Goal: Communication & Community: Answer question/provide support

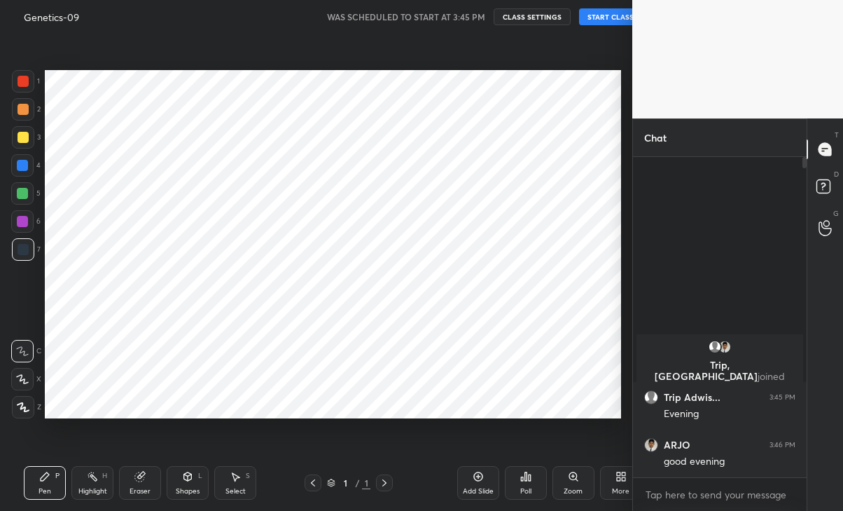
scroll to position [316, 170]
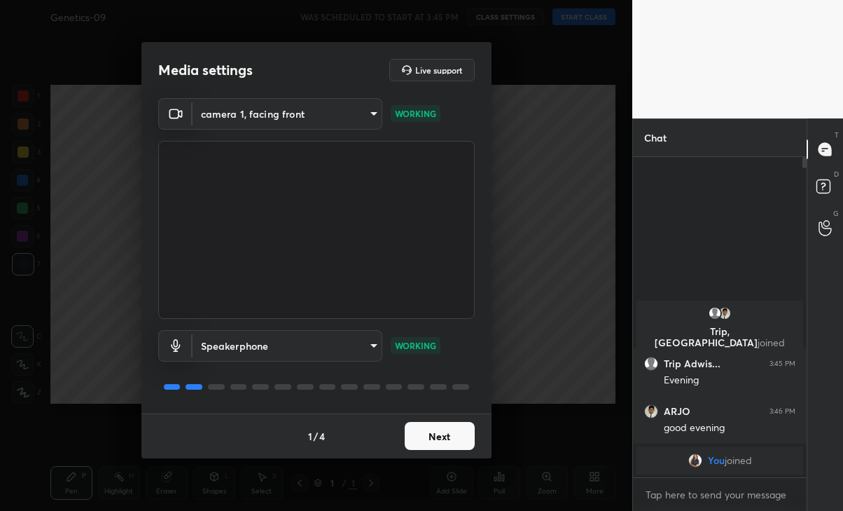
click at [443, 425] on button "Next" at bounding box center [440, 436] width 70 height 28
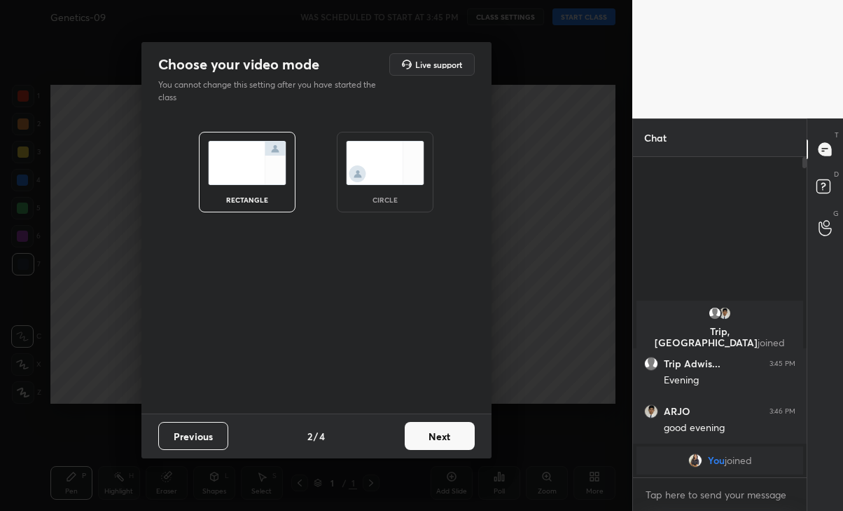
click at [449, 422] on button "Next" at bounding box center [440, 436] width 70 height 28
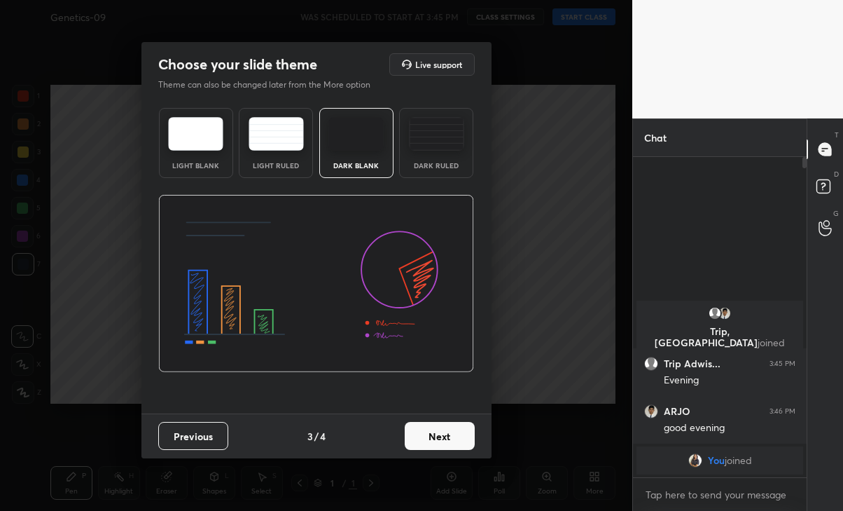
click at [434, 441] on button "Next" at bounding box center [440, 436] width 70 height 28
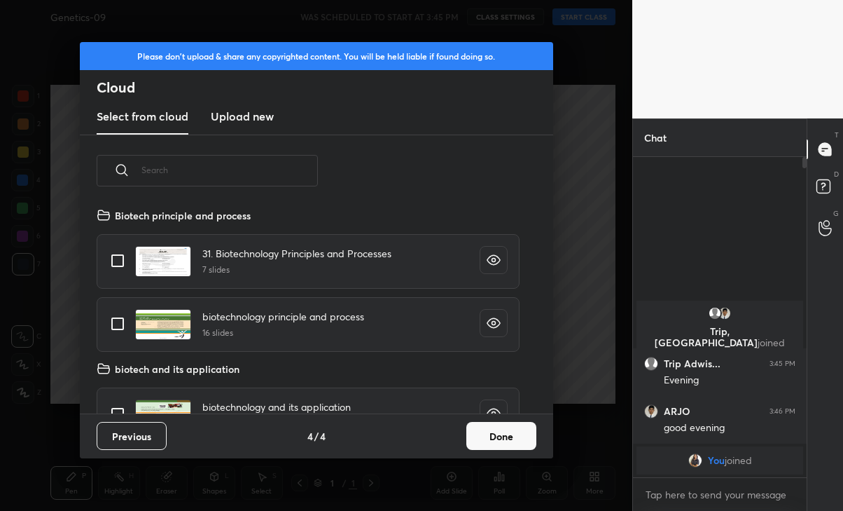
click at [495, 429] on button "Done" at bounding box center [502, 436] width 70 height 28
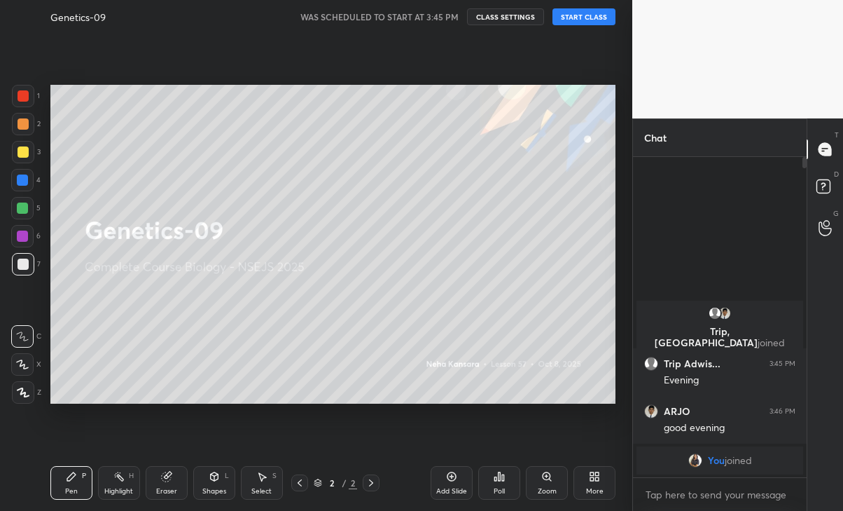
click at [591, 20] on button "START CLASS" at bounding box center [584, 16] width 63 height 17
click at [432, 13] on icon "button" at bounding box center [428, 17] width 6 height 8
click at [446, 13] on span "unmute" at bounding box center [445, 17] width 30 height 10
click at [434, 25] on button "mute" at bounding box center [439, 16] width 50 height 17
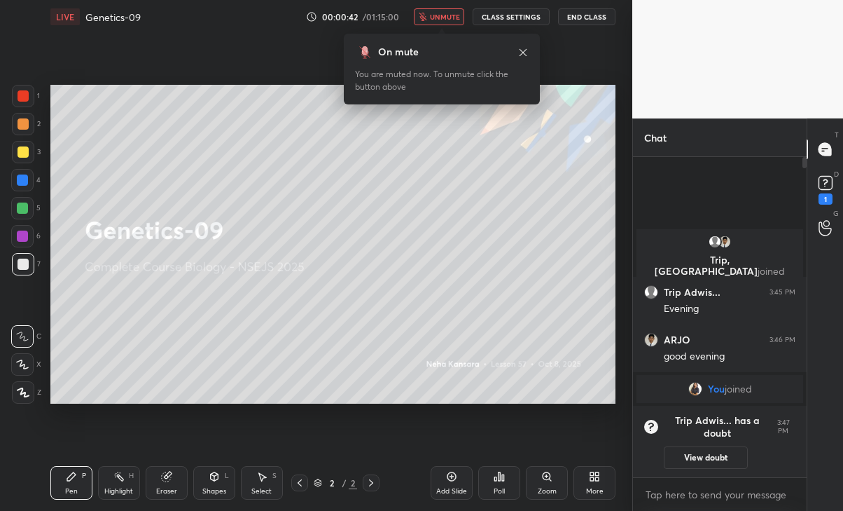
click at [820, 191] on icon at bounding box center [825, 182] width 21 height 21
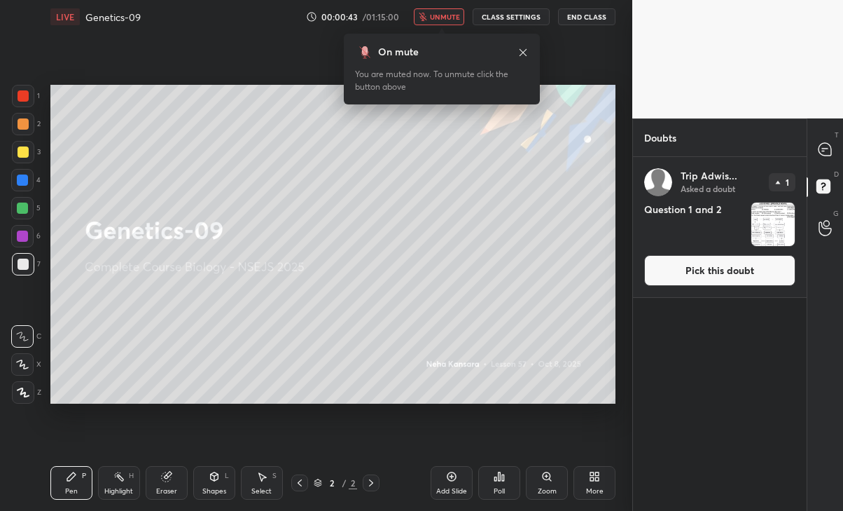
click at [758, 269] on button "Pick this doubt" at bounding box center [719, 270] width 151 height 31
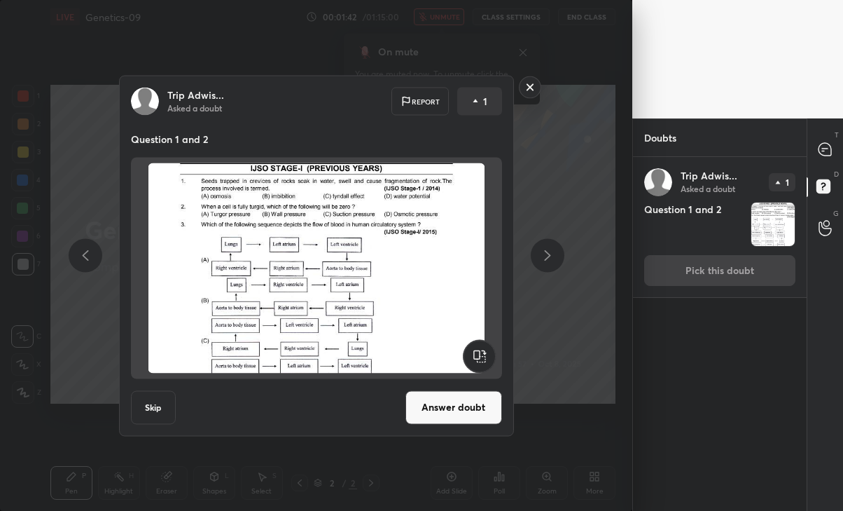
click at [464, 411] on button "Answer doubt" at bounding box center [454, 407] width 97 height 34
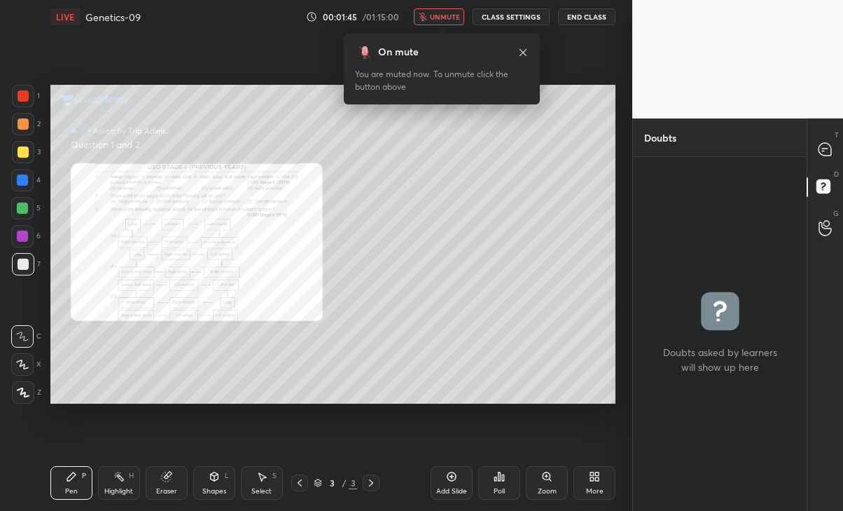
click at [437, 22] on button "unmute" at bounding box center [439, 16] width 50 height 17
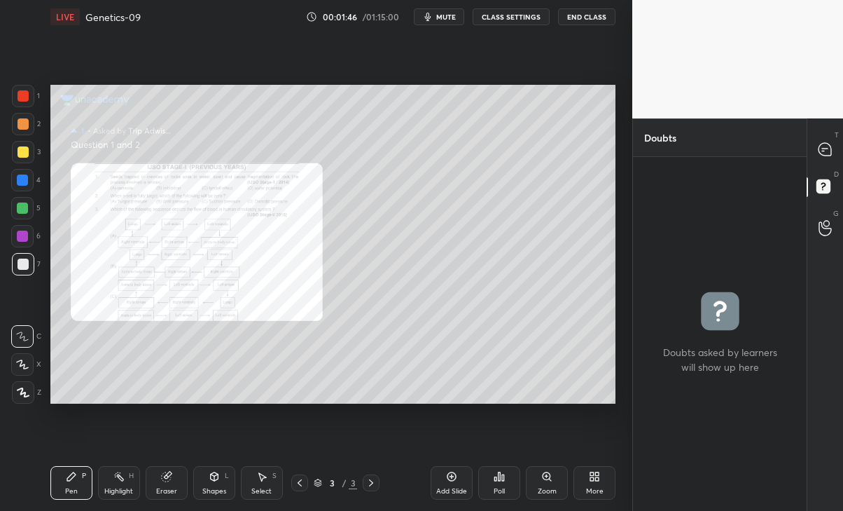
click at [827, 160] on div at bounding box center [826, 149] width 28 height 25
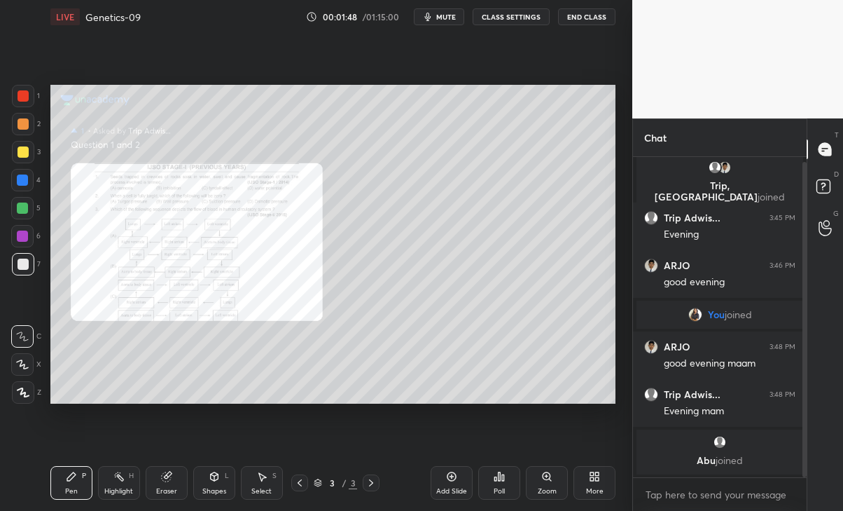
scroll to position [52, 0]
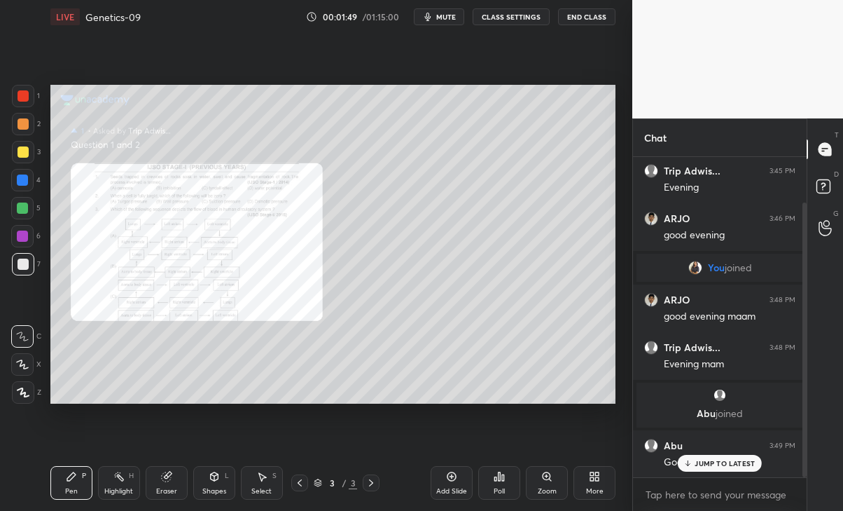
click at [702, 466] on p "JUMP TO LATEST" at bounding box center [725, 463] width 60 height 8
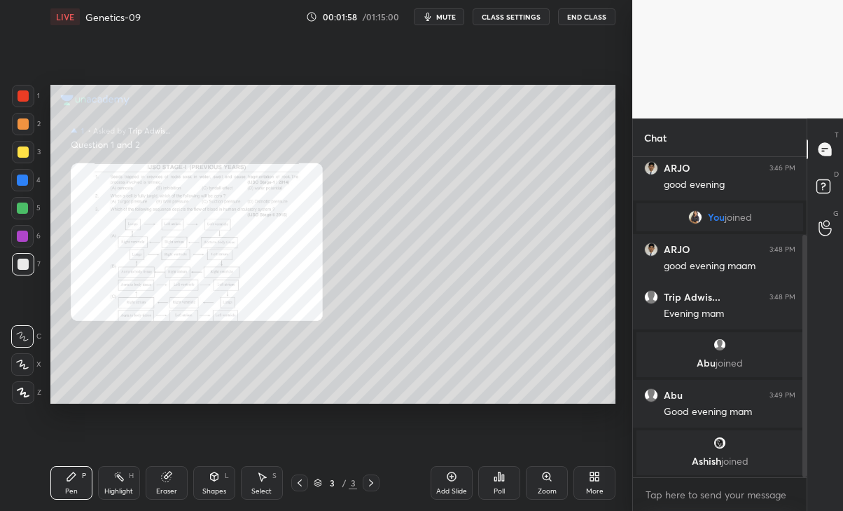
click at [160, 490] on div "Eraser" at bounding box center [166, 491] width 21 height 7
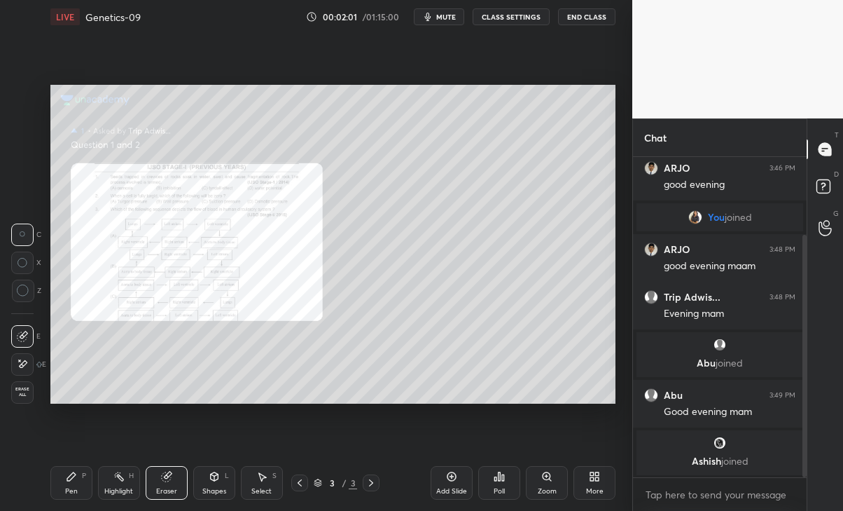
click at [73, 476] on icon at bounding box center [71, 476] width 8 height 8
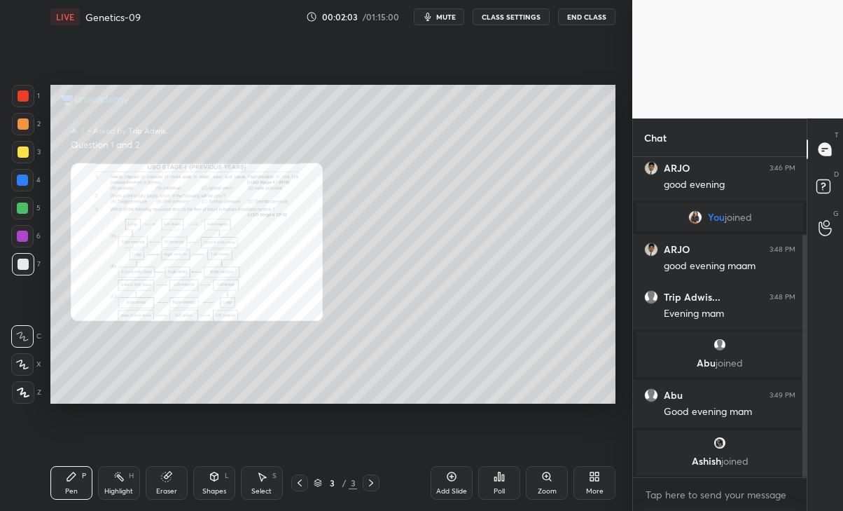
click at [546, 488] on div "Zoom" at bounding box center [547, 491] width 19 height 7
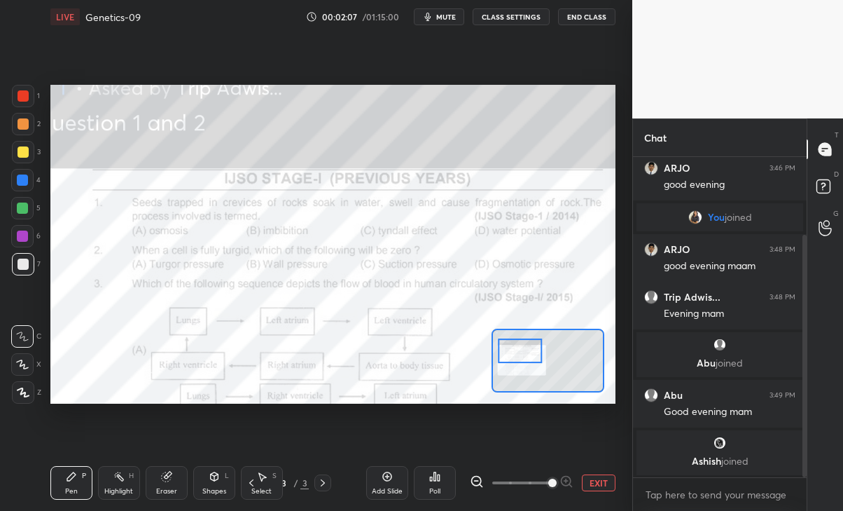
click at [20, 95] on div at bounding box center [23, 95] width 11 height 11
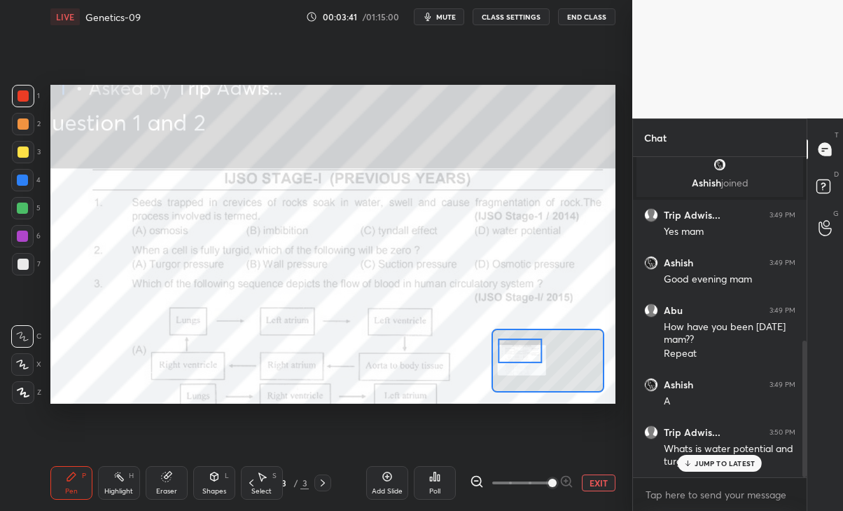
scroll to position [427, 0]
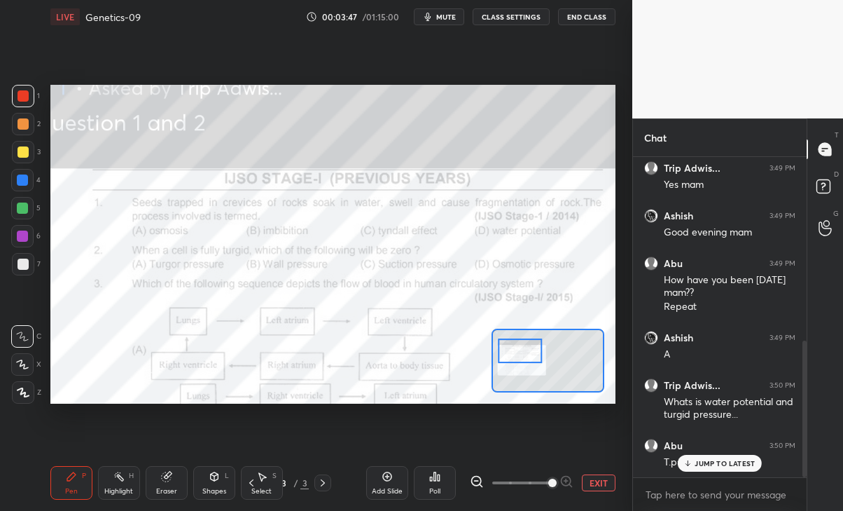
click at [731, 462] on p "JUMP TO LATEST" at bounding box center [725, 463] width 60 height 8
click at [50, 361] on div "Setting up your live class Poll for secs No correct answer Start poll" at bounding box center [333, 244] width 577 height 421
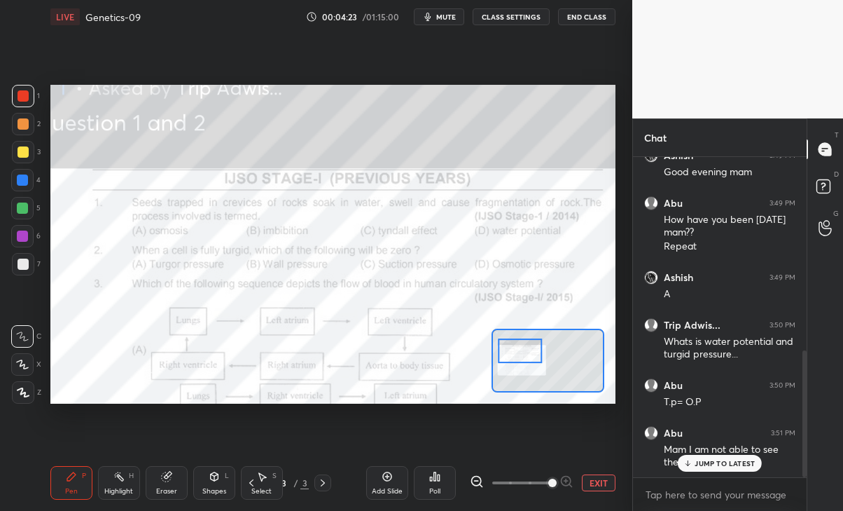
click at [712, 464] on p "JUMP TO LATEST" at bounding box center [725, 463] width 60 height 8
click at [472, 482] on icon at bounding box center [476, 480] width 9 height 9
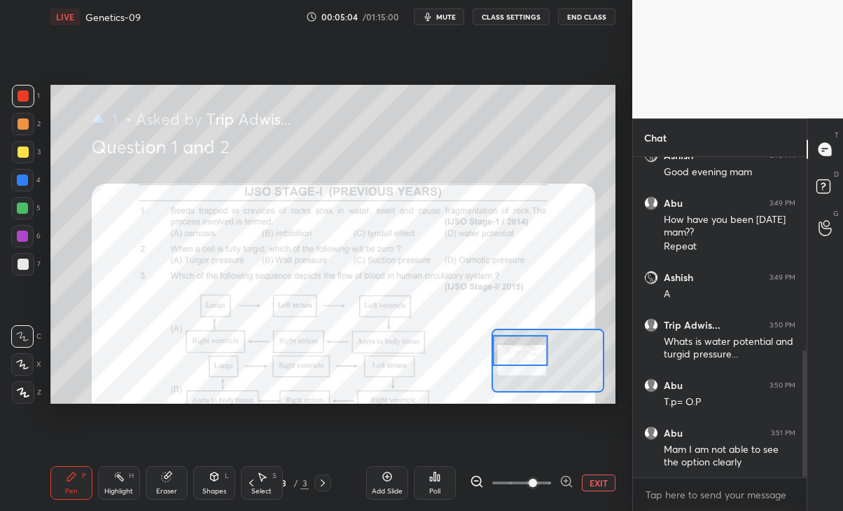
click at [471, 485] on icon at bounding box center [477, 481] width 14 height 14
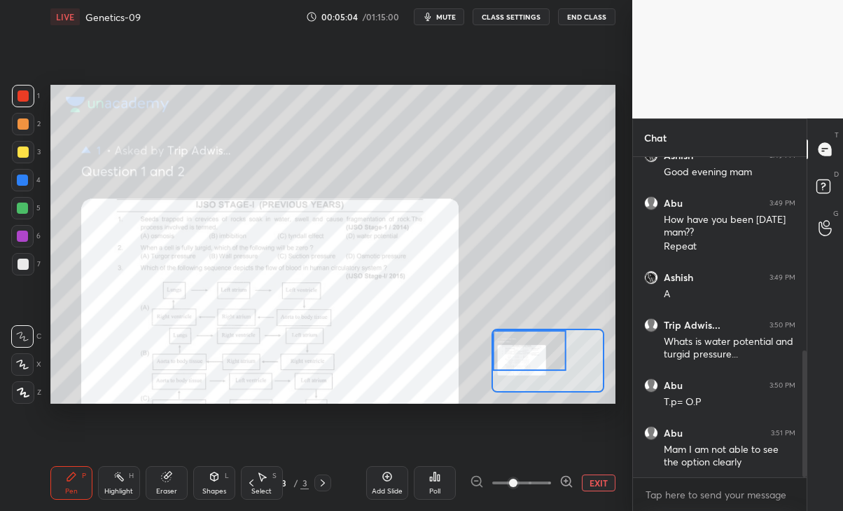
click at [474, 485] on div at bounding box center [522, 482] width 104 height 17
click at [481, 481] on div at bounding box center [522, 482] width 104 height 17
click at [476, 483] on div at bounding box center [522, 482] width 104 height 17
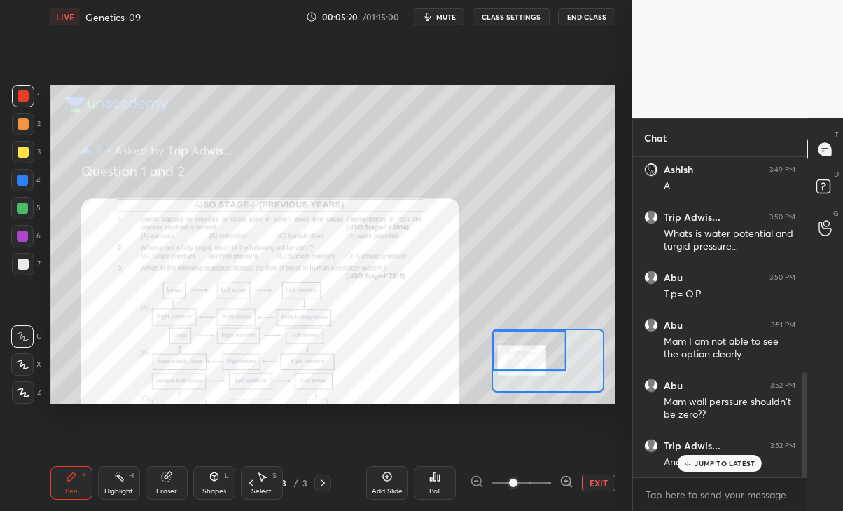
scroll to position [656, 0]
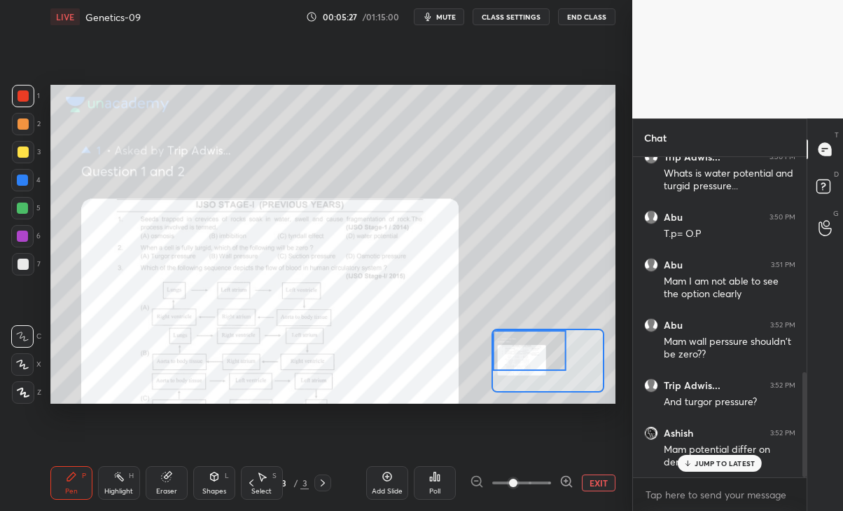
click at [750, 463] on p "JUMP TO LATEST" at bounding box center [725, 463] width 60 height 8
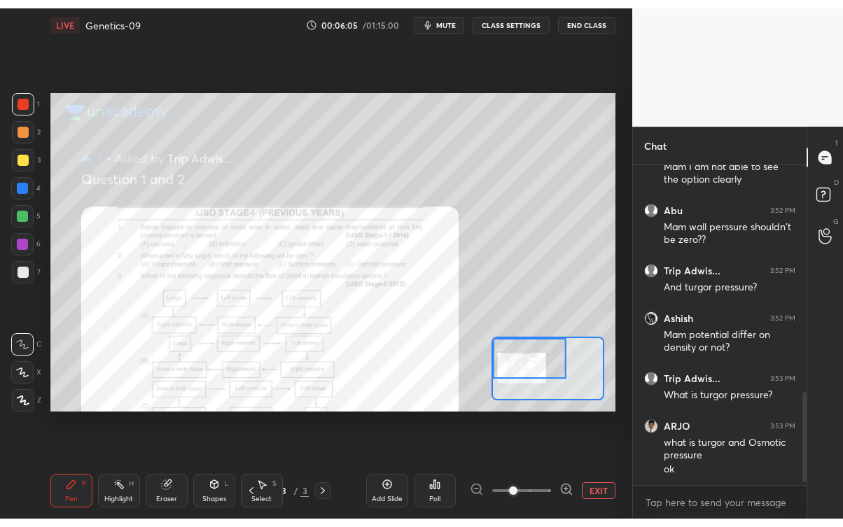
scroll to position [825, 0]
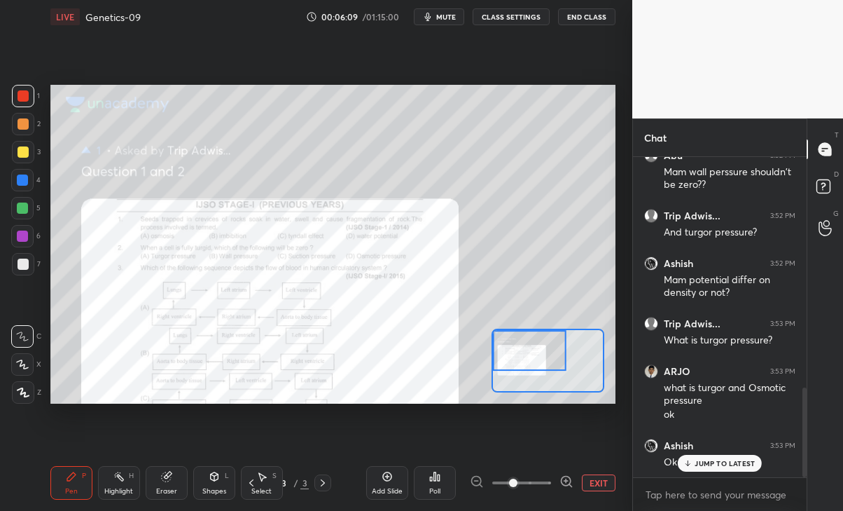
click at [710, 465] on p "JUMP TO LATEST" at bounding box center [725, 463] width 60 height 8
click at [588, 479] on button "EXIT" at bounding box center [599, 482] width 34 height 17
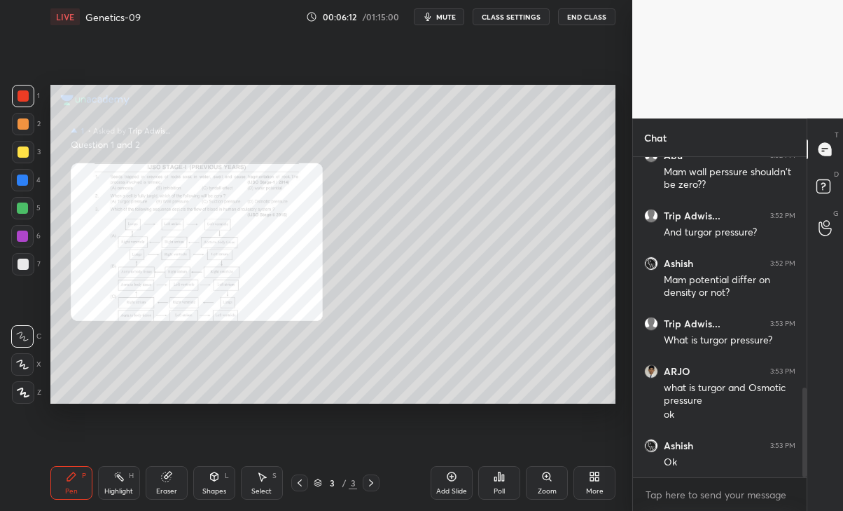
click at [589, 472] on icon at bounding box center [594, 476] width 11 height 11
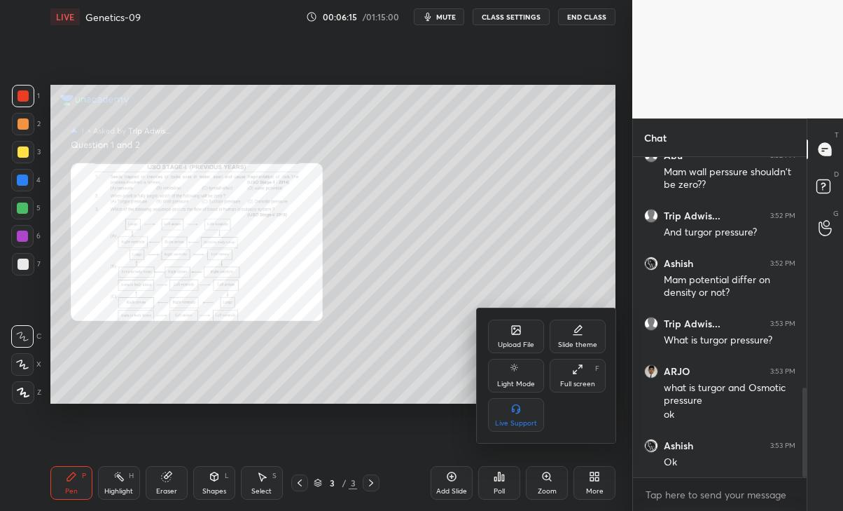
click at [524, 344] on div "Upload File" at bounding box center [516, 344] width 36 height 7
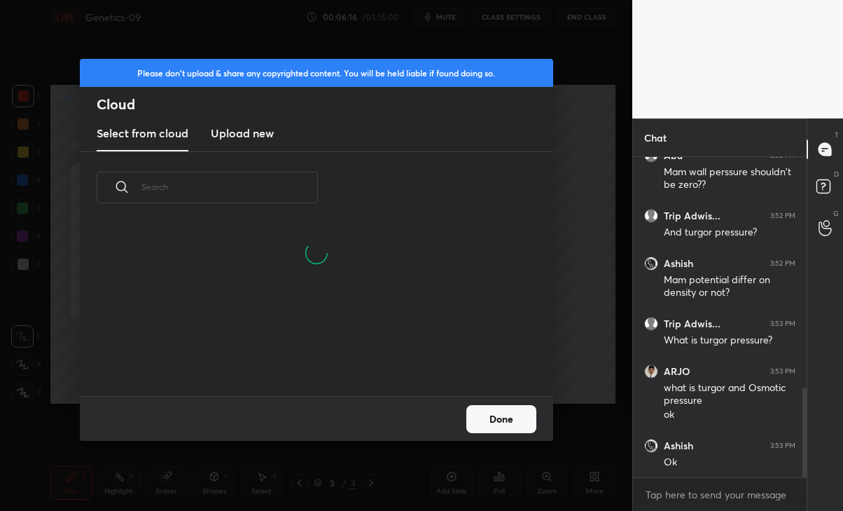
click at [244, 133] on h3 "Upload new" at bounding box center [242, 133] width 63 height 17
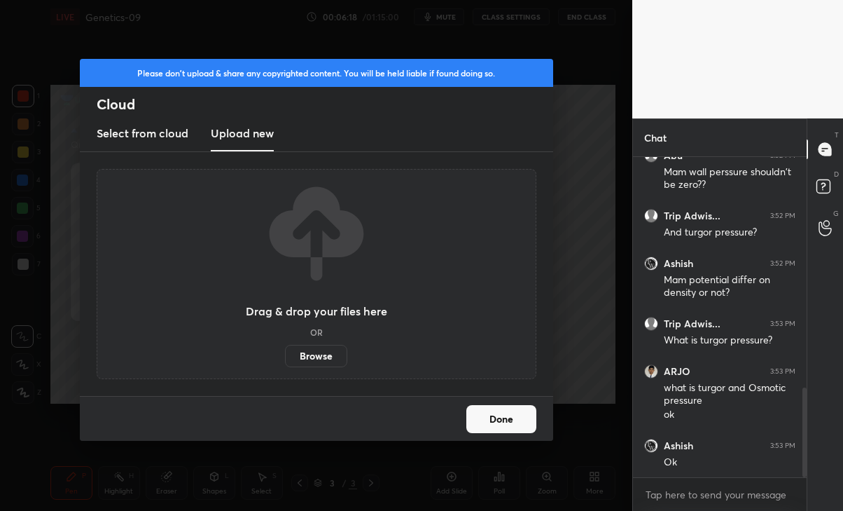
click at [310, 359] on label "Browse" at bounding box center [316, 356] width 62 height 22
click at [285, 359] on input "Browse" at bounding box center [285, 356] width 0 height 22
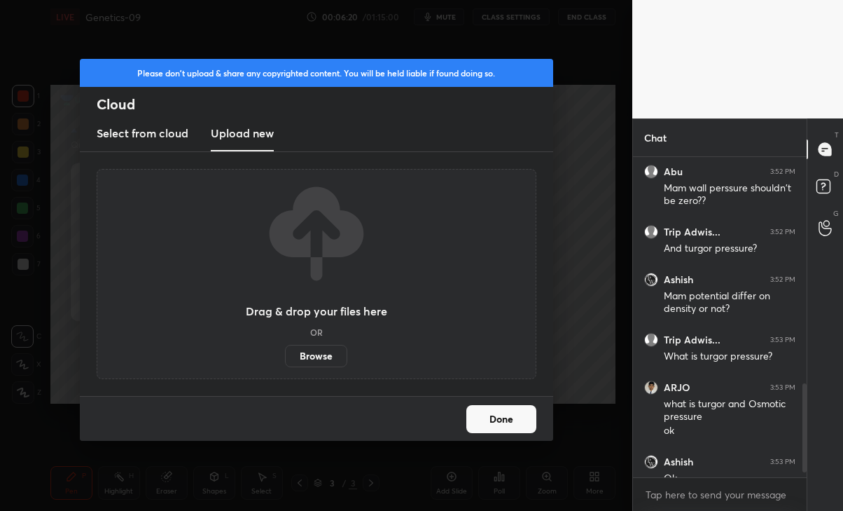
scroll to position [69631, 69475]
type textarea "x"
click at [157, 127] on h3 "Select from cloud" at bounding box center [143, 133] width 92 height 17
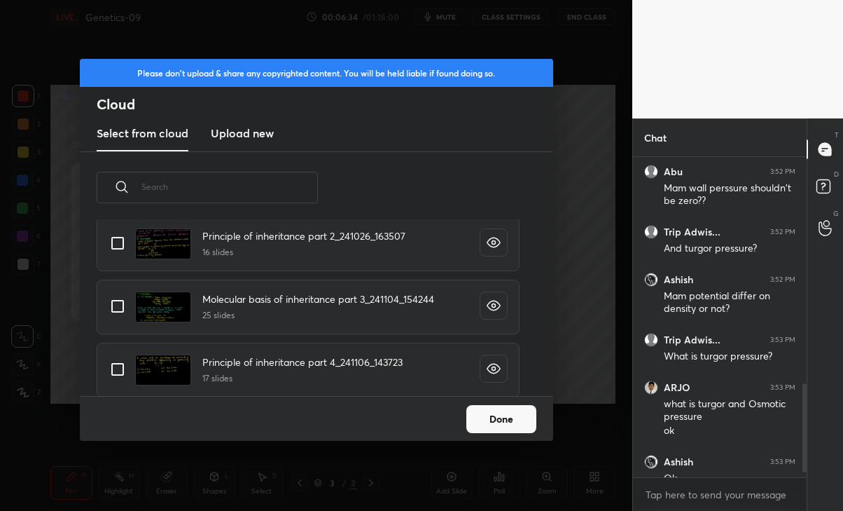
scroll to position [2026, 0]
click at [113, 314] on input "grid" at bounding box center [117, 305] width 29 height 29
checkbox input "true"
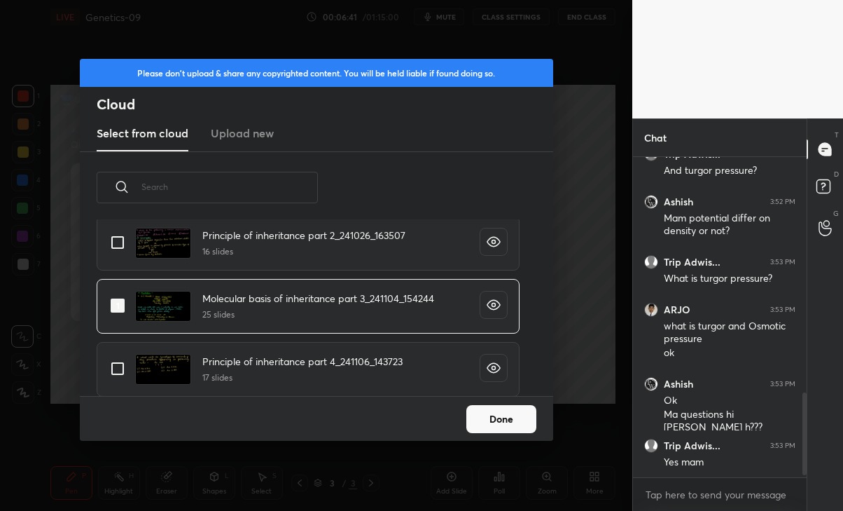
scroll to position [935, 0]
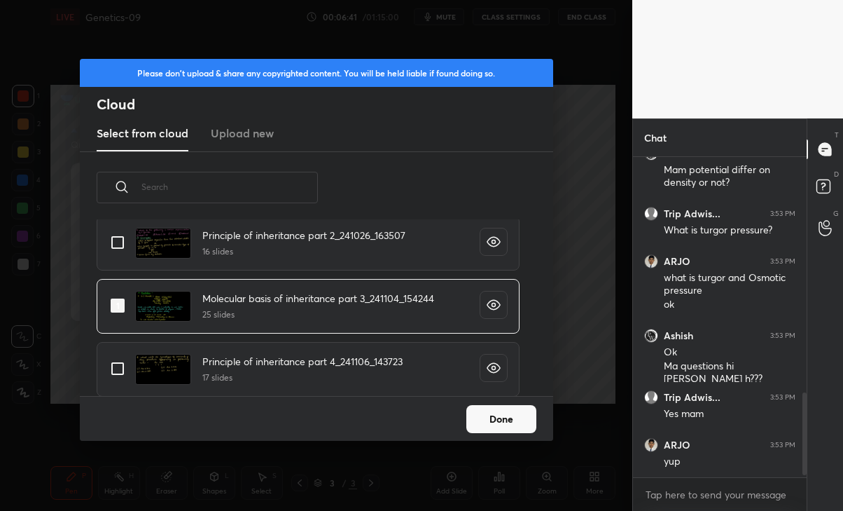
click at [705, 464] on div "Trip Adwis... 3:52 PM And turgor pressure? Ashish 3:52 PM Mam potential differ …" at bounding box center [720, 317] width 174 height 320
click at [607, 393] on div "Please don't upload & share any copyrighted content. You will be held liable if…" at bounding box center [316, 255] width 633 height 511
click at [509, 417] on button "Done" at bounding box center [502, 419] width 70 height 28
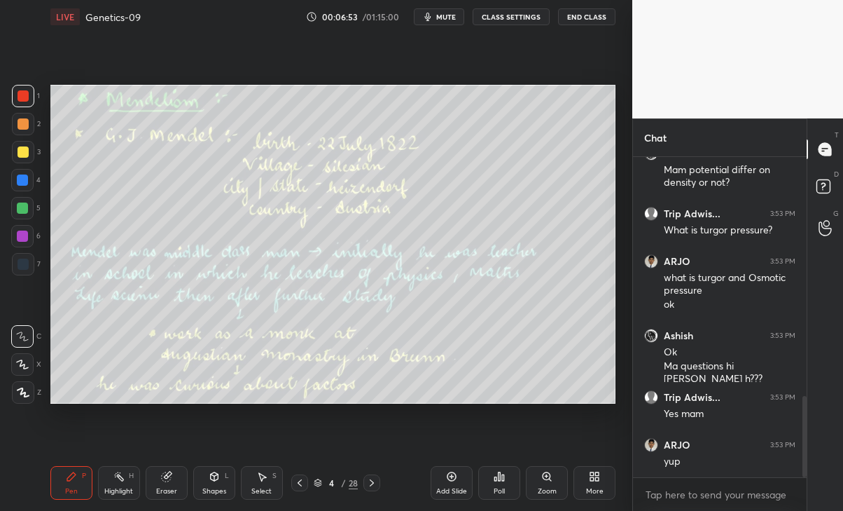
click at [299, 483] on icon at bounding box center [299, 482] width 11 height 11
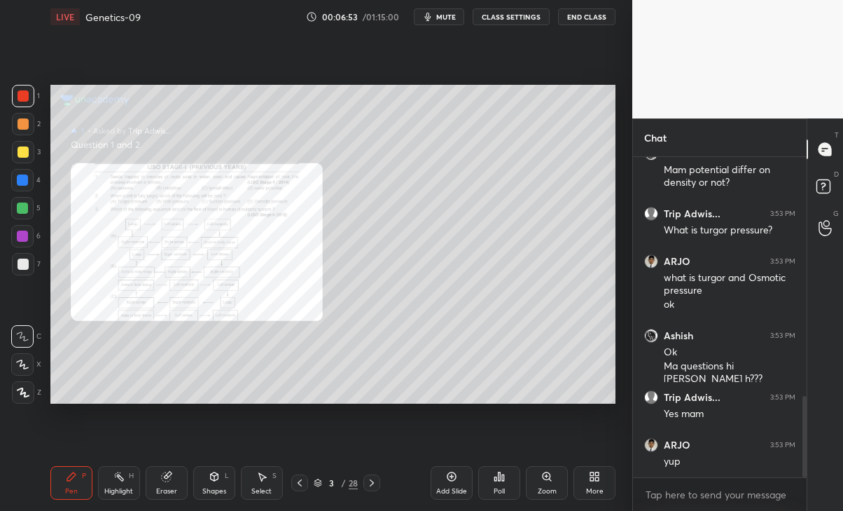
click at [372, 480] on icon at bounding box center [371, 482] width 11 height 11
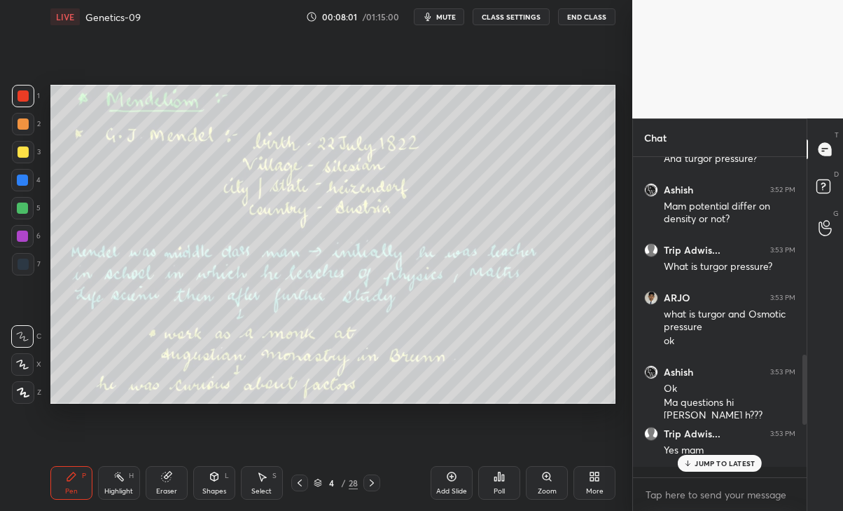
scroll to position [350, 170]
click at [299, 476] on div at bounding box center [299, 482] width 17 height 17
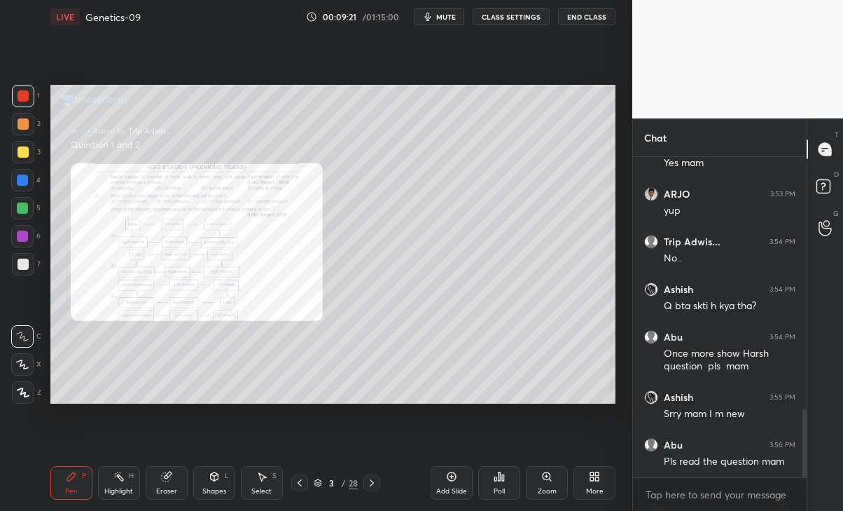
scroll to position [1246, 0]
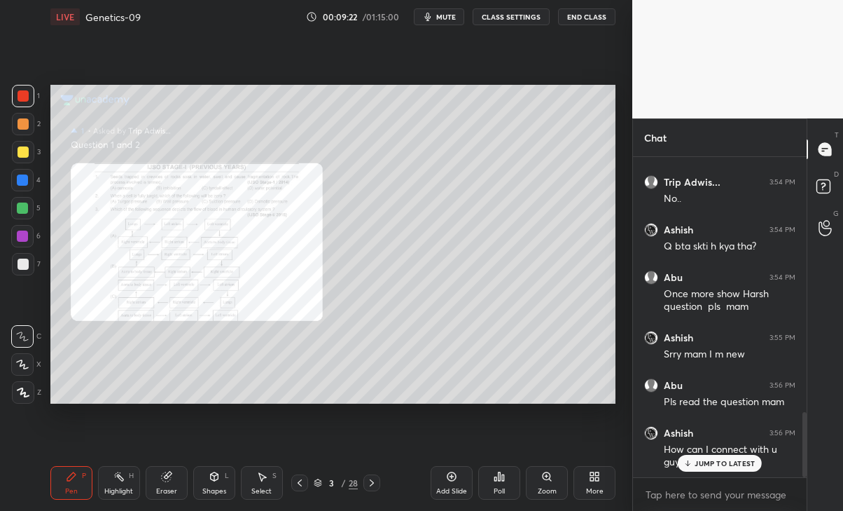
click at [718, 468] on div "JUMP TO LATEST" at bounding box center [720, 463] width 84 height 17
click at [600, 483] on div "More" at bounding box center [595, 483] width 42 height 34
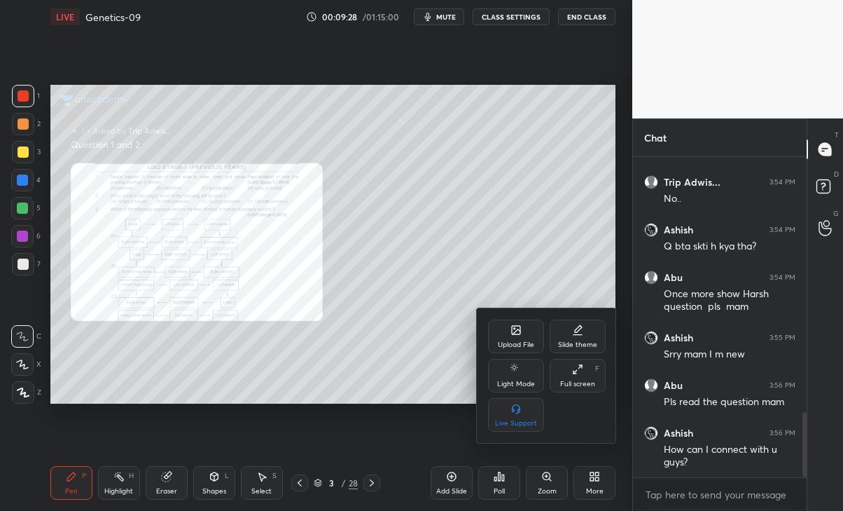
click at [523, 337] on div "Upload File" at bounding box center [516, 336] width 56 height 34
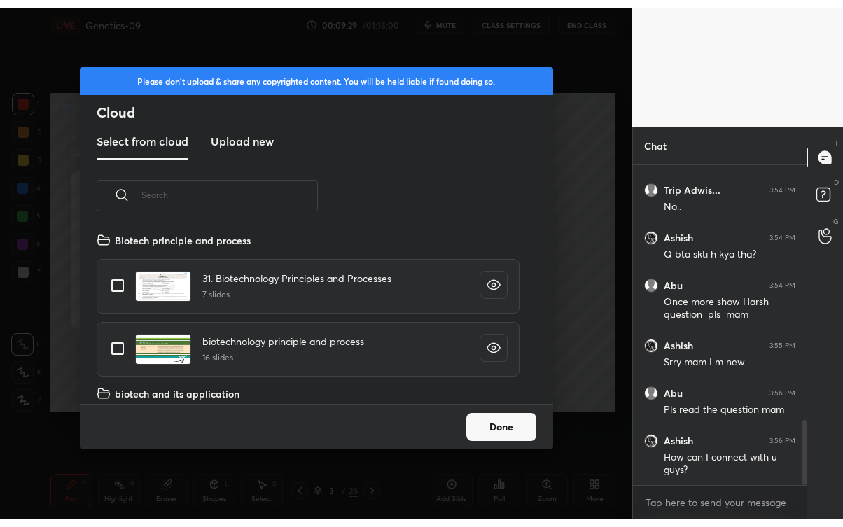
scroll to position [172, 449]
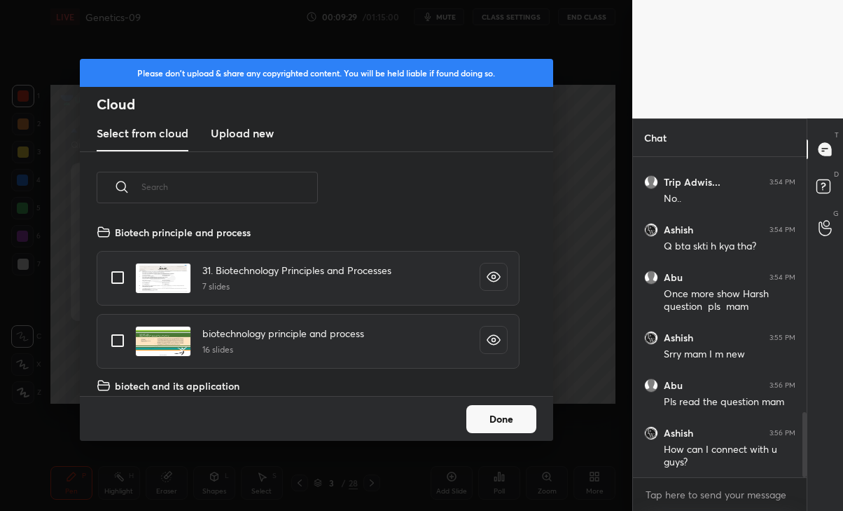
click at [257, 148] on new "Upload new" at bounding box center [242, 133] width 63 height 35
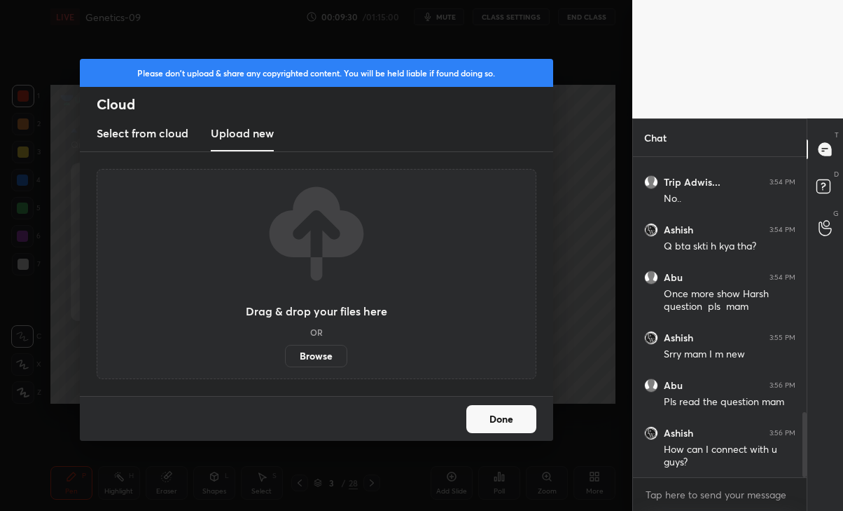
click at [317, 363] on label "Browse" at bounding box center [316, 356] width 62 height 22
click at [285, 363] on input "Browse" at bounding box center [285, 356] width 0 height 22
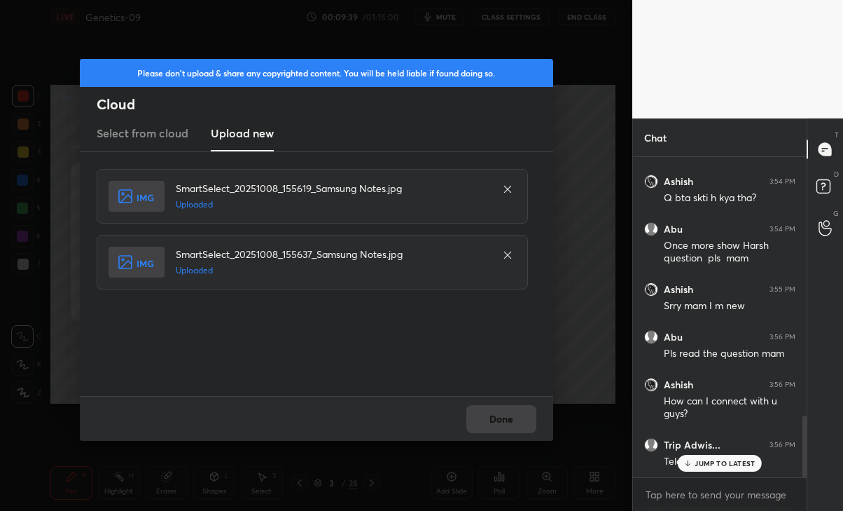
scroll to position [1341, 0]
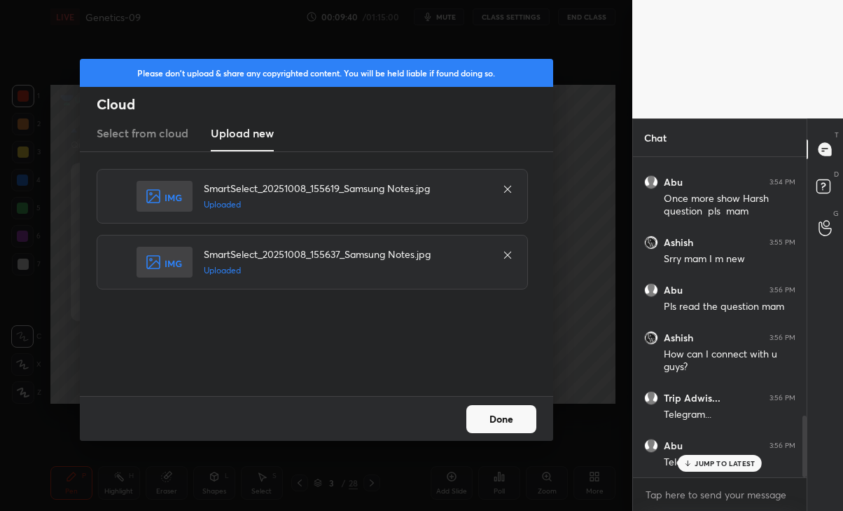
click at [516, 424] on button "Done" at bounding box center [502, 419] width 70 height 28
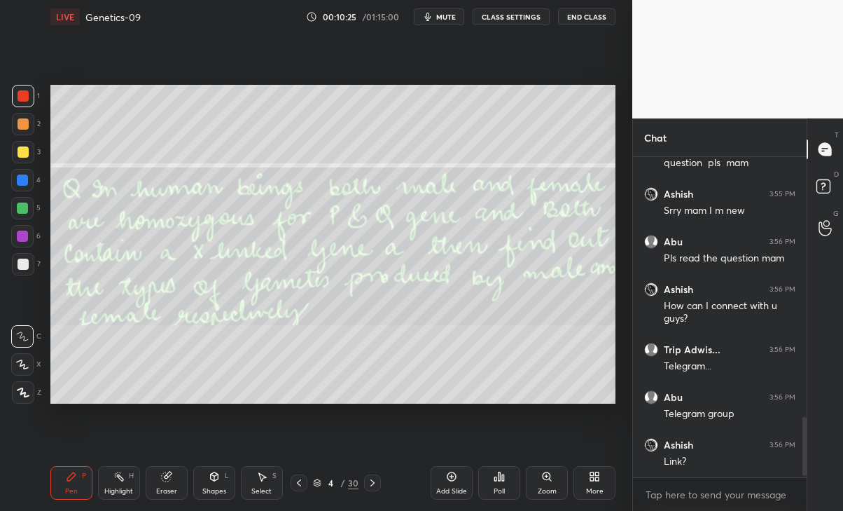
scroll to position [1436, 0]
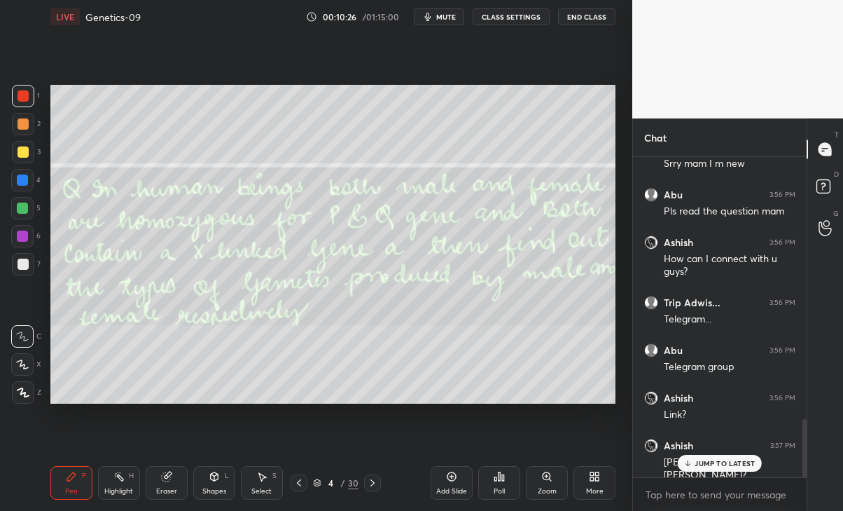
click at [708, 451] on div "Ashish 3:57 PM" at bounding box center [719, 446] width 151 height 14
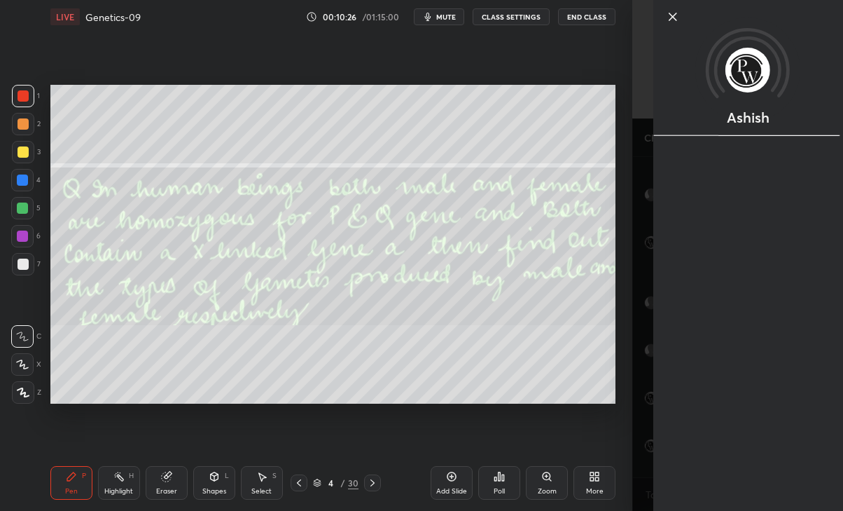
click at [715, 462] on div "Ashish" at bounding box center [749, 255] width 190 height 511
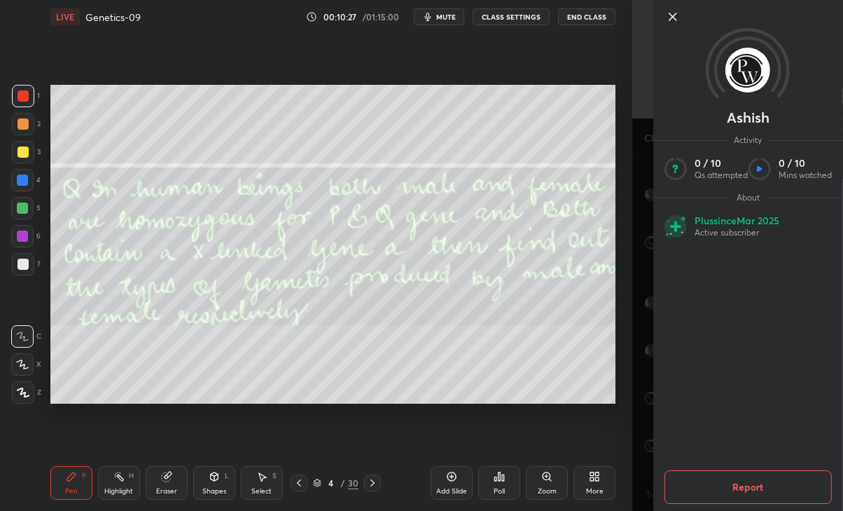
click at [647, 455] on div "Ashish Activity 0 / 10 Qs attempted 0 / 10 Mins watched About Plus since [DATE]…" at bounding box center [738, 255] width 211 height 511
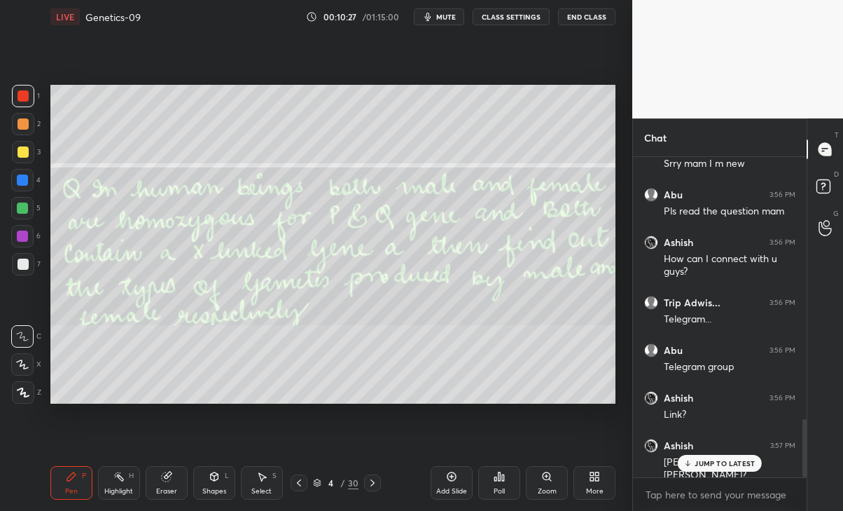
click at [707, 462] on p "JUMP TO LATEST" at bounding box center [725, 463] width 60 height 8
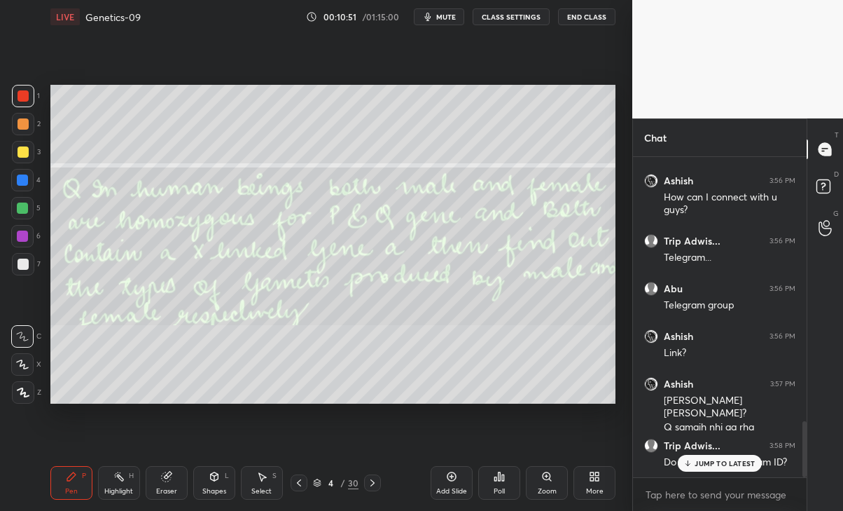
scroll to position [1546, 0]
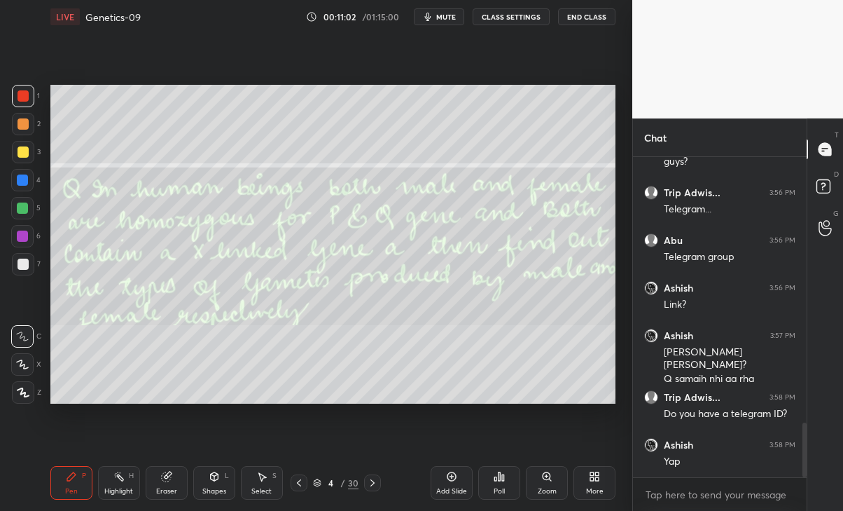
click at [373, 483] on icon at bounding box center [372, 482] width 11 height 11
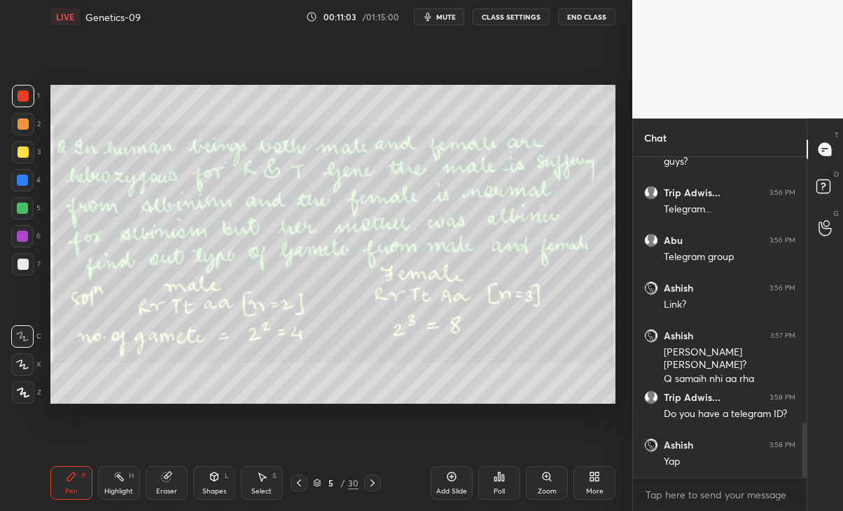
click at [373, 482] on icon at bounding box center [372, 482] width 11 height 11
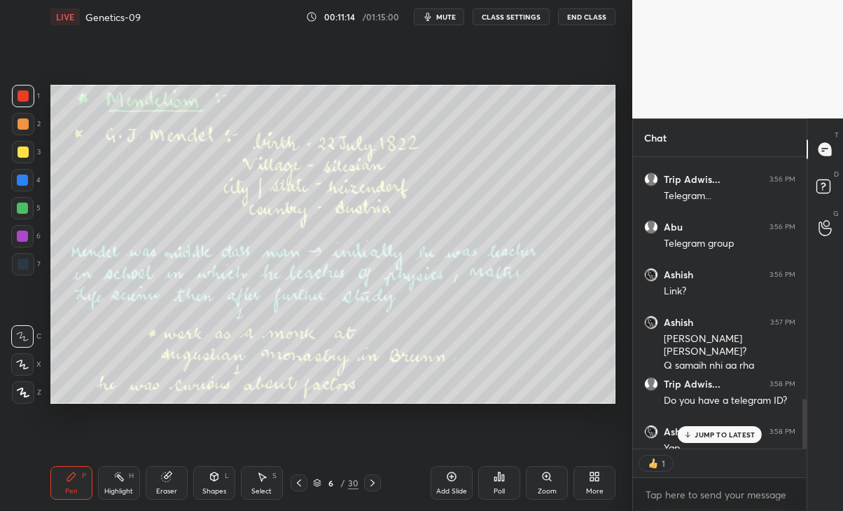
scroll to position [287, 170]
click at [747, 429] on div "JUMP TO LATEST" at bounding box center [720, 434] width 84 height 17
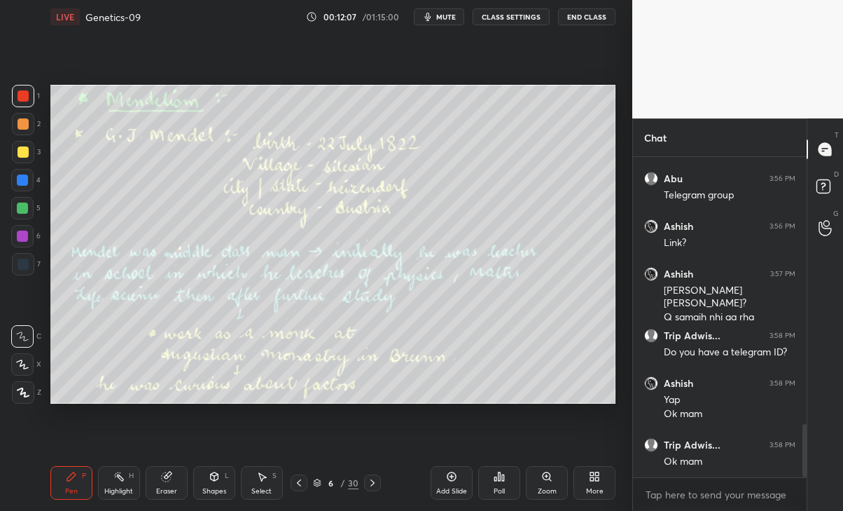
click at [368, 483] on icon at bounding box center [372, 482] width 11 height 11
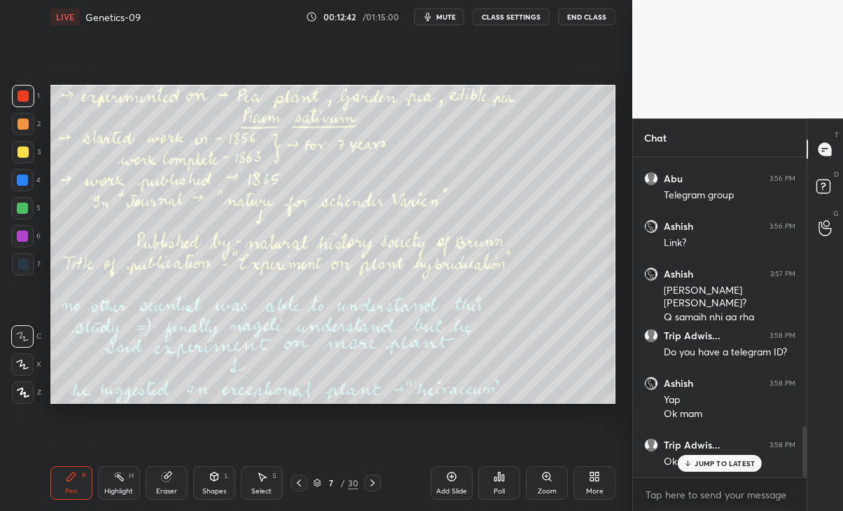
scroll to position [1692, 0]
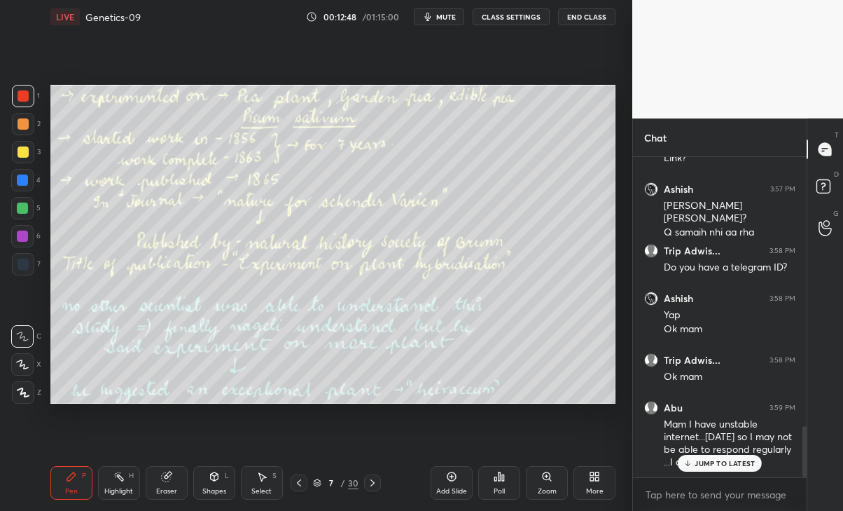
click at [709, 460] on p "JUMP TO LATEST" at bounding box center [725, 463] width 60 height 8
click at [20, 115] on div at bounding box center [23, 124] width 22 height 22
click at [18, 98] on div at bounding box center [23, 95] width 11 height 11
click at [22, 366] on icon at bounding box center [22, 364] width 11 height 8
click at [167, 481] on icon at bounding box center [165, 476] width 9 height 9
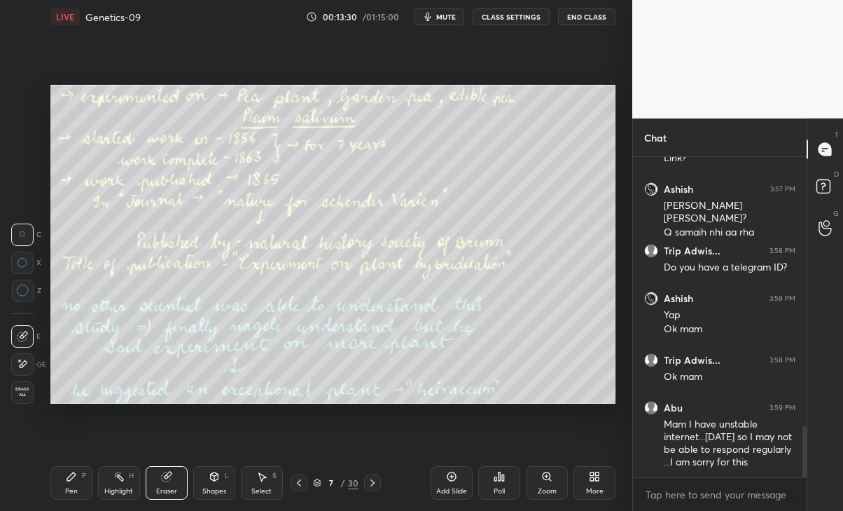
click at [64, 492] on div "Pen P" at bounding box center [71, 483] width 42 height 34
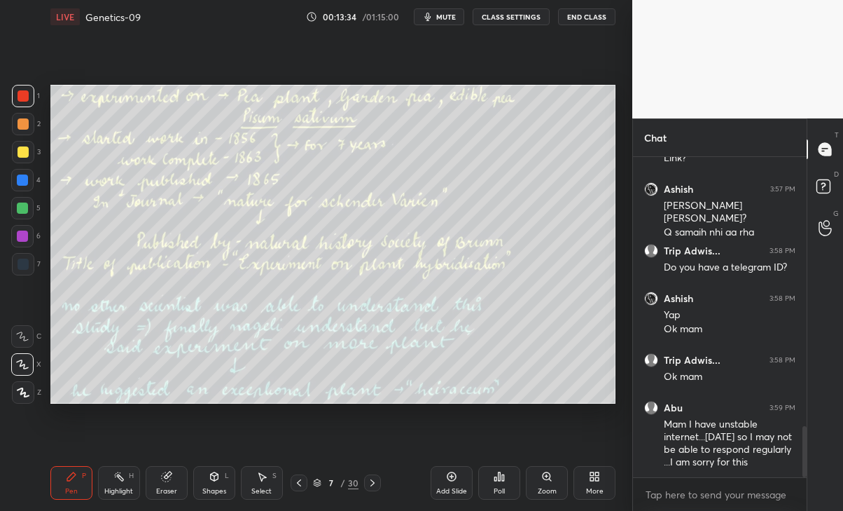
click at [165, 489] on div "Eraser" at bounding box center [166, 491] width 21 height 7
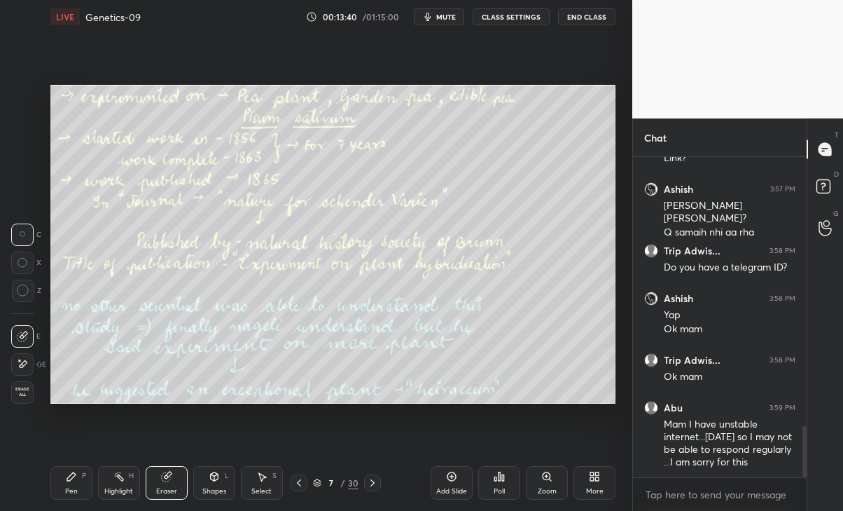
click at [72, 481] on icon at bounding box center [71, 476] width 11 height 11
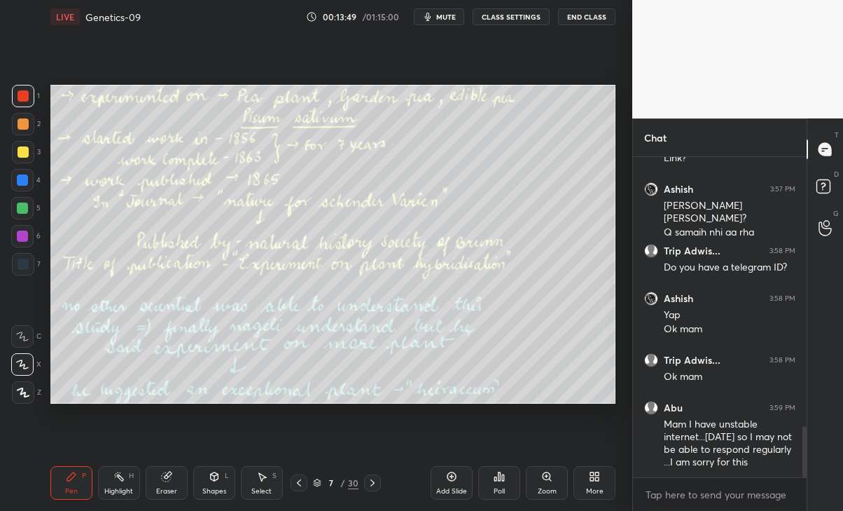
click at [367, 481] on icon at bounding box center [372, 482] width 11 height 11
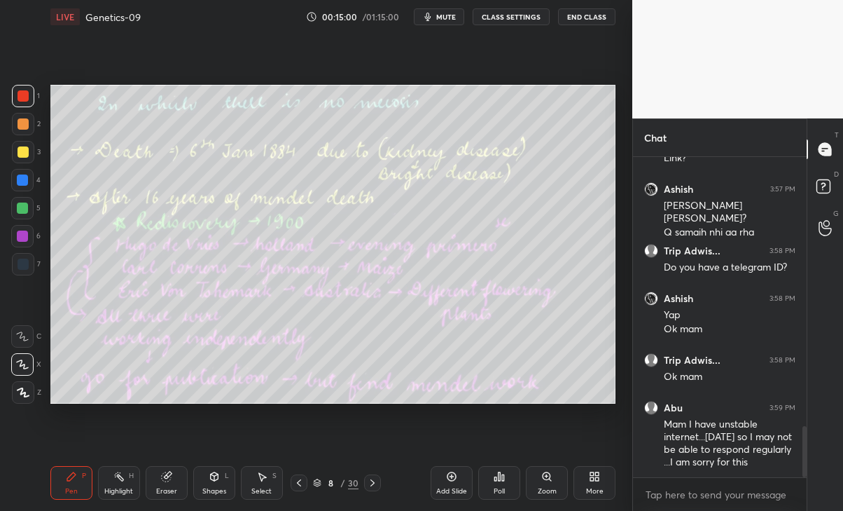
click at [377, 485] on icon at bounding box center [372, 482] width 11 height 11
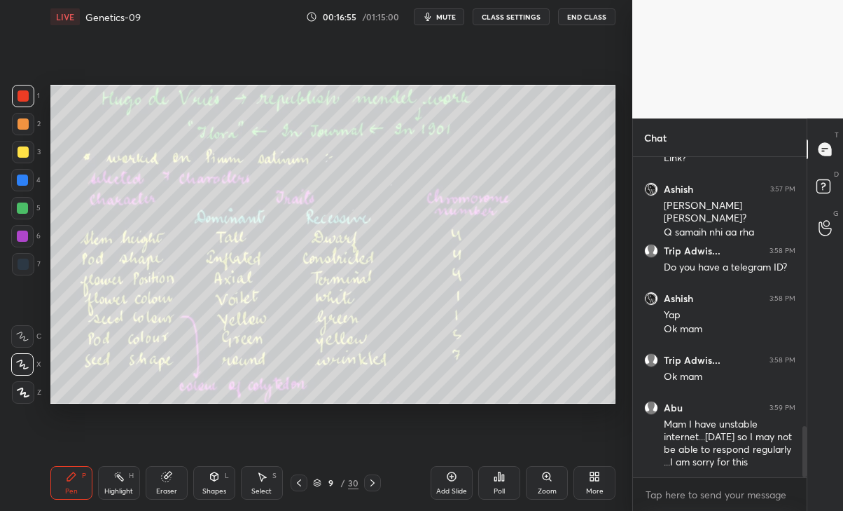
click at [371, 479] on icon at bounding box center [373, 482] width 4 height 7
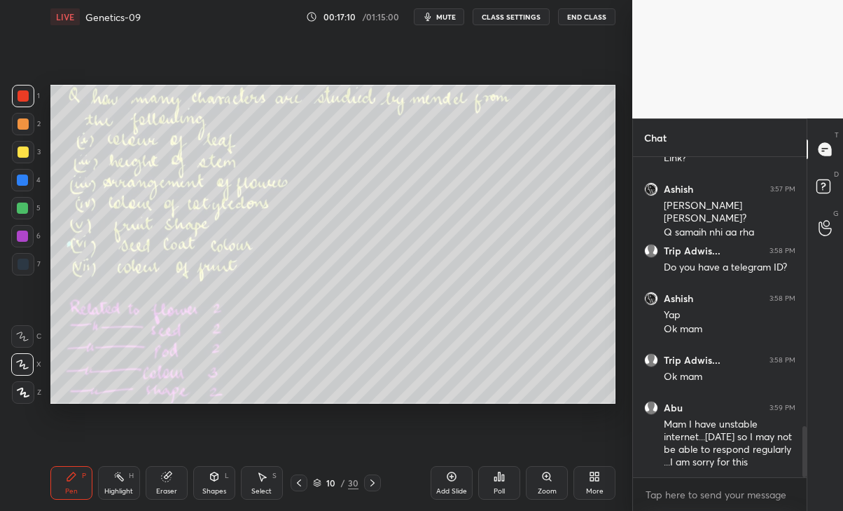
click at [290, 483] on div "10 / 30" at bounding box center [336, 482] width 191 height 17
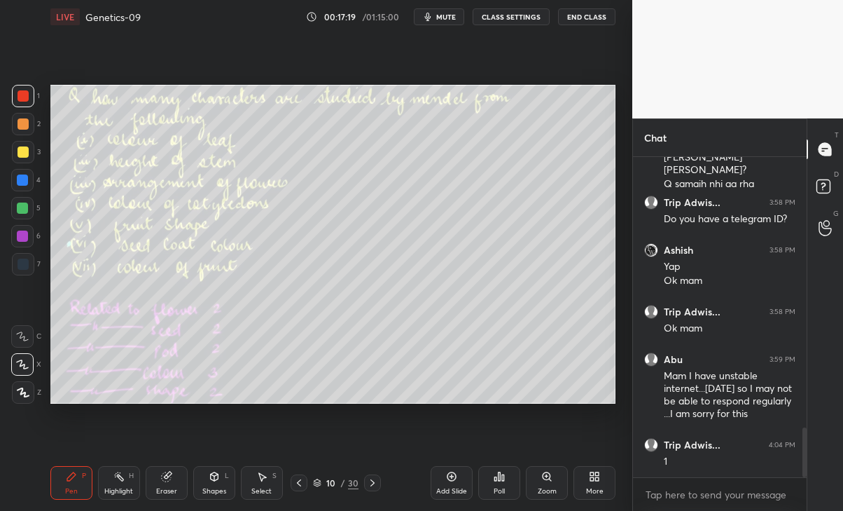
click at [298, 482] on icon at bounding box center [299, 482] width 11 height 11
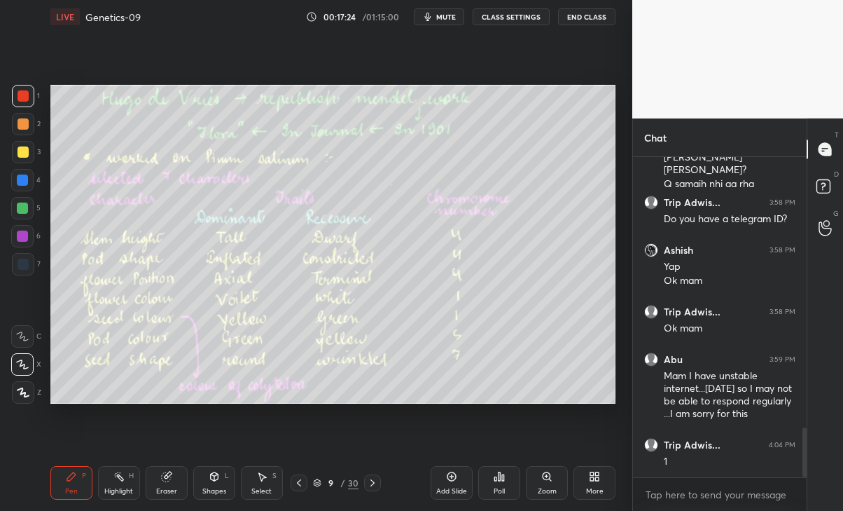
click at [365, 485] on div at bounding box center [372, 482] width 17 height 17
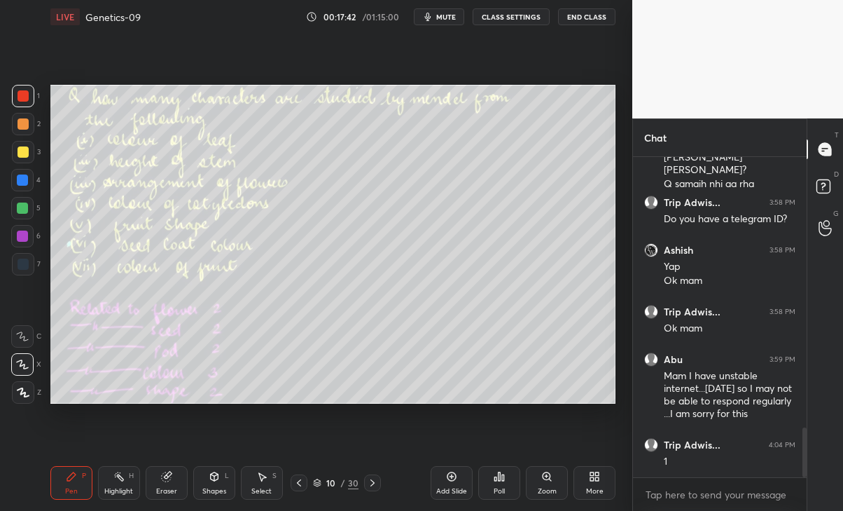
click at [168, 483] on div "Eraser" at bounding box center [167, 483] width 42 height 34
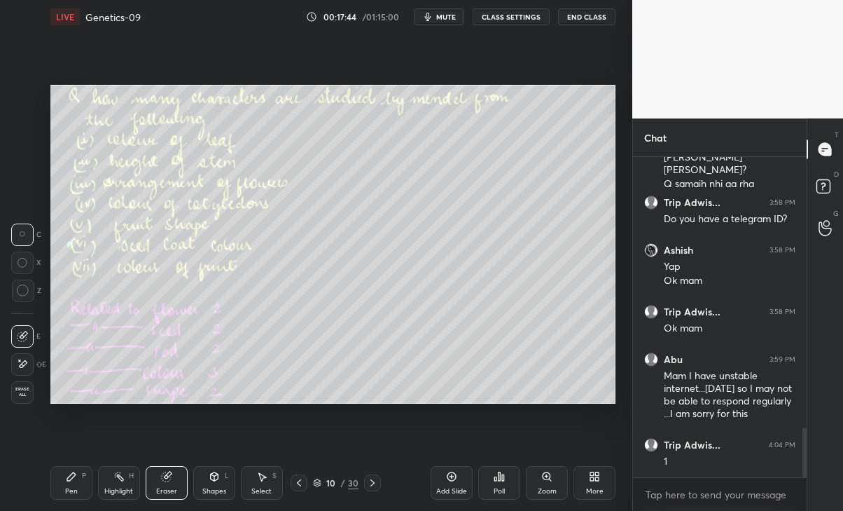
click at [71, 481] on icon at bounding box center [71, 476] width 11 height 11
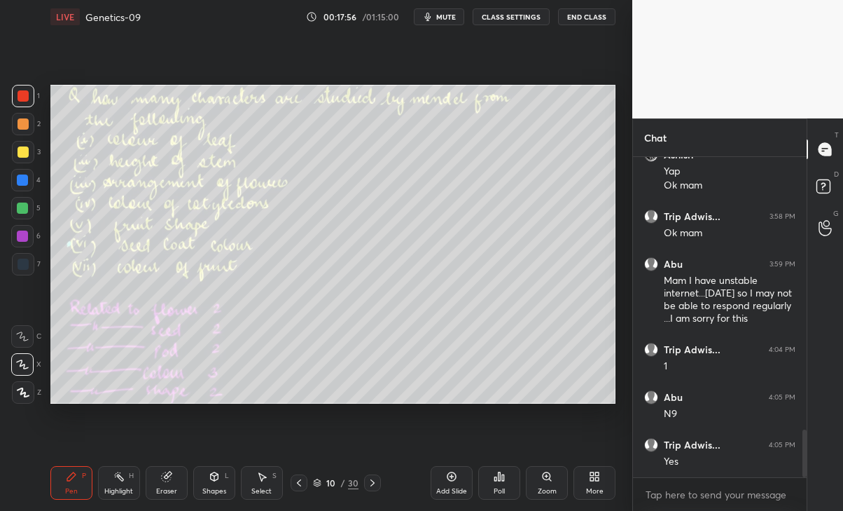
scroll to position [1883, 0]
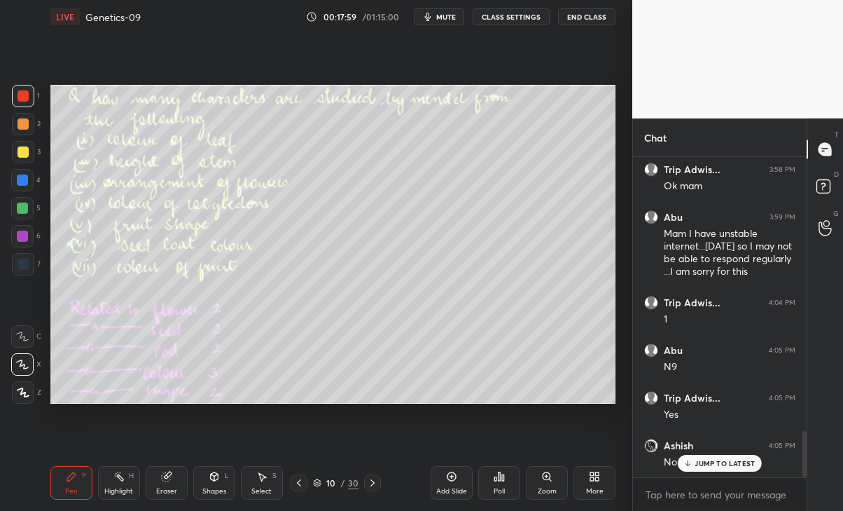
click at [715, 470] on div "JUMP TO LATEST" at bounding box center [720, 463] width 84 height 17
click at [291, 477] on div "10 / 30" at bounding box center [336, 482] width 191 height 17
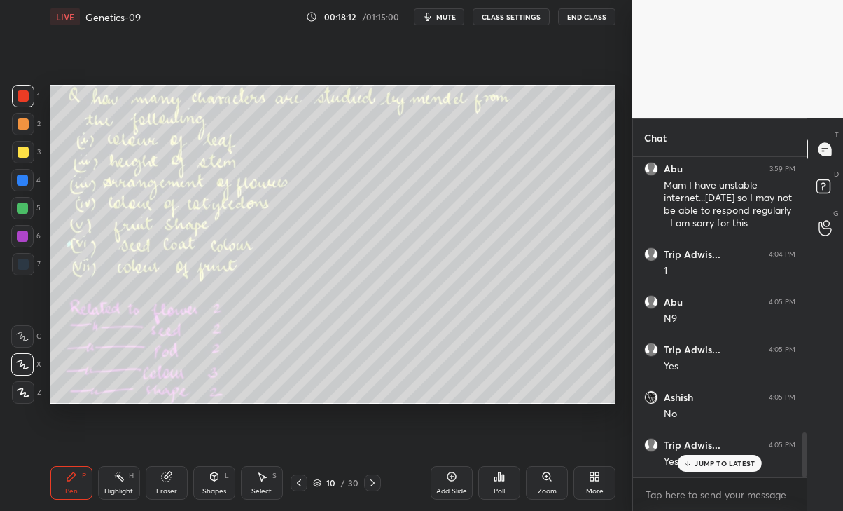
scroll to position [1978, 0]
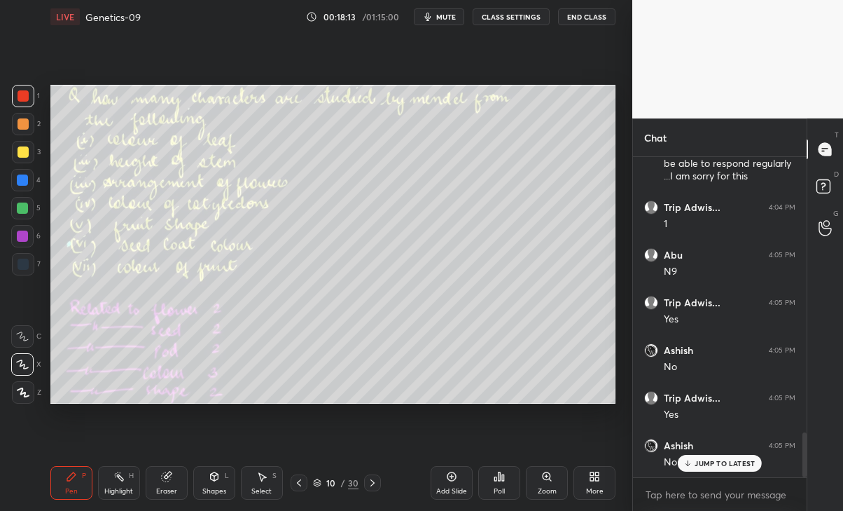
click at [301, 480] on icon at bounding box center [299, 482] width 4 height 7
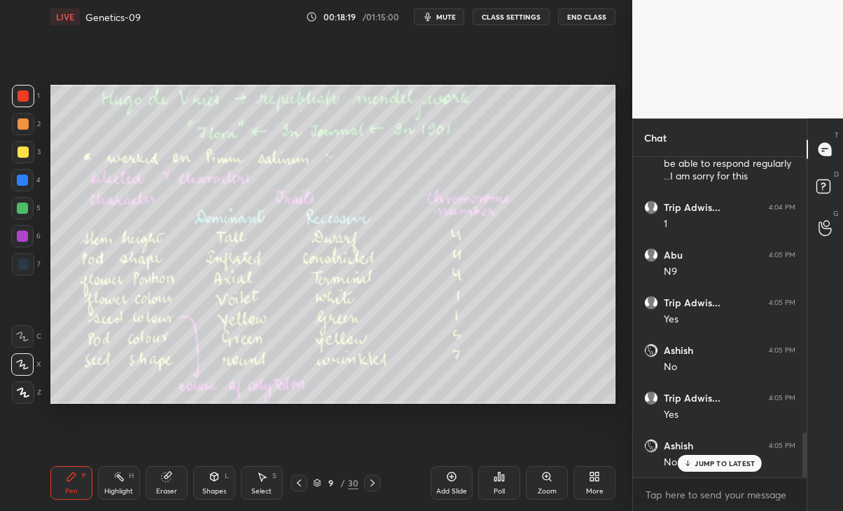
click at [370, 481] on icon at bounding box center [372, 482] width 11 height 11
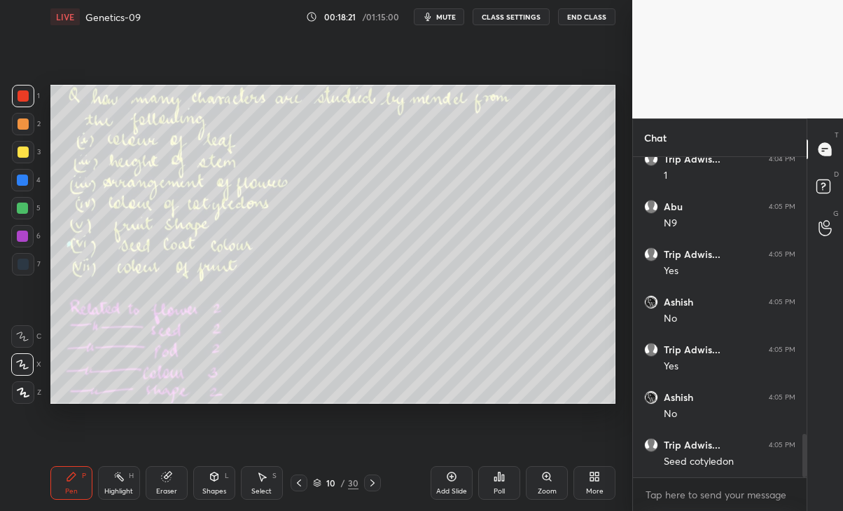
scroll to position [2074, 0]
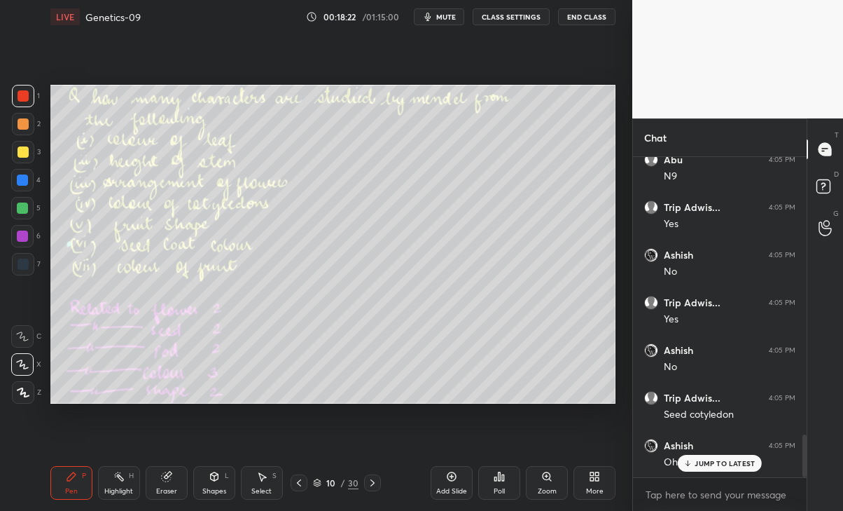
click at [303, 483] on icon at bounding box center [299, 482] width 11 height 11
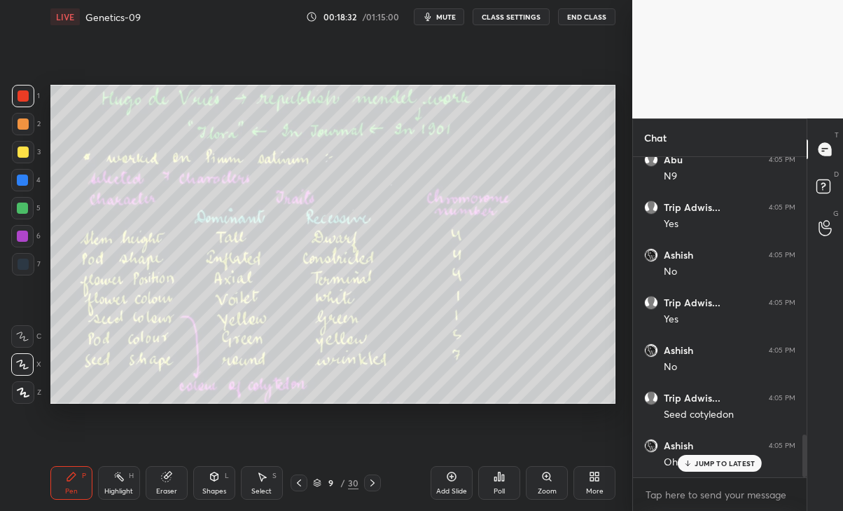
click at [366, 491] on div "Pen P Highlight H Eraser Shapes L Select S 9 / 30 Add Slide Poll Zoom More" at bounding box center [333, 483] width 566 height 56
click at [700, 469] on div "JUMP TO LATEST" at bounding box center [720, 463] width 84 height 17
click at [368, 478] on icon at bounding box center [372, 482] width 11 height 11
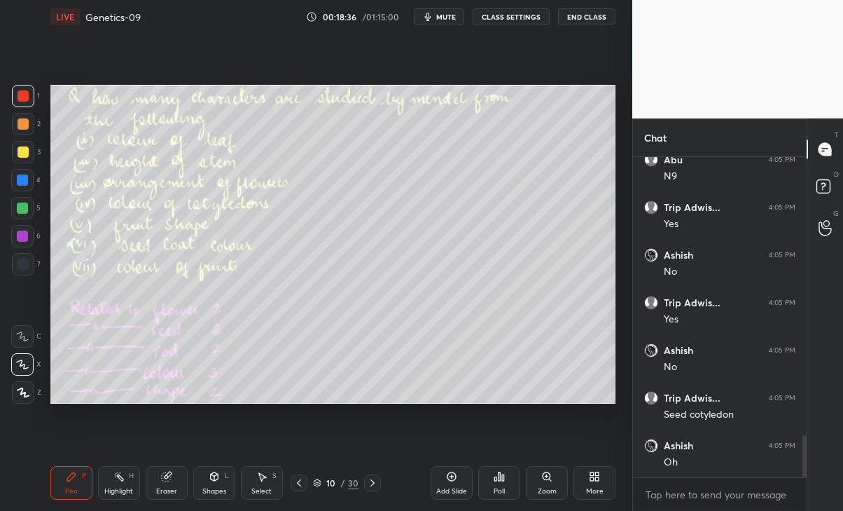
scroll to position [2134, 0]
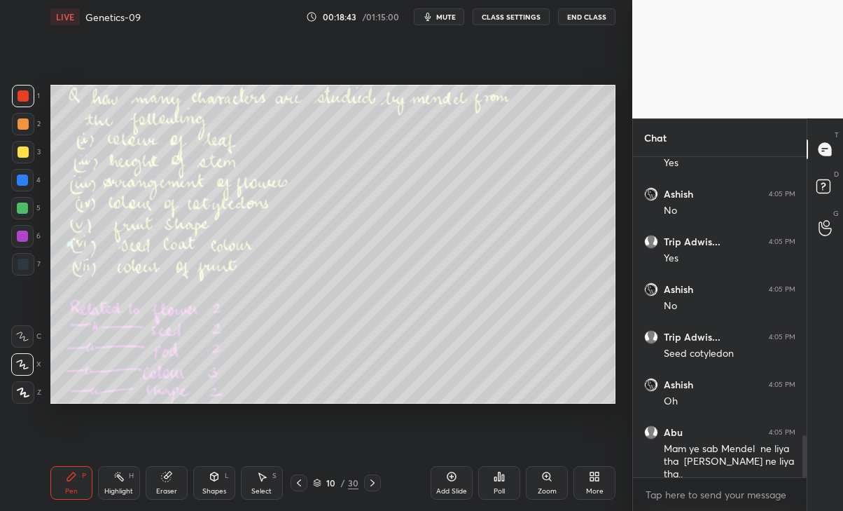
click at [158, 490] on div "Eraser" at bounding box center [166, 491] width 21 height 7
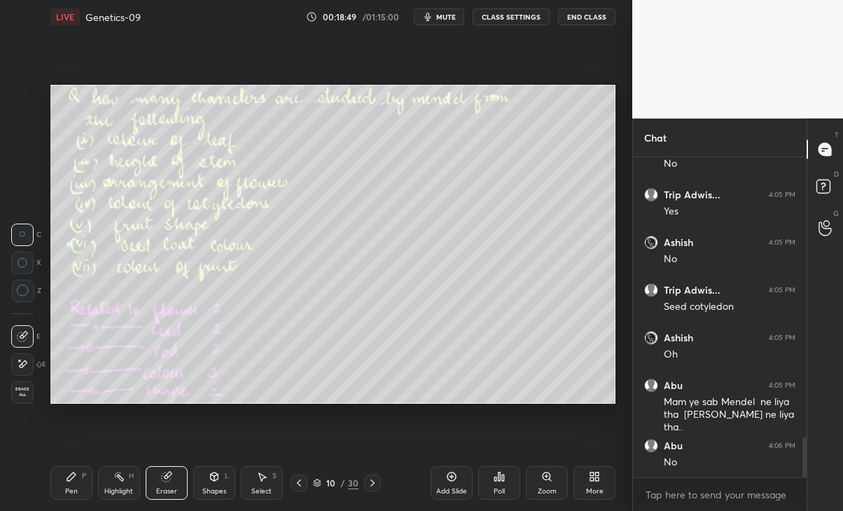
scroll to position [2230, 0]
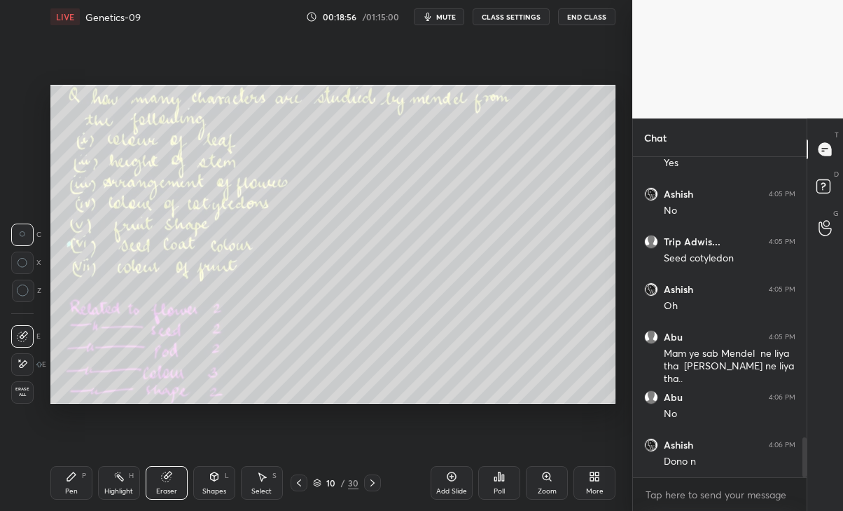
click at [83, 479] on div "P" at bounding box center [84, 475] width 4 height 7
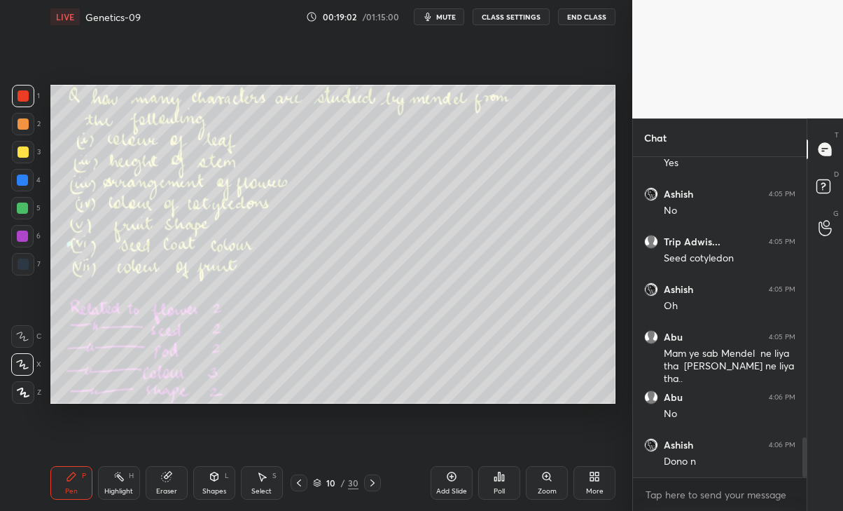
click at [163, 498] on div "Eraser" at bounding box center [167, 483] width 42 height 34
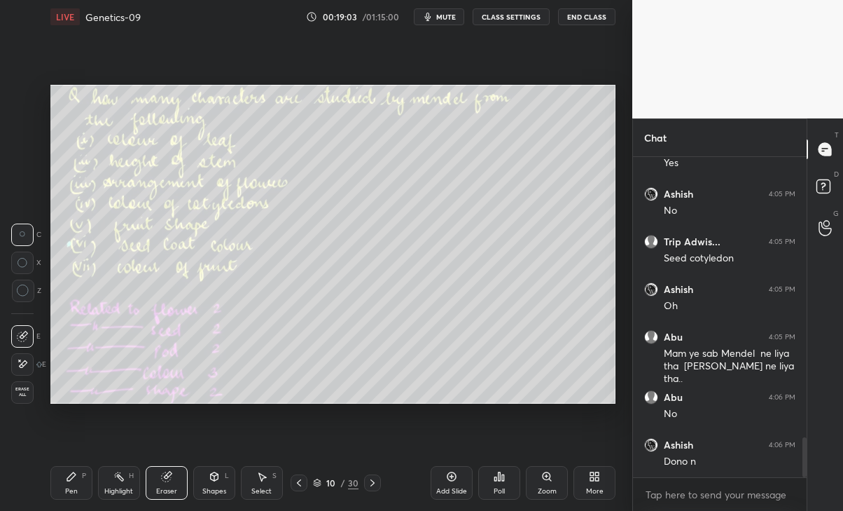
click at [24, 359] on icon at bounding box center [22, 364] width 11 height 12
click at [69, 482] on div "Pen P" at bounding box center [71, 483] width 42 height 34
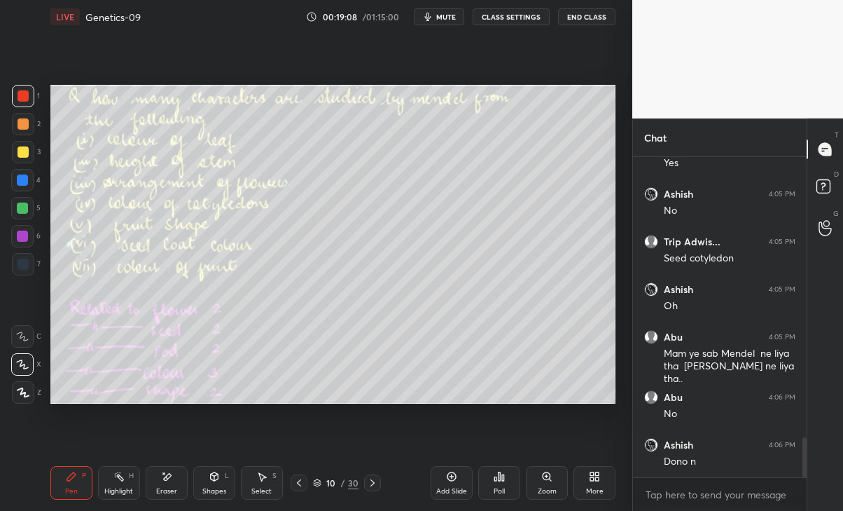
click at [287, 483] on div "10 / 30" at bounding box center [336, 482] width 191 height 17
click at [302, 489] on div at bounding box center [299, 482] width 17 height 17
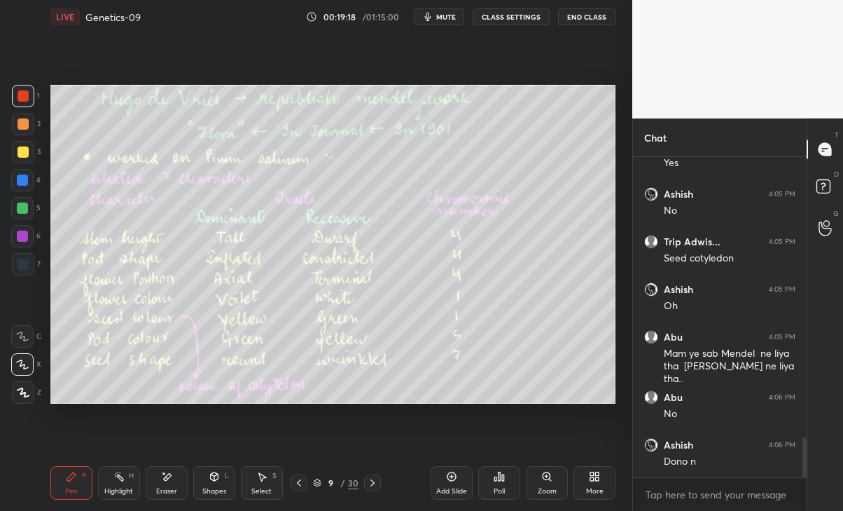
click at [368, 478] on icon at bounding box center [372, 482] width 11 height 11
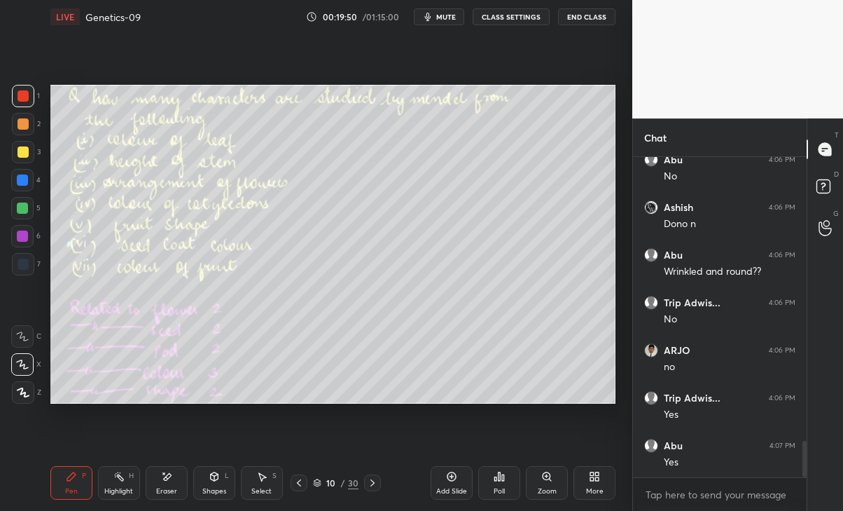
scroll to position [2516, 0]
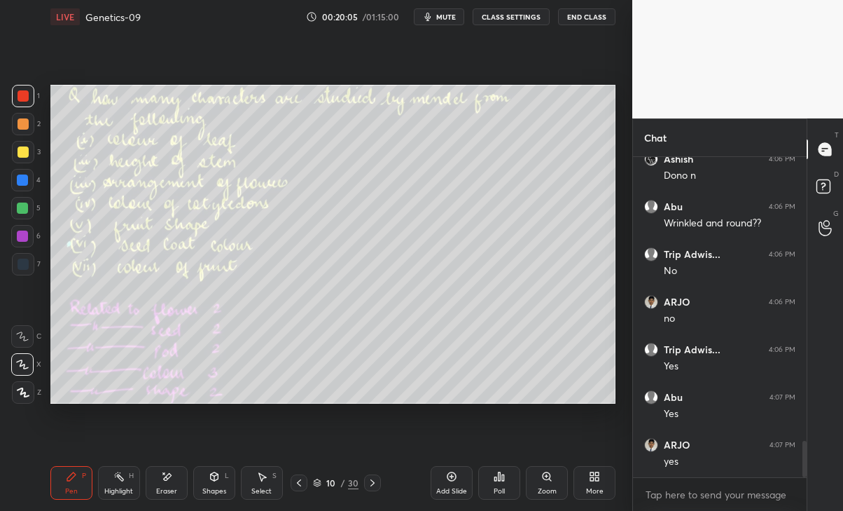
click at [374, 481] on icon at bounding box center [372, 482] width 11 height 11
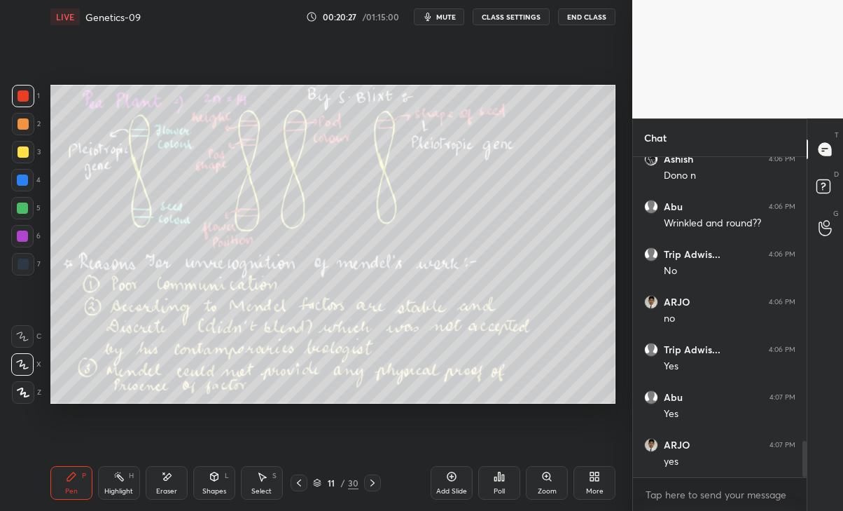
scroll to position [2576, 0]
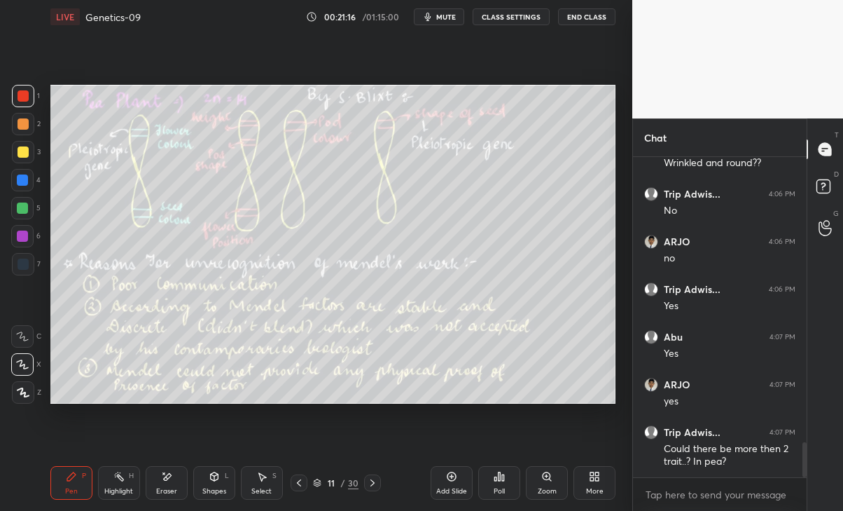
click at [297, 480] on icon at bounding box center [299, 482] width 11 height 11
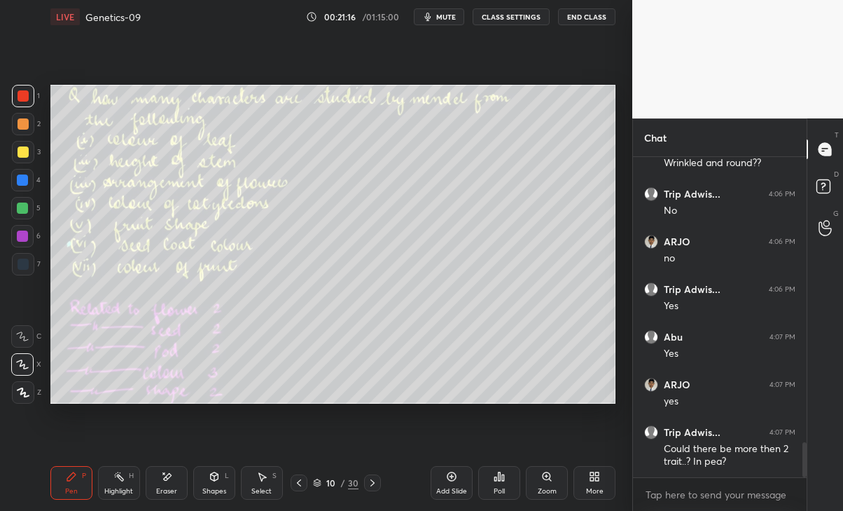
click at [298, 481] on icon at bounding box center [299, 482] width 11 height 11
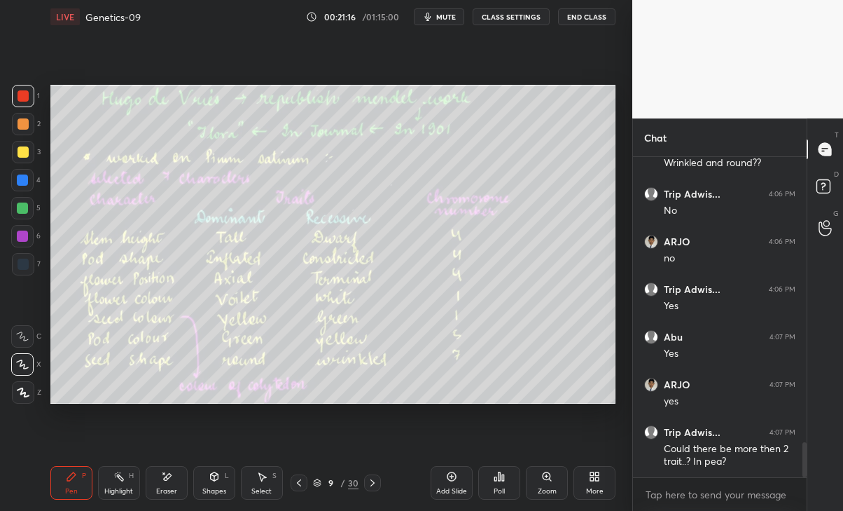
click at [299, 481] on icon at bounding box center [299, 482] width 4 height 7
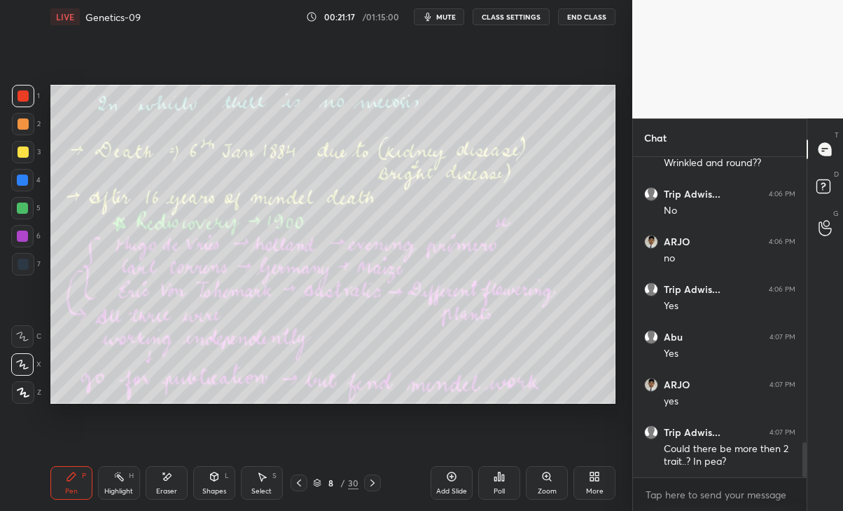
click at [294, 485] on div at bounding box center [299, 482] width 17 height 17
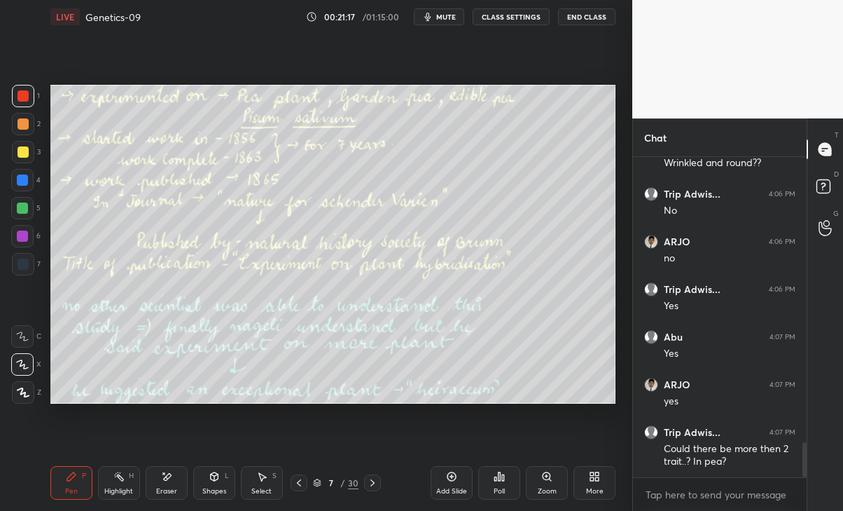
click at [295, 488] on icon at bounding box center [299, 482] width 11 height 11
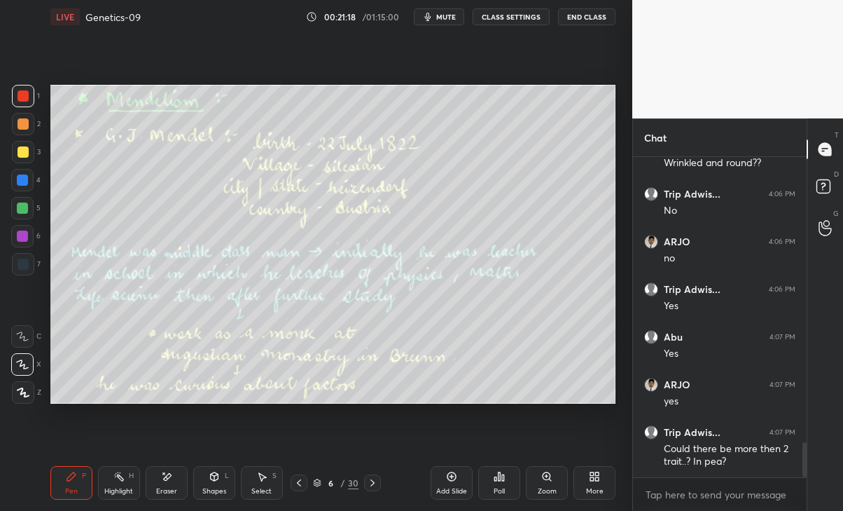
click at [296, 488] on icon at bounding box center [299, 482] width 11 height 11
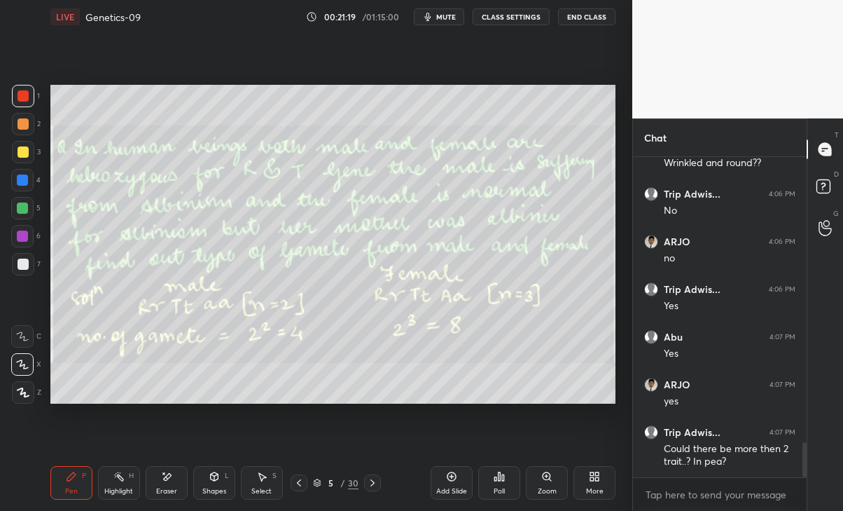
click at [299, 484] on icon at bounding box center [299, 482] width 4 height 7
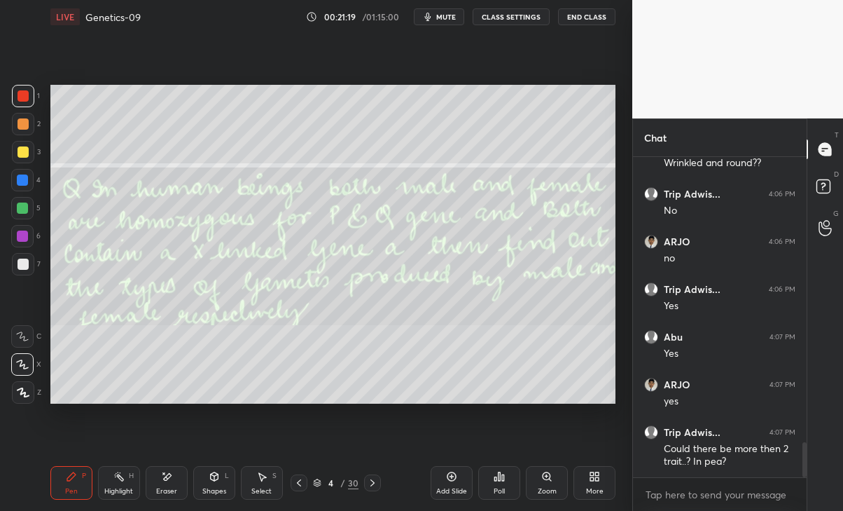
click at [301, 483] on icon at bounding box center [299, 482] width 11 height 11
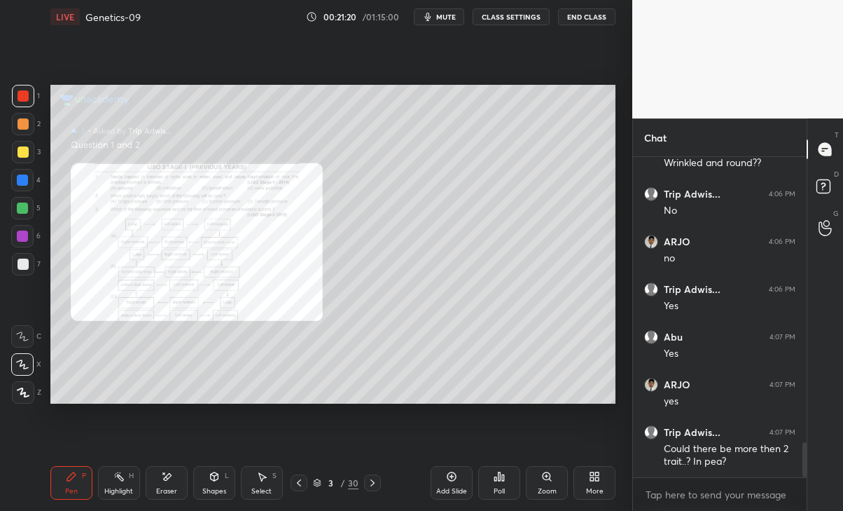
click at [361, 476] on div "3 / 30" at bounding box center [336, 482] width 90 height 17
click at [369, 479] on icon at bounding box center [372, 482] width 11 height 11
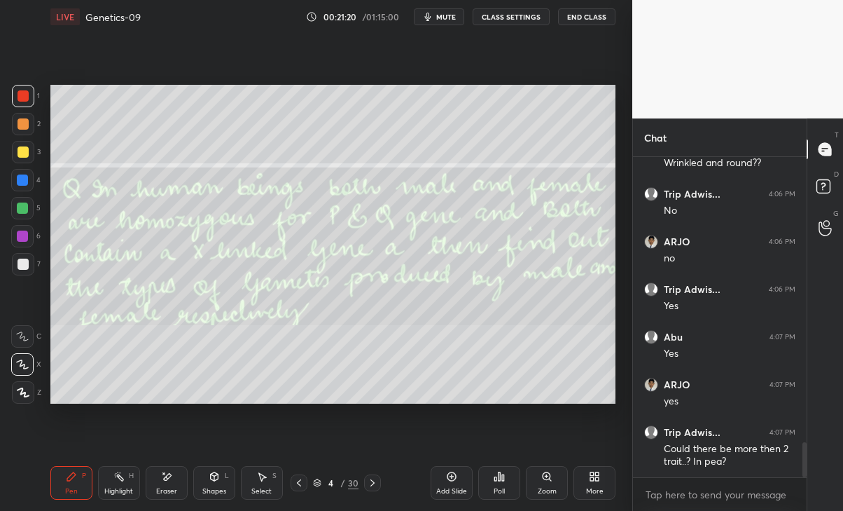
click at [372, 482] on icon at bounding box center [372, 482] width 11 height 11
click at [373, 481] on icon at bounding box center [373, 482] width 4 height 7
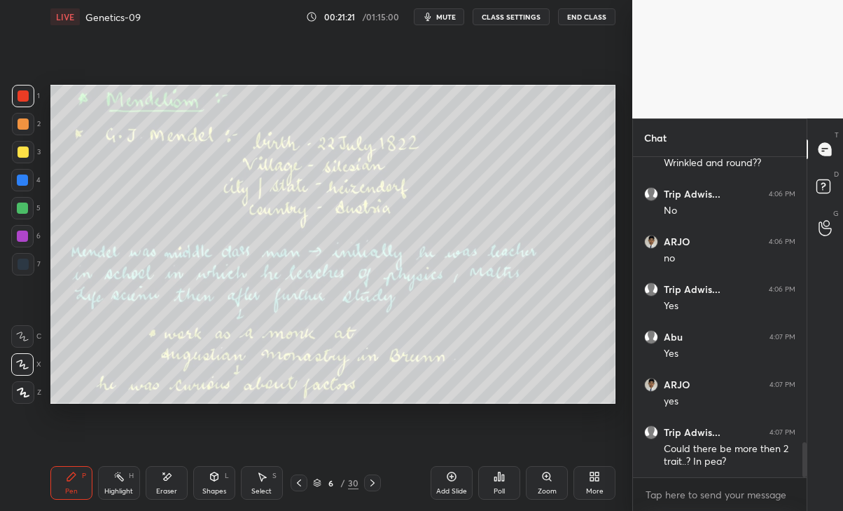
click at [373, 480] on icon at bounding box center [372, 482] width 11 height 11
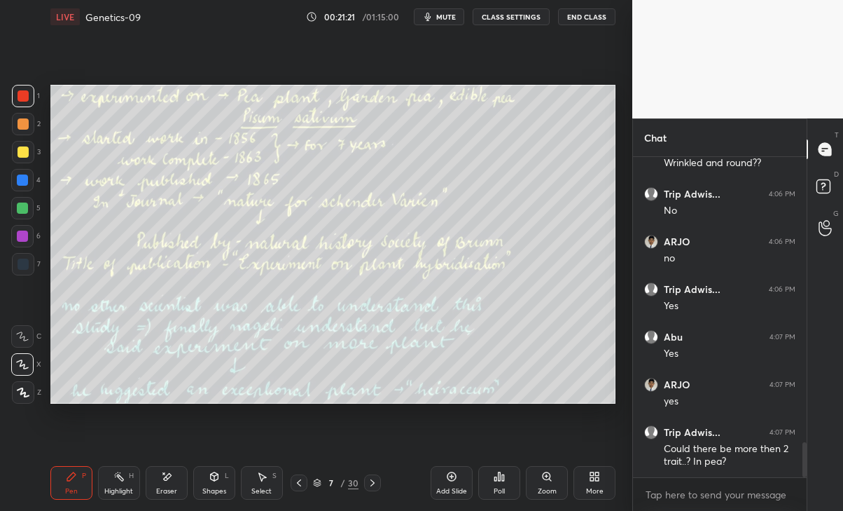
click at [376, 478] on icon at bounding box center [372, 482] width 11 height 11
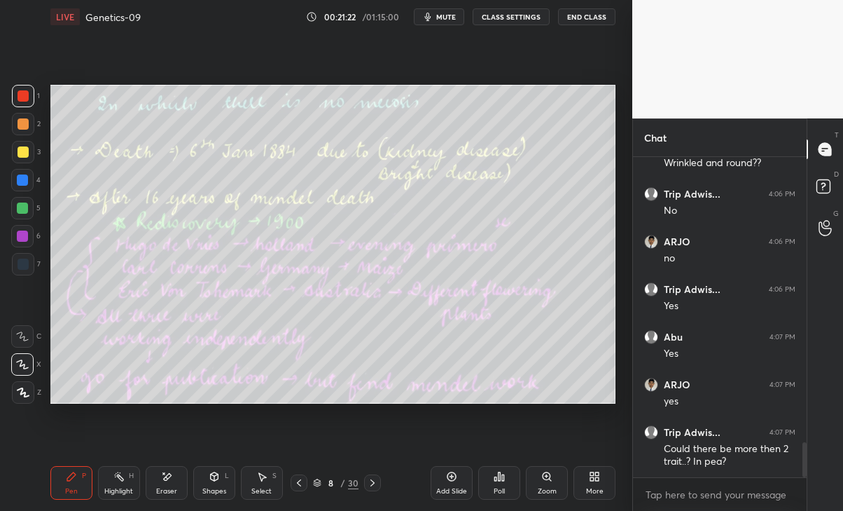
click at [373, 478] on icon at bounding box center [372, 482] width 11 height 11
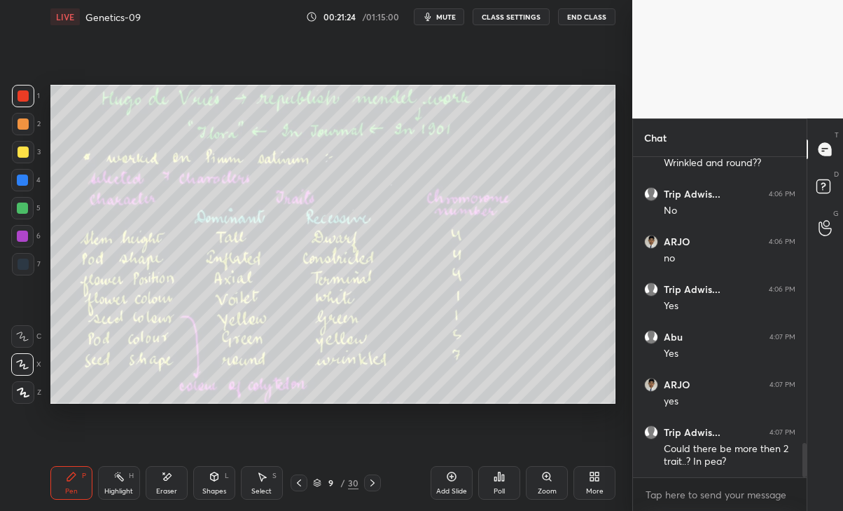
scroll to position [2635, 0]
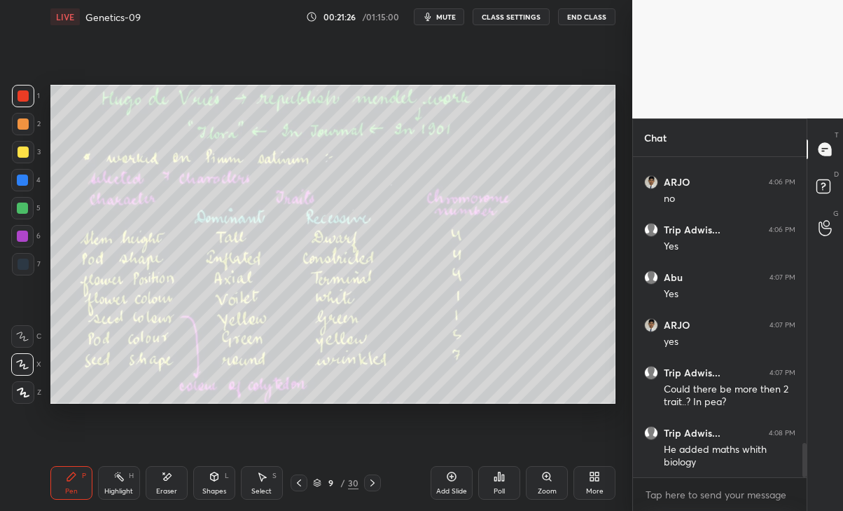
click at [125, 479] on icon at bounding box center [118, 476] width 11 height 11
click at [165, 479] on icon at bounding box center [167, 476] width 8 height 7
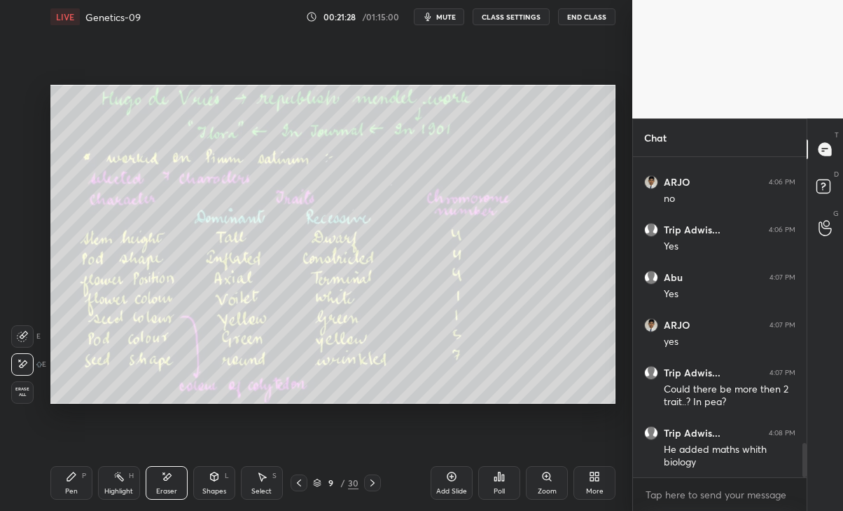
click at [68, 492] on div "Pen" at bounding box center [71, 491] width 13 height 7
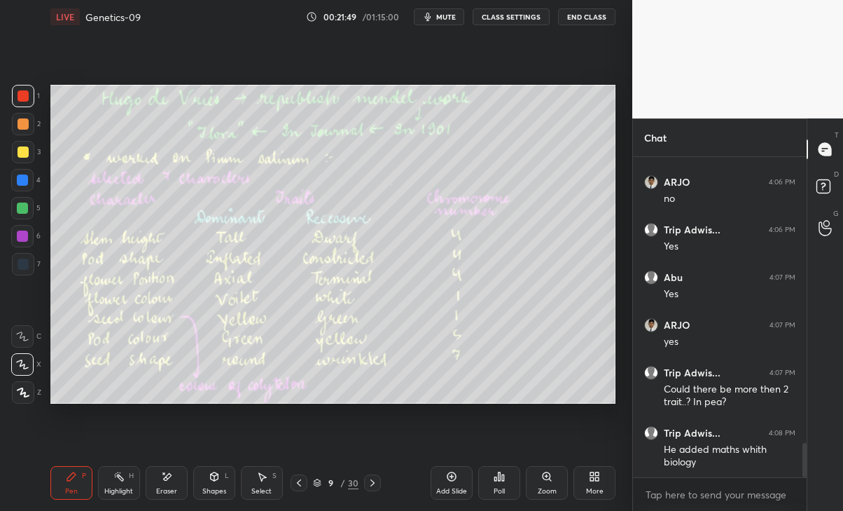
click at [374, 483] on icon at bounding box center [372, 482] width 11 height 11
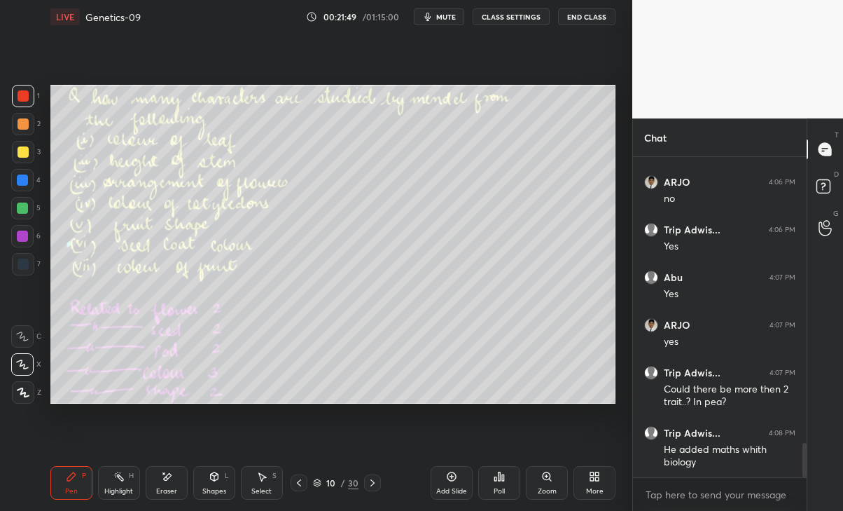
click at [371, 483] on icon at bounding box center [372, 482] width 11 height 11
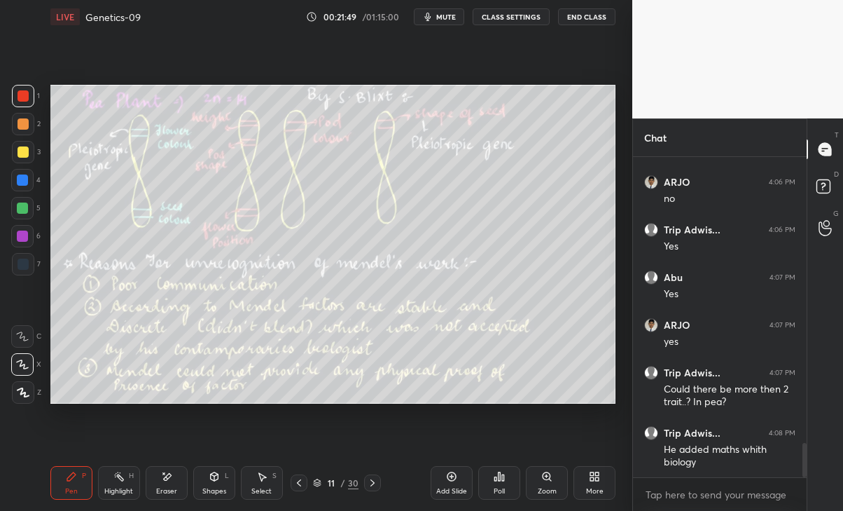
click at [371, 481] on icon at bounding box center [372, 482] width 11 height 11
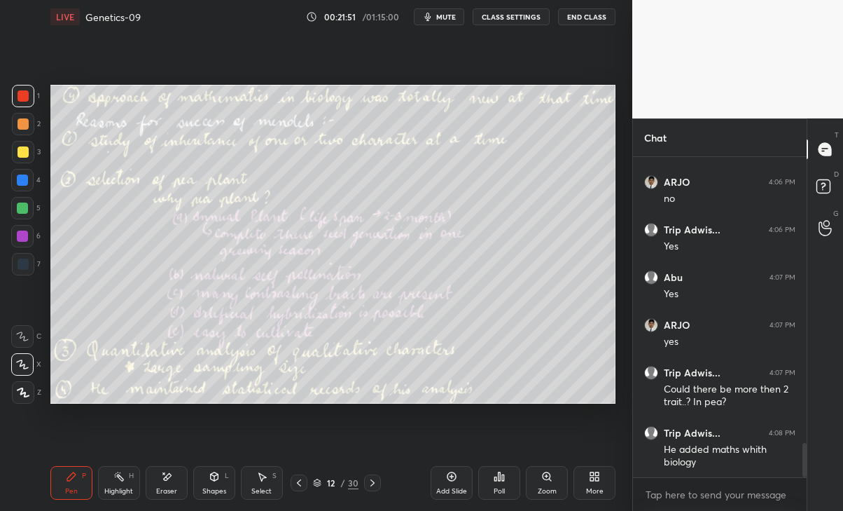
click at [287, 478] on div "12 / 30" at bounding box center [336, 482] width 191 height 17
click at [299, 488] on icon at bounding box center [299, 482] width 11 height 11
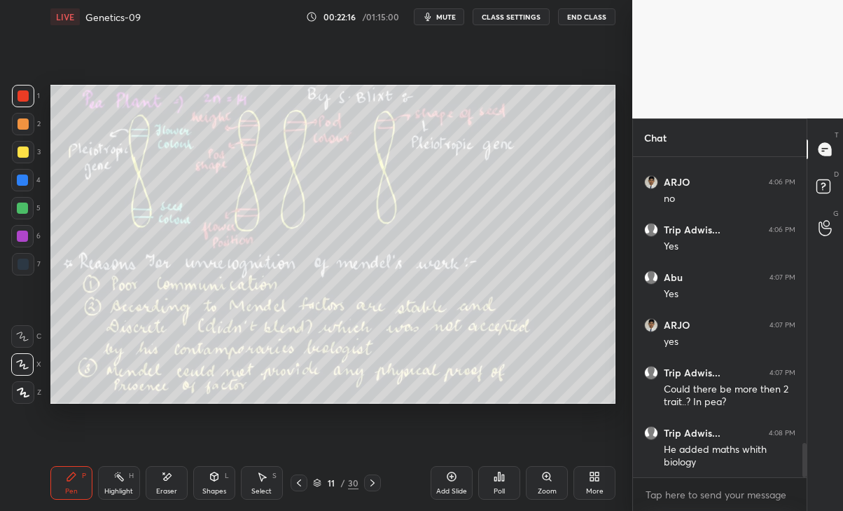
click at [372, 483] on icon at bounding box center [372, 482] width 11 height 11
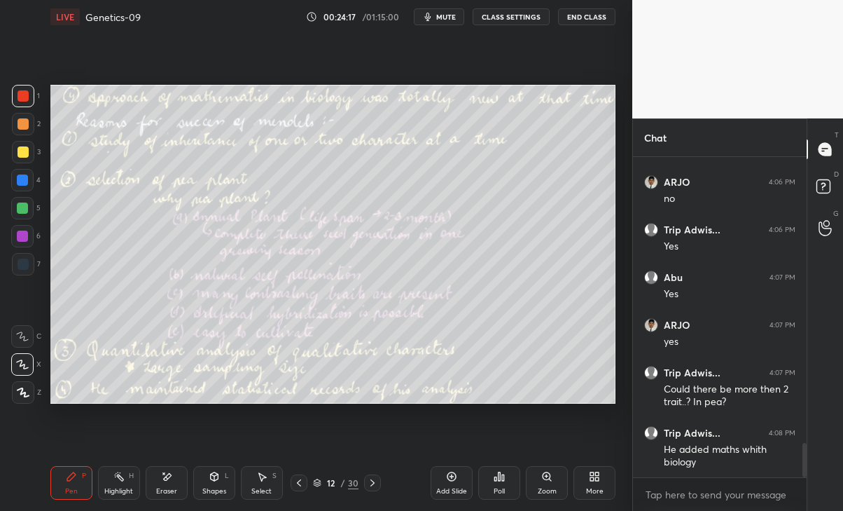
scroll to position [2684, 0]
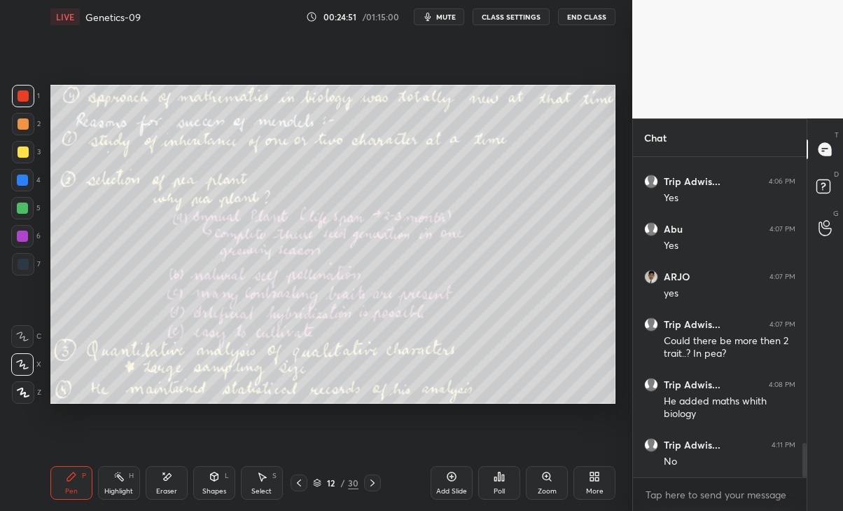
click at [373, 479] on icon at bounding box center [372, 482] width 11 height 11
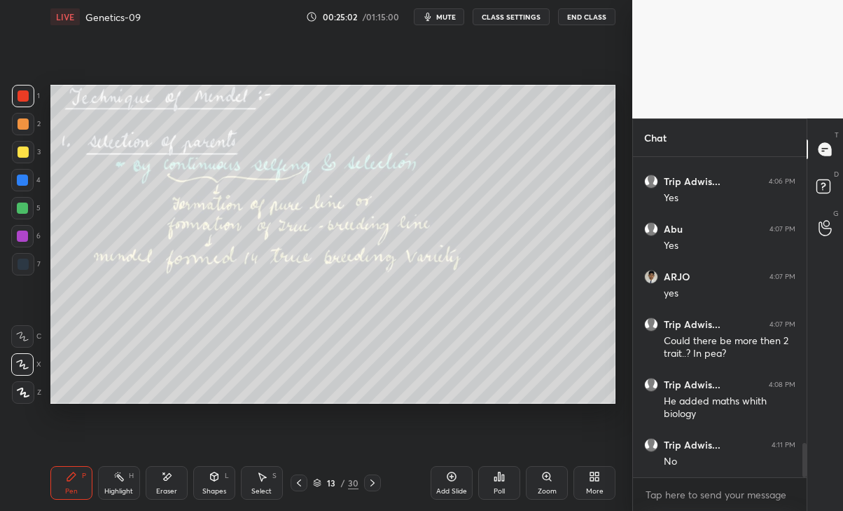
click at [371, 480] on icon at bounding box center [373, 482] width 4 height 7
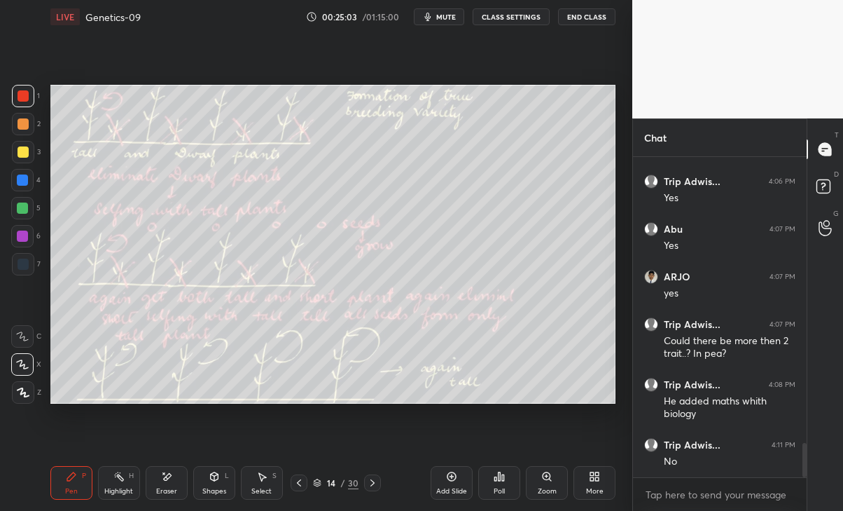
click at [373, 482] on icon at bounding box center [372, 482] width 11 height 11
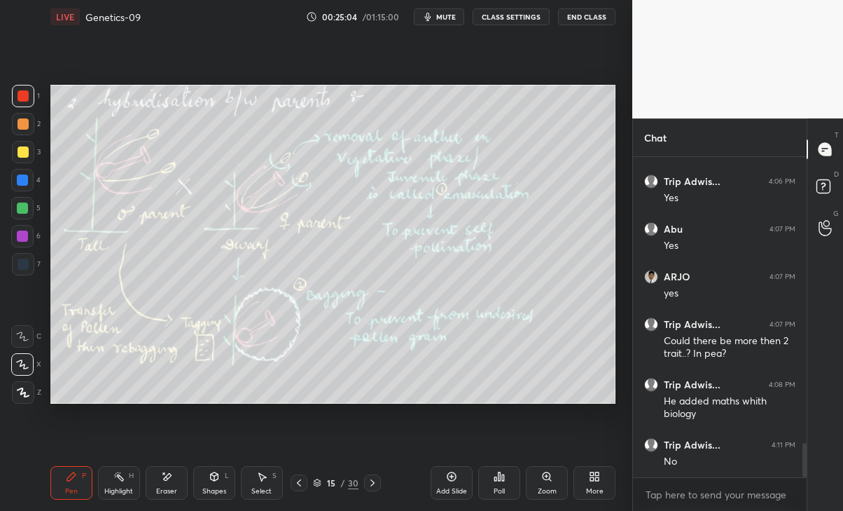
click at [373, 481] on icon at bounding box center [373, 482] width 4 height 7
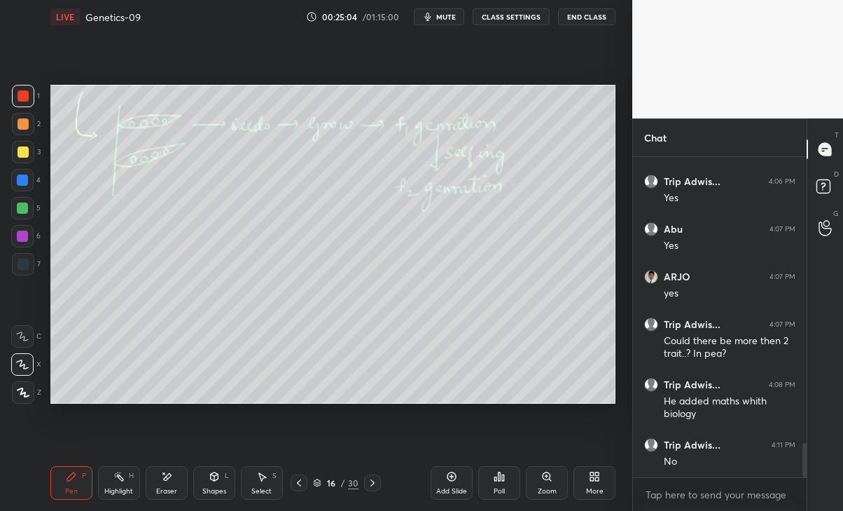
click at [373, 483] on icon at bounding box center [372, 482] width 11 height 11
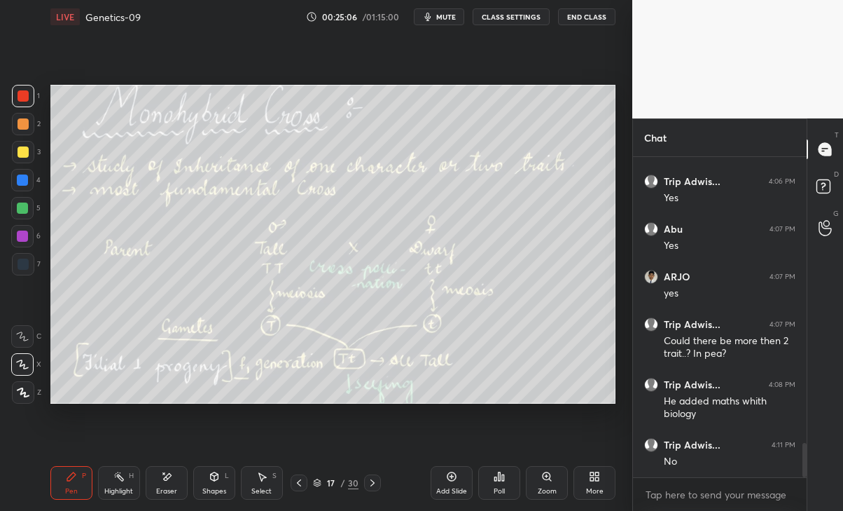
click at [299, 481] on icon at bounding box center [299, 482] width 11 height 11
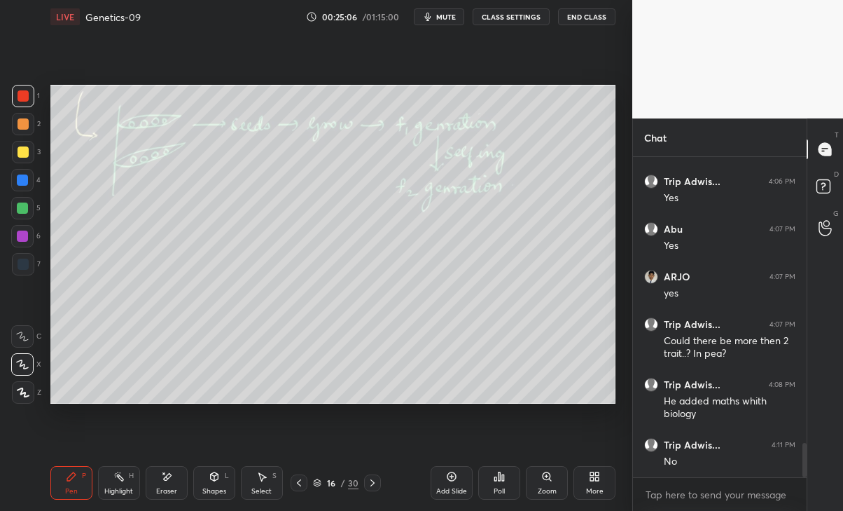
click at [299, 485] on icon at bounding box center [299, 482] width 11 height 11
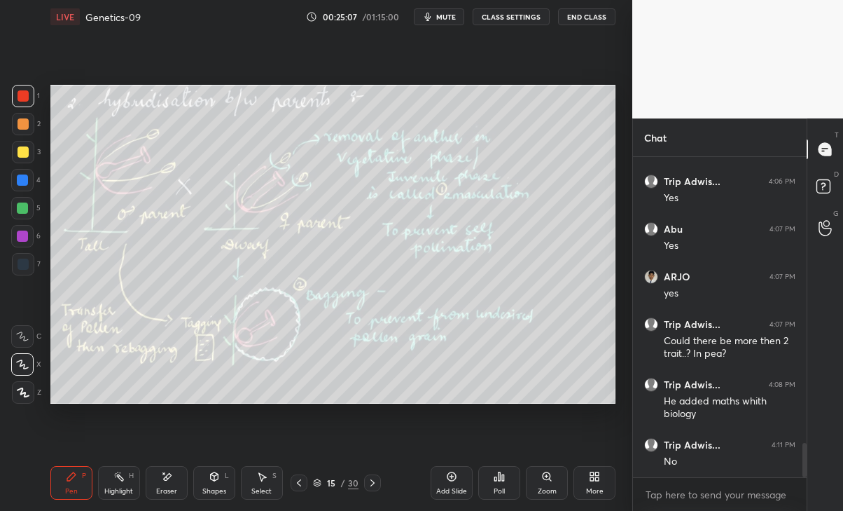
click at [298, 488] on div at bounding box center [299, 482] width 17 height 17
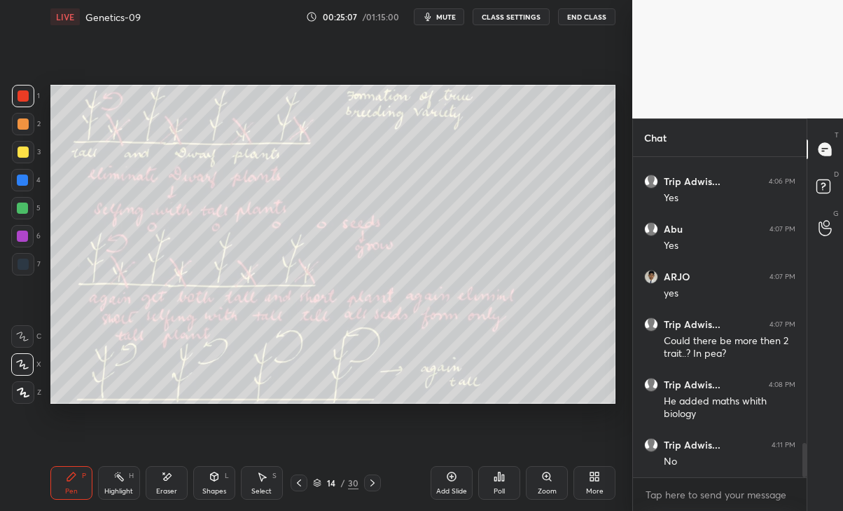
click at [294, 491] on div "Pen P Highlight H Eraser Shapes L Select S 14 / 30 Add Slide Poll Zoom More" at bounding box center [333, 483] width 566 height 56
click at [297, 485] on icon at bounding box center [299, 482] width 11 height 11
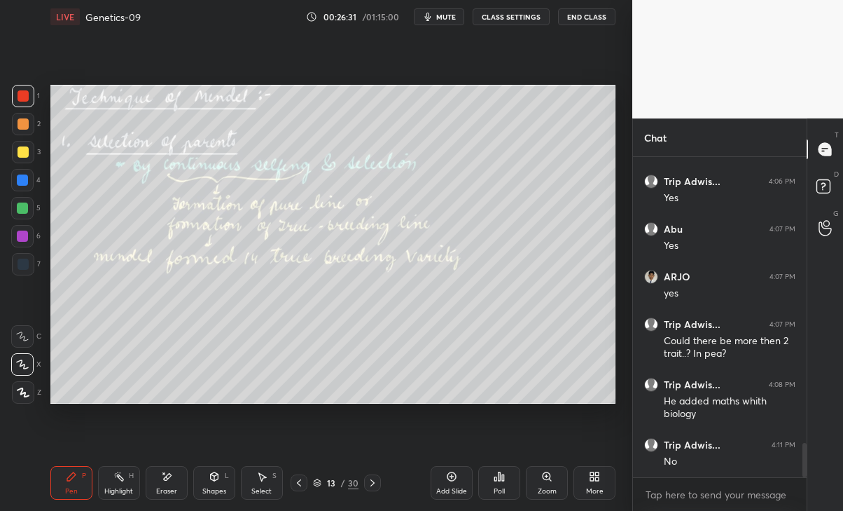
click at [175, 481] on div "Eraser" at bounding box center [167, 483] width 42 height 34
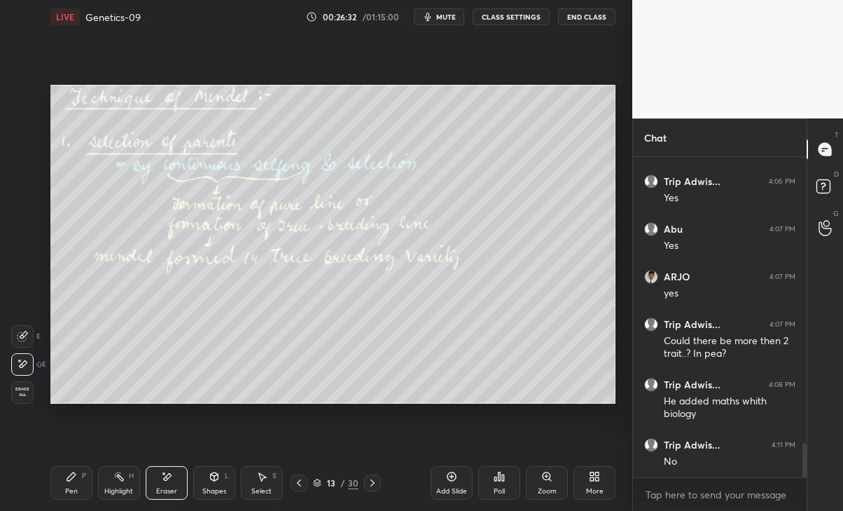
click at [20, 396] on span "Erase all" at bounding box center [22, 392] width 21 height 10
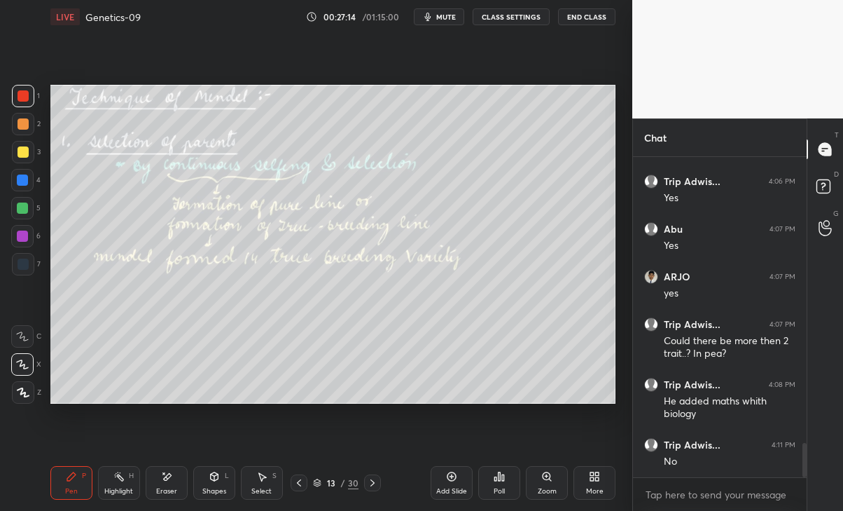
click at [172, 481] on icon at bounding box center [166, 477] width 11 height 12
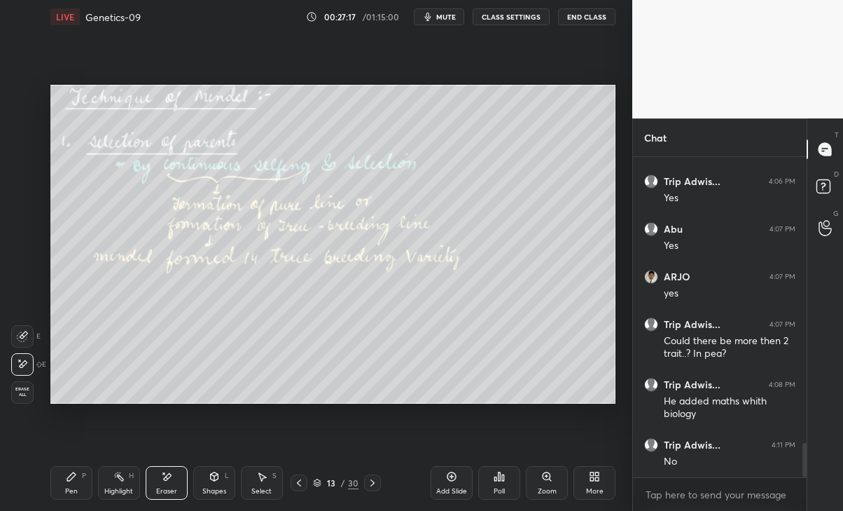
click at [64, 491] on div "Pen P" at bounding box center [71, 483] width 42 height 34
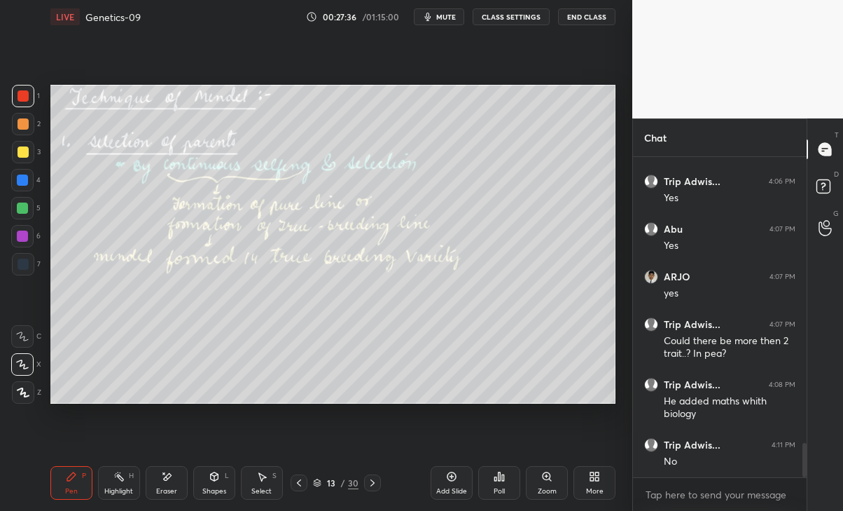
scroll to position [2731, 0]
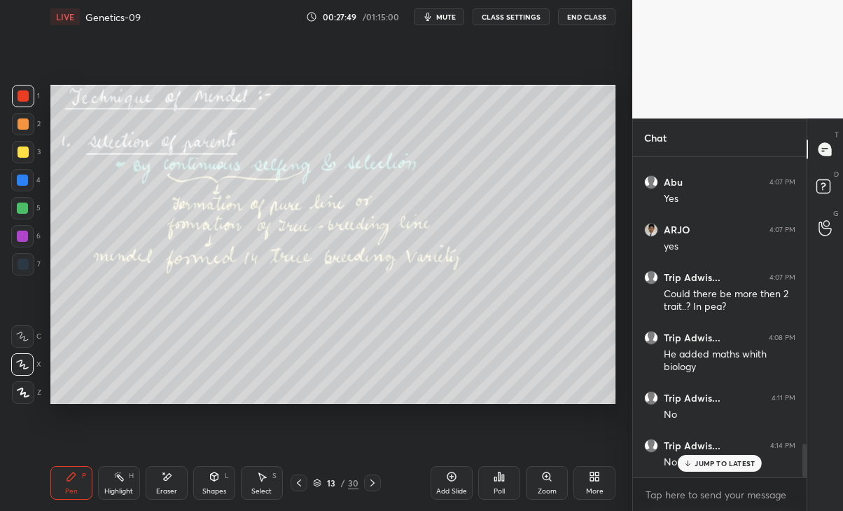
click at [448, 8] on button "mute" at bounding box center [439, 16] width 50 height 17
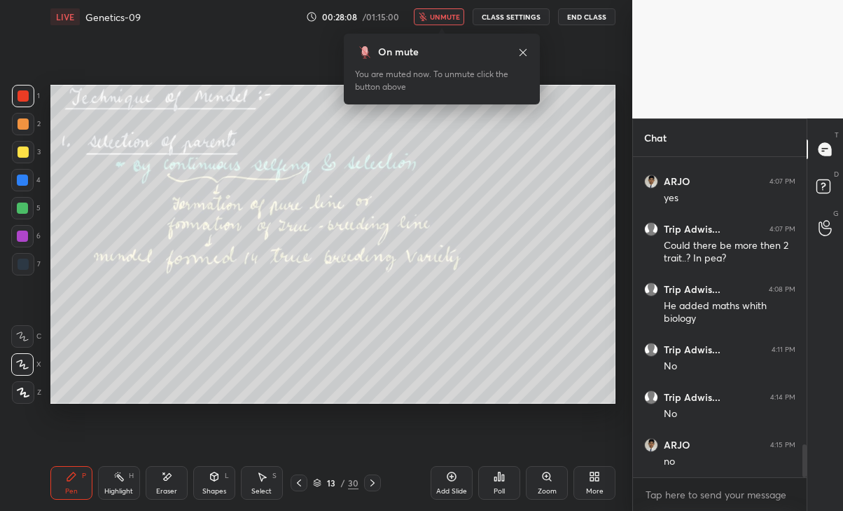
click at [441, 19] on span "unmute" at bounding box center [445, 17] width 30 height 10
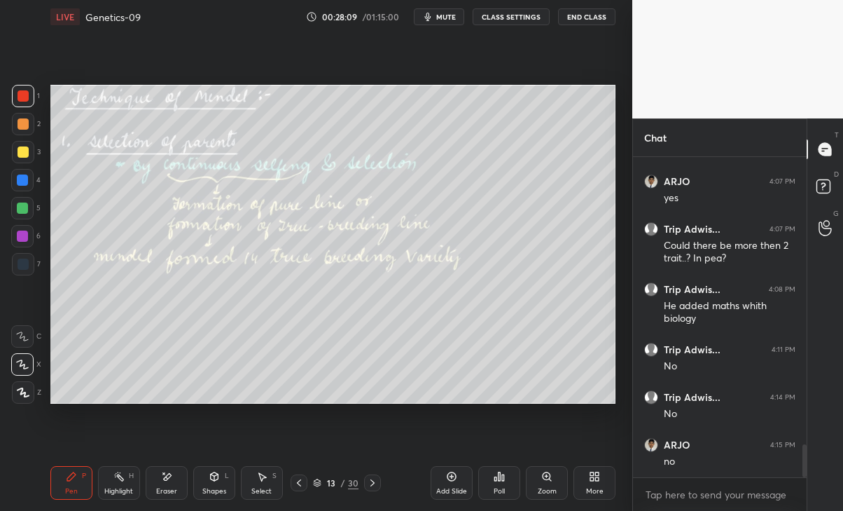
click at [380, 485] on div at bounding box center [372, 482] width 17 height 17
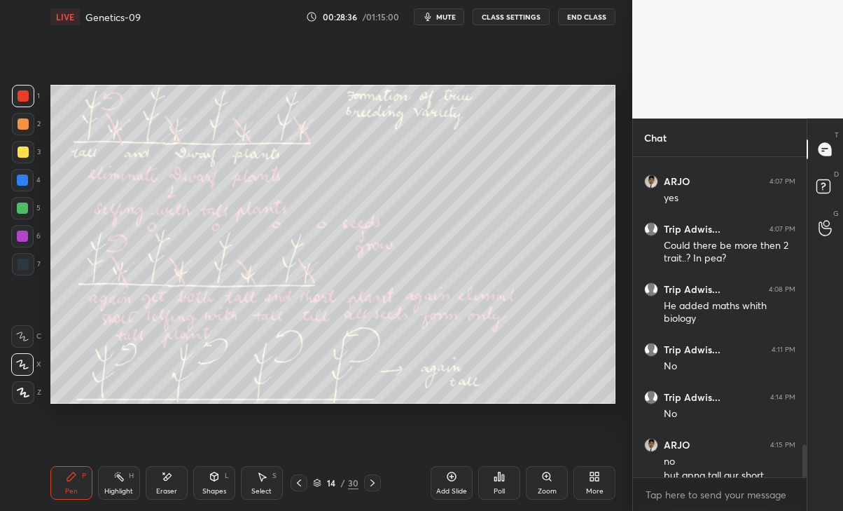
scroll to position [2818, 0]
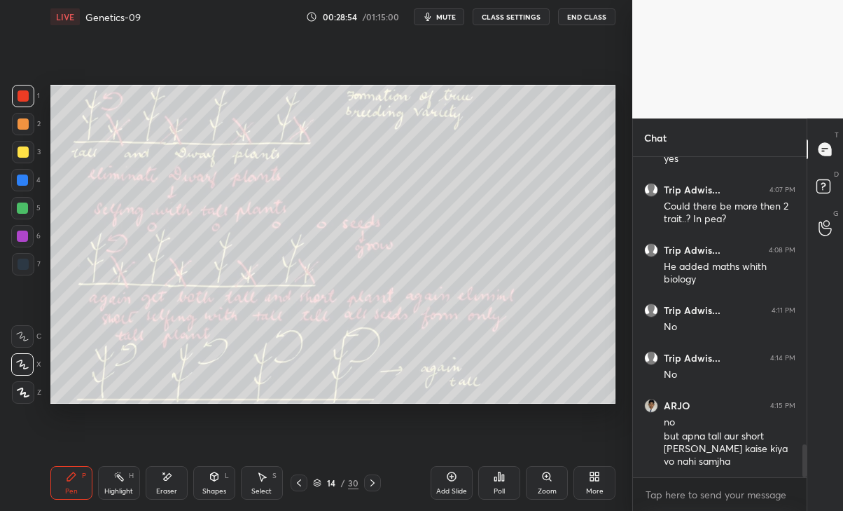
click at [166, 476] on icon at bounding box center [167, 476] width 8 height 7
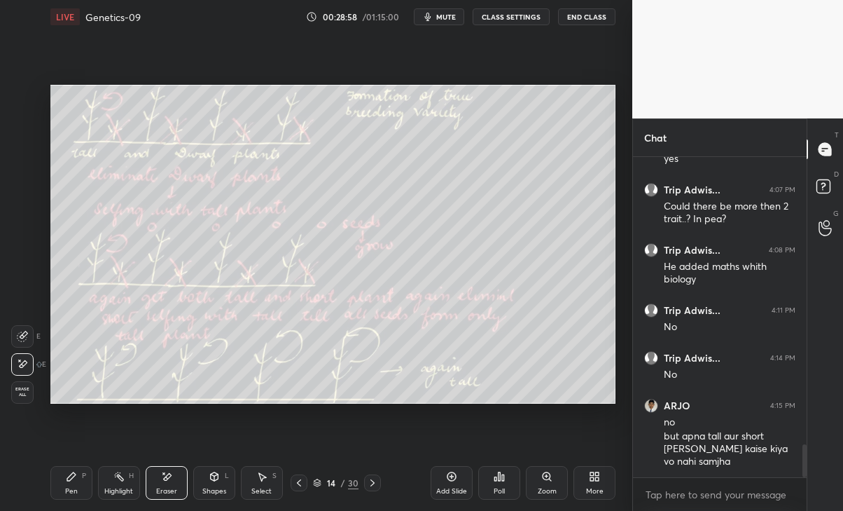
click at [67, 492] on div "Pen" at bounding box center [71, 491] width 13 height 7
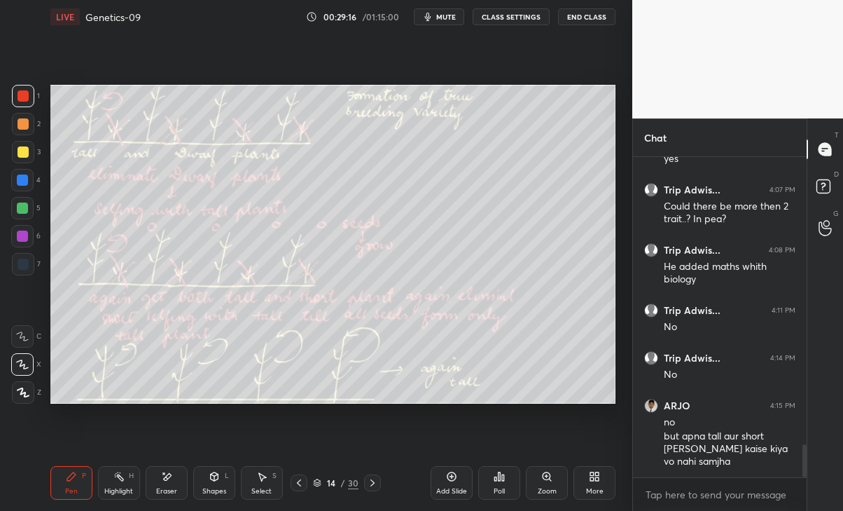
click at [173, 479] on div "Eraser" at bounding box center [167, 483] width 42 height 34
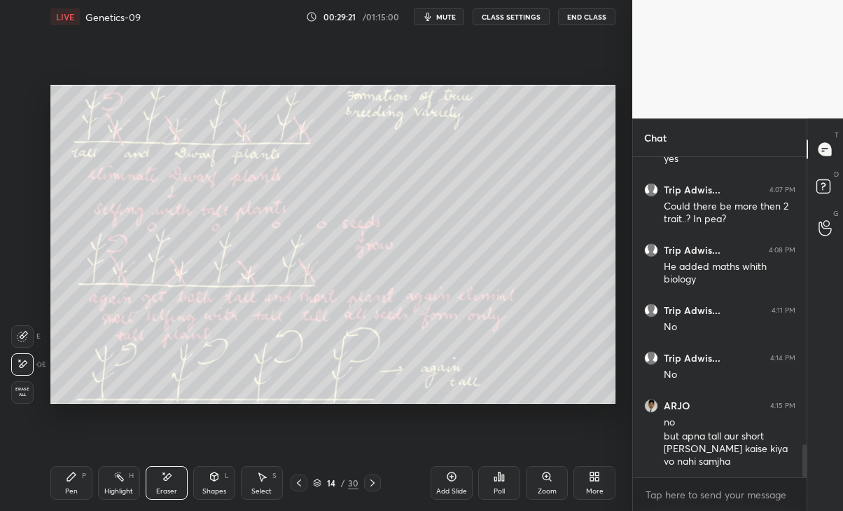
click at [78, 478] on div "Pen P" at bounding box center [71, 483] width 42 height 34
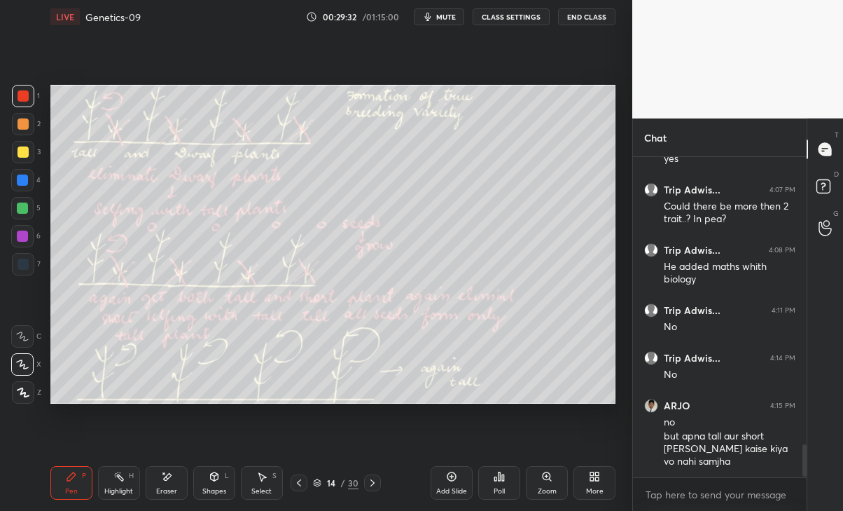
scroll to position [2878, 0]
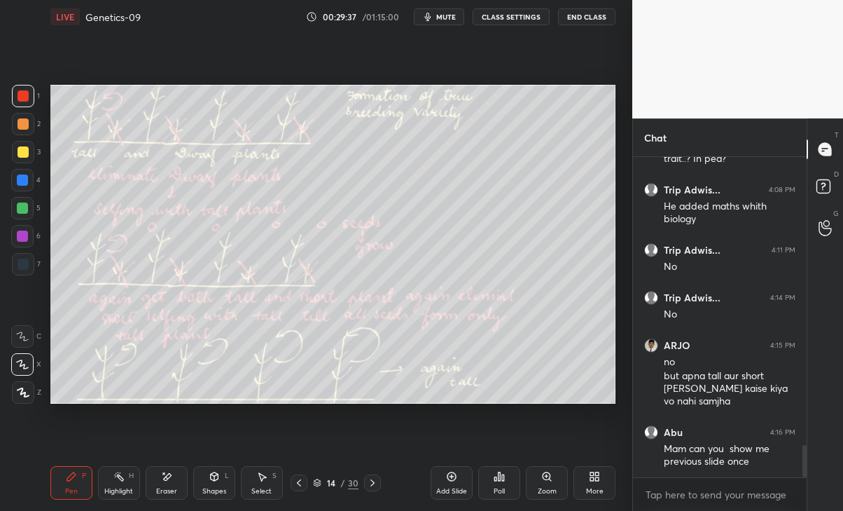
click at [165, 483] on div "Eraser" at bounding box center [167, 483] width 42 height 34
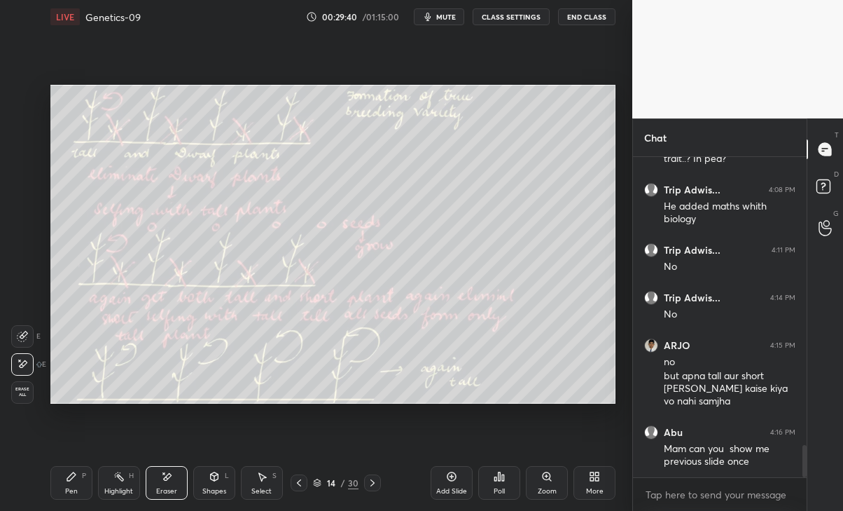
click at [69, 488] on div "Pen" at bounding box center [71, 491] width 13 height 7
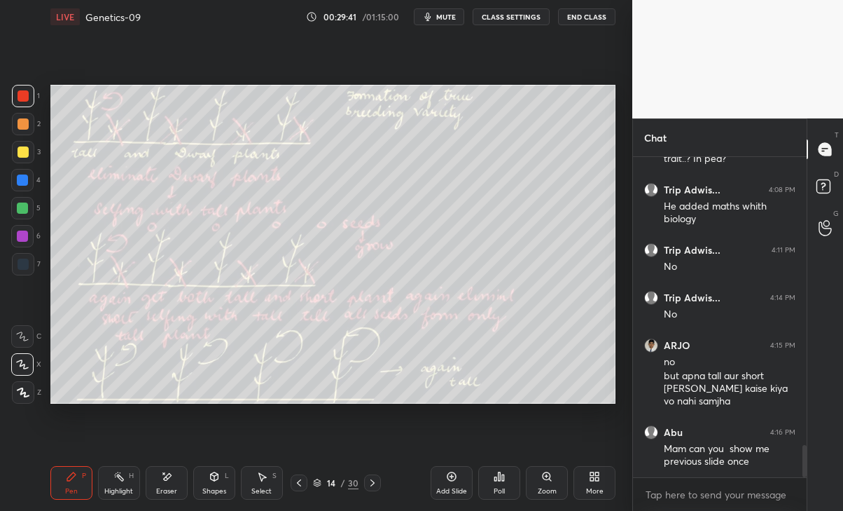
click at [379, 482] on div at bounding box center [372, 482] width 17 height 17
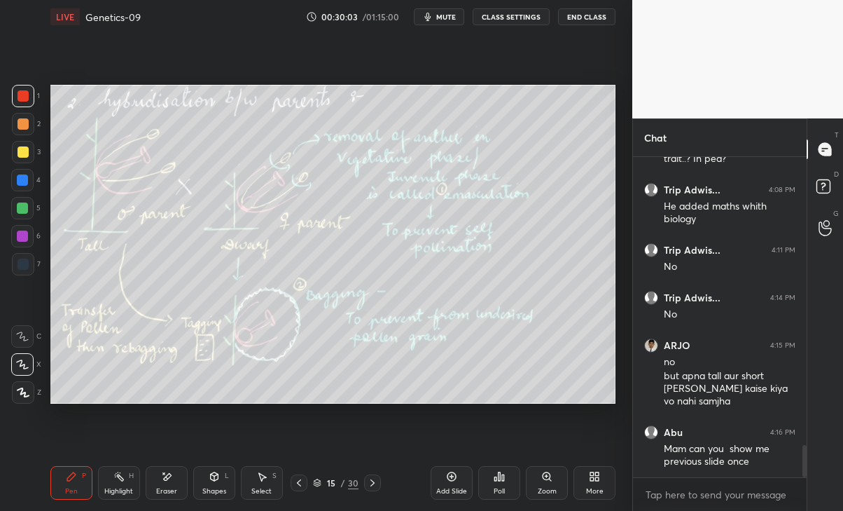
click at [307, 488] on div at bounding box center [299, 482] width 17 height 17
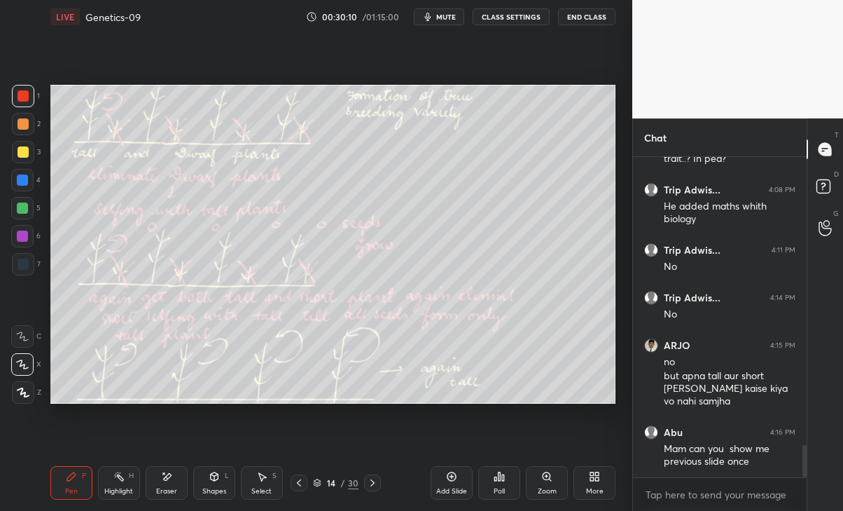
scroll to position [2925, 0]
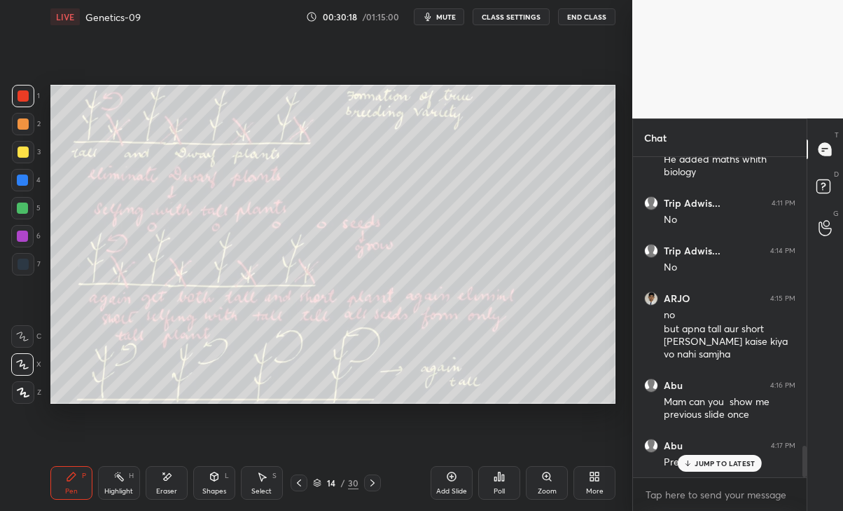
click at [720, 464] on p "JUMP TO LATEST" at bounding box center [725, 463] width 60 height 8
click at [291, 483] on div at bounding box center [299, 482] width 17 height 17
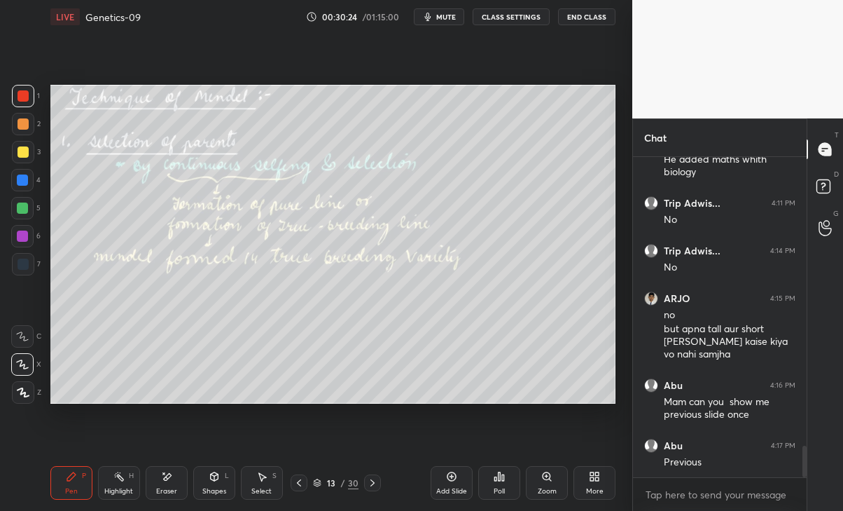
scroll to position [2974, 0]
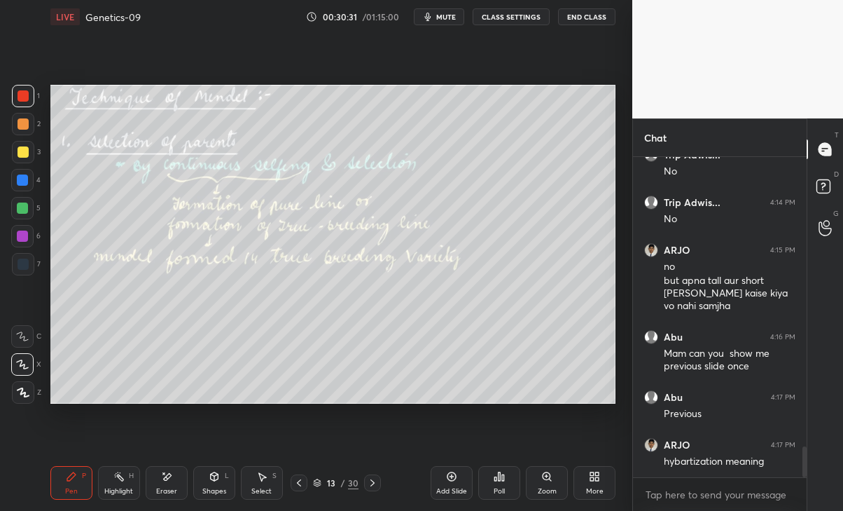
click at [378, 485] on div at bounding box center [372, 482] width 17 height 17
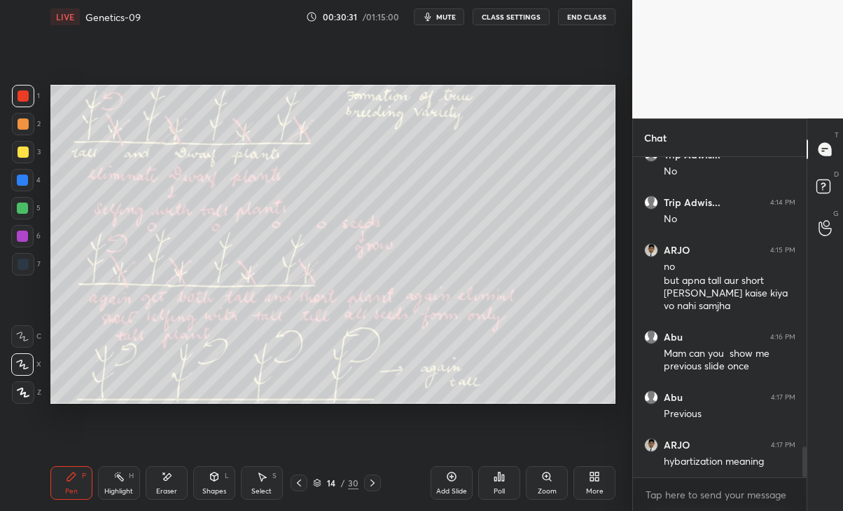
click at [372, 483] on icon at bounding box center [373, 482] width 4 height 7
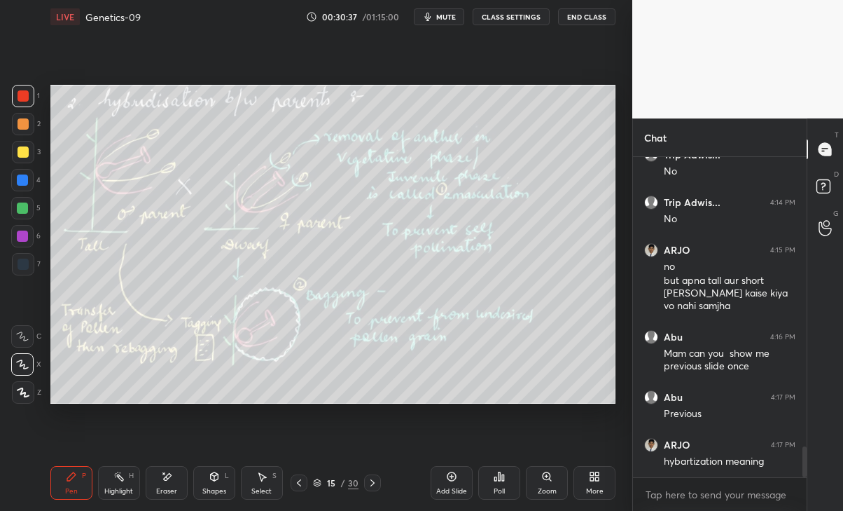
scroll to position [3021, 0]
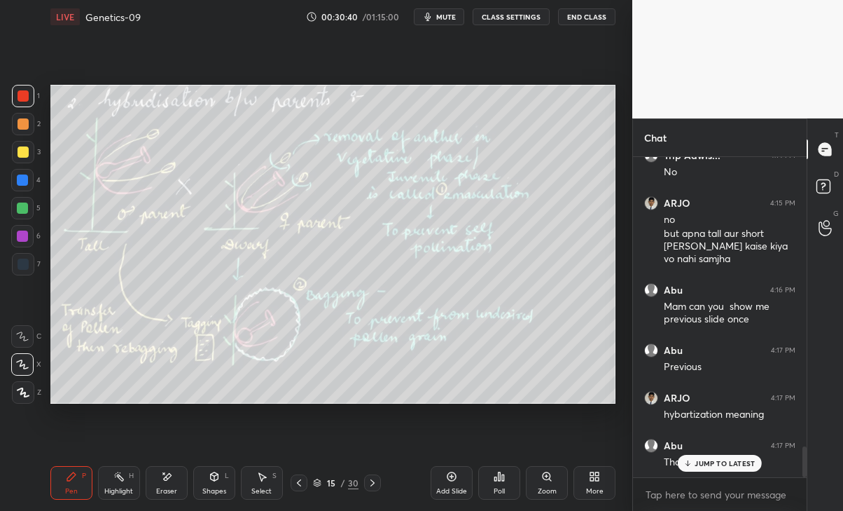
click at [719, 459] on p "JUMP TO LATEST" at bounding box center [725, 463] width 60 height 8
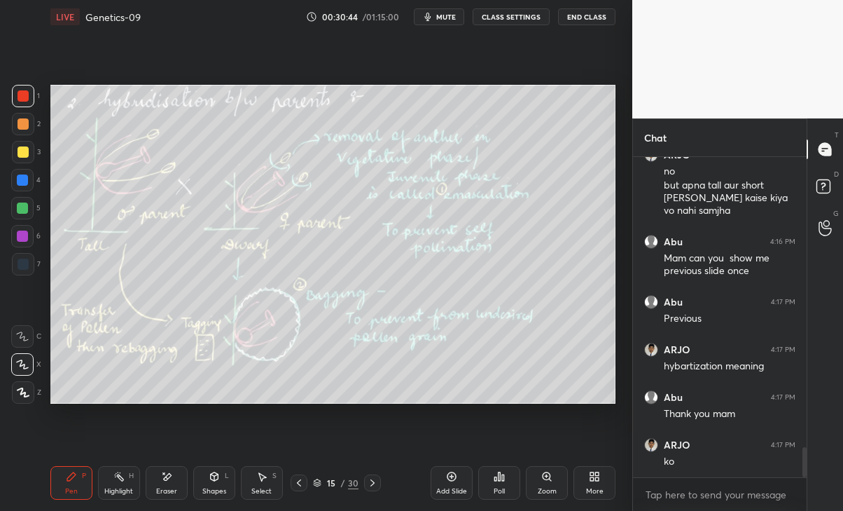
scroll to position [3116, 0]
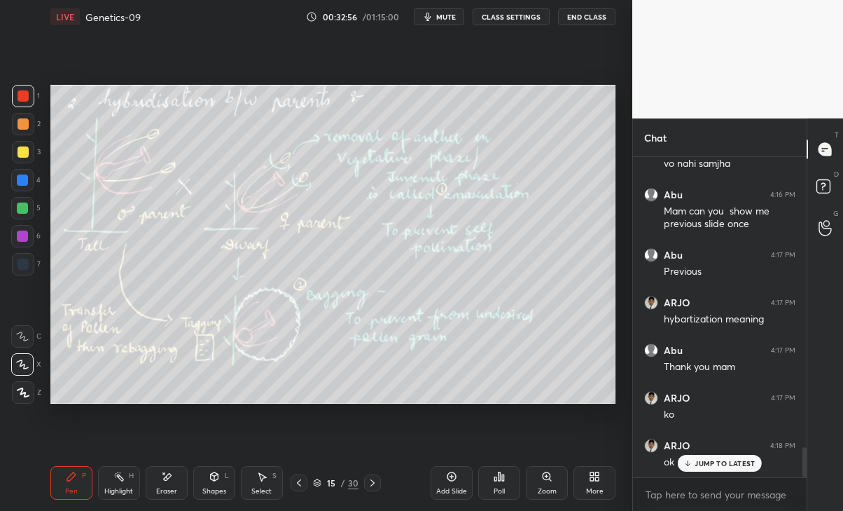
click at [738, 459] on p "JUMP TO LATEST" at bounding box center [725, 463] width 60 height 8
click at [374, 485] on icon at bounding box center [372, 482] width 11 height 11
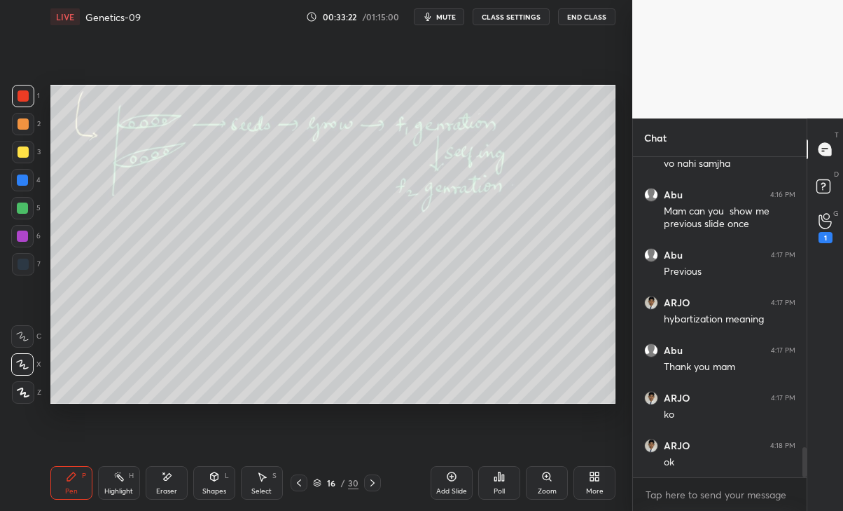
click at [829, 218] on circle at bounding box center [827, 217] width 6 height 6
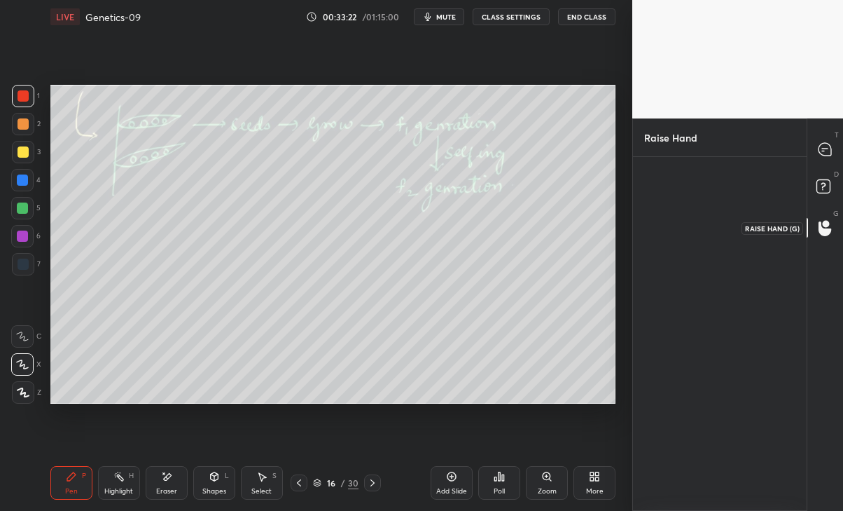
scroll to position [5, 4]
click at [682, 235] on div "ARJO" at bounding box center [669, 224] width 50 height 81
click at [674, 251] on button "INVITE" at bounding box center [669, 253] width 37 height 18
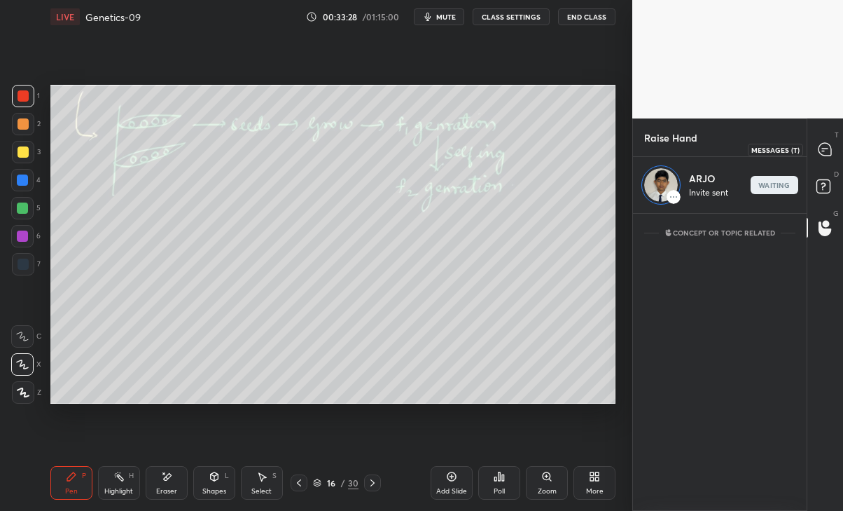
click at [834, 165] on div "T Messages (T)" at bounding box center [826, 149] width 36 height 39
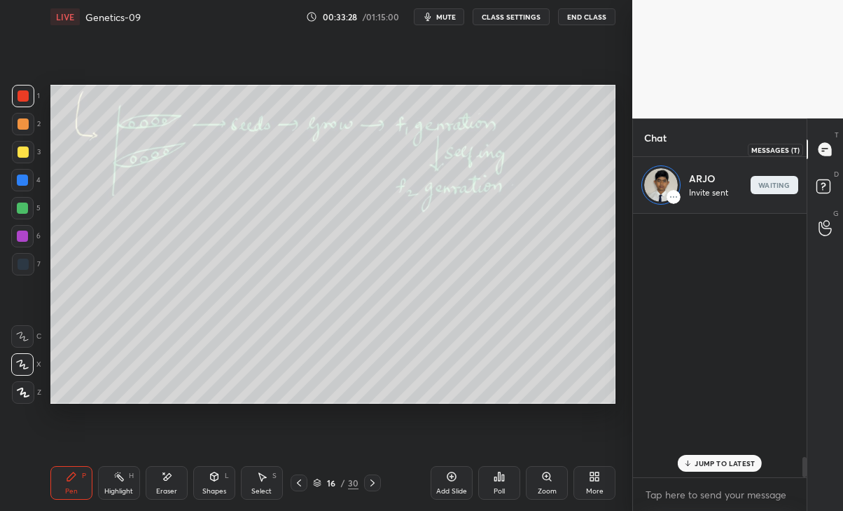
scroll to position [259, 170]
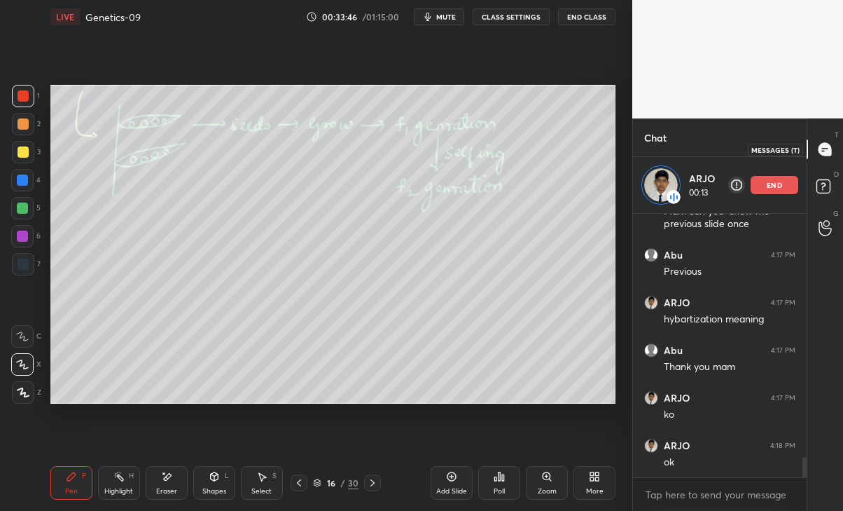
click at [304, 481] on icon at bounding box center [299, 482] width 11 height 11
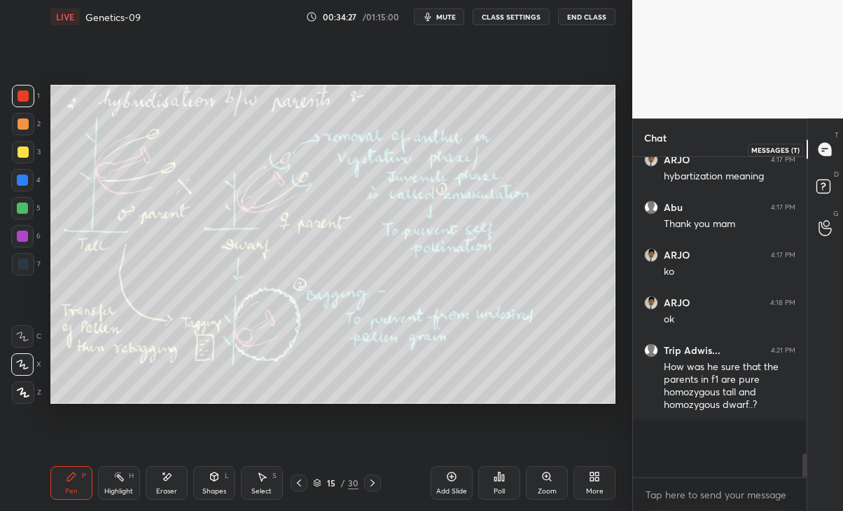
scroll to position [3202, 0]
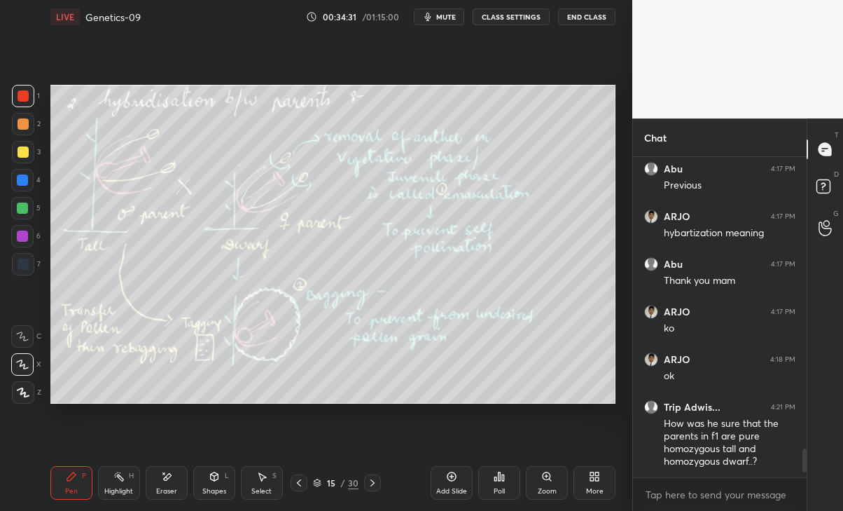
click at [290, 484] on div "15 / 30" at bounding box center [336, 482] width 191 height 17
click at [295, 482] on icon at bounding box center [299, 482] width 11 height 11
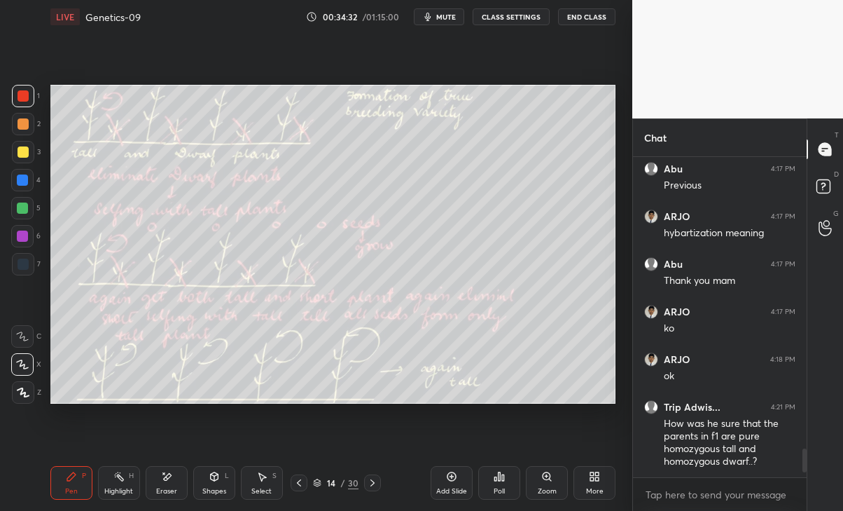
click at [297, 482] on icon at bounding box center [299, 482] width 11 height 11
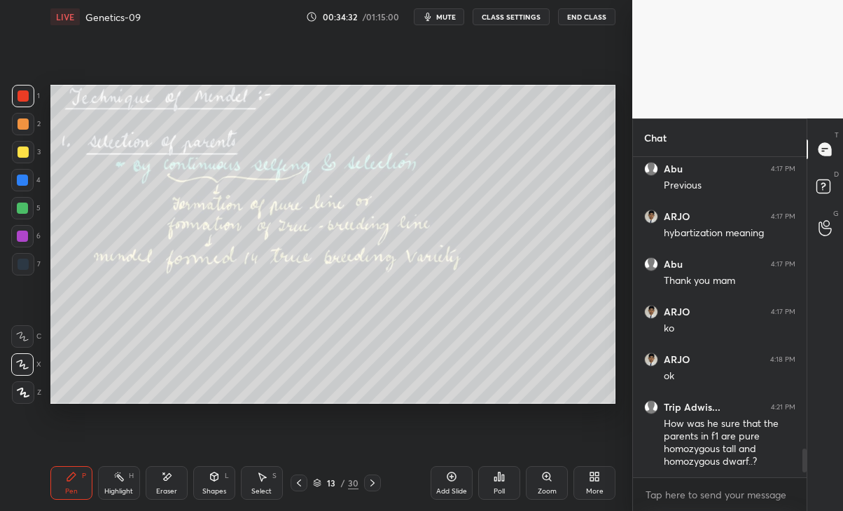
click at [374, 483] on icon at bounding box center [372, 482] width 11 height 11
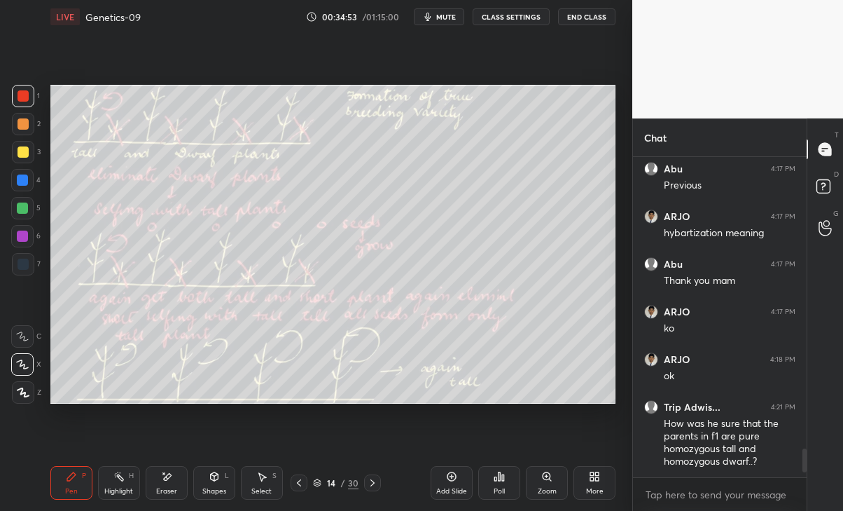
click at [165, 482] on div "Eraser" at bounding box center [167, 483] width 42 height 34
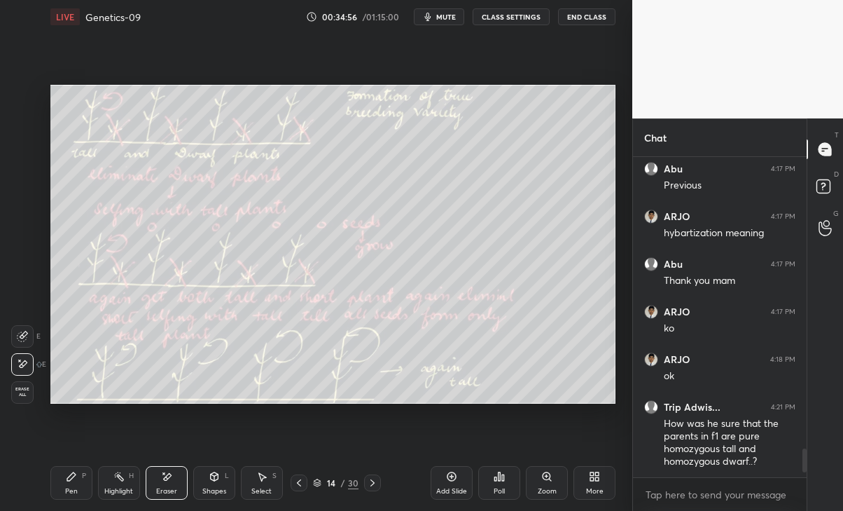
click at [67, 482] on div "Pen P" at bounding box center [71, 483] width 42 height 34
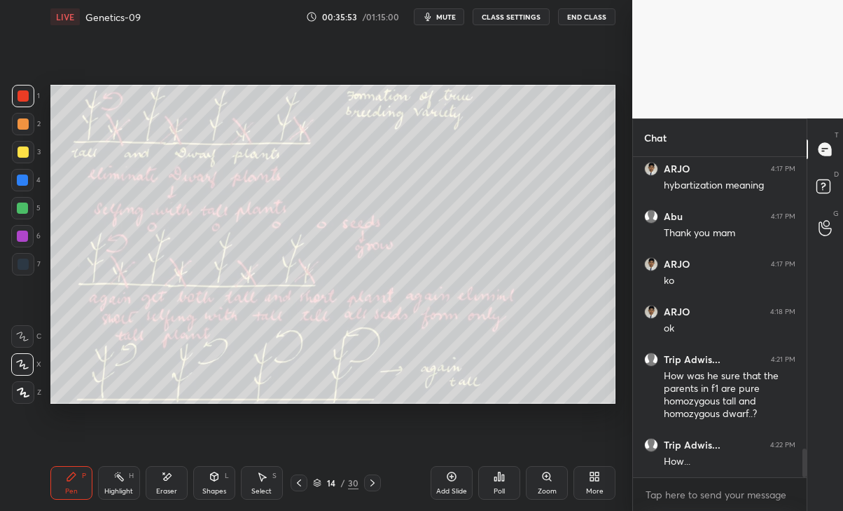
scroll to position [3310, 0]
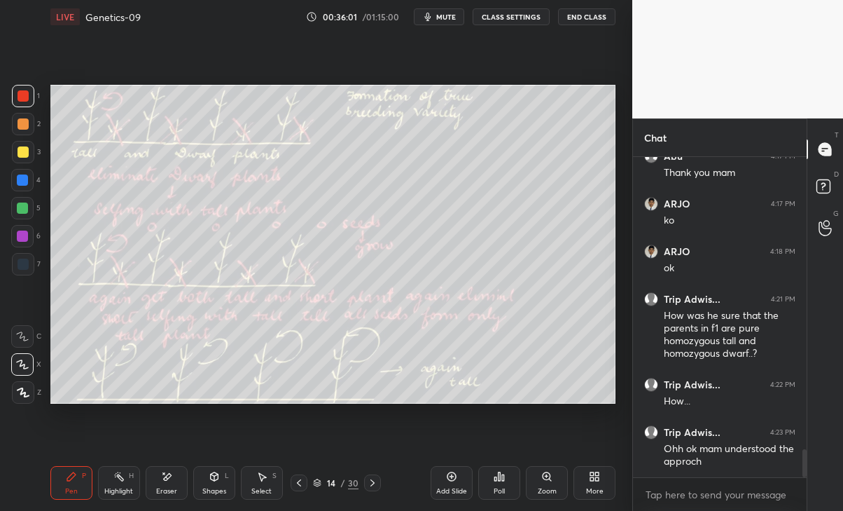
click at [164, 483] on div "Eraser" at bounding box center [167, 483] width 42 height 34
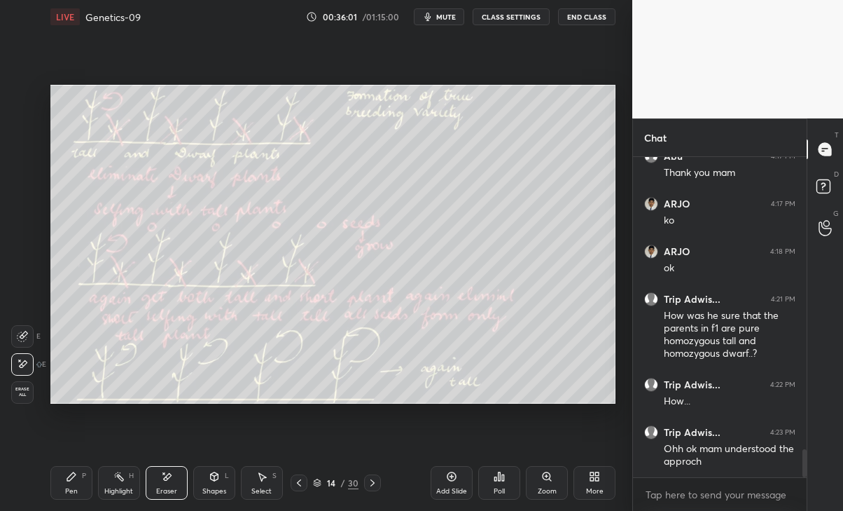
click at [27, 397] on div "Erase all" at bounding box center [22, 392] width 22 height 22
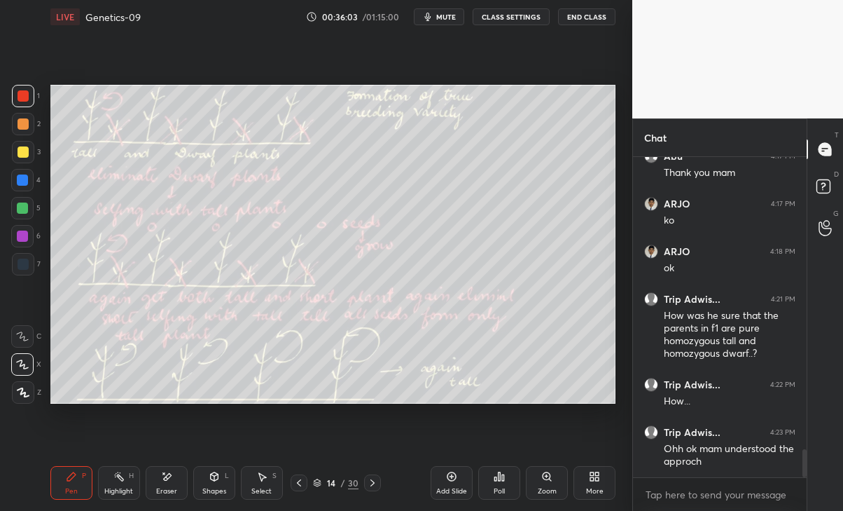
click at [365, 481] on div at bounding box center [372, 482] width 17 height 17
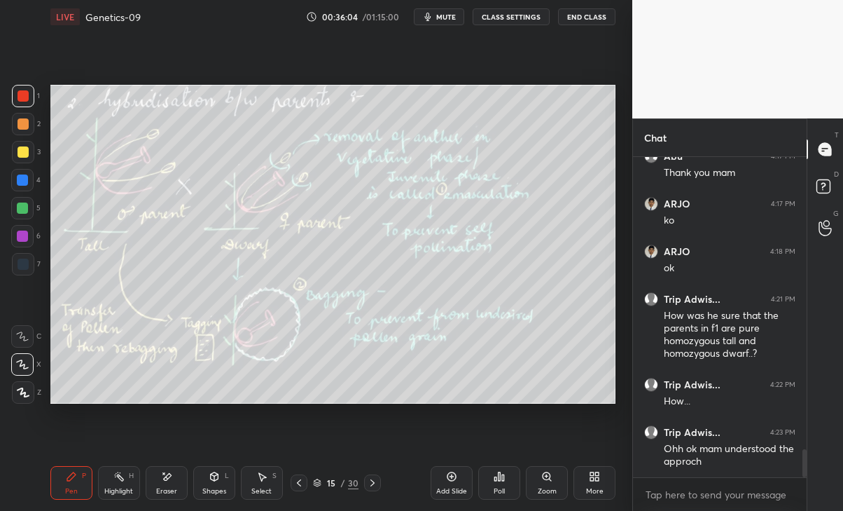
click at [370, 477] on icon at bounding box center [372, 482] width 11 height 11
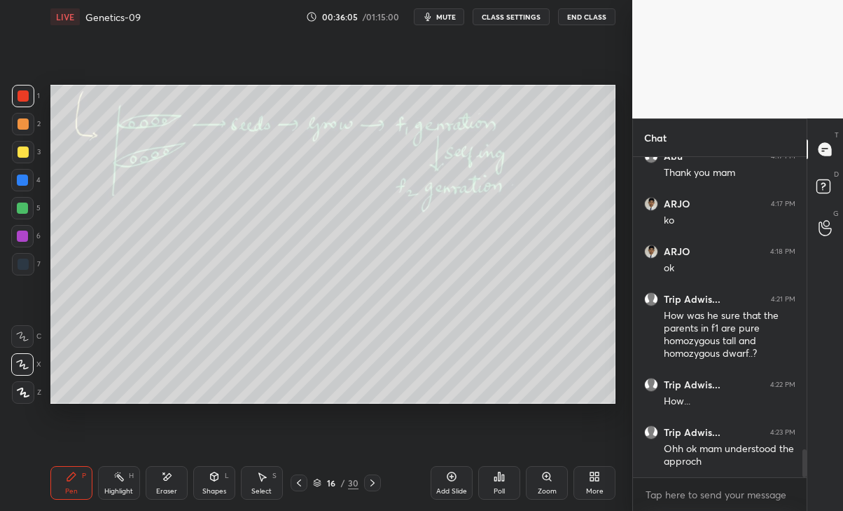
click at [375, 476] on div at bounding box center [372, 482] width 17 height 17
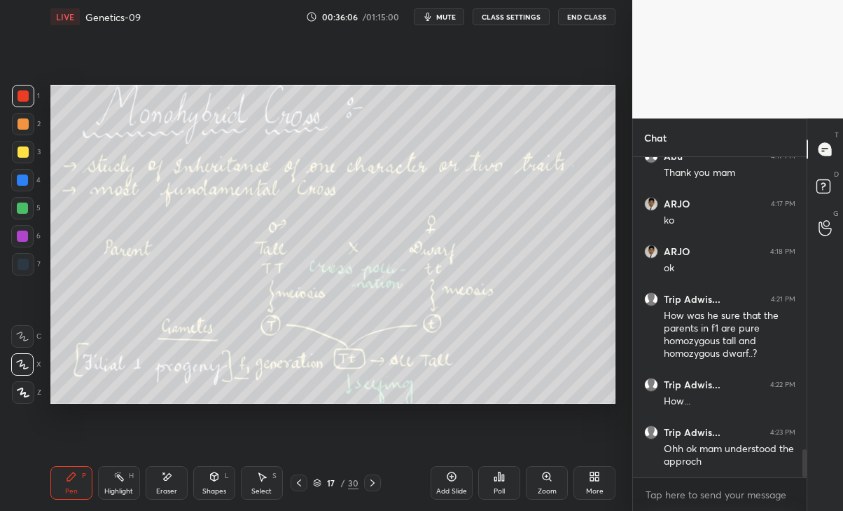
click at [296, 480] on icon at bounding box center [299, 482] width 11 height 11
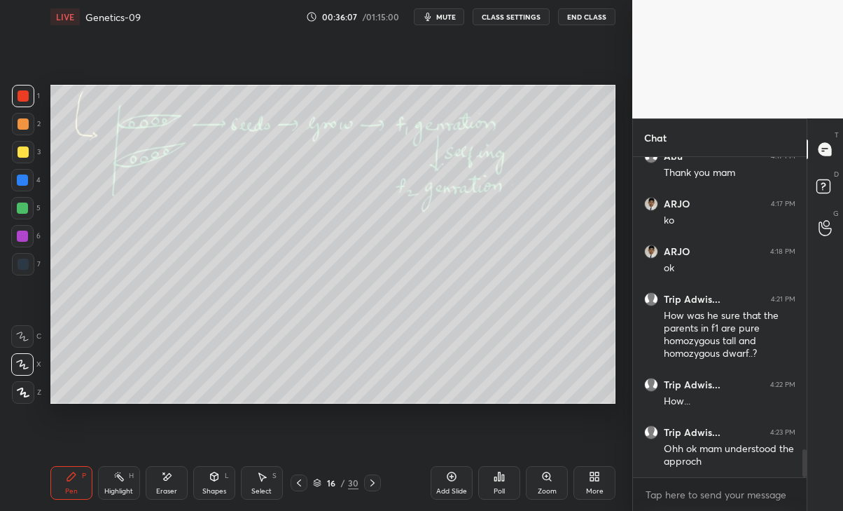
click at [301, 478] on icon at bounding box center [299, 482] width 11 height 11
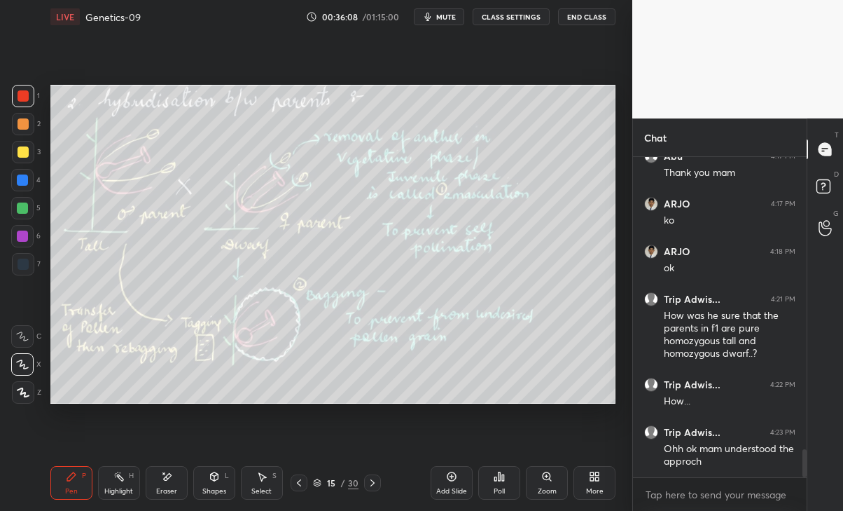
click at [371, 479] on icon at bounding box center [373, 482] width 4 height 7
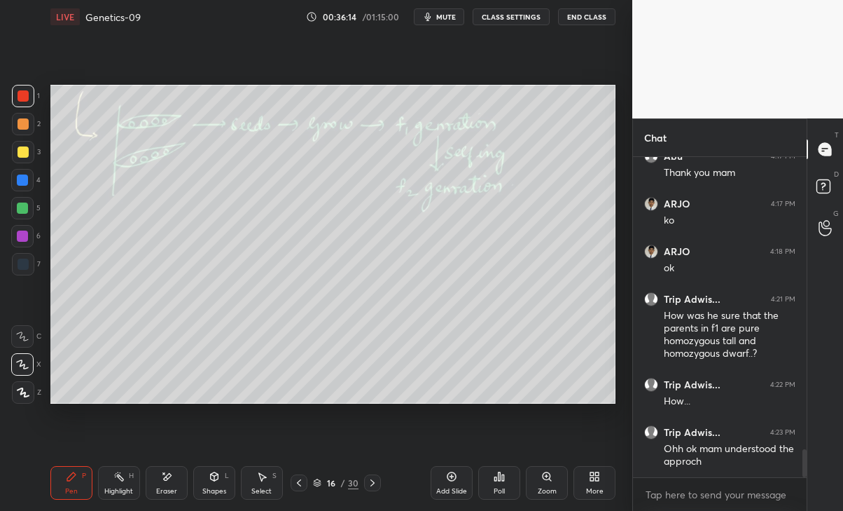
click at [380, 476] on div at bounding box center [372, 482] width 17 height 17
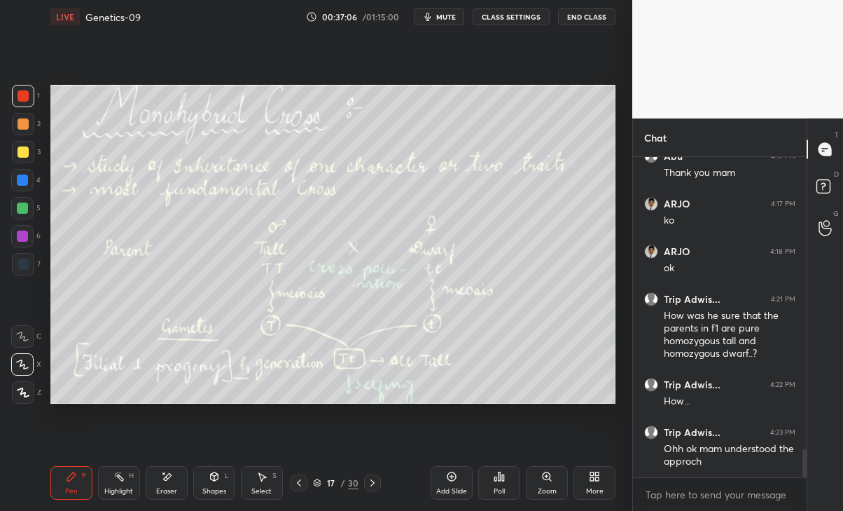
click at [380, 486] on div at bounding box center [372, 482] width 17 height 17
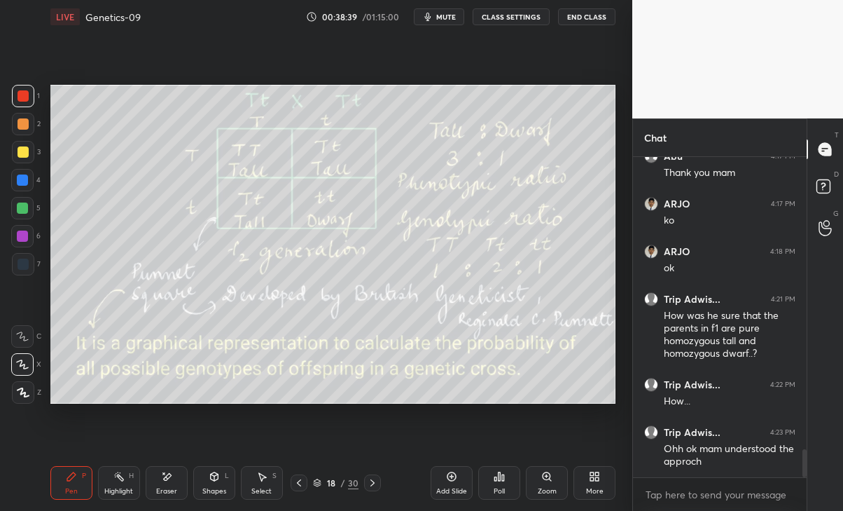
click at [188, 485] on div "Eraser" at bounding box center [167, 483] width 42 height 34
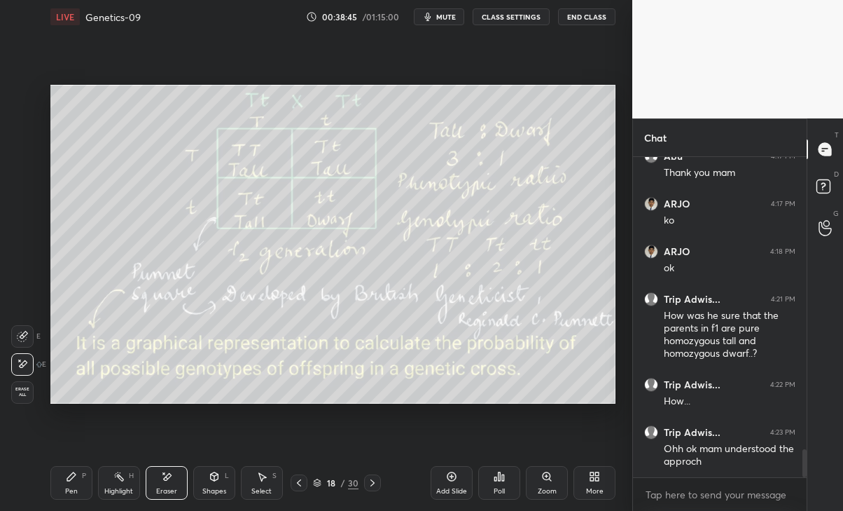
click at [83, 474] on div "P" at bounding box center [84, 475] width 4 height 7
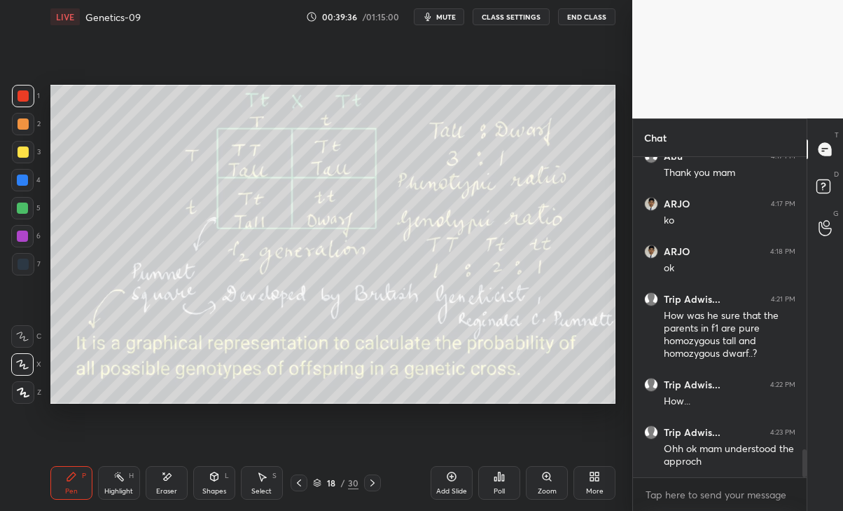
scroll to position [3357, 0]
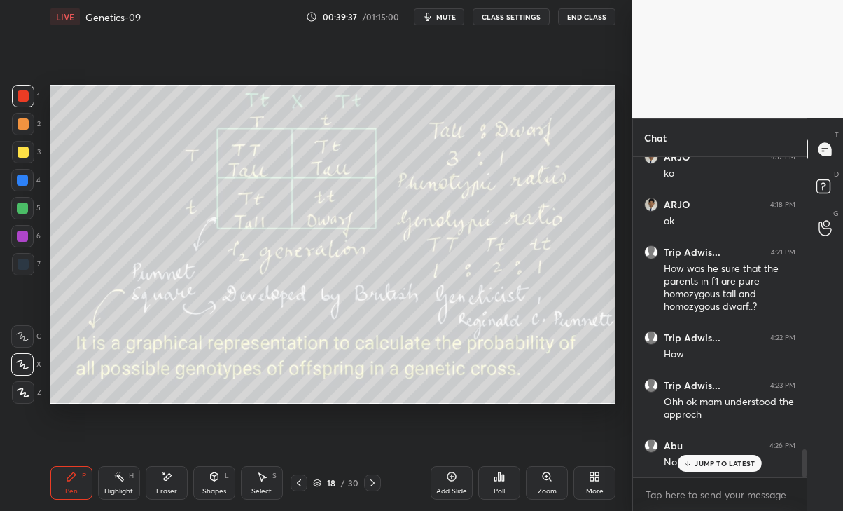
click at [436, 22] on button "mute" at bounding box center [439, 16] width 50 height 17
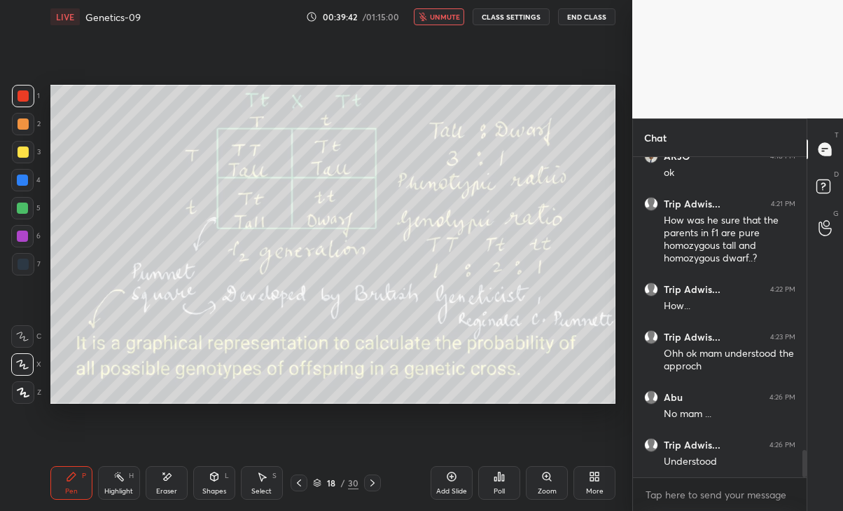
click at [446, 17] on span "unmute" at bounding box center [445, 17] width 30 height 10
click at [374, 479] on icon at bounding box center [372, 482] width 11 height 11
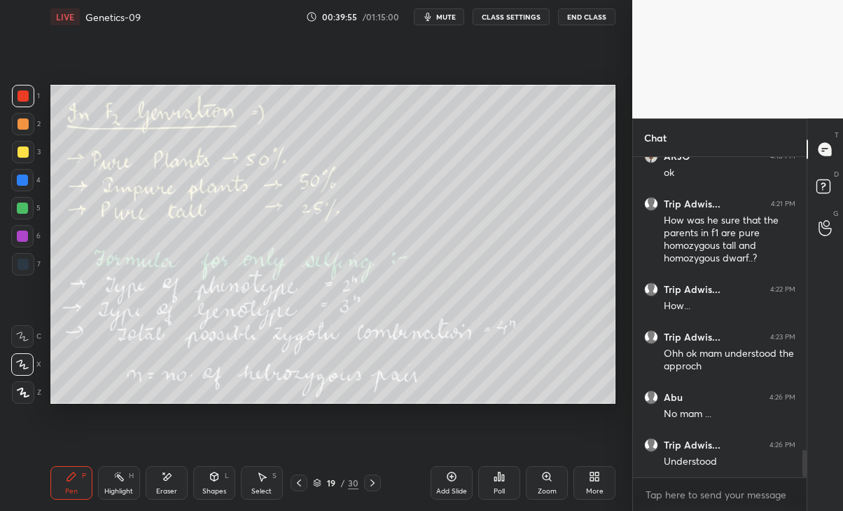
click at [290, 488] on div "19 / 30" at bounding box center [336, 482] width 191 height 17
click at [297, 482] on icon at bounding box center [299, 482] width 11 height 11
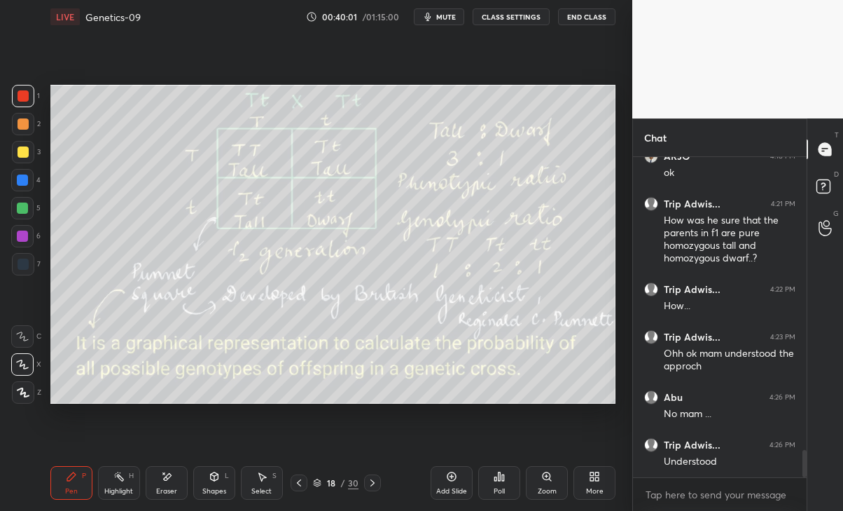
click at [367, 483] on icon at bounding box center [372, 482] width 11 height 11
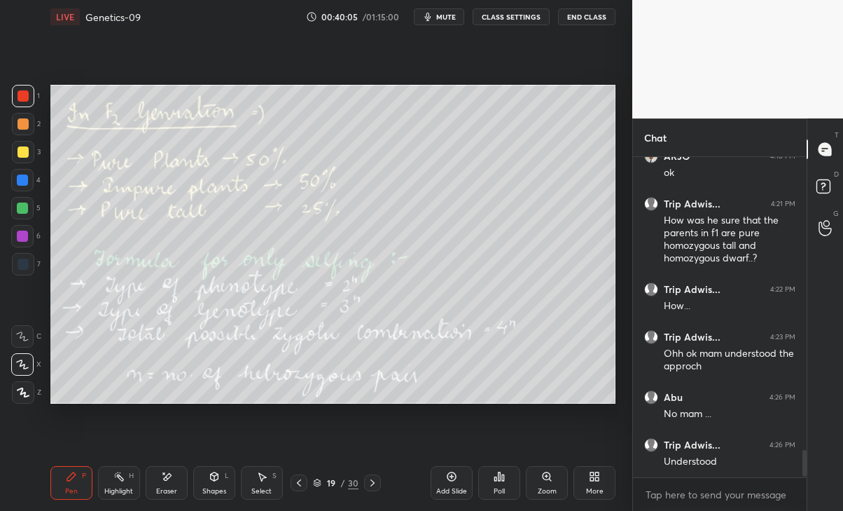
scroll to position [3465, 0]
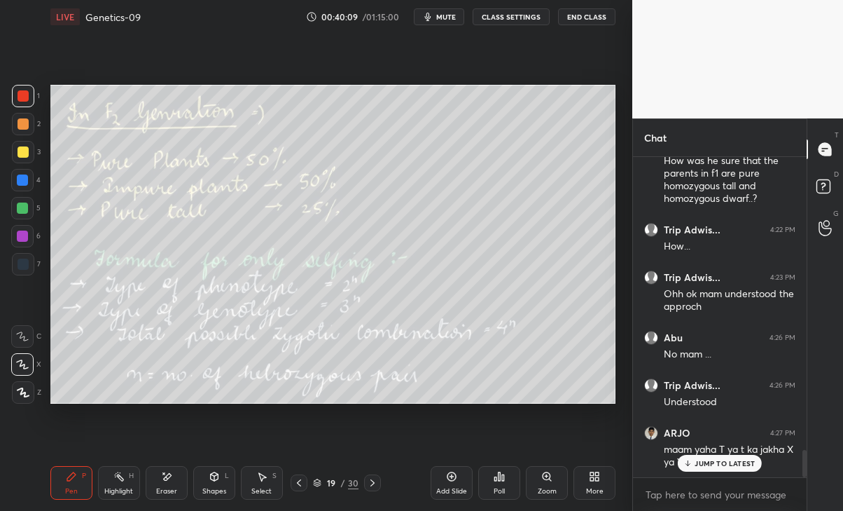
click at [719, 467] on p "JUMP TO LATEST" at bounding box center [725, 463] width 60 height 8
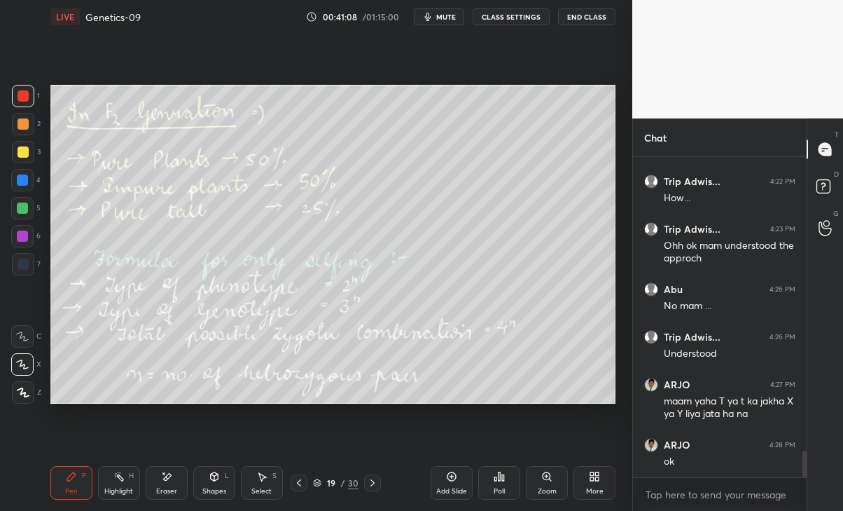
click at [164, 497] on div "Eraser" at bounding box center [167, 483] width 42 height 34
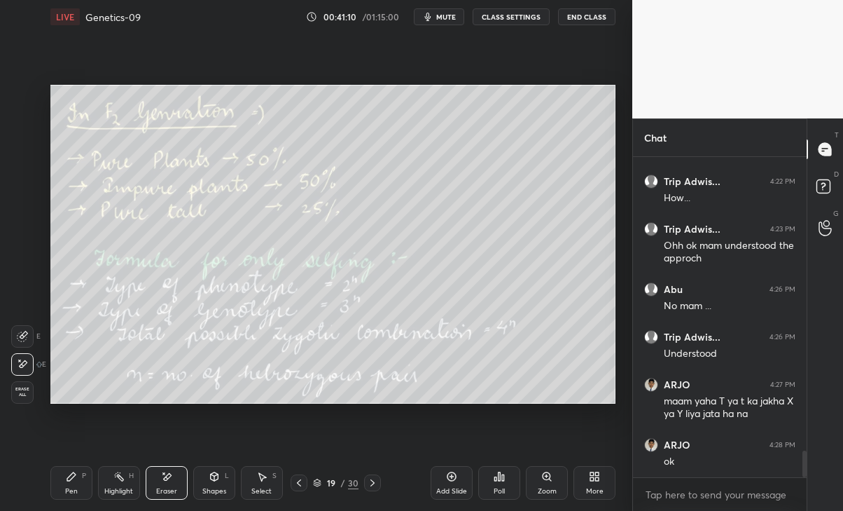
click at [68, 492] on div "Pen" at bounding box center [71, 491] width 13 height 7
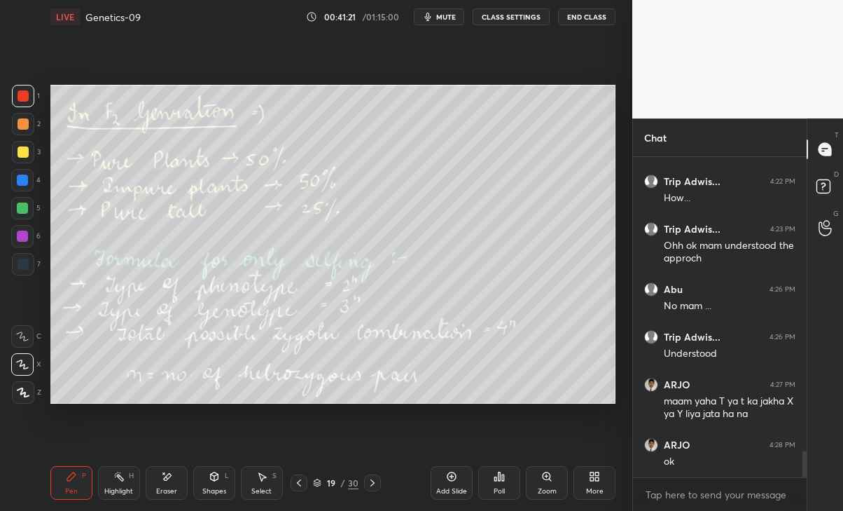
click at [172, 477] on div "Eraser" at bounding box center [167, 483] width 42 height 34
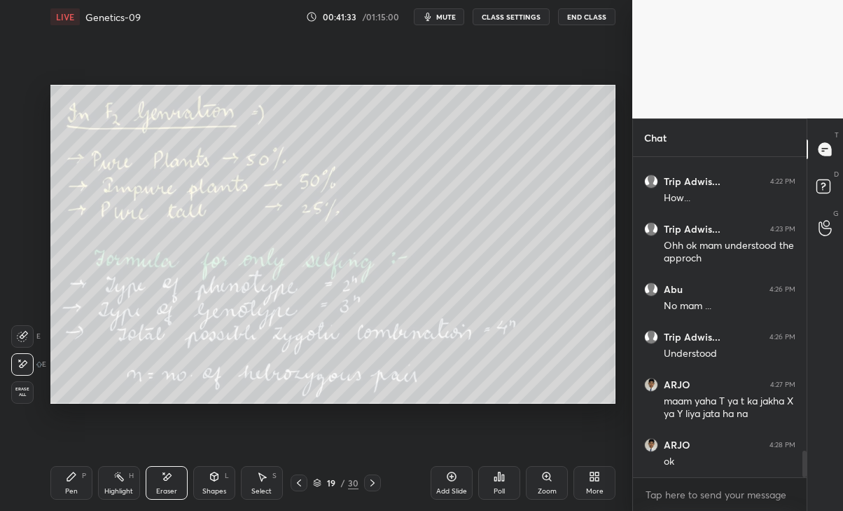
click at [80, 483] on div "Pen P" at bounding box center [71, 483] width 42 height 34
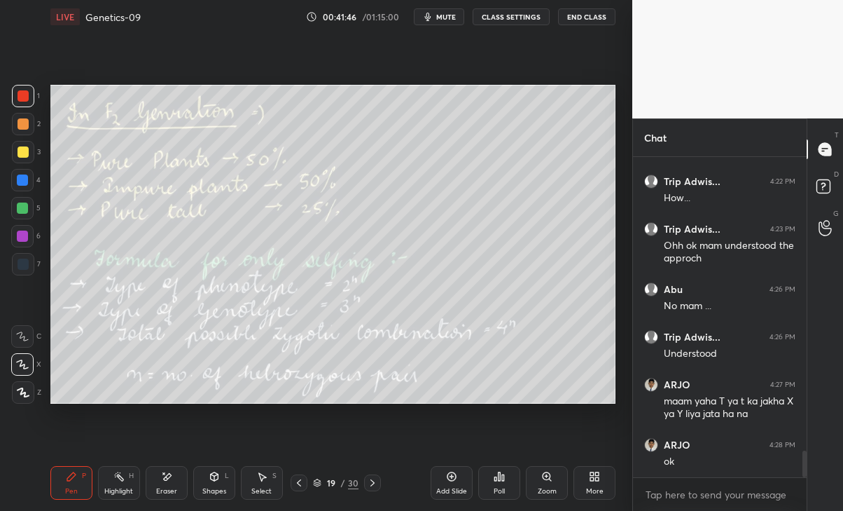
click at [306, 484] on div at bounding box center [299, 482] width 17 height 17
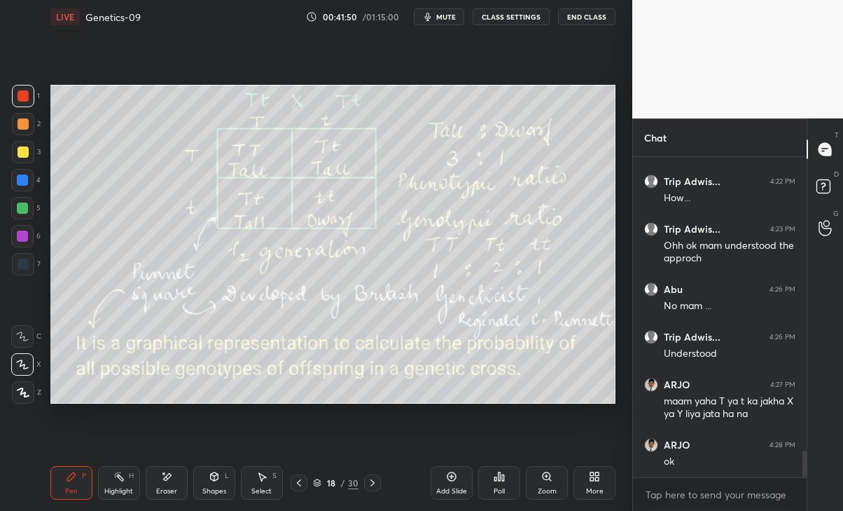
click at [371, 478] on icon at bounding box center [372, 482] width 11 height 11
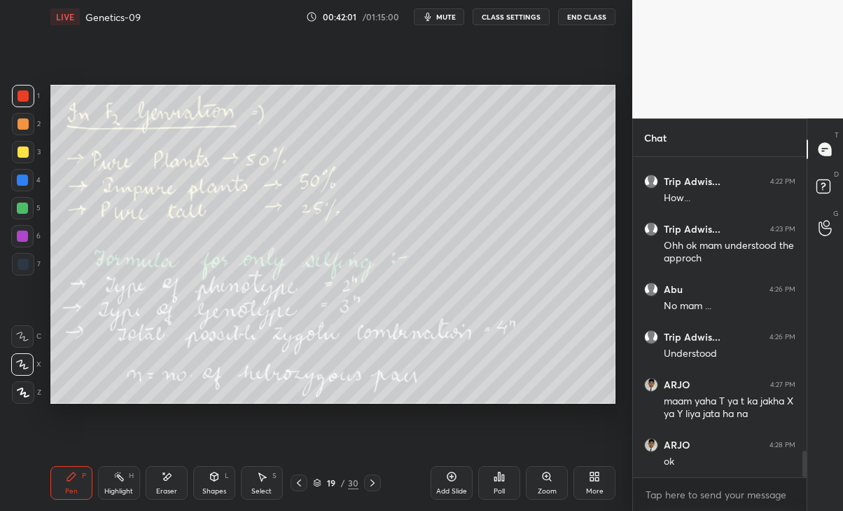
click at [296, 484] on icon at bounding box center [299, 482] width 11 height 11
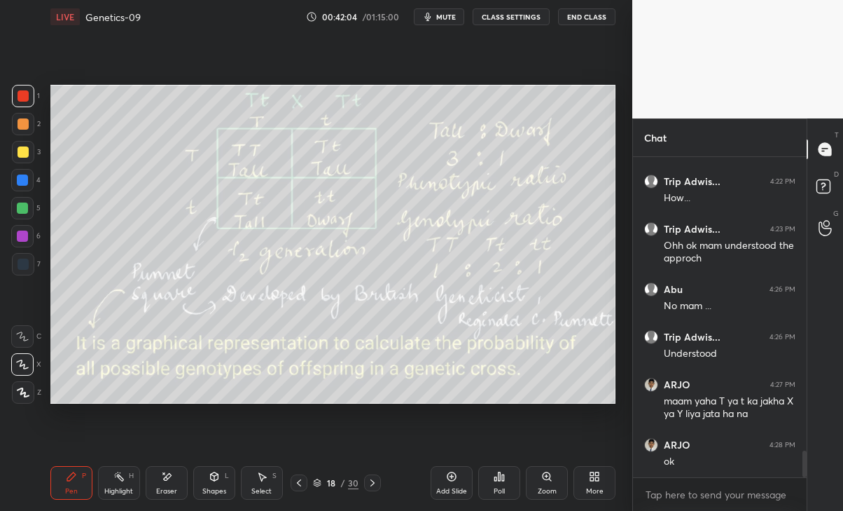
click at [368, 488] on icon at bounding box center [372, 482] width 11 height 11
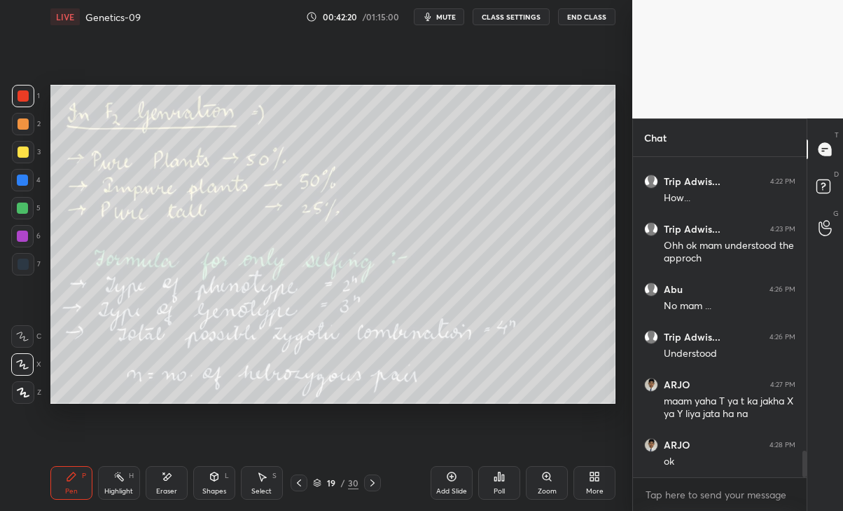
click at [297, 482] on icon at bounding box center [299, 482] width 11 height 11
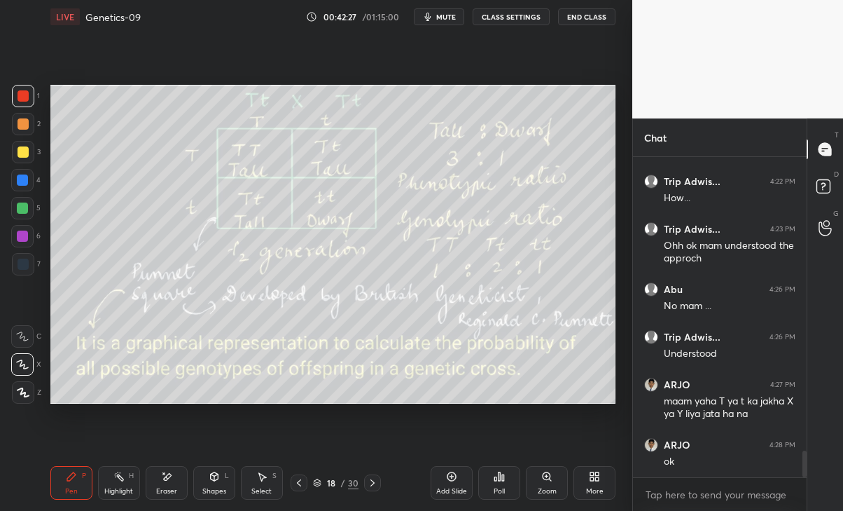
click at [373, 483] on icon at bounding box center [373, 482] width 4 height 7
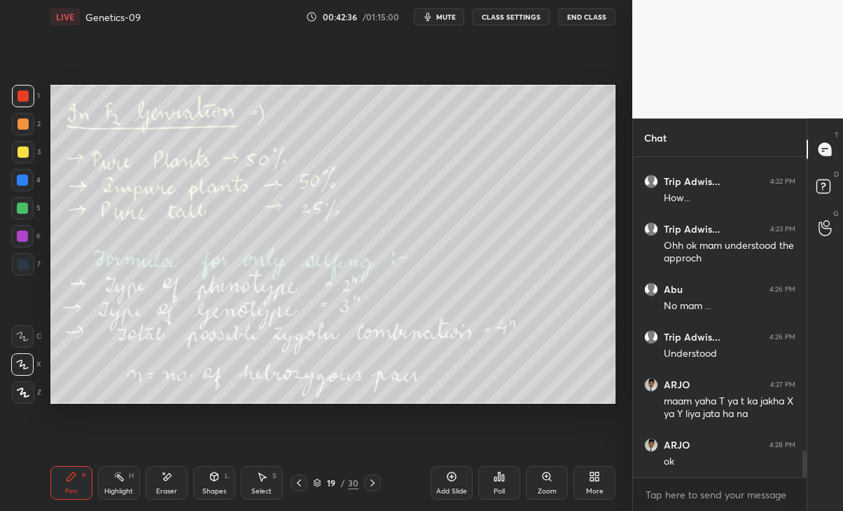
click at [167, 486] on div "Eraser" at bounding box center [167, 483] width 42 height 34
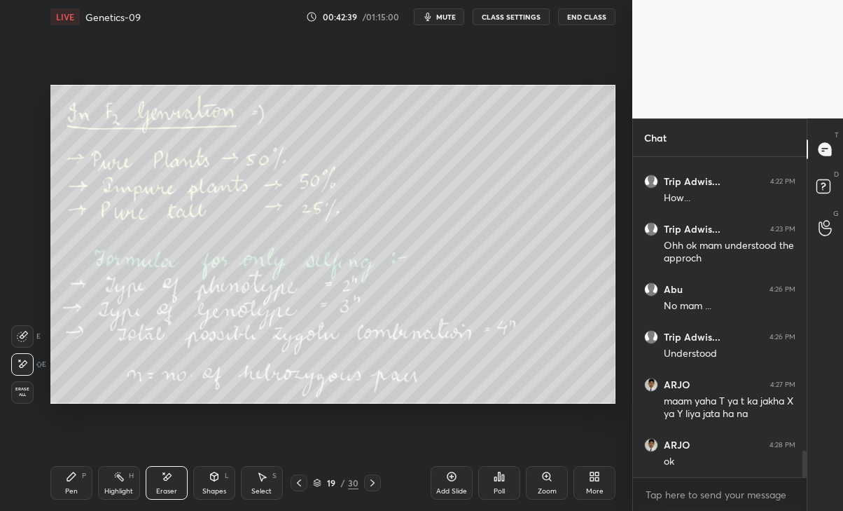
click at [298, 483] on icon at bounding box center [299, 482] width 4 height 7
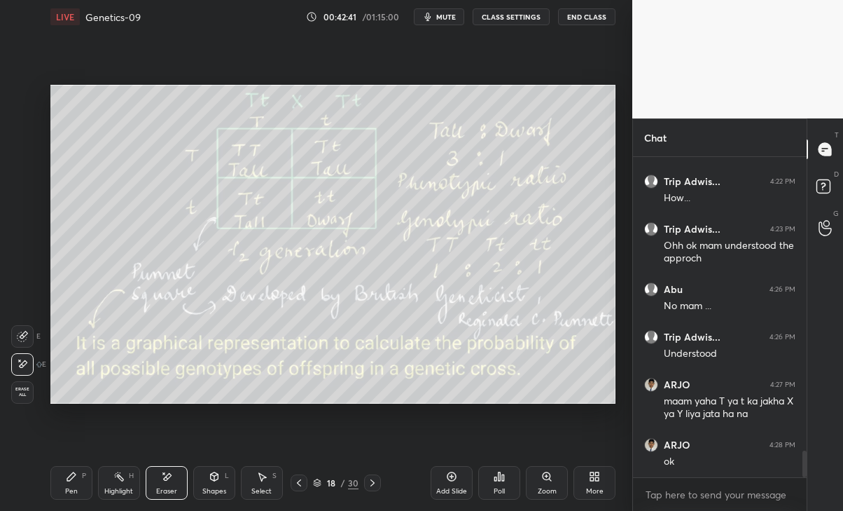
click at [374, 472] on div "Pen P Highlight H Eraser Shapes L Select S 18 / 30 Add Slide Poll Zoom More" at bounding box center [333, 483] width 566 height 56
click at [369, 473] on div "Pen P Highlight H Eraser Shapes L Select S 18 / 30 Add Slide Poll Zoom More" at bounding box center [333, 483] width 566 height 56
click at [368, 478] on icon at bounding box center [372, 482] width 11 height 11
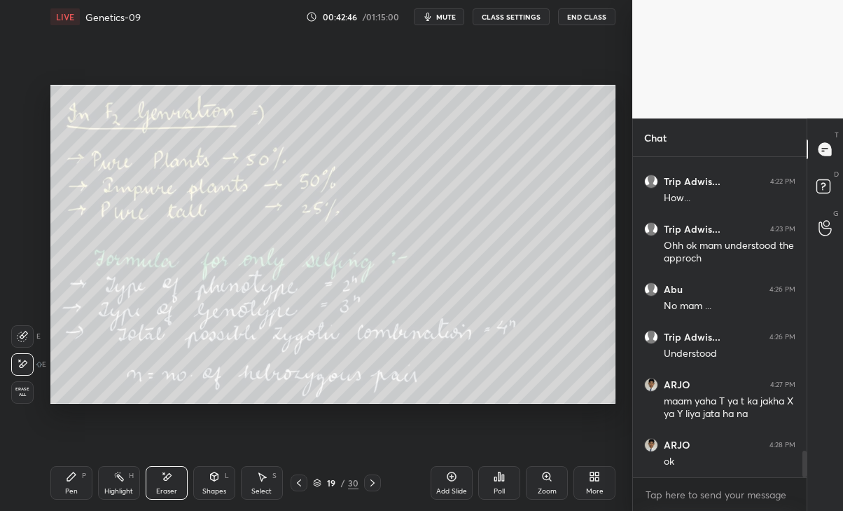
click at [372, 481] on icon at bounding box center [372, 482] width 11 height 11
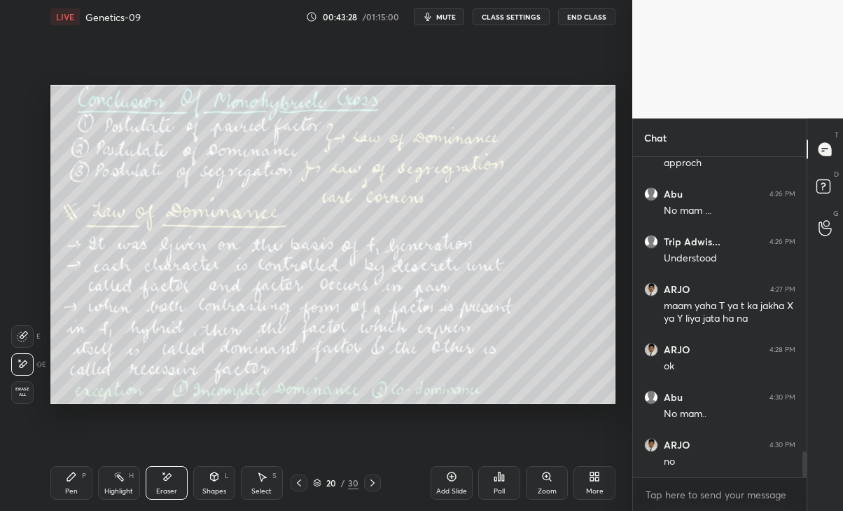
scroll to position [3655, 0]
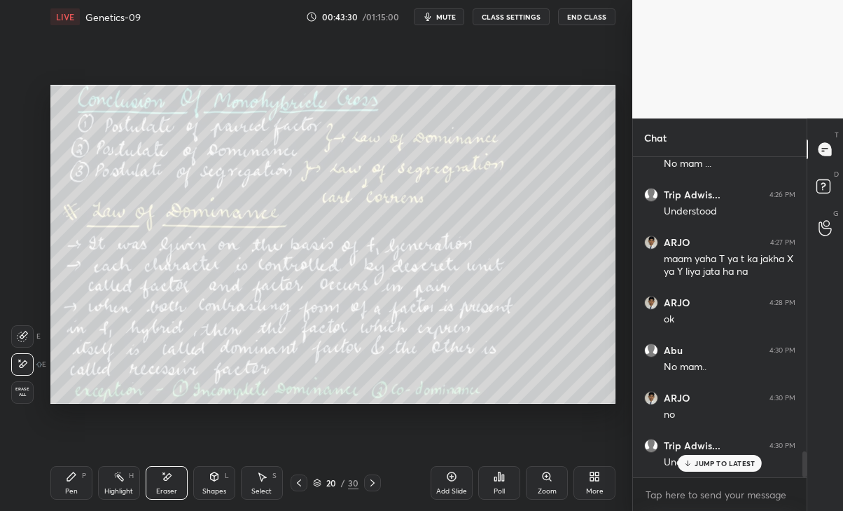
click at [722, 460] on p "JUMP TO LATEST" at bounding box center [725, 463] width 60 height 8
click at [54, 488] on div "Pen P" at bounding box center [71, 483] width 42 height 34
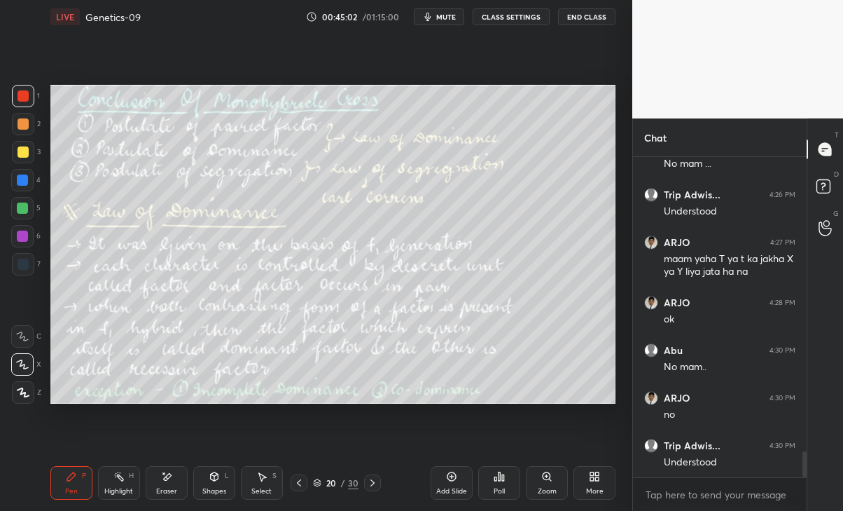
scroll to position [3704, 0]
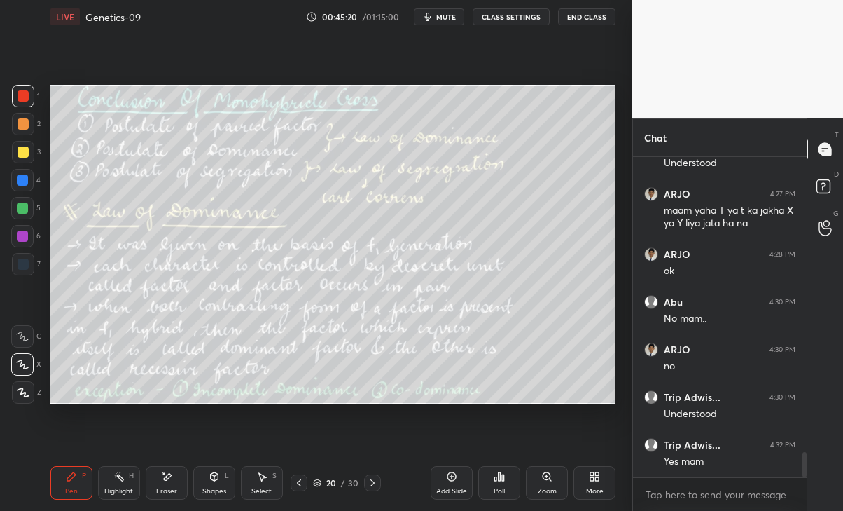
click at [373, 480] on icon at bounding box center [372, 482] width 11 height 11
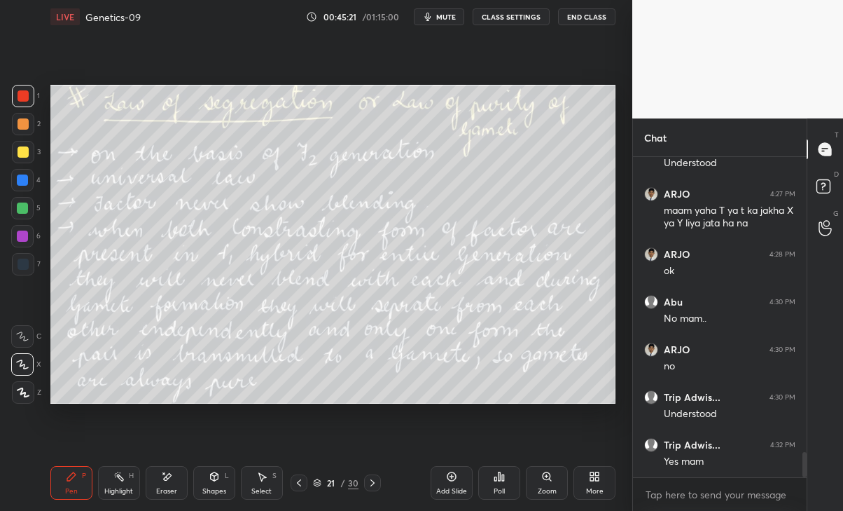
click at [375, 479] on icon at bounding box center [372, 482] width 11 height 11
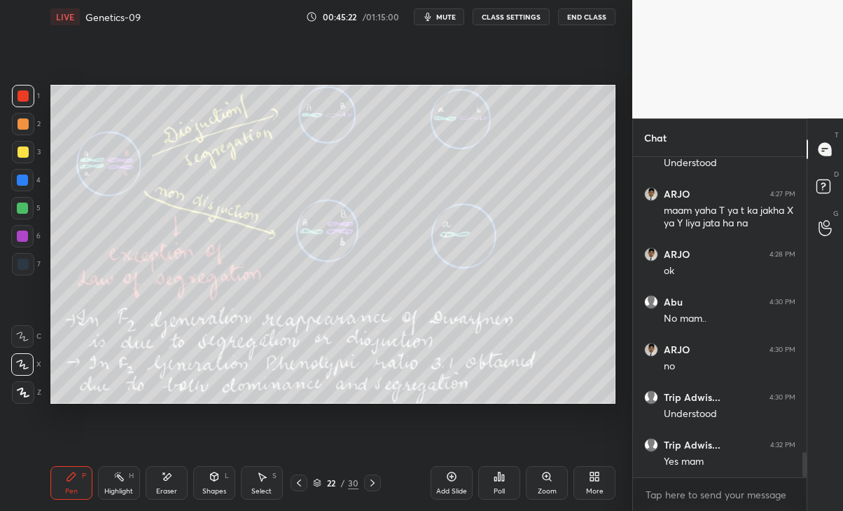
click at [374, 475] on div at bounding box center [372, 482] width 17 height 17
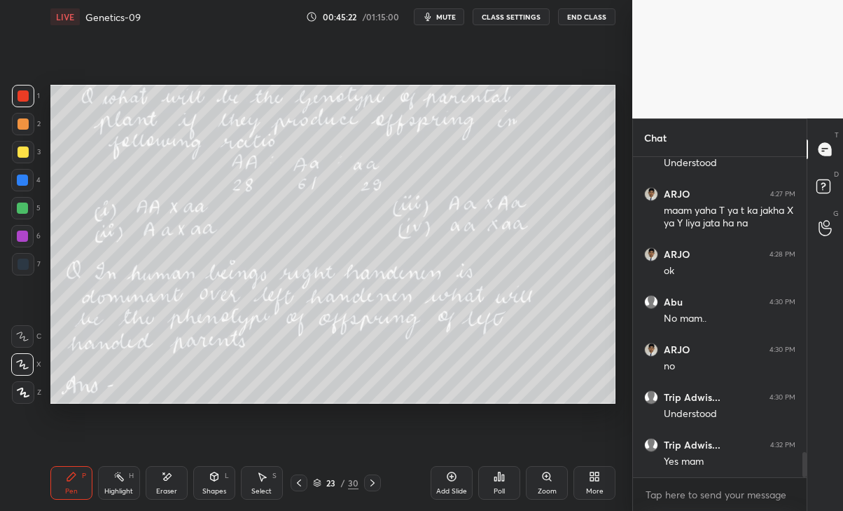
click at [375, 478] on icon at bounding box center [372, 482] width 11 height 11
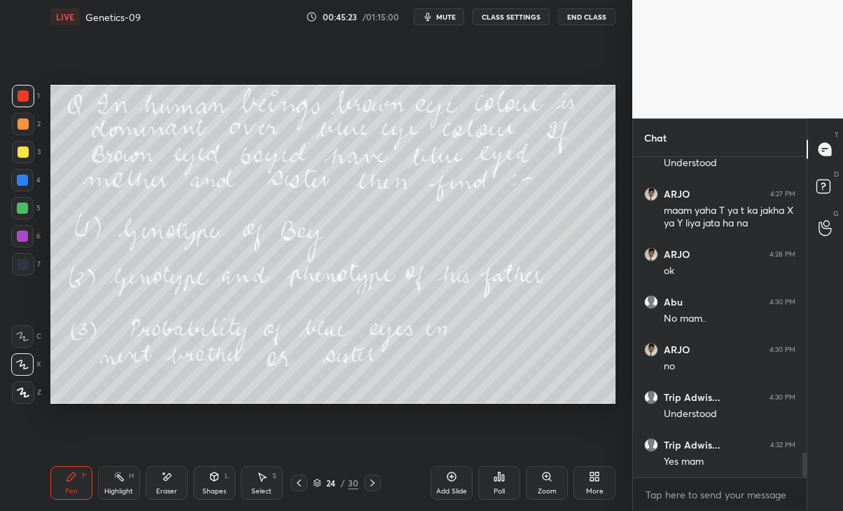
click at [375, 478] on icon at bounding box center [372, 482] width 11 height 11
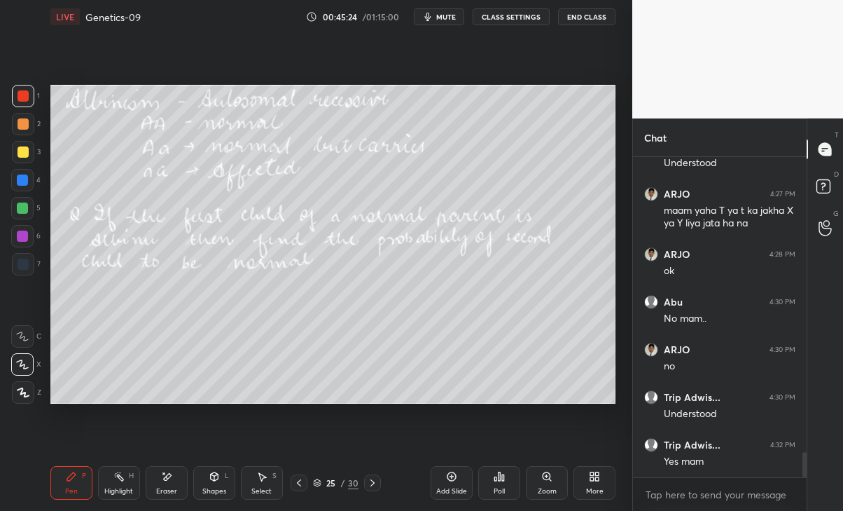
click at [297, 483] on icon at bounding box center [299, 482] width 11 height 11
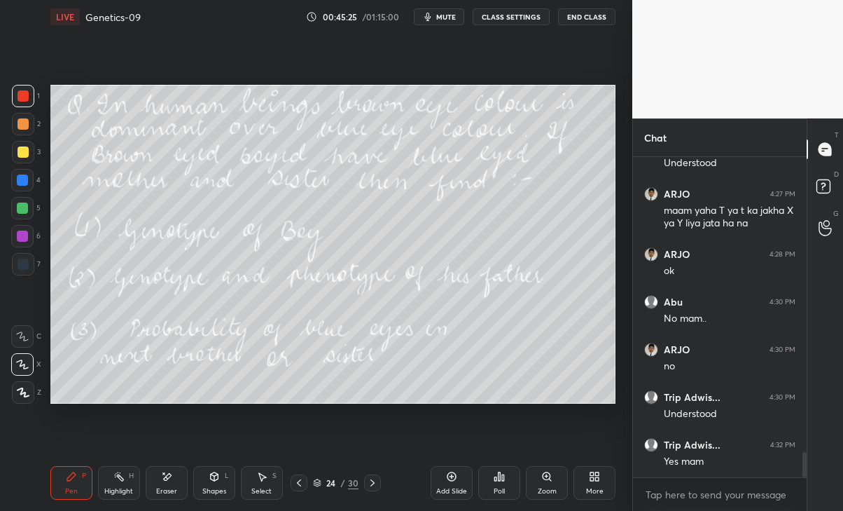
click at [366, 483] on div at bounding box center [372, 482] width 17 height 17
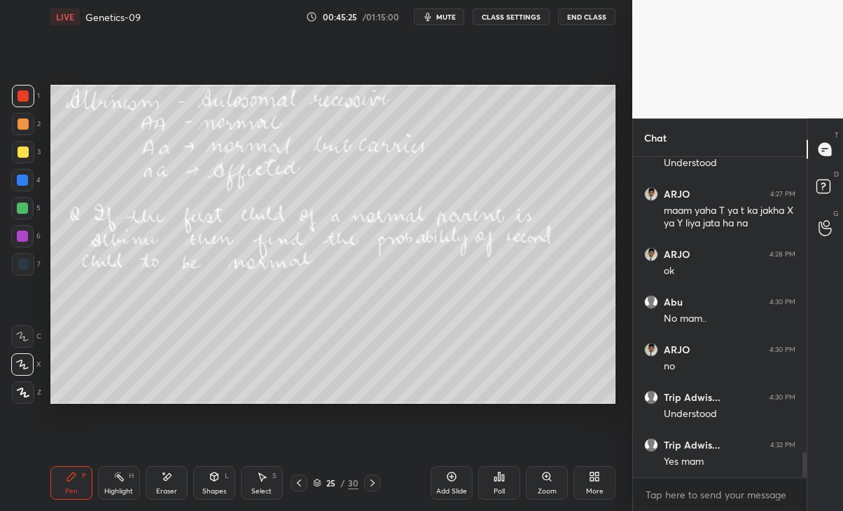
click at [370, 478] on icon at bounding box center [372, 482] width 11 height 11
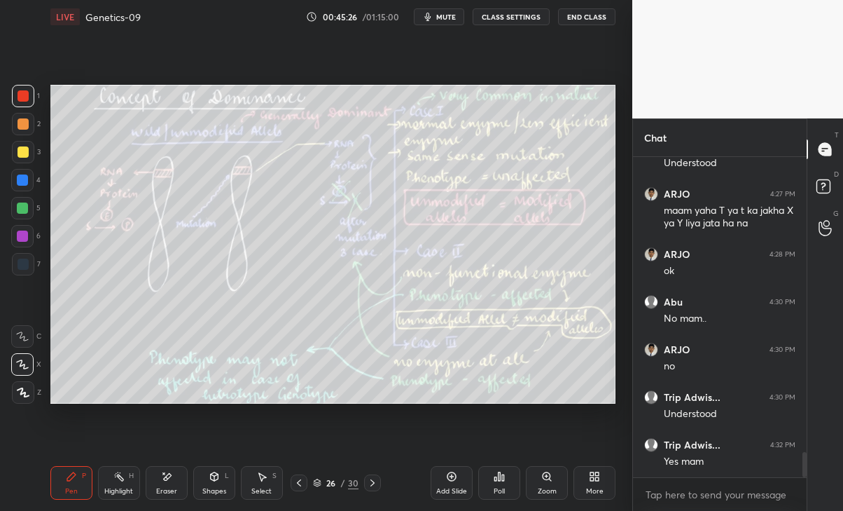
click at [371, 478] on icon at bounding box center [372, 482] width 11 height 11
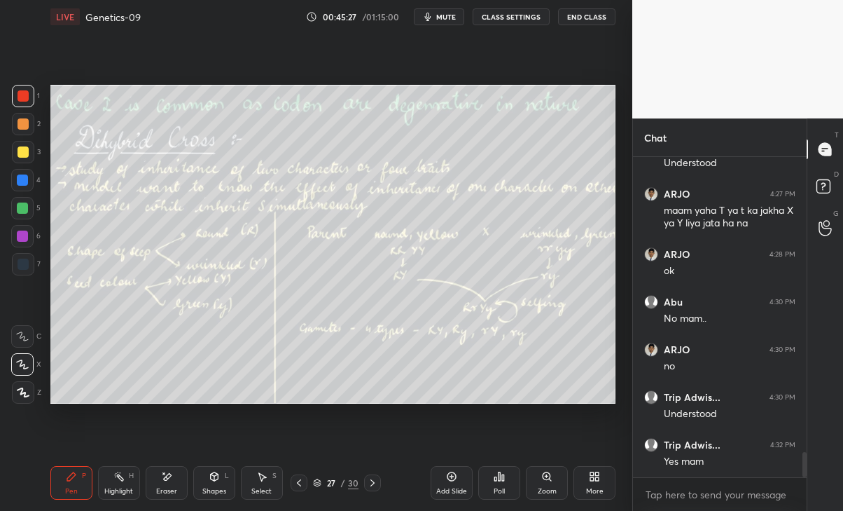
click at [298, 478] on icon at bounding box center [299, 482] width 11 height 11
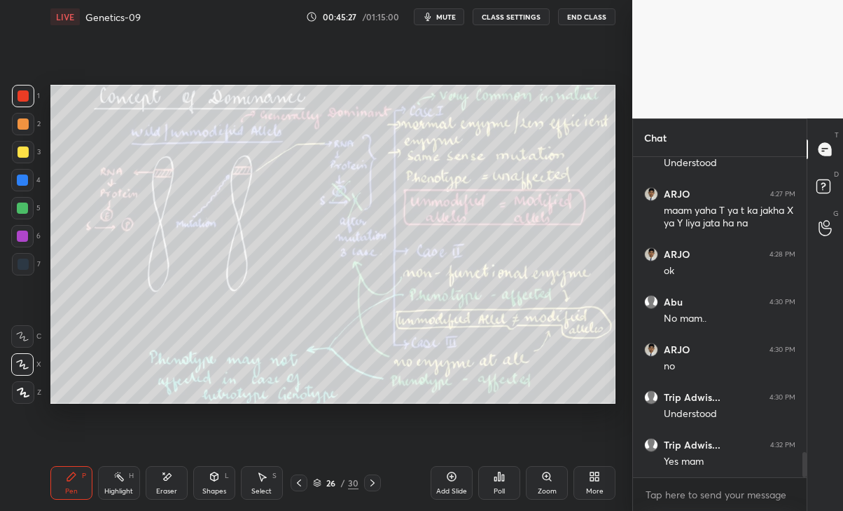
click at [373, 476] on div at bounding box center [372, 482] width 17 height 17
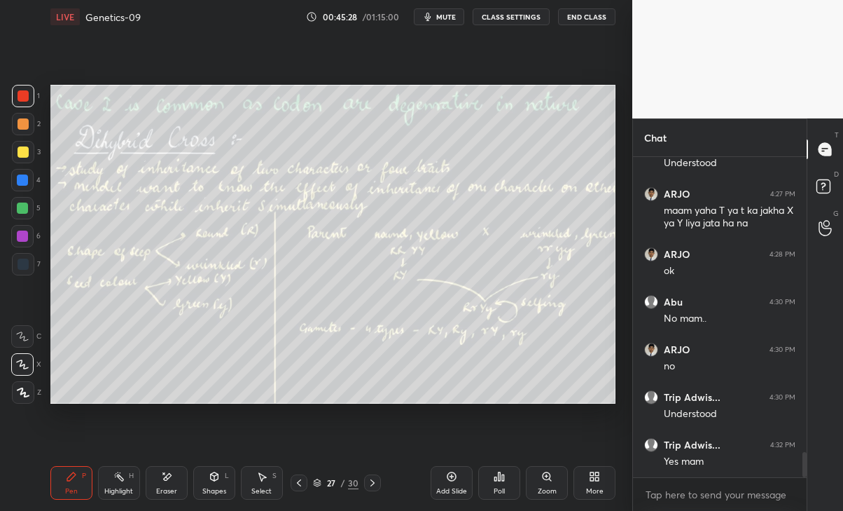
click at [373, 476] on div at bounding box center [372, 482] width 17 height 17
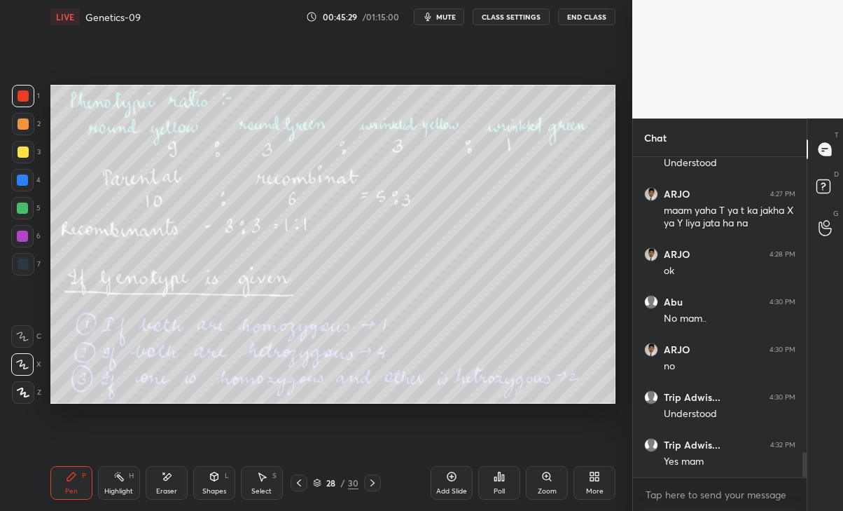
click at [372, 476] on div at bounding box center [372, 482] width 17 height 17
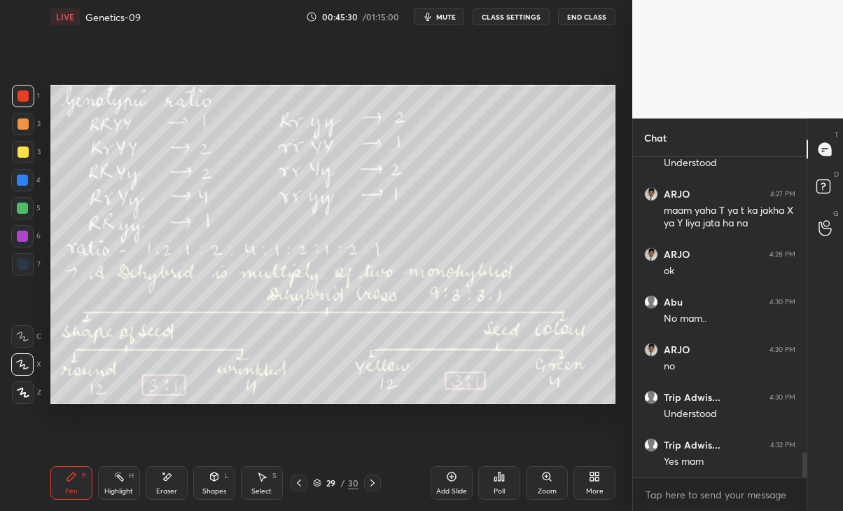
click at [373, 476] on div at bounding box center [372, 482] width 17 height 17
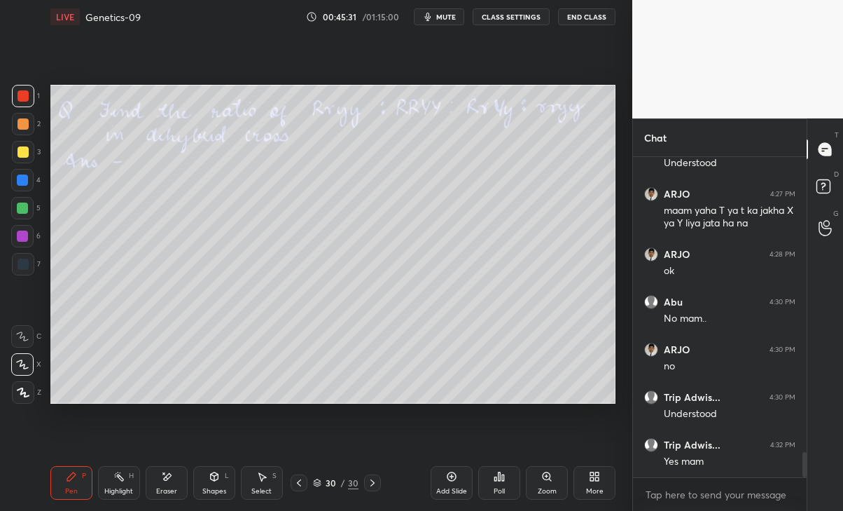
click at [372, 474] on div at bounding box center [372, 482] width 17 height 17
click at [373, 474] on div at bounding box center [372, 482] width 17 height 17
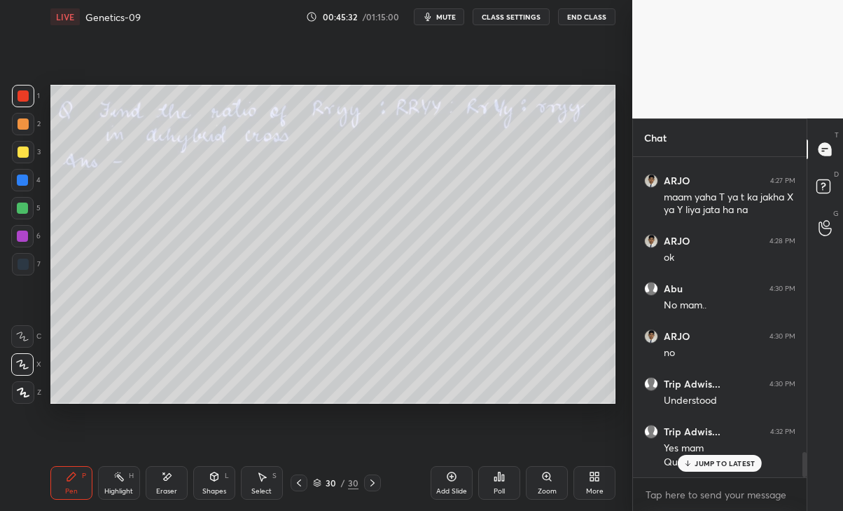
click at [298, 485] on icon at bounding box center [299, 482] width 11 height 11
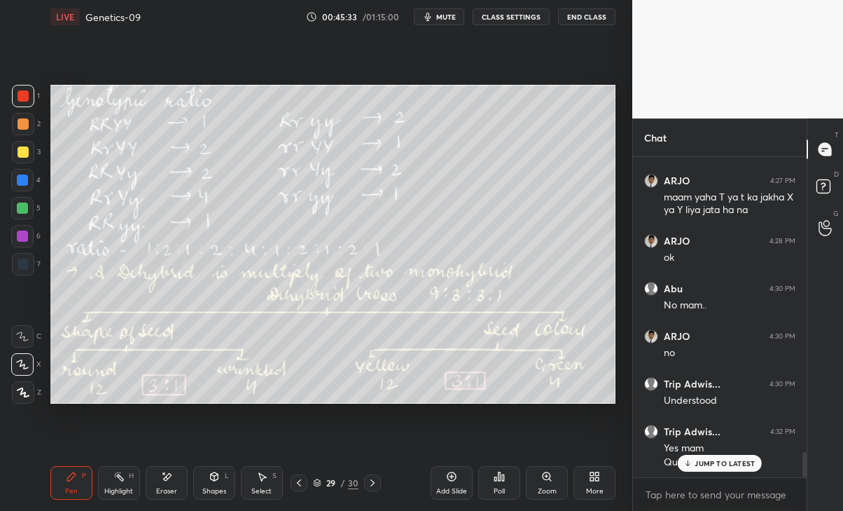
click at [305, 473] on div "Pen P Highlight H Eraser Shapes L Select S 29 / 30 Add Slide Poll Zoom More" at bounding box center [333, 483] width 566 height 56
click at [307, 473] on div "Pen P Highlight H Eraser Shapes L Select S 29 / 30 Add Slide Poll Zoom More" at bounding box center [333, 483] width 566 height 56
click at [299, 481] on icon at bounding box center [299, 482] width 4 height 7
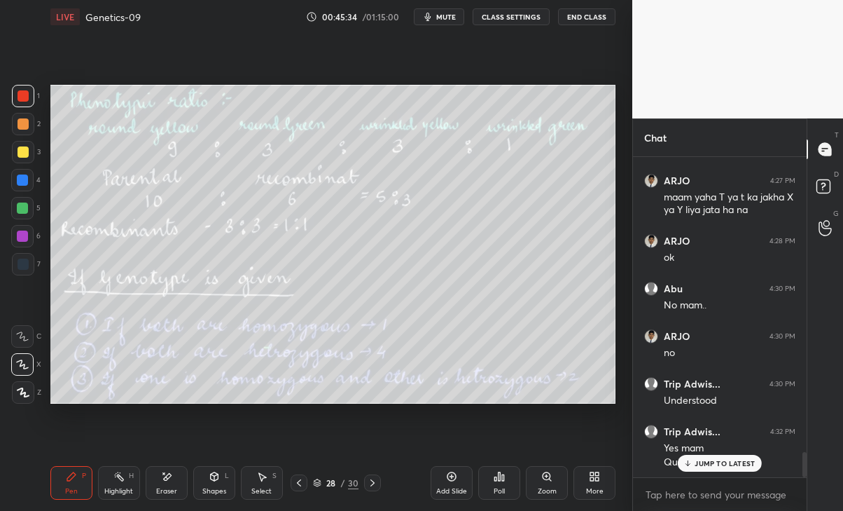
click at [296, 477] on icon at bounding box center [299, 482] width 11 height 11
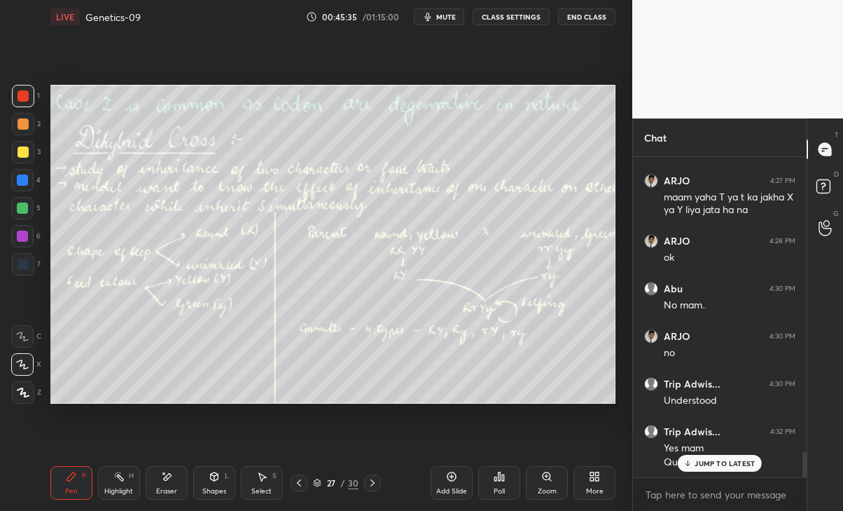
click at [298, 481] on icon at bounding box center [299, 482] width 11 height 11
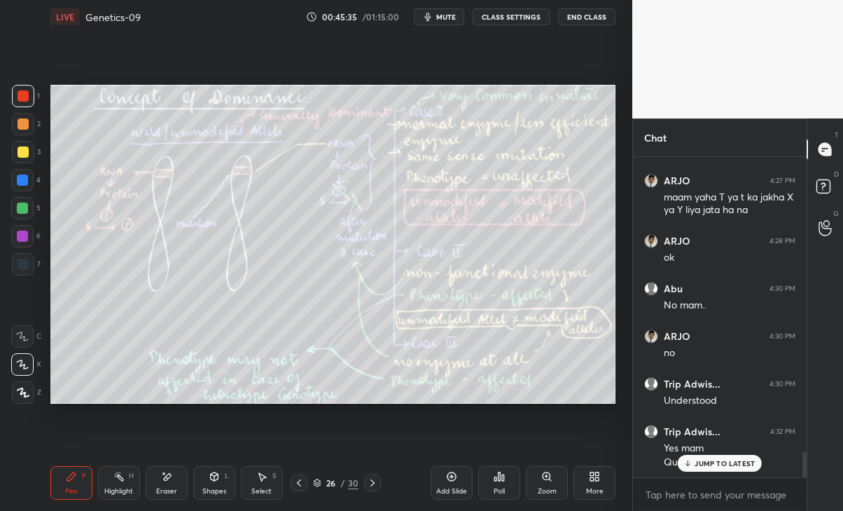
click at [716, 464] on p "JUMP TO LATEST" at bounding box center [725, 463] width 60 height 8
click at [297, 483] on icon at bounding box center [299, 482] width 11 height 11
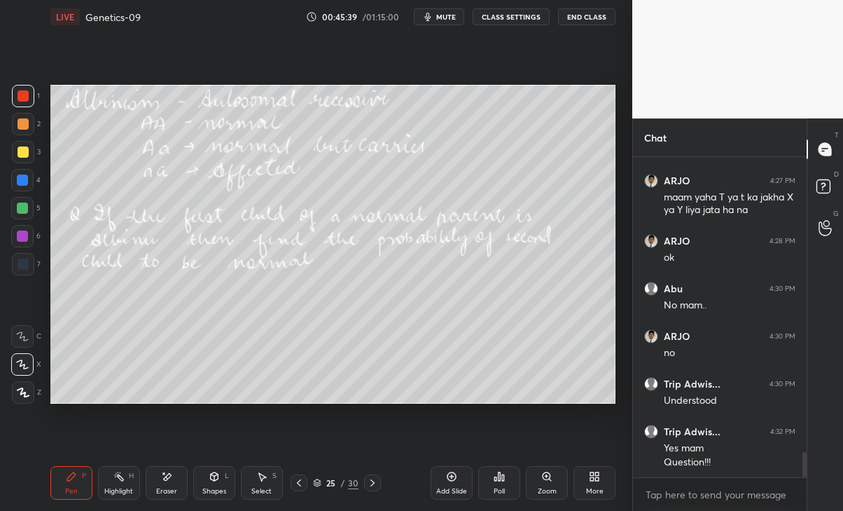
click at [299, 483] on icon at bounding box center [299, 482] width 11 height 11
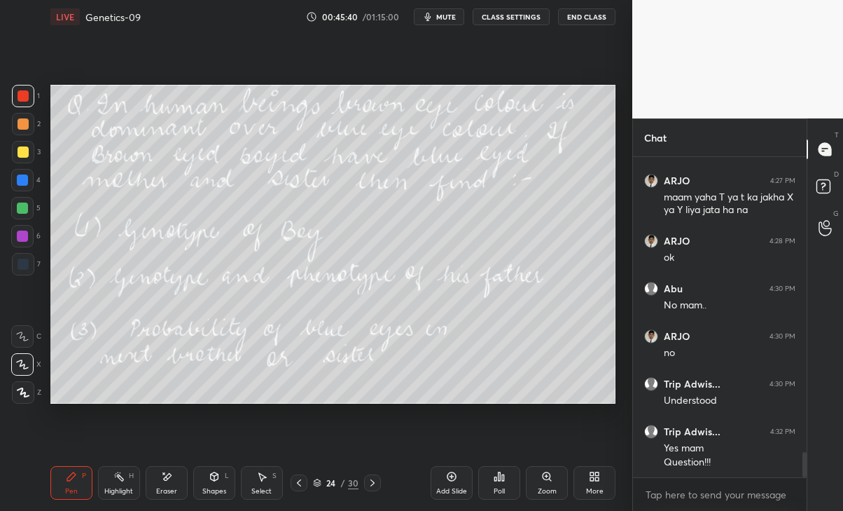
click at [301, 482] on icon at bounding box center [299, 482] width 11 height 11
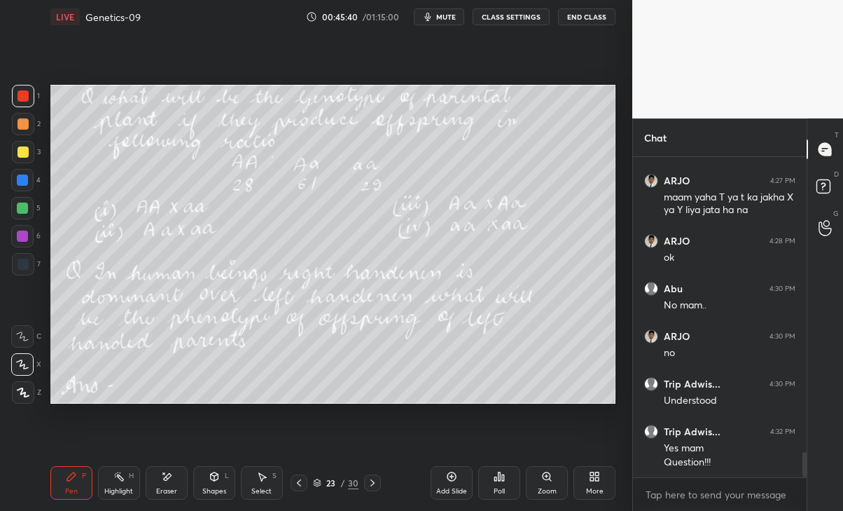
click at [297, 479] on icon at bounding box center [299, 482] width 11 height 11
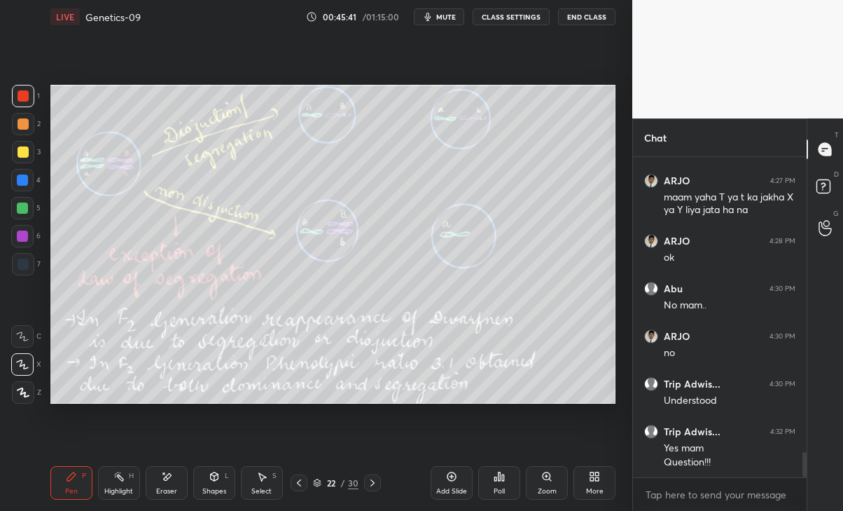
click at [301, 482] on icon at bounding box center [299, 482] width 11 height 11
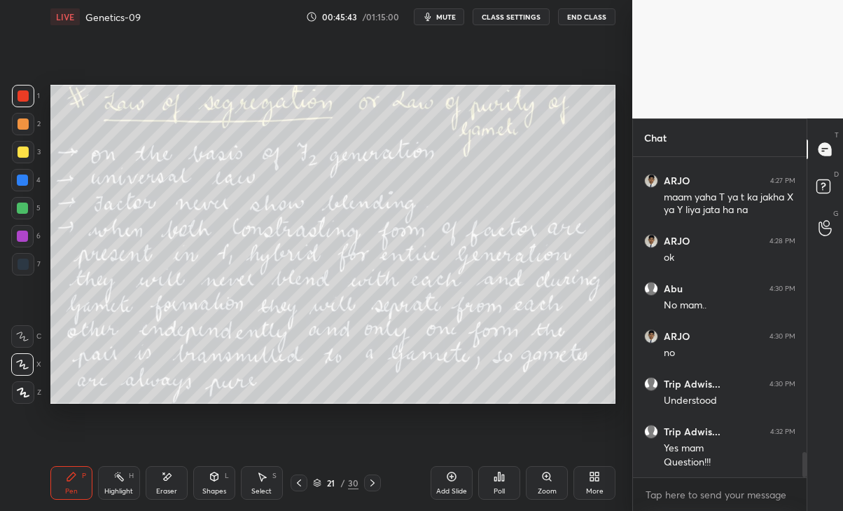
click at [298, 480] on icon at bounding box center [299, 482] width 11 height 11
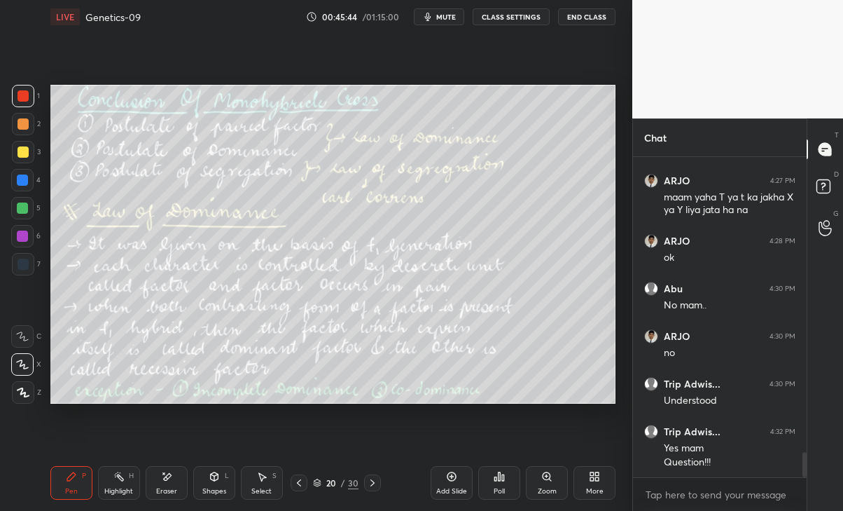
click at [373, 474] on div at bounding box center [372, 482] width 17 height 17
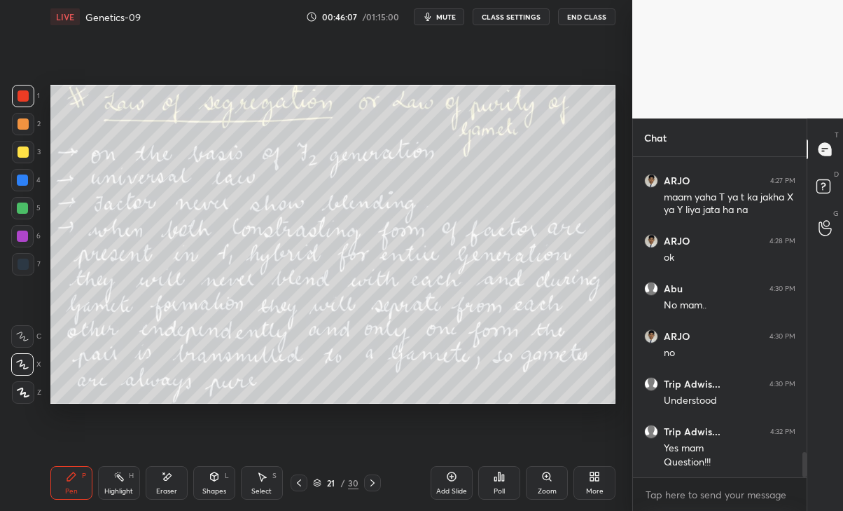
scroll to position [3777, 0]
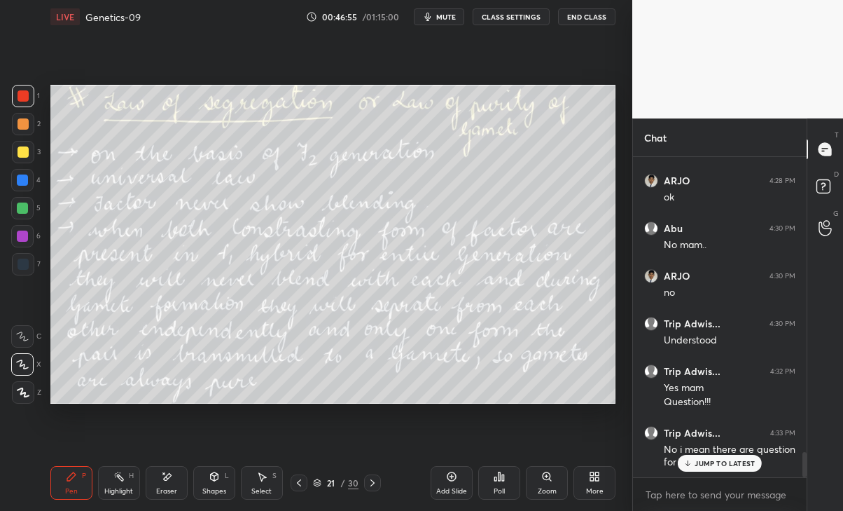
click at [717, 443] on div "No i mean there are question for us to solve" at bounding box center [730, 456] width 132 height 27
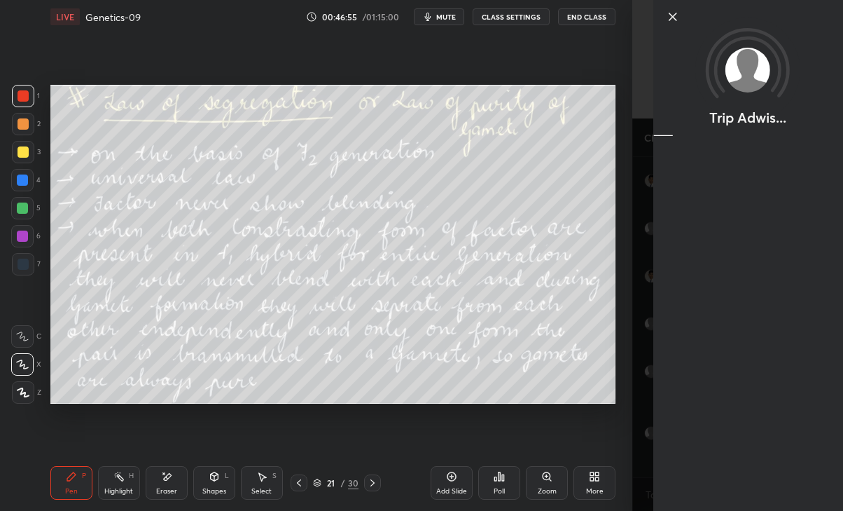
click at [717, 464] on div "Trip Adwis..." at bounding box center [738, 255] width 211 height 511
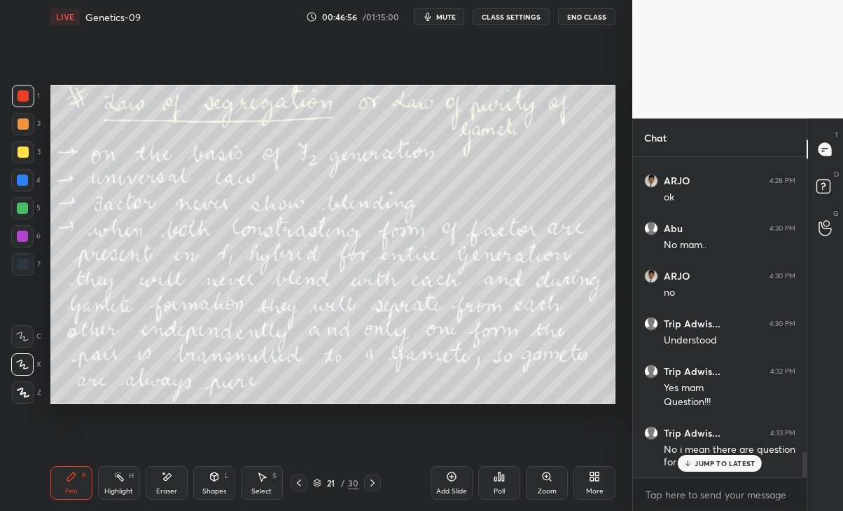
click at [735, 460] on p "JUMP TO LATEST" at bounding box center [725, 463] width 60 height 8
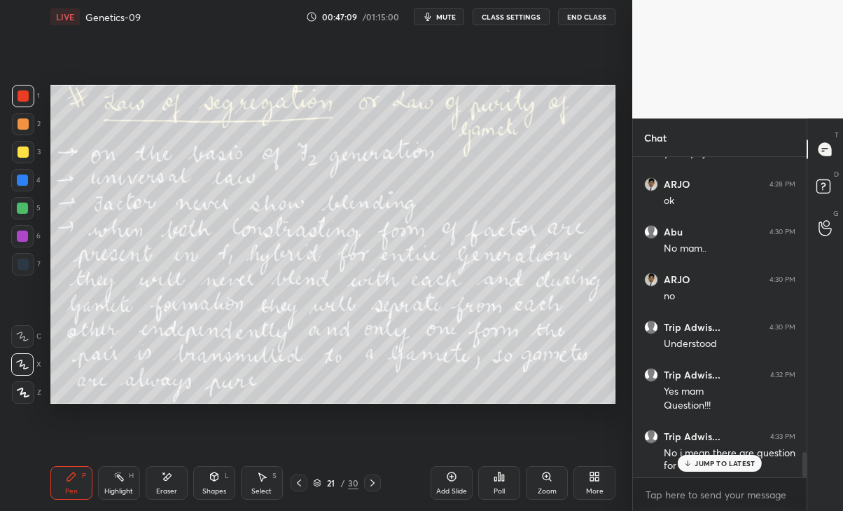
click at [167, 488] on div "Eraser" at bounding box center [166, 491] width 21 height 7
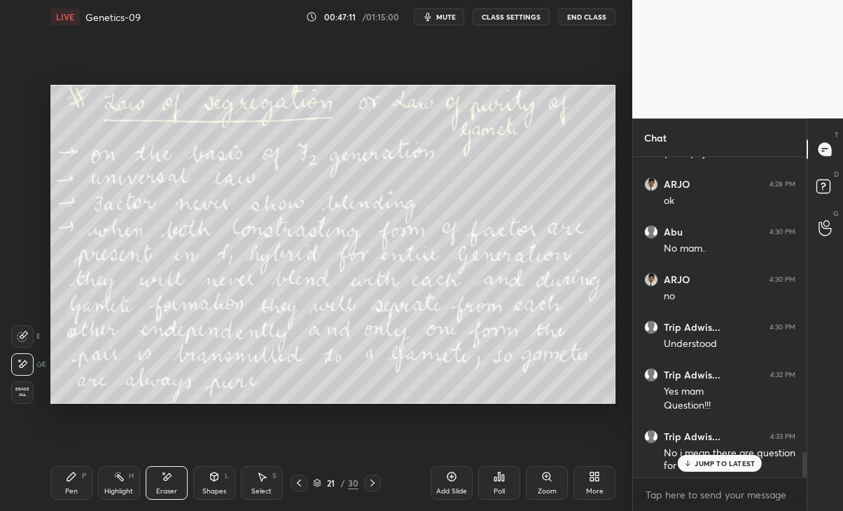
click at [69, 475] on icon at bounding box center [71, 476] width 11 height 11
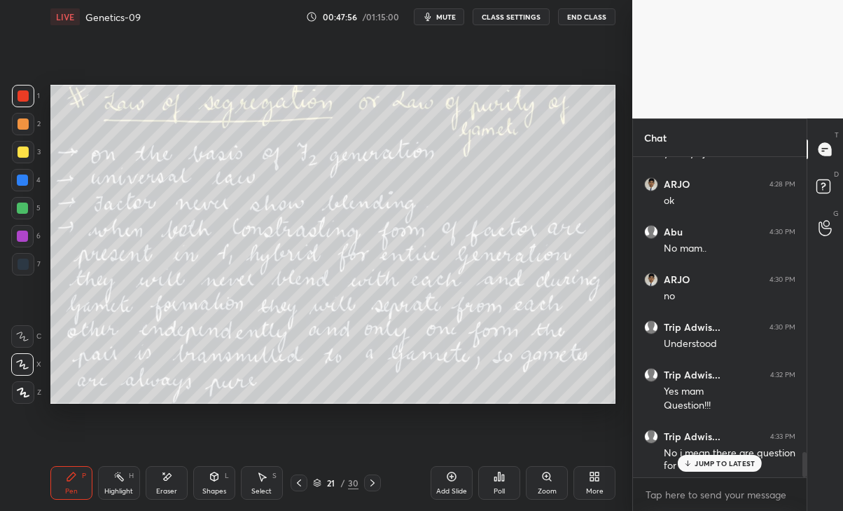
click at [729, 471] on div "No i mean there are question for us to solve" at bounding box center [730, 459] width 132 height 27
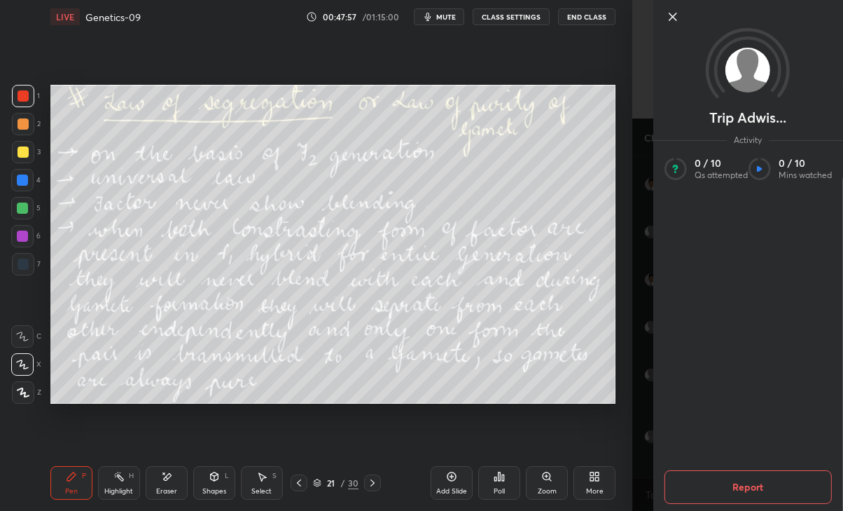
click at [590, 407] on div "Setting up your live class Poll for secs No correct answer Start poll" at bounding box center [333, 244] width 577 height 421
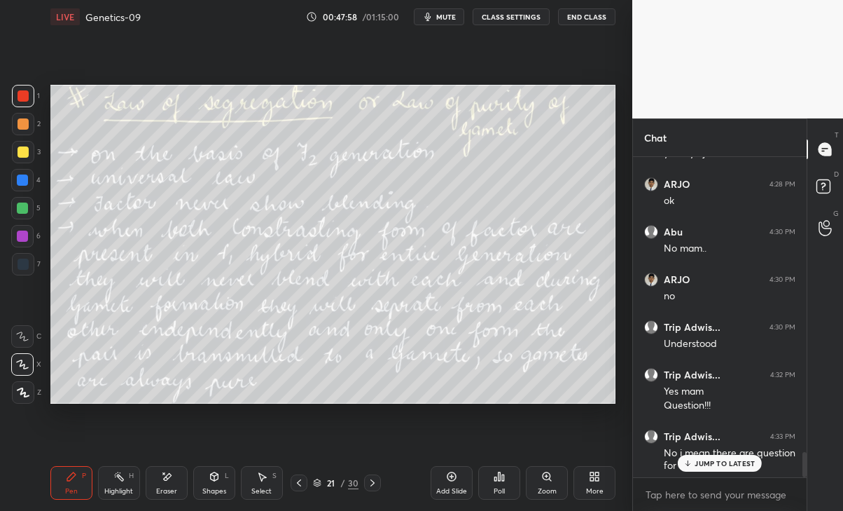
click at [730, 470] on div "JUMP TO LATEST" at bounding box center [720, 463] width 84 height 17
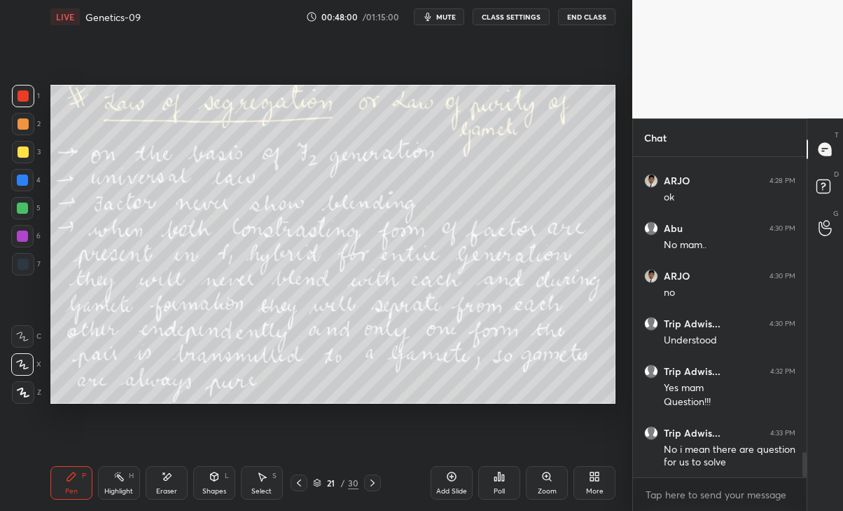
click at [372, 480] on icon at bounding box center [372, 482] width 11 height 11
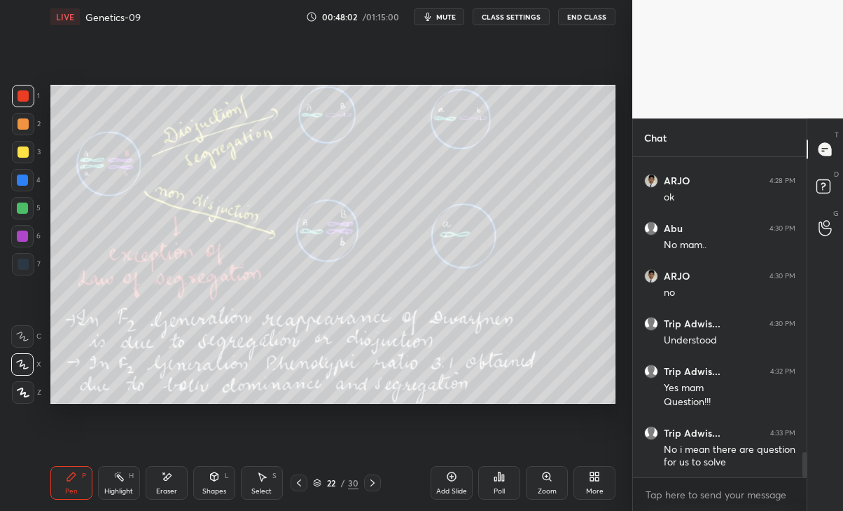
click at [298, 477] on icon at bounding box center [299, 482] width 11 height 11
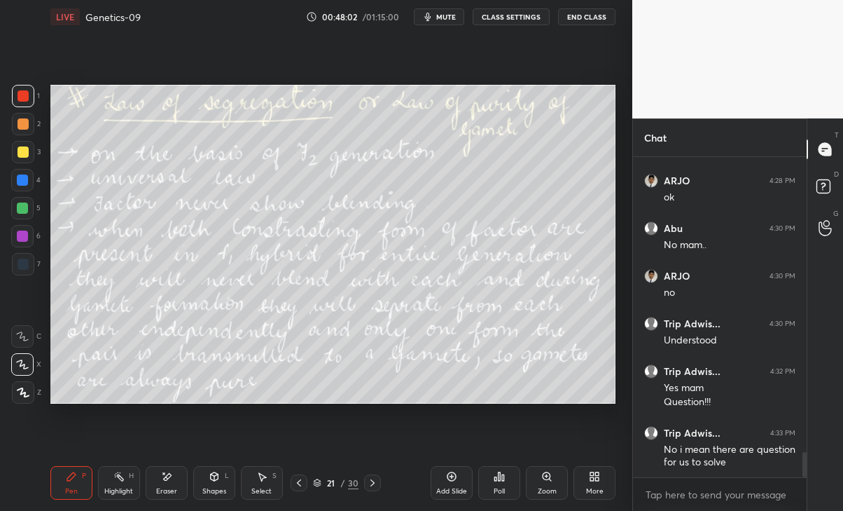
click at [363, 476] on div "21 / 30" at bounding box center [336, 482] width 90 height 17
click at [371, 481] on icon at bounding box center [372, 482] width 11 height 11
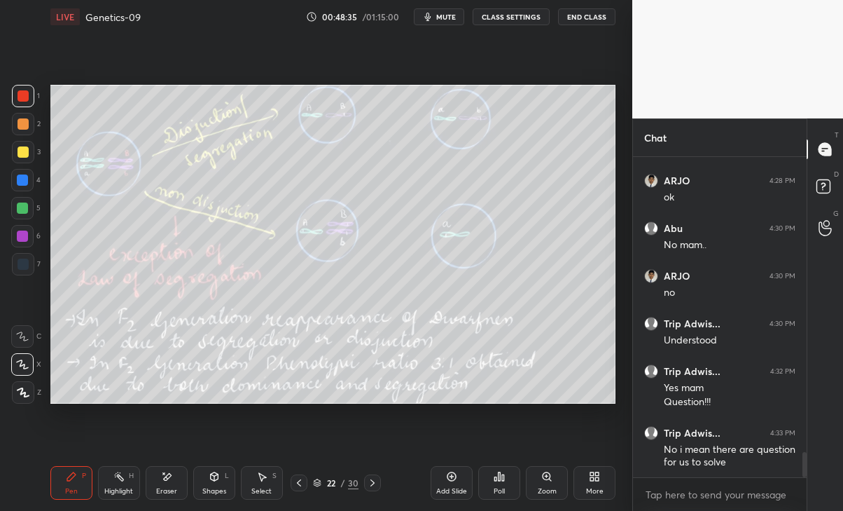
click at [160, 490] on div "Eraser" at bounding box center [166, 491] width 21 height 7
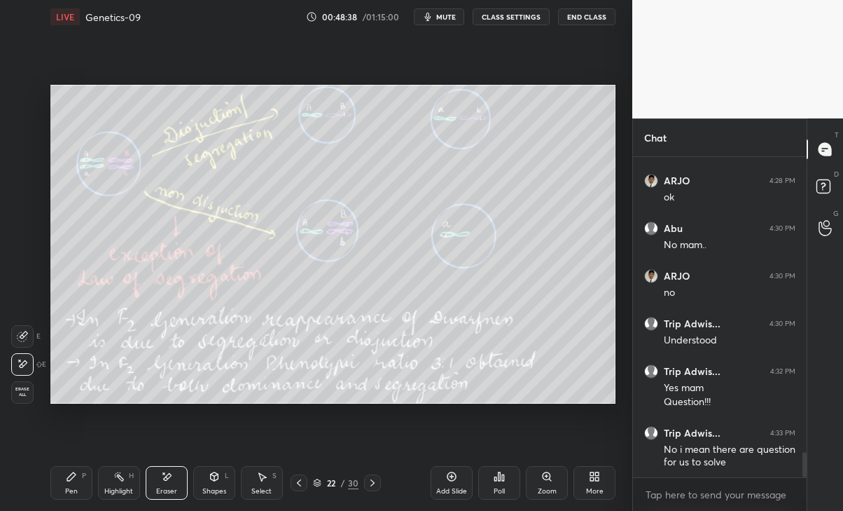
click at [86, 474] on div "P" at bounding box center [84, 475] width 4 height 7
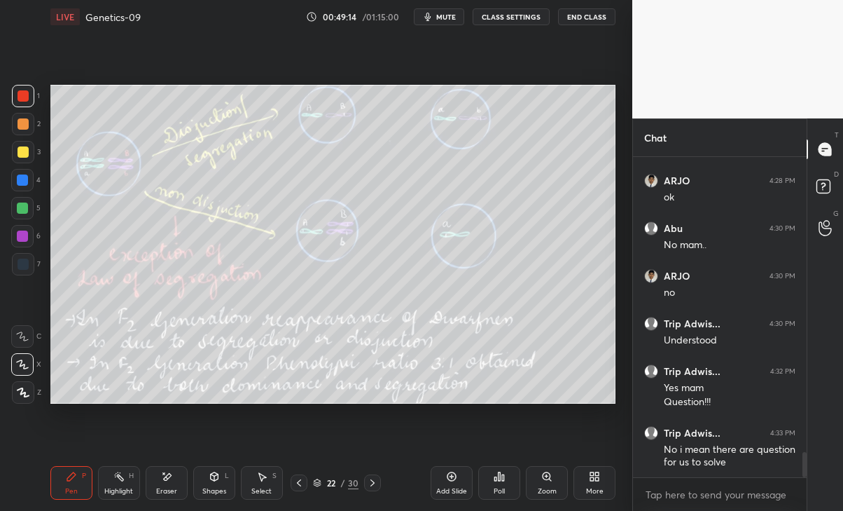
click at [163, 485] on div "Eraser" at bounding box center [167, 483] width 42 height 34
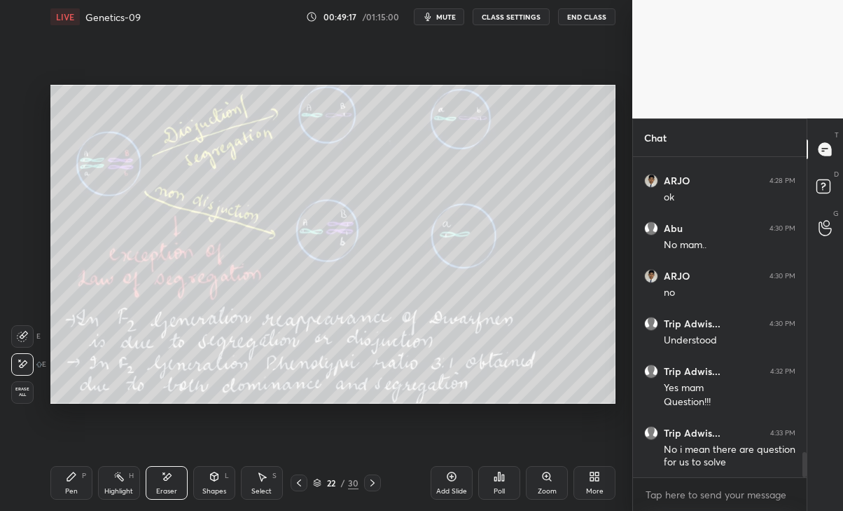
click at [376, 479] on icon at bounding box center [372, 482] width 11 height 11
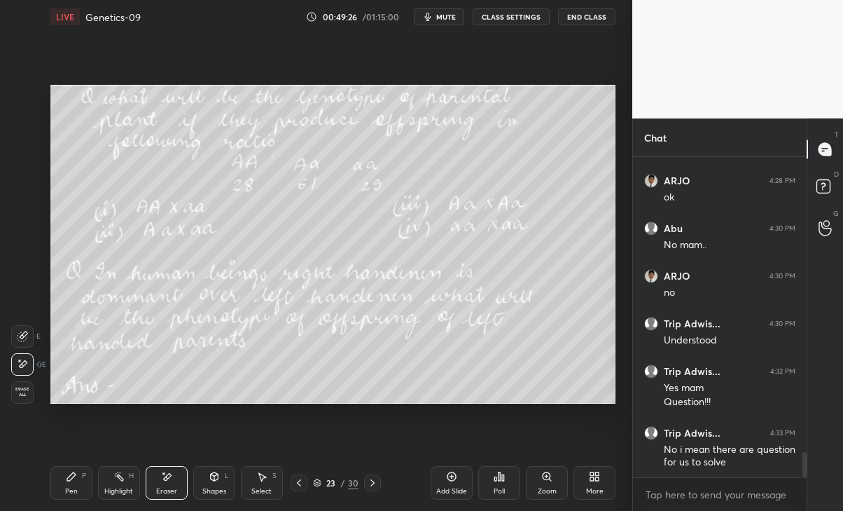
click at [373, 476] on div at bounding box center [372, 482] width 17 height 17
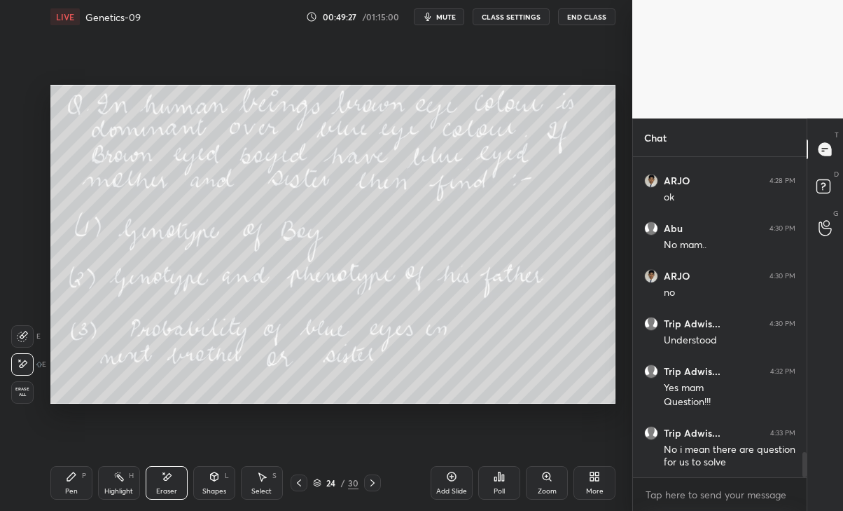
click at [376, 476] on div at bounding box center [372, 482] width 17 height 17
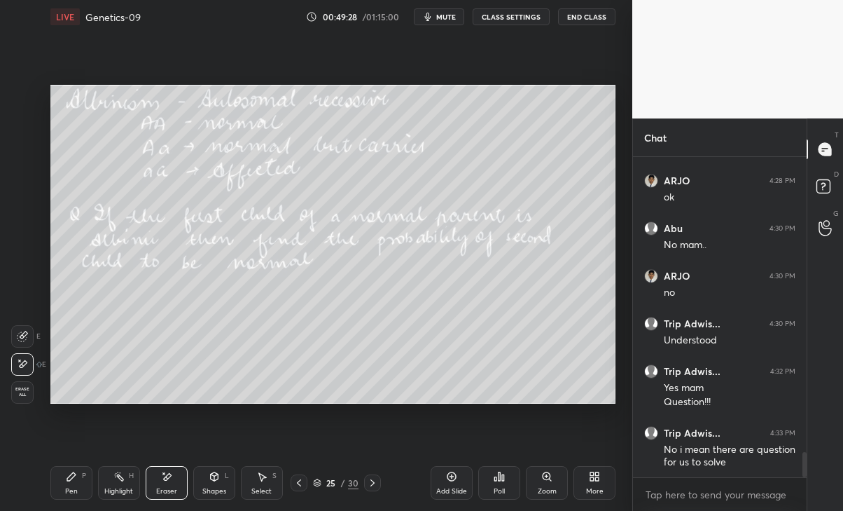
click at [369, 482] on icon at bounding box center [372, 482] width 11 height 11
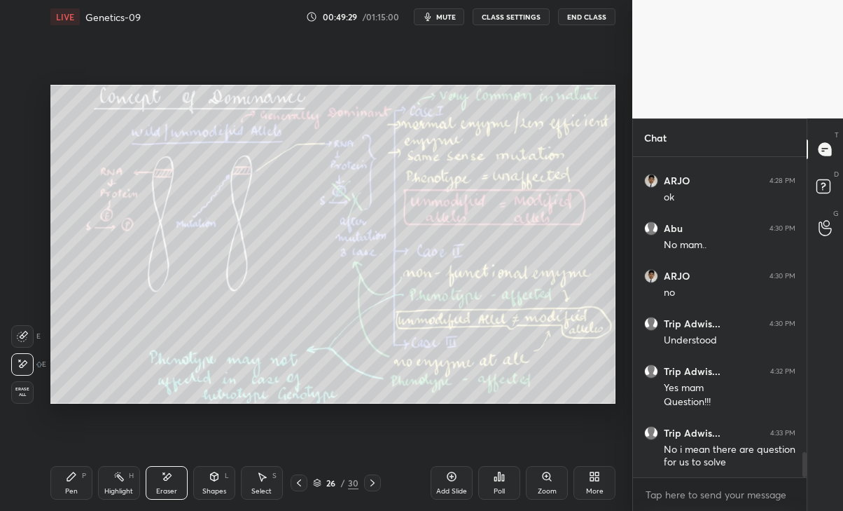
click at [298, 482] on icon at bounding box center [299, 482] width 4 height 7
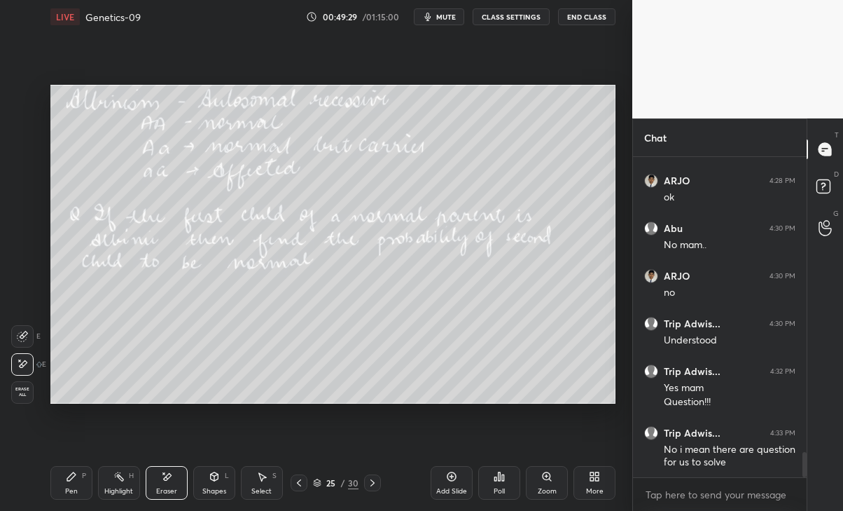
click at [298, 480] on icon at bounding box center [299, 482] width 11 height 11
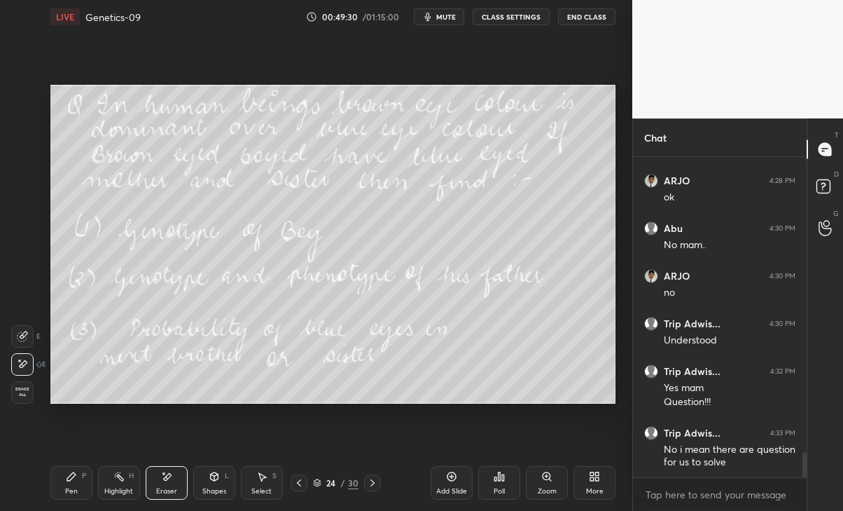
click at [298, 481] on icon at bounding box center [299, 482] width 11 height 11
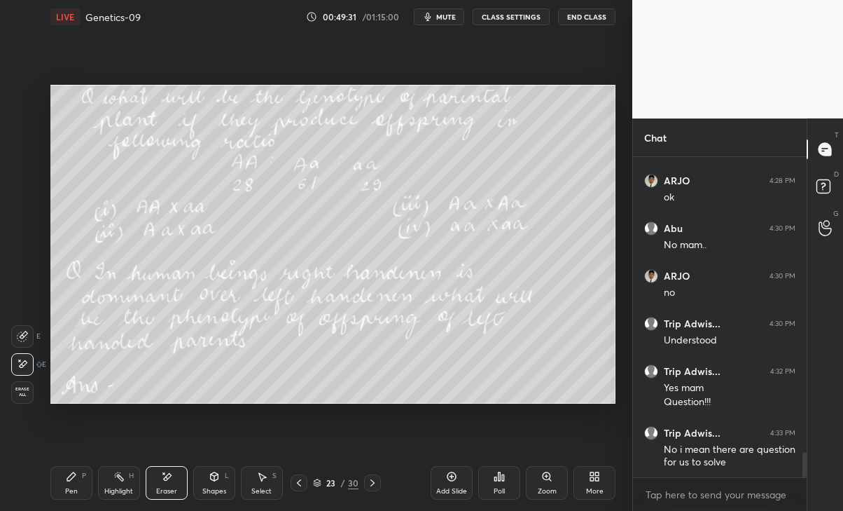
click at [298, 477] on icon at bounding box center [299, 482] width 11 height 11
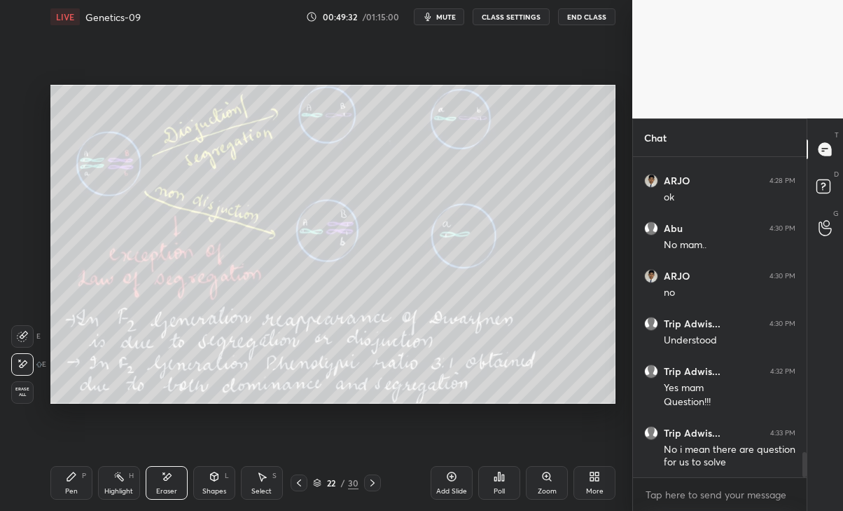
click at [368, 485] on icon at bounding box center [372, 482] width 11 height 11
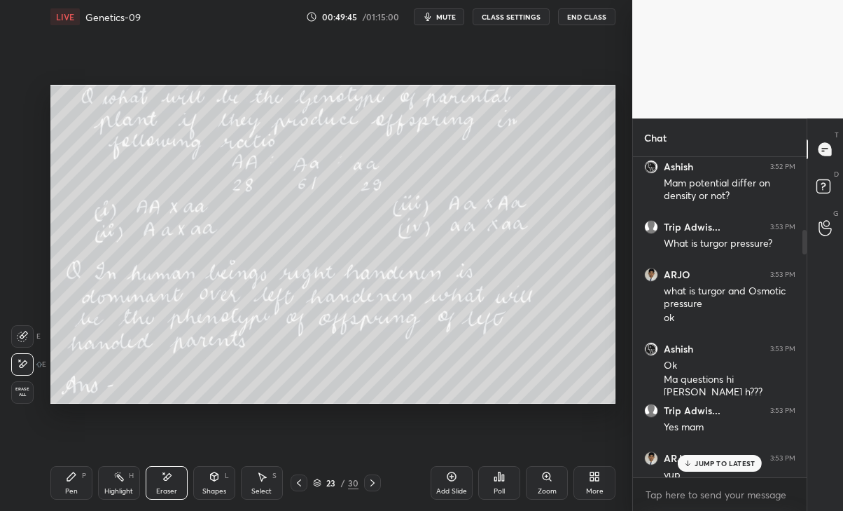
scroll to position [933, 0]
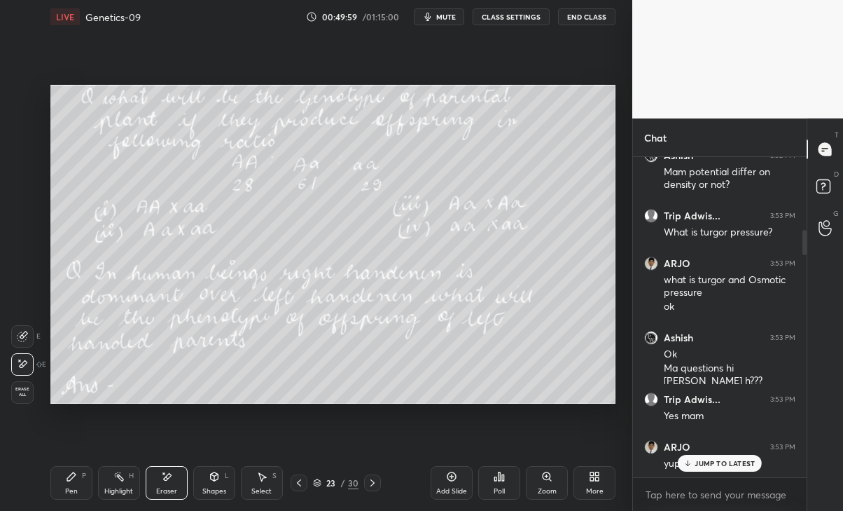
click at [731, 461] on p "JUMP TO LATEST" at bounding box center [725, 463] width 60 height 8
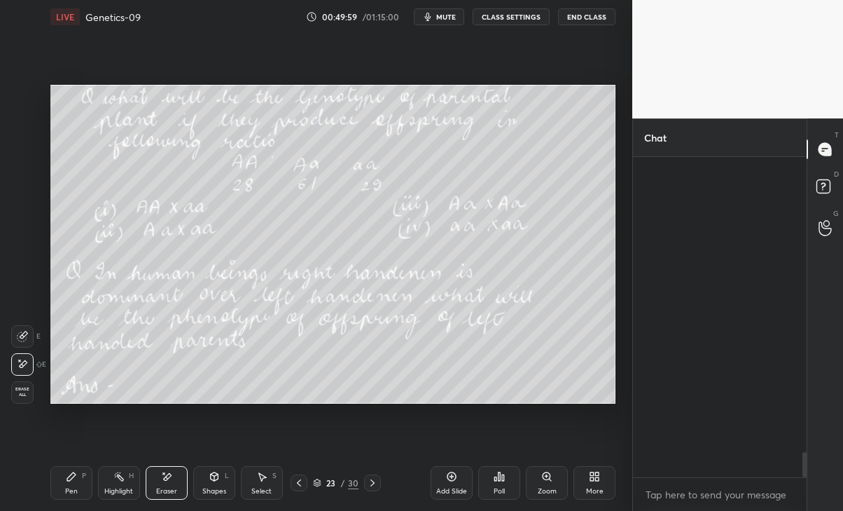
scroll to position [3777, 0]
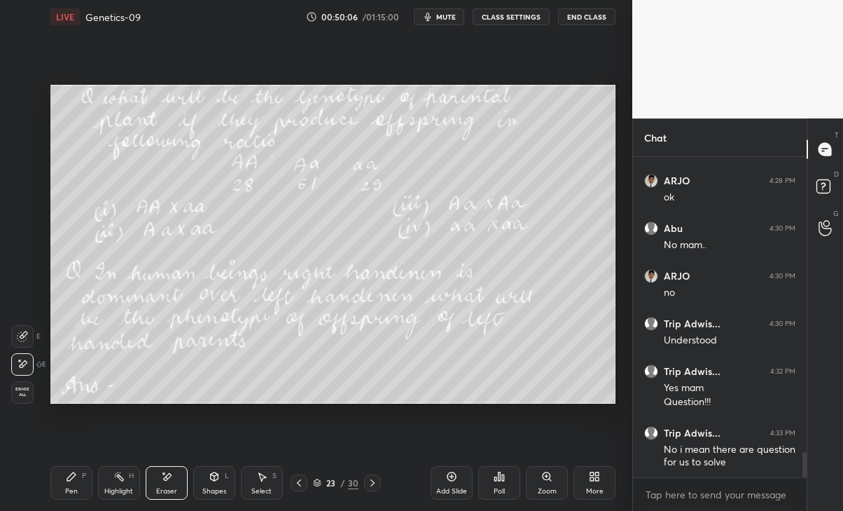
click at [81, 486] on div "Pen P" at bounding box center [71, 483] width 42 height 34
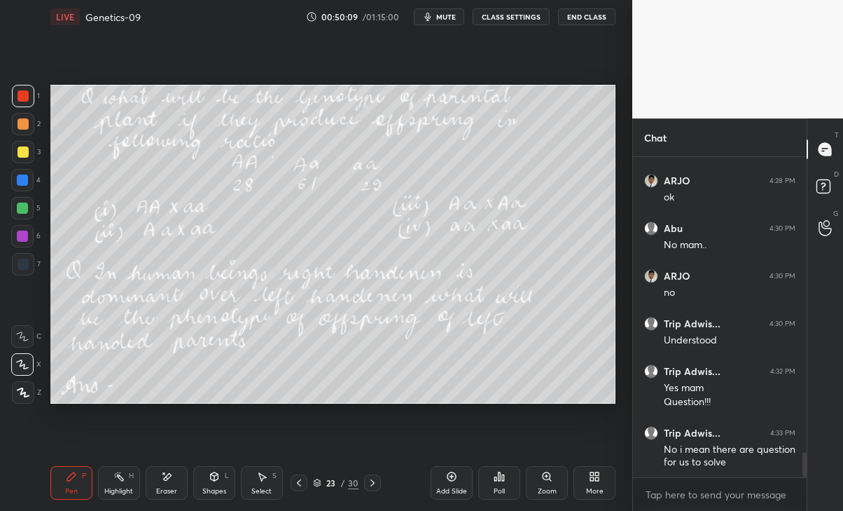
scroll to position [3826, 0]
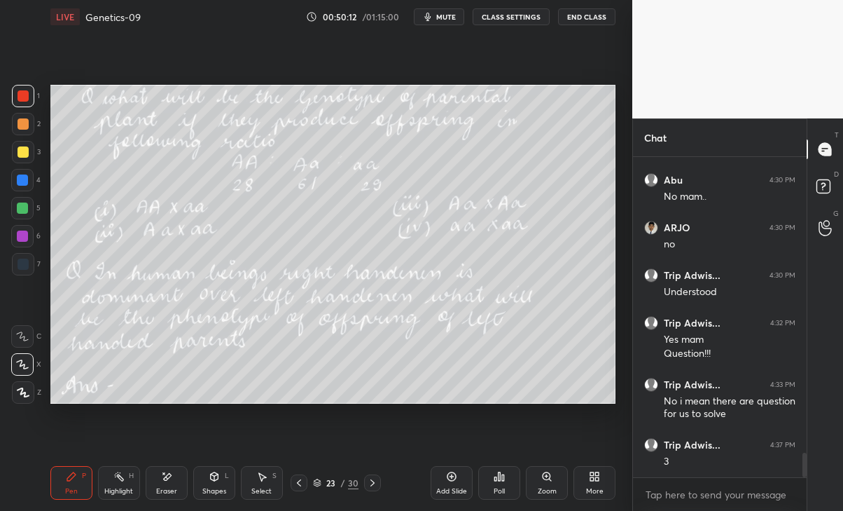
click at [492, 488] on div "Poll" at bounding box center [499, 483] width 42 height 34
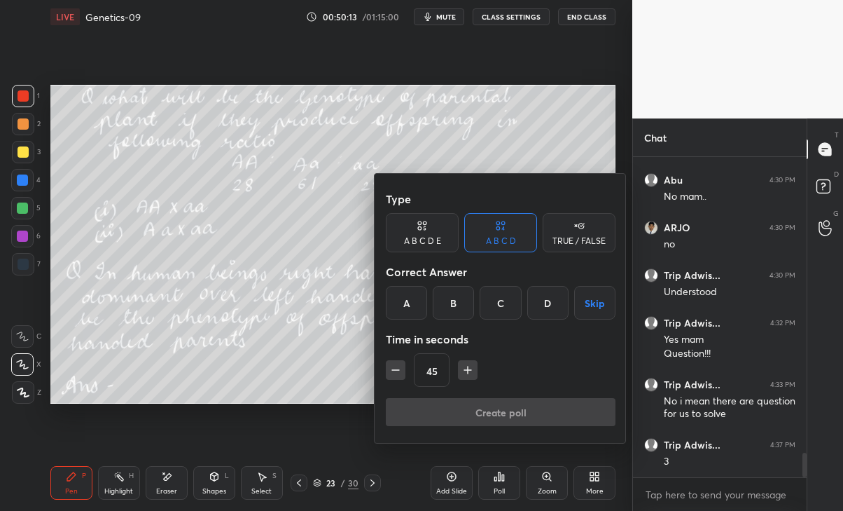
click at [505, 289] on div "C" at bounding box center [500, 303] width 41 height 34
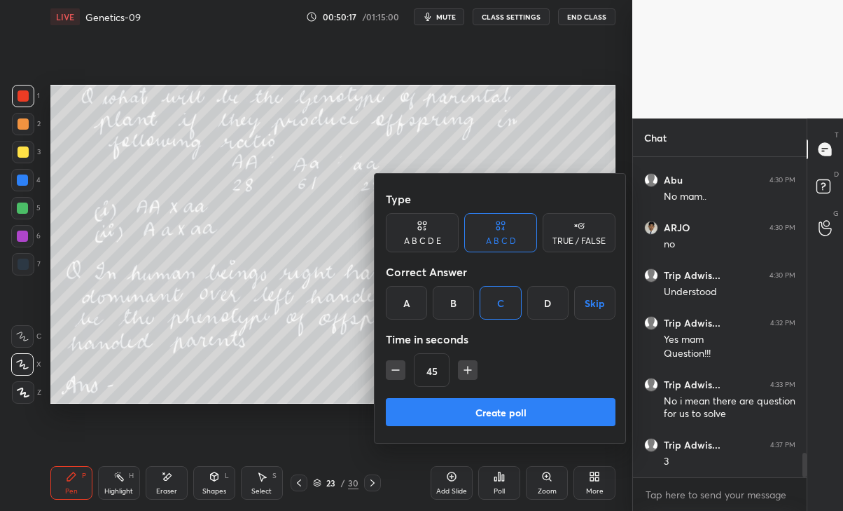
click at [595, 298] on button "Skip" at bounding box center [594, 303] width 41 height 34
click at [277, 329] on div at bounding box center [421, 255] width 843 height 511
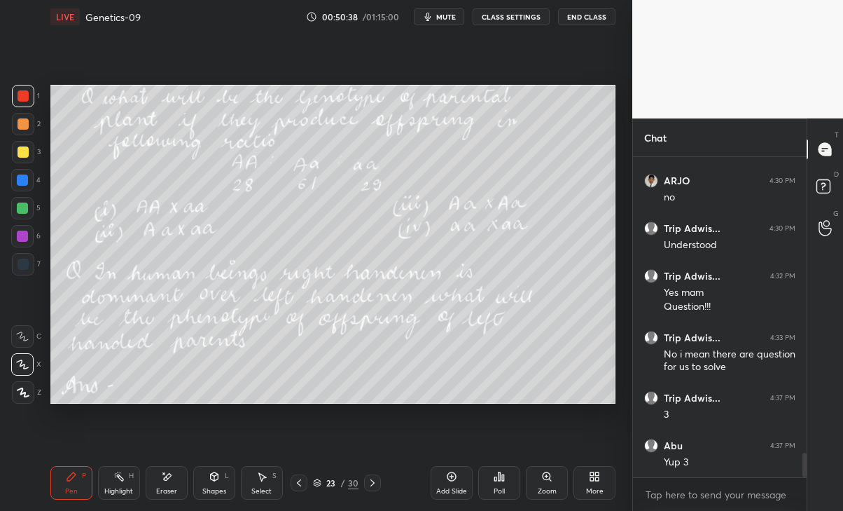
click at [602, 485] on div "More" at bounding box center [595, 483] width 42 height 34
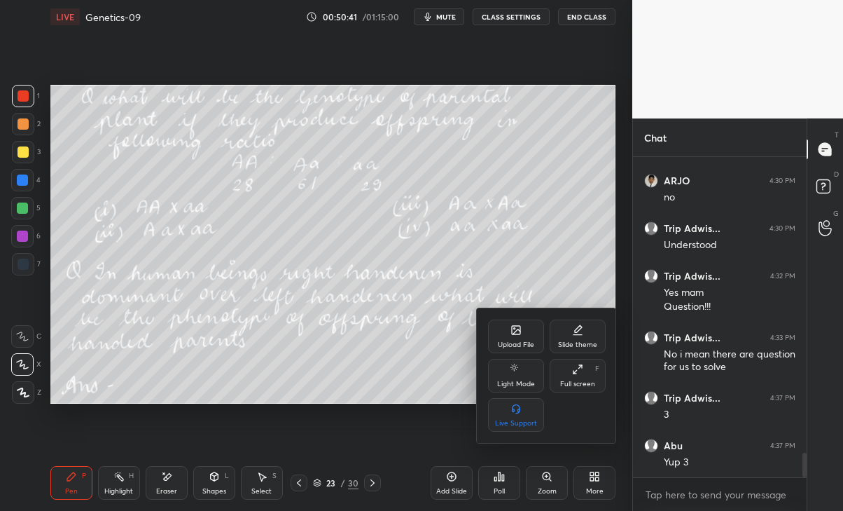
click at [495, 483] on div at bounding box center [421, 255] width 843 height 511
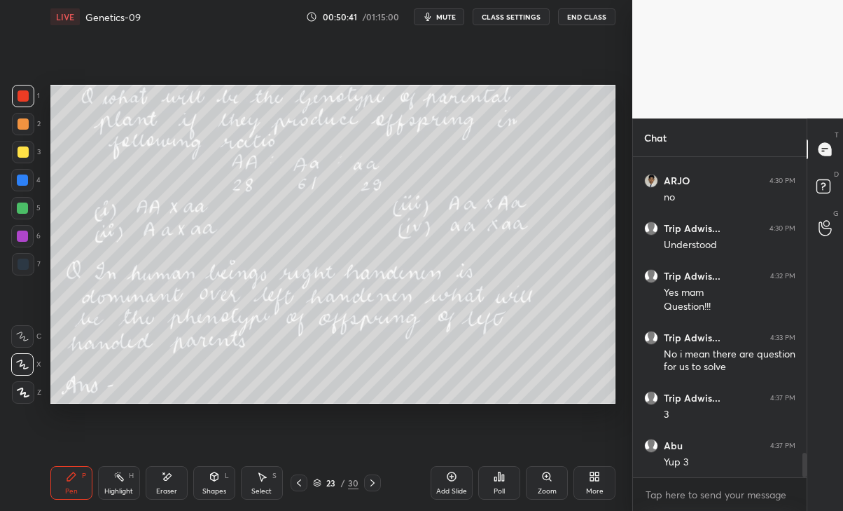
click at [501, 483] on div "Poll" at bounding box center [499, 483] width 42 height 34
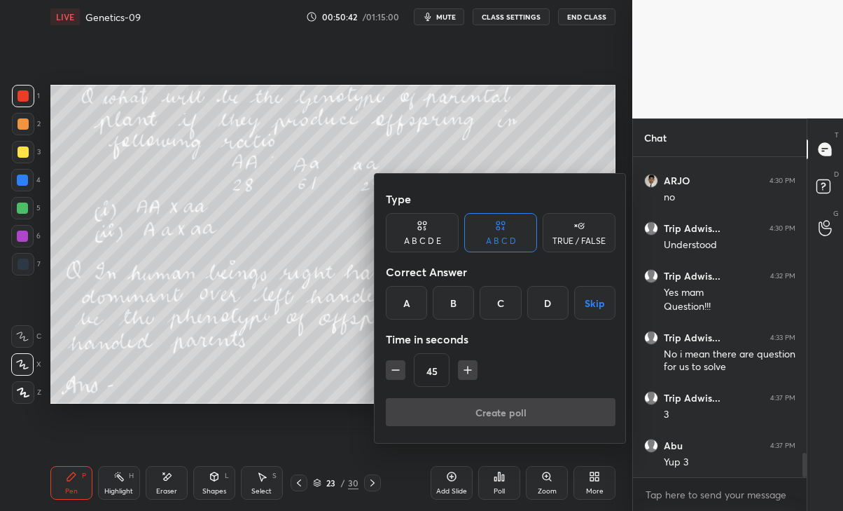
click at [500, 307] on div "C" at bounding box center [500, 303] width 41 height 34
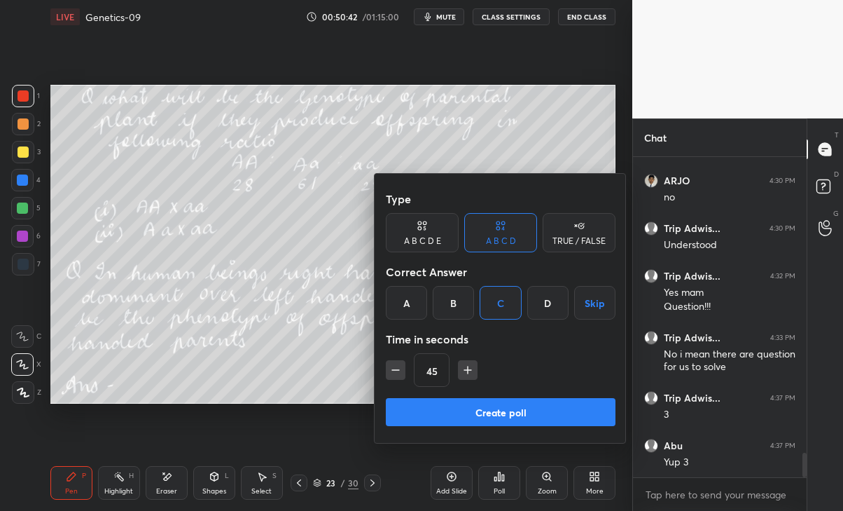
click at [490, 421] on button "Create poll" at bounding box center [501, 412] width 230 height 28
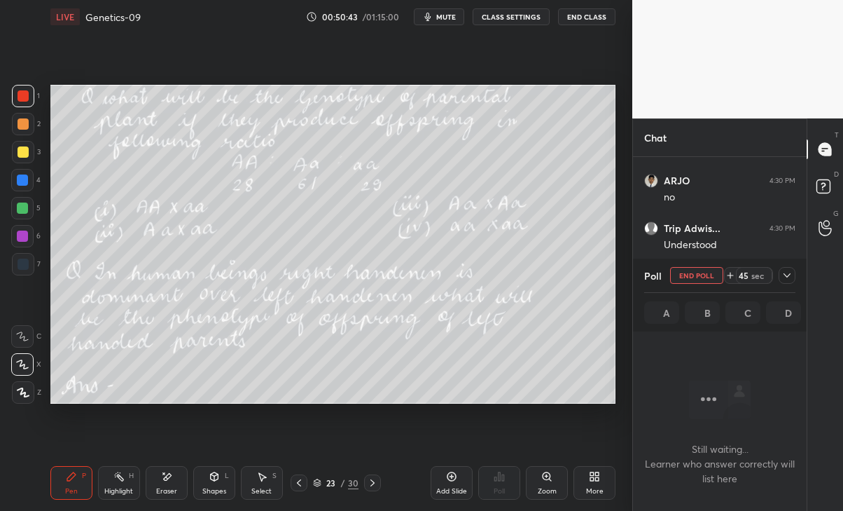
scroll to position [5, 4]
click at [835, 153] on div at bounding box center [826, 149] width 28 height 25
click at [782, 276] on icon at bounding box center [787, 275] width 11 height 11
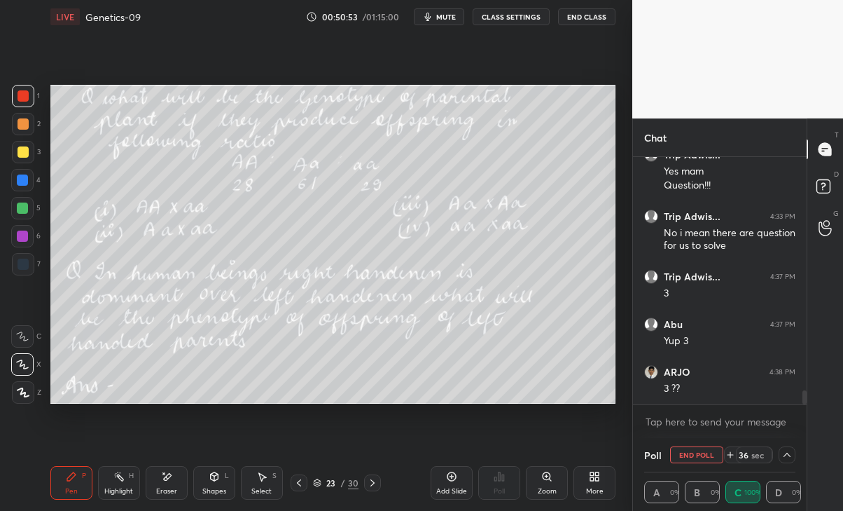
scroll to position [4041, 0]
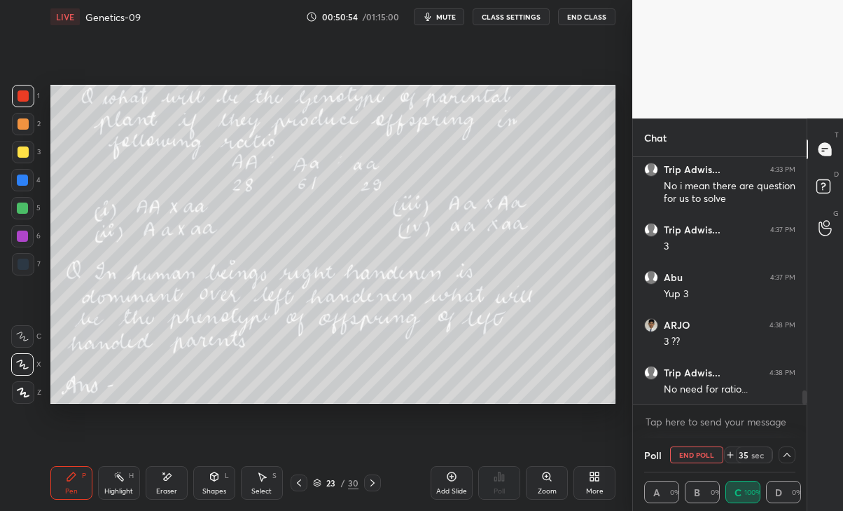
click at [787, 455] on icon at bounding box center [787, 454] width 11 height 11
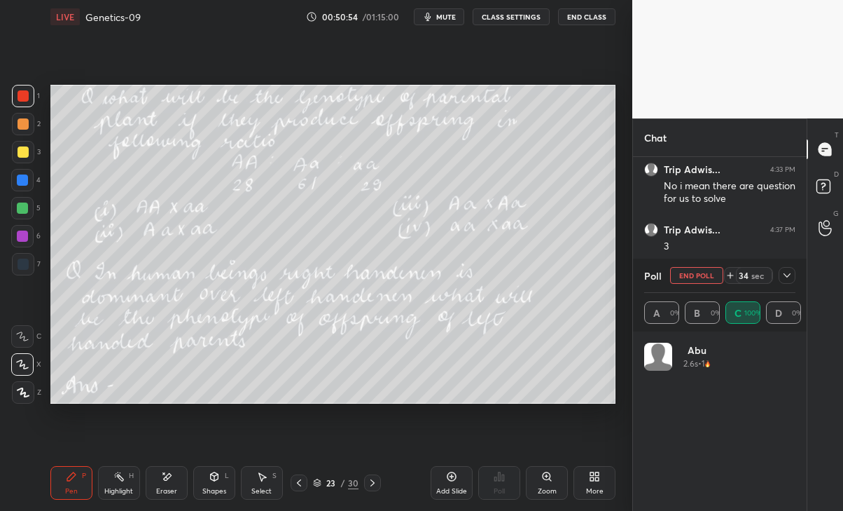
scroll to position [164, 147]
click at [783, 275] on icon at bounding box center [787, 275] width 11 height 11
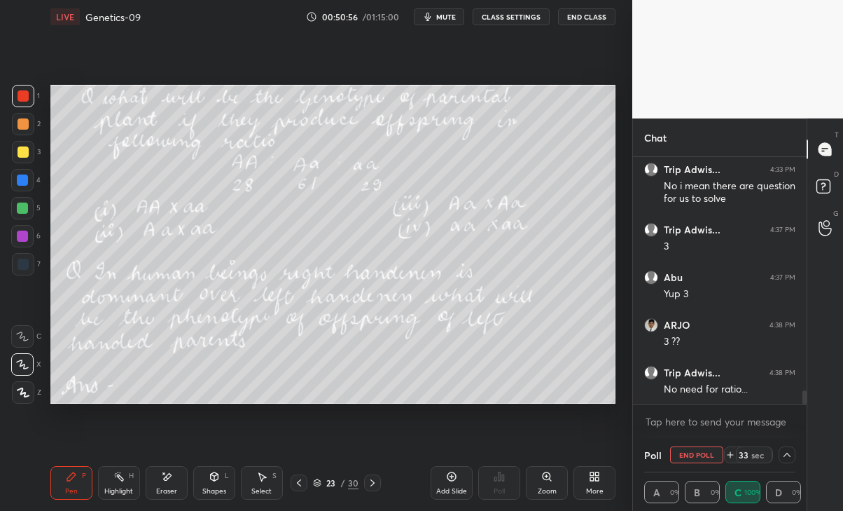
scroll to position [0, 4]
click at [698, 457] on button "End Poll" at bounding box center [696, 454] width 53 height 17
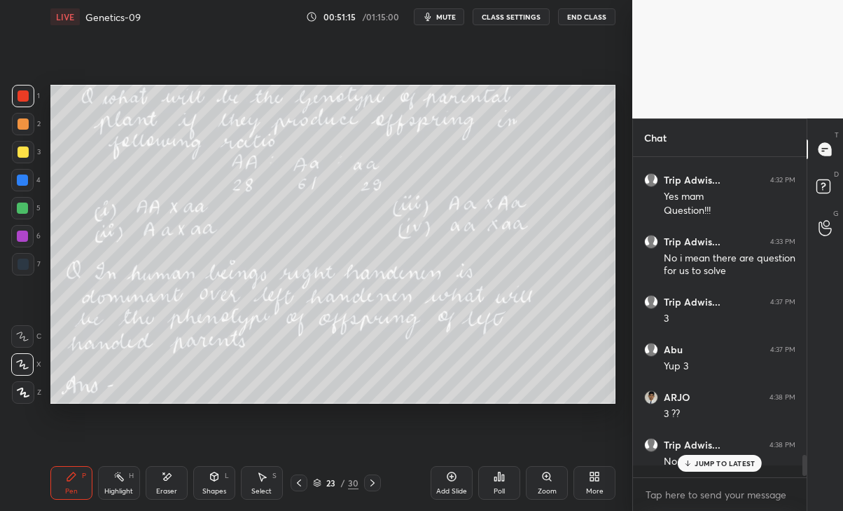
scroll to position [0, 0]
click at [723, 467] on div "JUMP TO LATEST" at bounding box center [720, 463] width 84 height 17
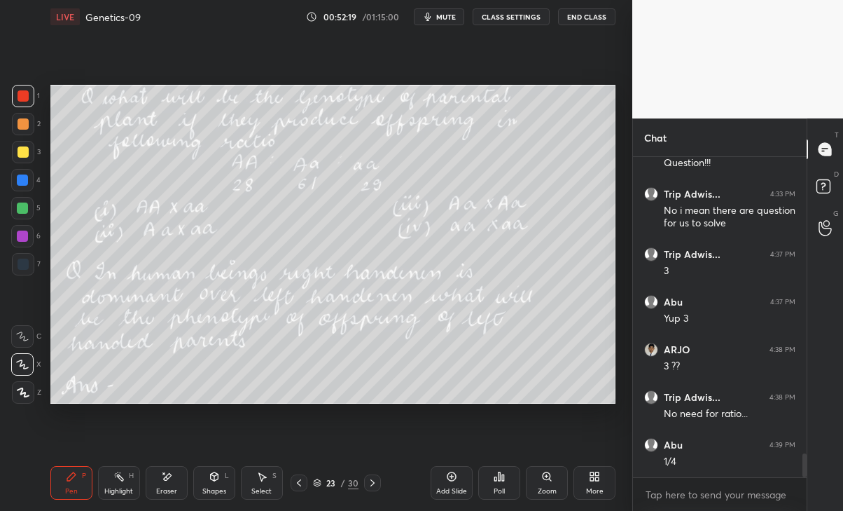
click at [426, 20] on icon "button" at bounding box center [427, 16] width 11 height 11
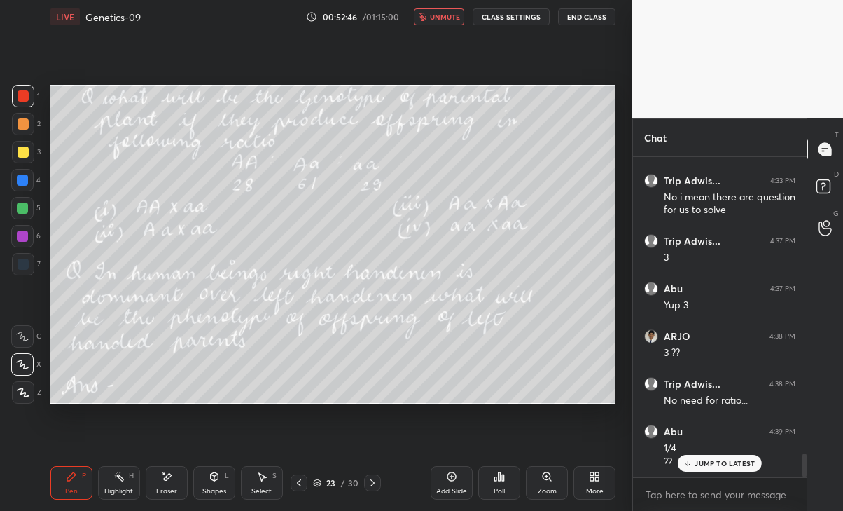
click at [446, 14] on span "unmute" at bounding box center [445, 17] width 30 height 10
click at [734, 466] on p "JUMP TO LATEST" at bounding box center [725, 463] width 60 height 8
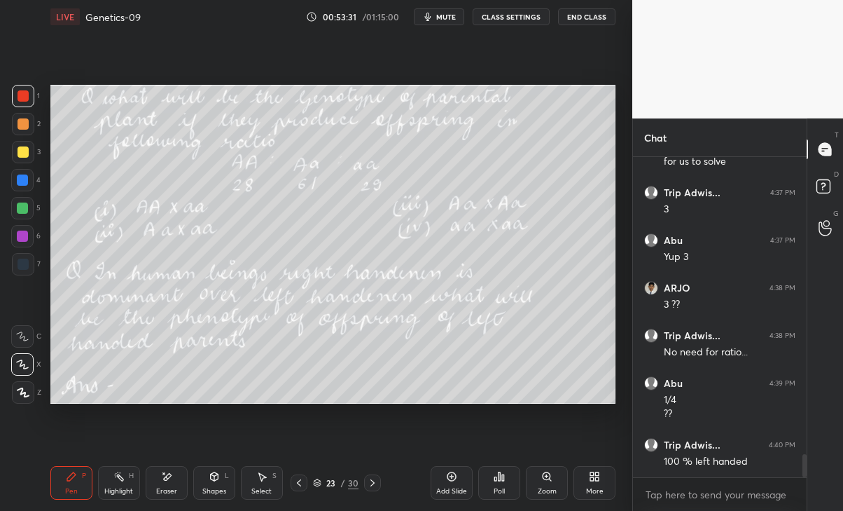
click at [168, 481] on icon at bounding box center [166, 477] width 11 height 12
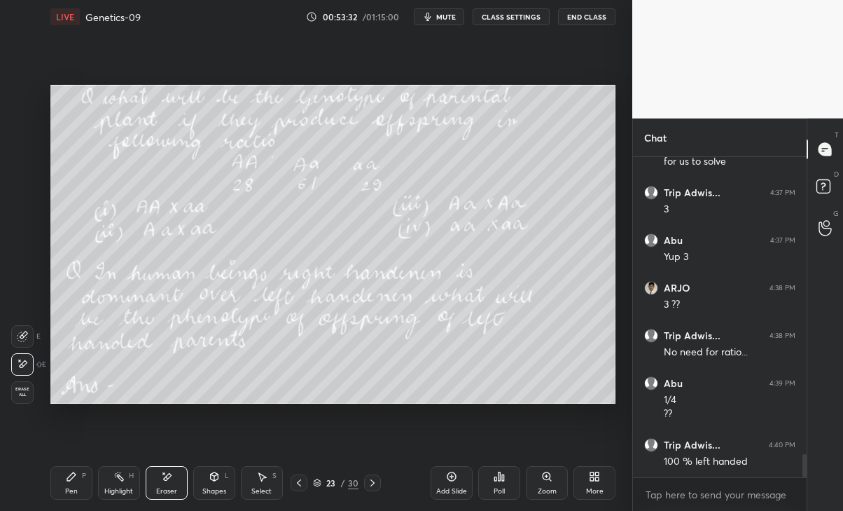
click at [75, 492] on div "Pen" at bounding box center [71, 491] width 13 height 7
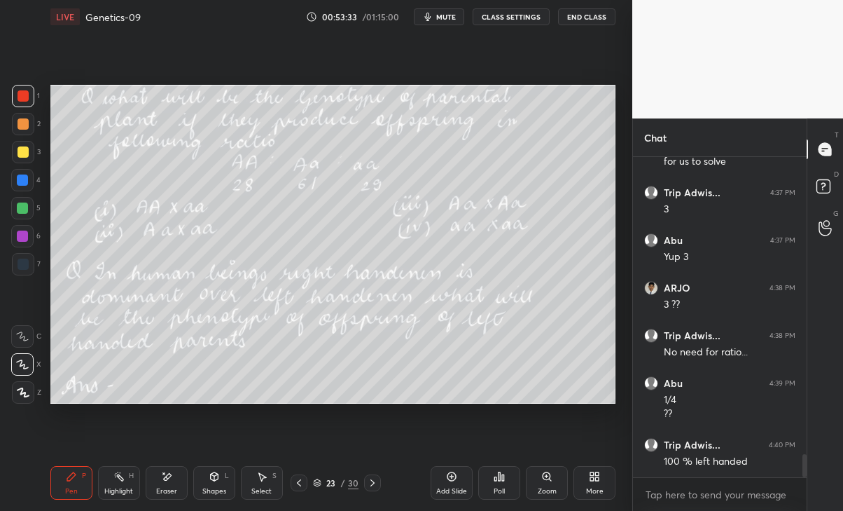
scroll to position [4125, 0]
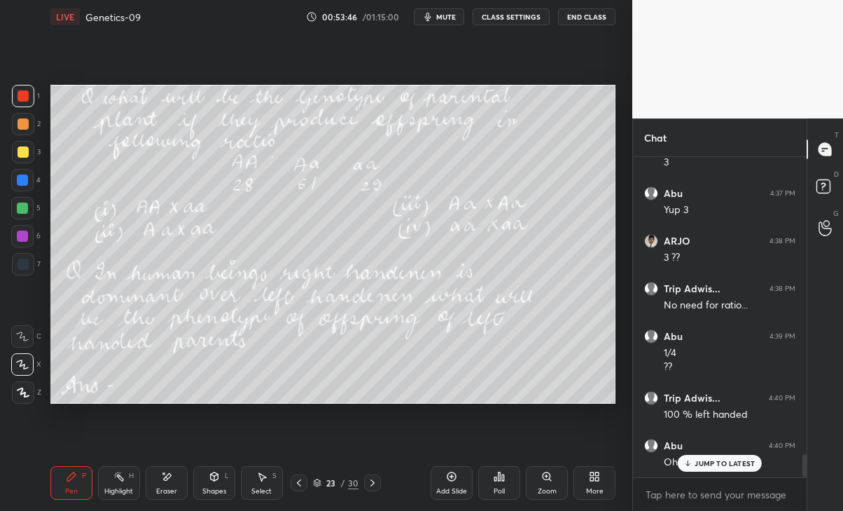
click at [698, 460] on p "JUMP TO LATEST" at bounding box center [725, 463] width 60 height 8
click at [368, 481] on icon at bounding box center [372, 482] width 11 height 11
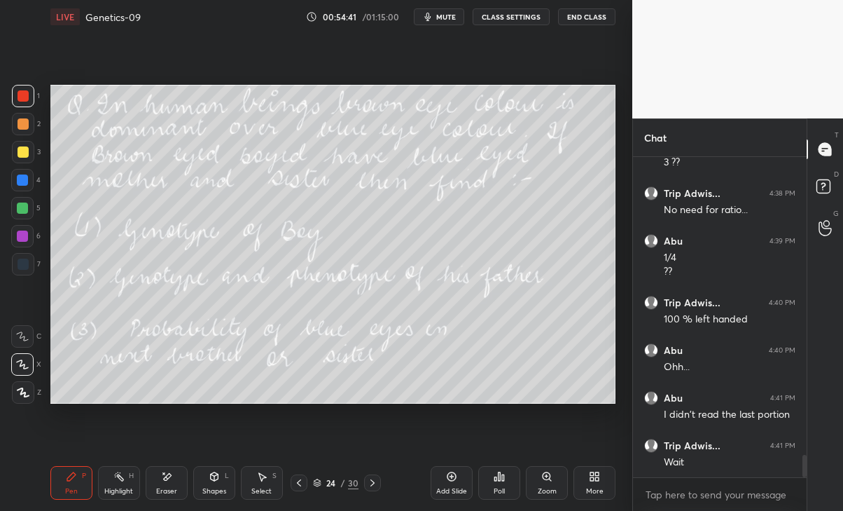
scroll to position [4268, 0]
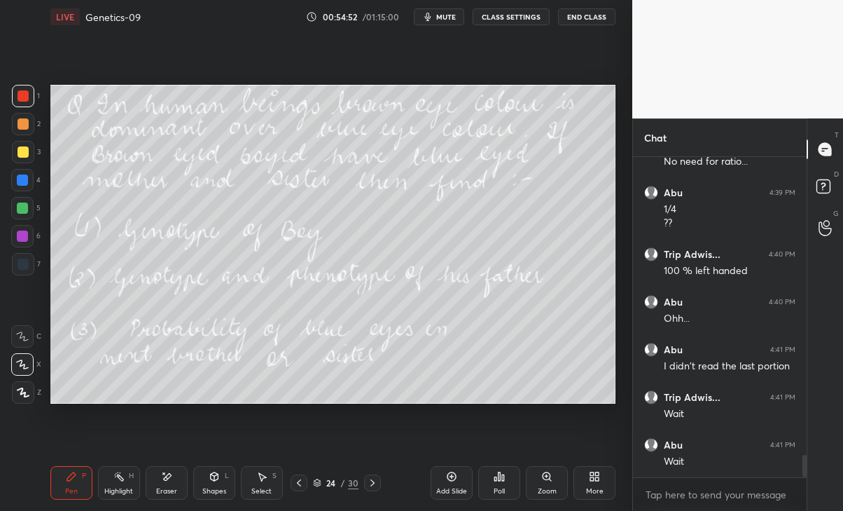
click at [455, 14] on span "mute" at bounding box center [446, 17] width 20 height 10
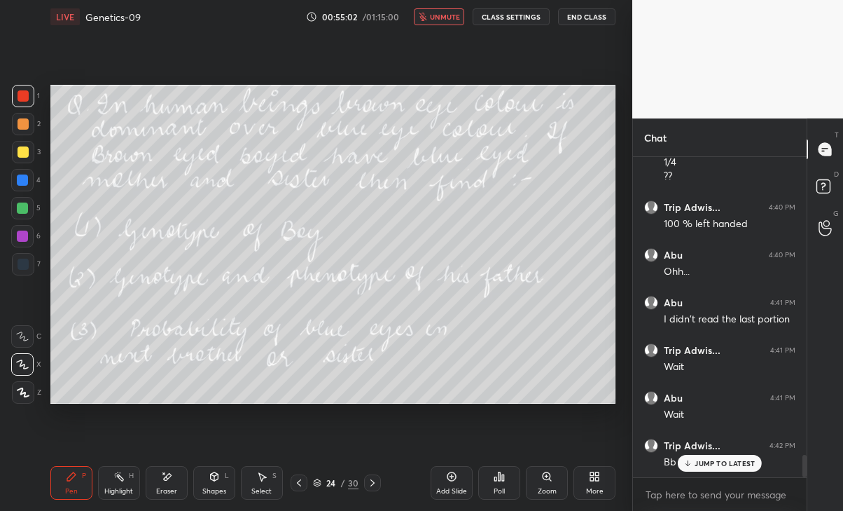
click at [732, 455] on div "JUMP TO LATEST" at bounding box center [720, 463] width 84 height 17
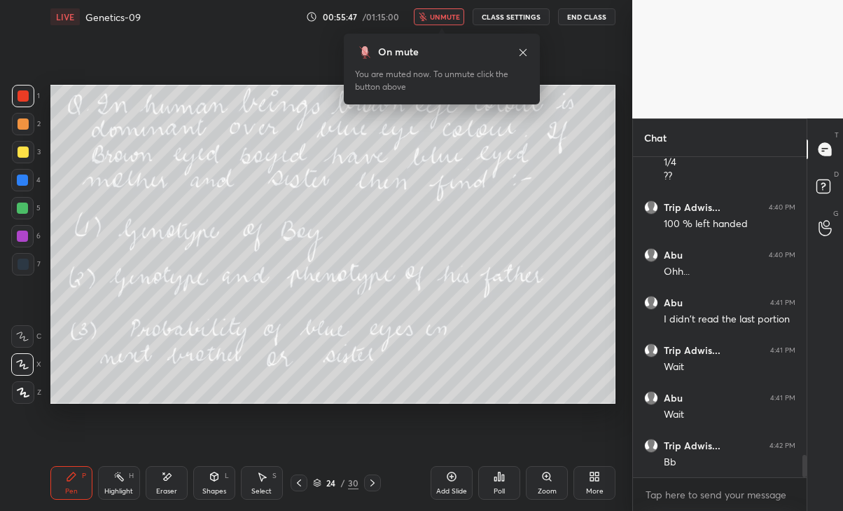
scroll to position [4364, 0]
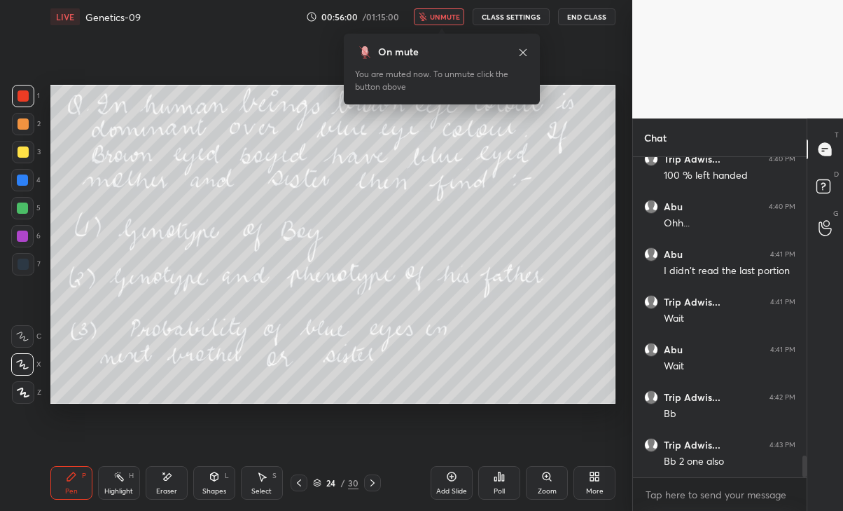
click at [518, 51] on icon at bounding box center [523, 52] width 11 height 11
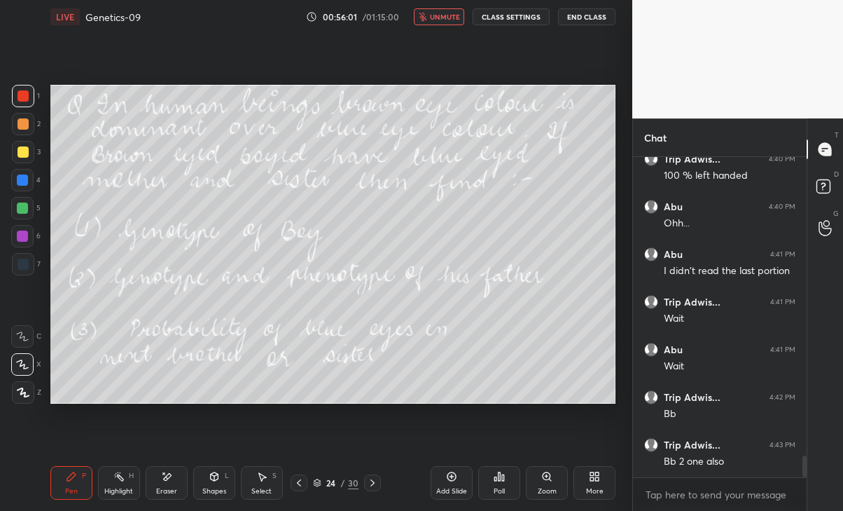
click at [442, 22] on button "unmute" at bounding box center [439, 16] width 50 height 17
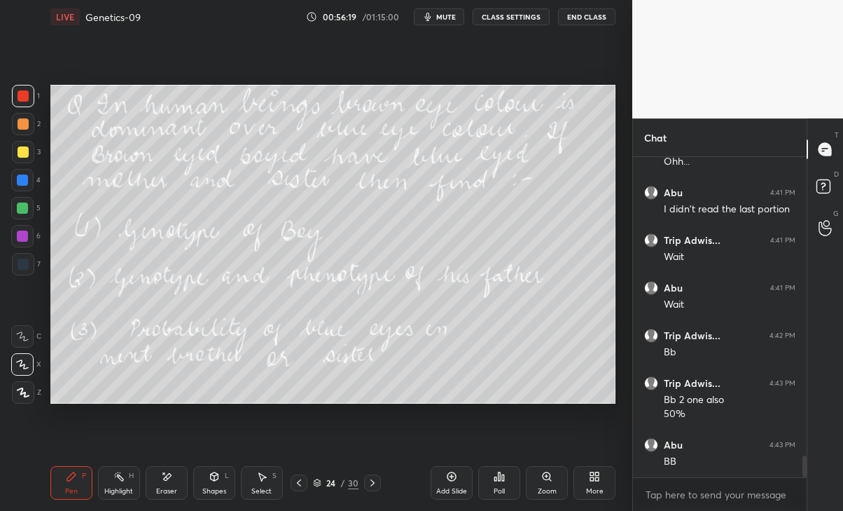
scroll to position [4439, 0]
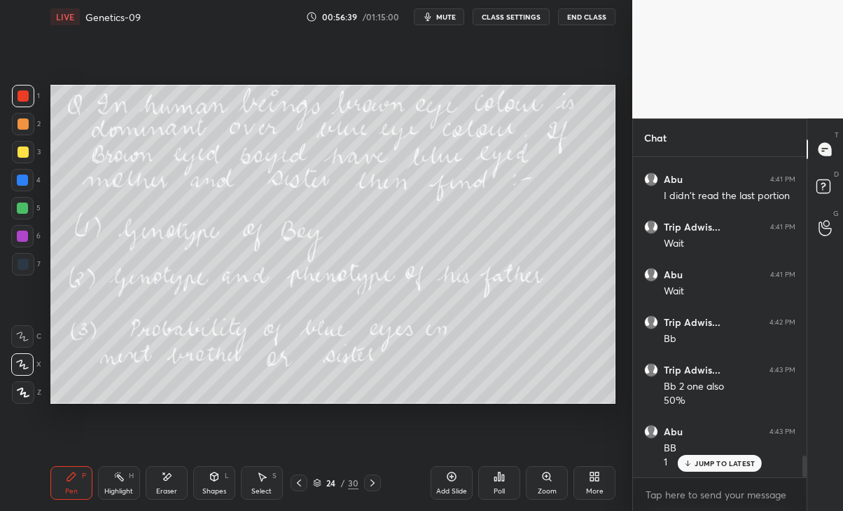
click at [155, 487] on div "Eraser" at bounding box center [167, 483] width 42 height 34
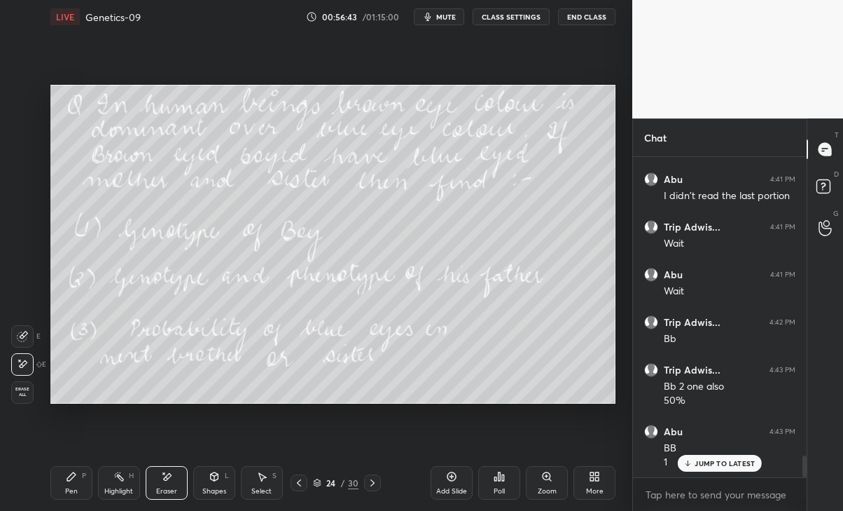
click at [73, 480] on icon at bounding box center [71, 476] width 11 height 11
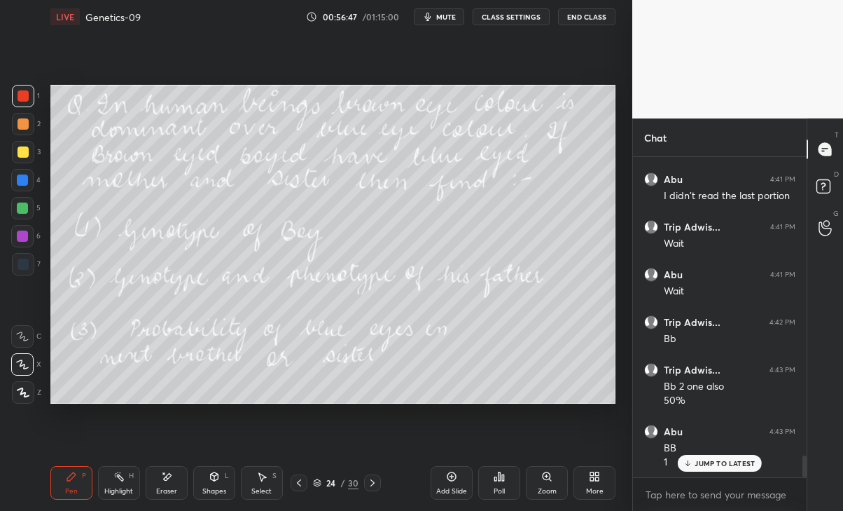
click at [713, 456] on div "JUMP TO LATEST" at bounding box center [720, 463] width 84 height 17
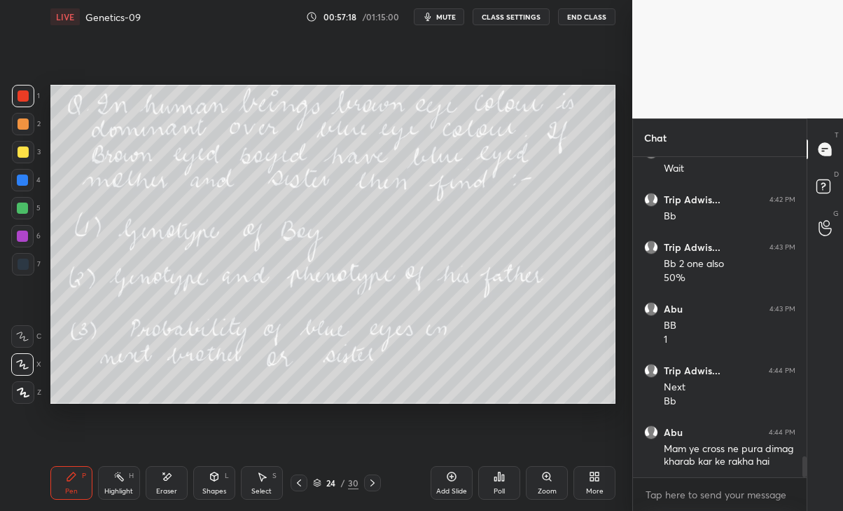
scroll to position [4608, 0]
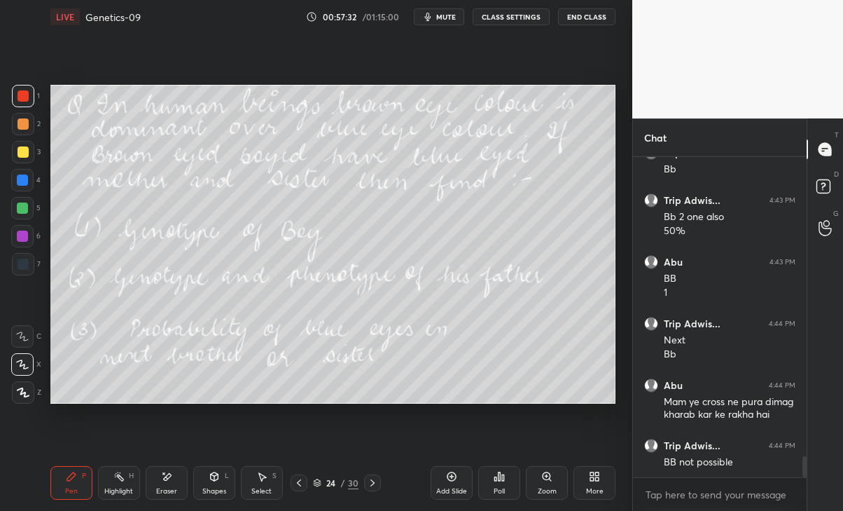
click at [171, 482] on div "Eraser" at bounding box center [167, 483] width 42 height 34
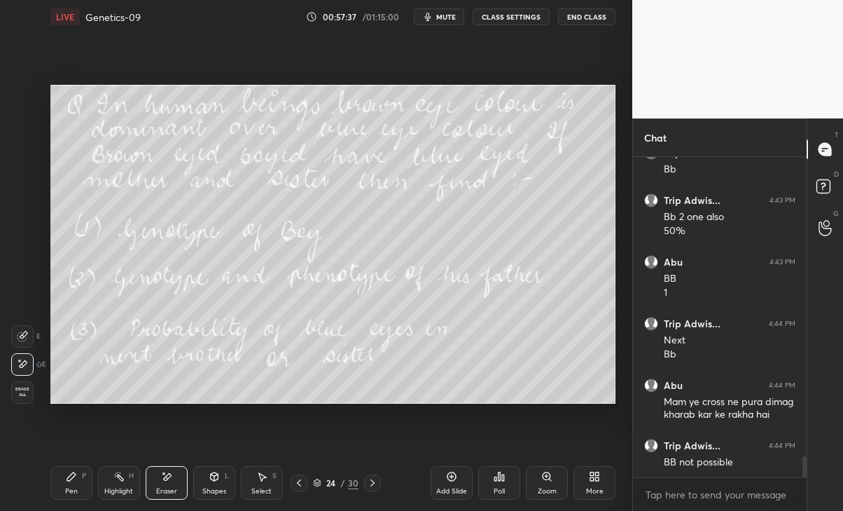
click at [69, 476] on icon at bounding box center [71, 476] width 8 height 8
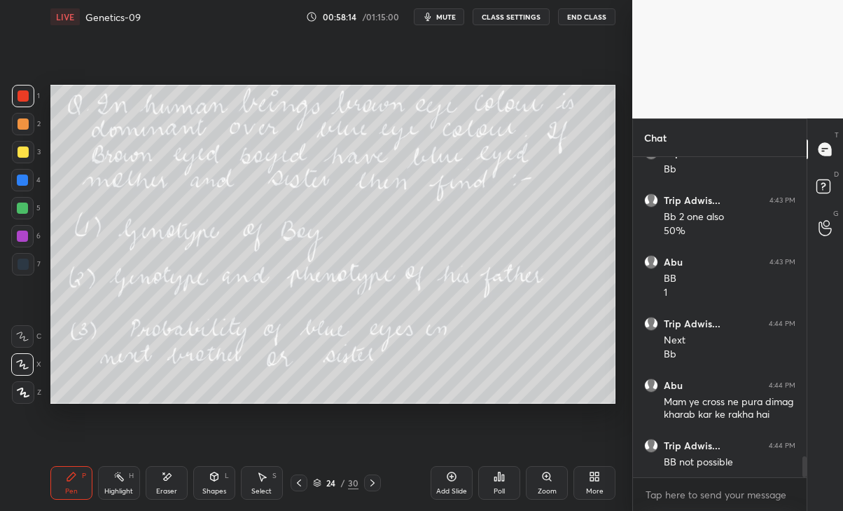
click at [165, 485] on div "Eraser" at bounding box center [167, 483] width 42 height 34
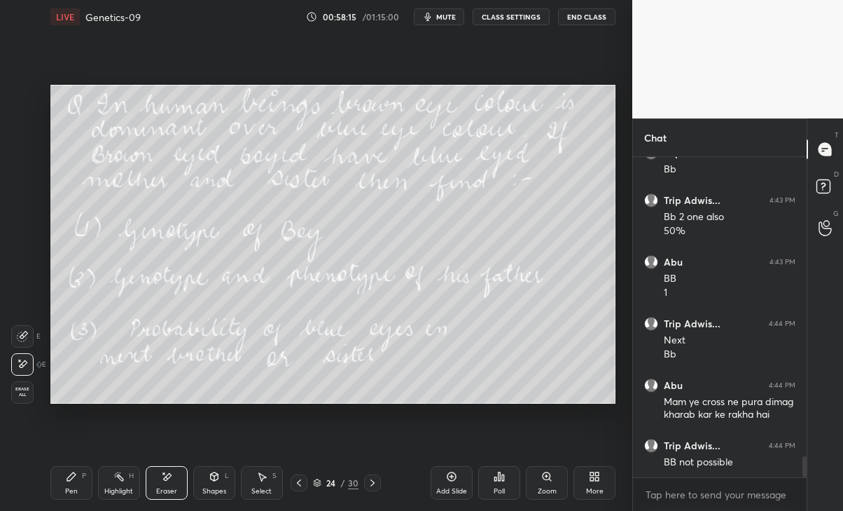
click at [78, 483] on div "Pen P" at bounding box center [71, 483] width 42 height 34
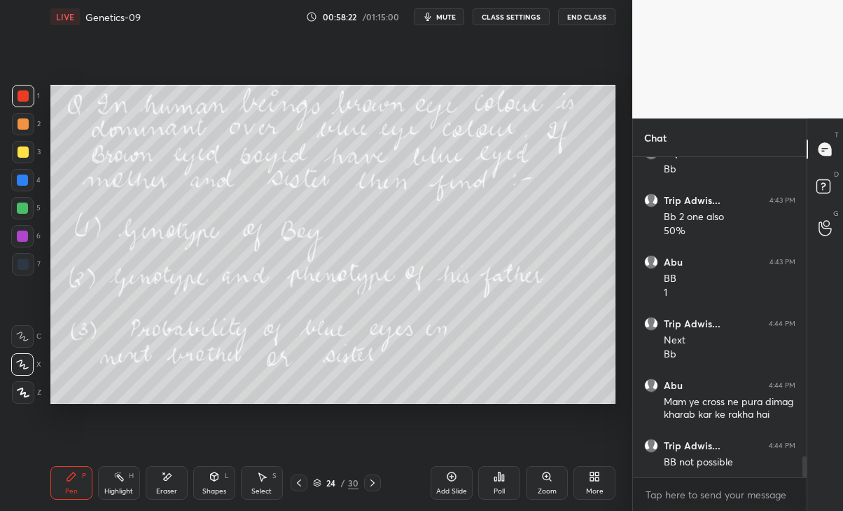
scroll to position [4681, 0]
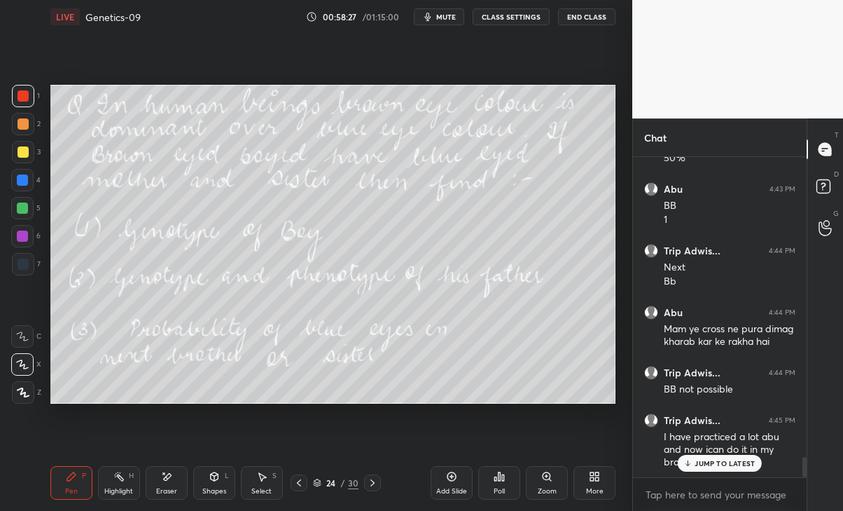
click at [715, 462] on p "JUMP TO LATEST" at bounding box center [725, 463] width 60 height 8
click at [372, 484] on icon at bounding box center [373, 482] width 4 height 7
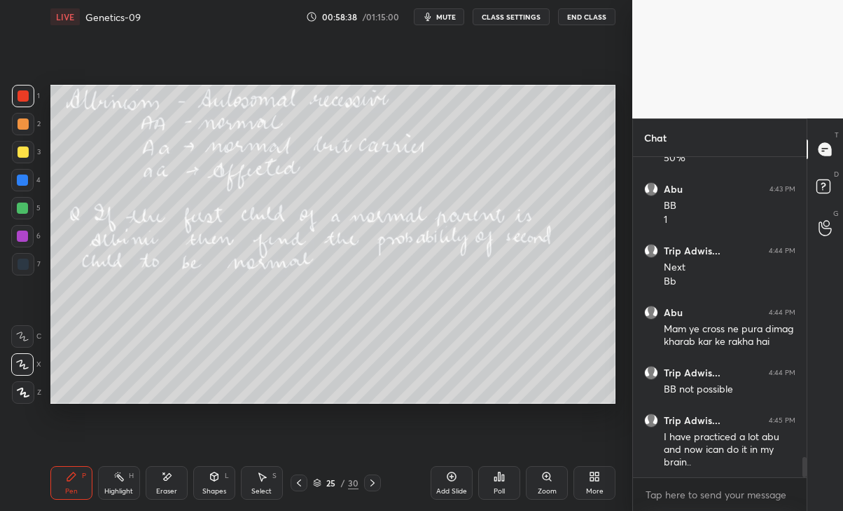
click at [295, 478] on icon at bounding box center [299, 482] width 11 height 11
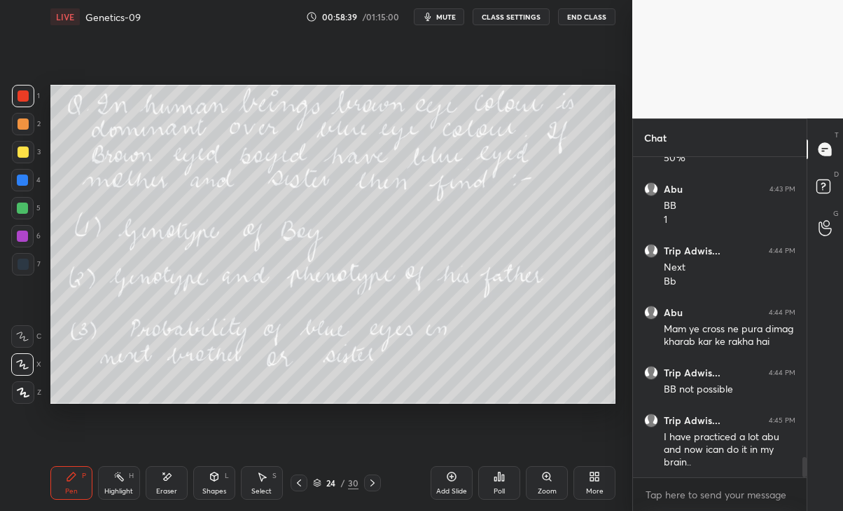
click at [390, 476] on div "24 / 30" at bounding box center [336, 482] width 191 height 17
click at [375, 478] on icon at bounding box center [372, 482] width 11 height 11
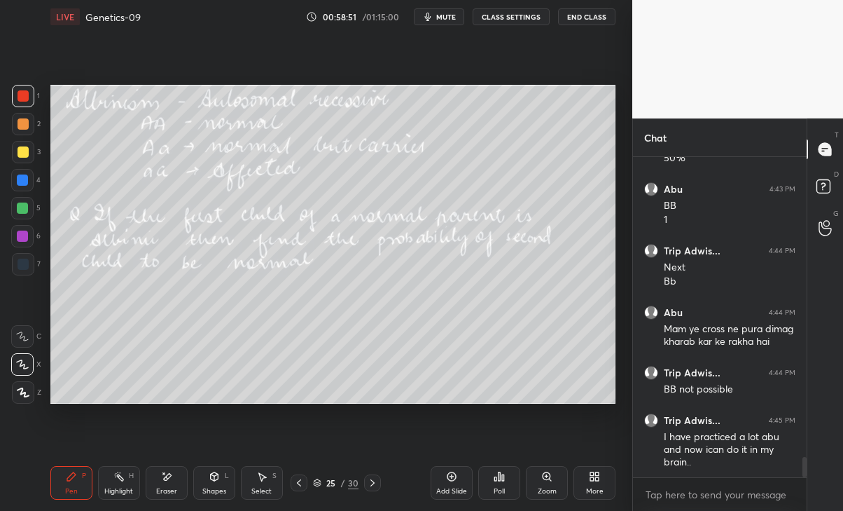
scroll to position [4729, 0]
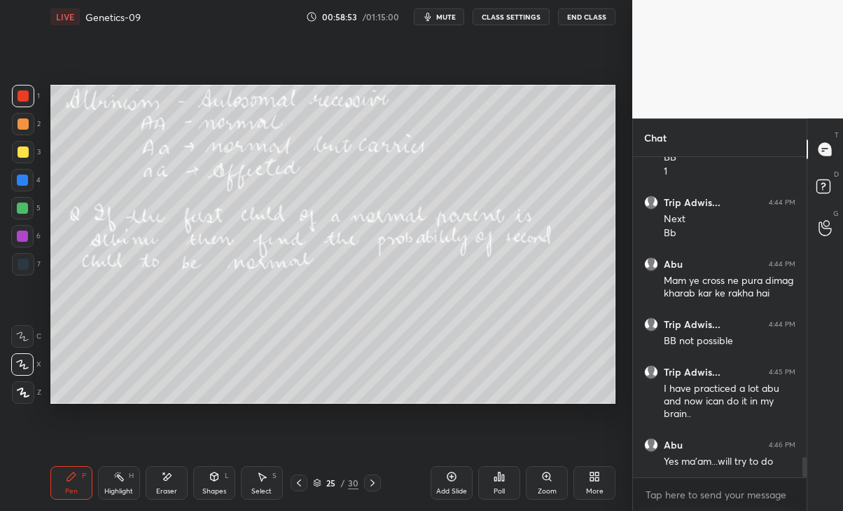
click at [372, 482] on icon at bounding box center [372, 482] width 11 height 11
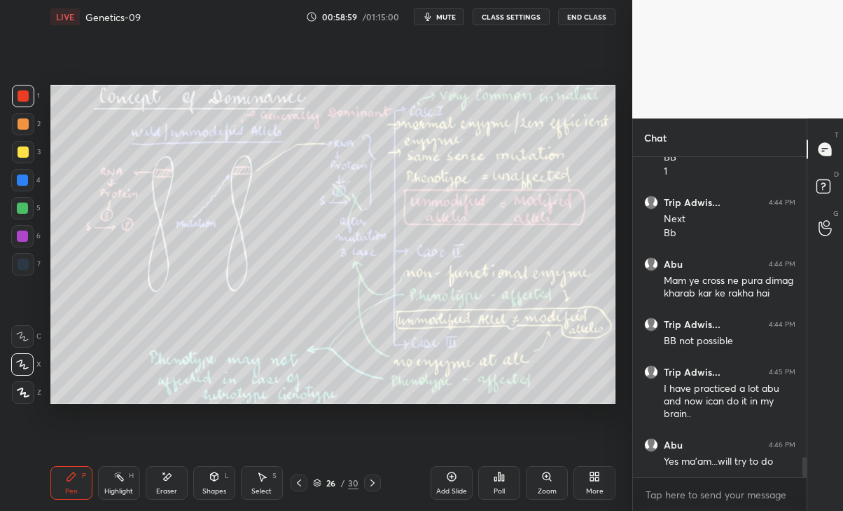
click at [368, 480] on icon at bounding box center [372, 482] width 11 height 11
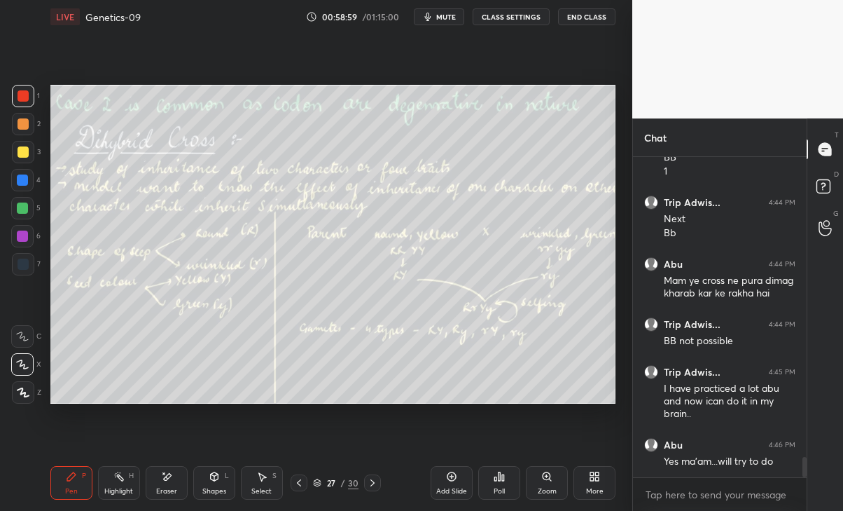
click at [371, 476] on div at bounding box center [372, 482] width 17 height 17
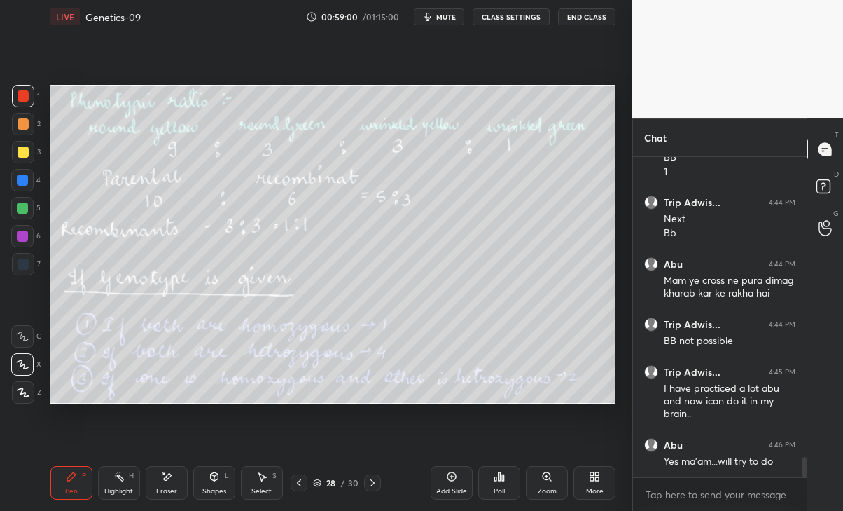
click at [375, 477] on icon at bounding box center [372, 482] width 11 height 11
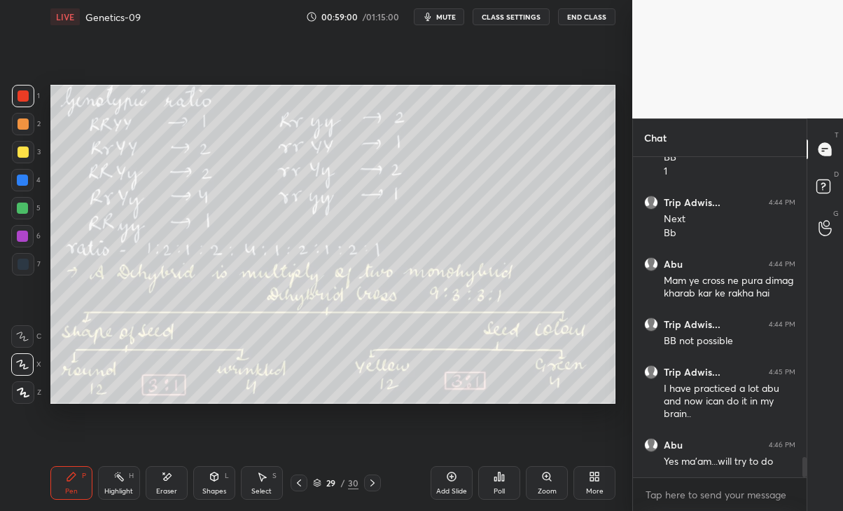
click at [291, 483] on div at bounding box center [299, 482] width 17 height 17
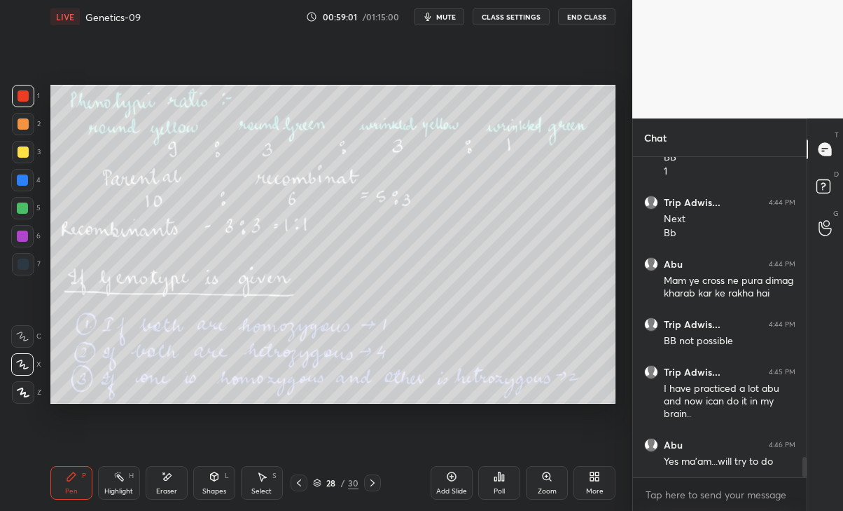
click at [291, 482] on div at bounding box center [299, 482] width 17 height 17
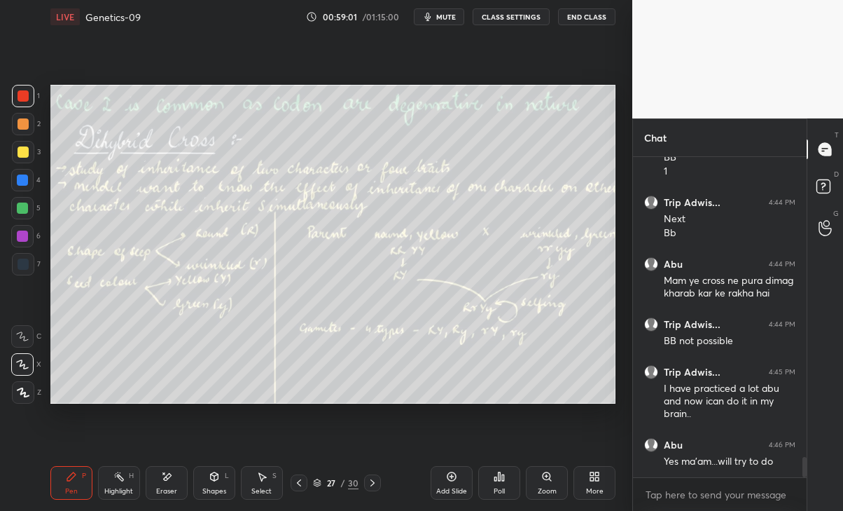
click at [298, 478] on icon at bounding box center [299, 482] width 11 height 11
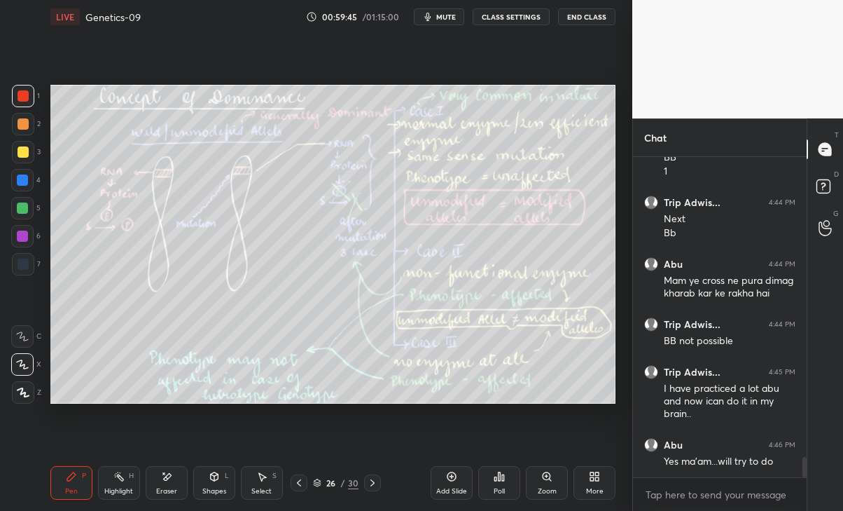
click at [160, 490] on div "Eraser" at bounding box center [166, 491] width 21 height 7
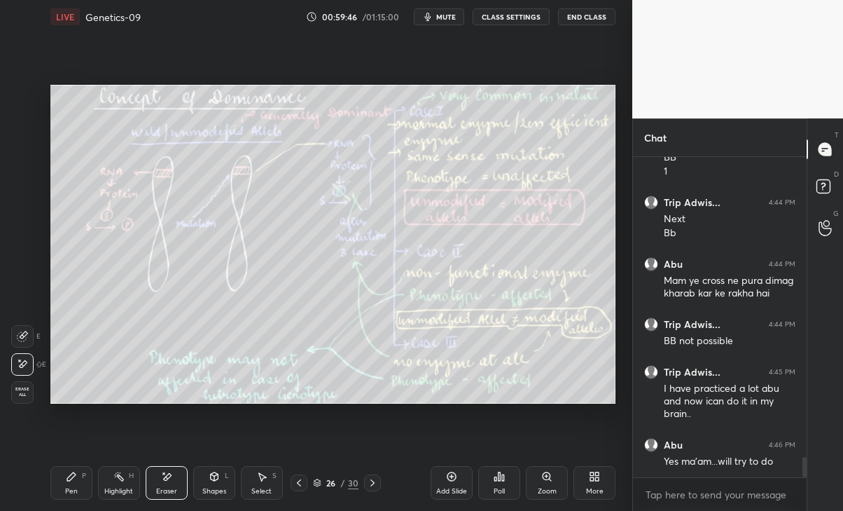
click at [64, 474] on div "Pen P" at bounding box center [71, 483] width 42 height 34
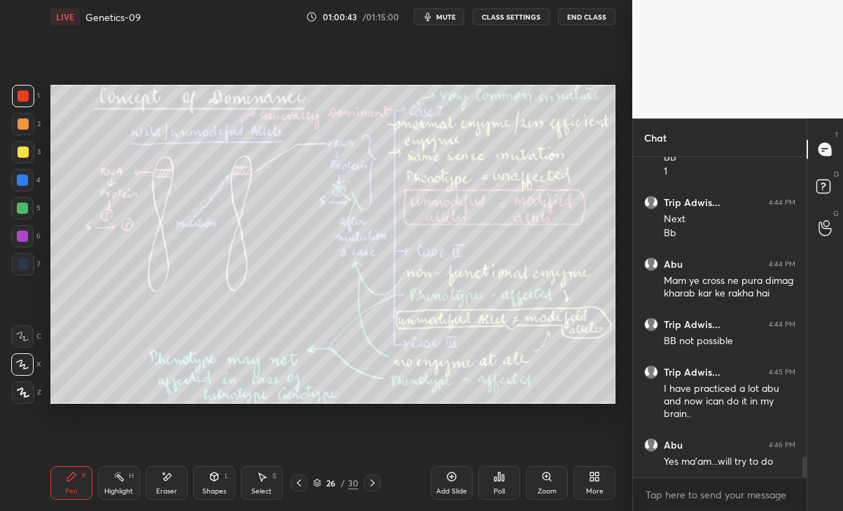
click at [166, 485] on div "Eraser" at bounding box center [167, 483] width 42 height 34
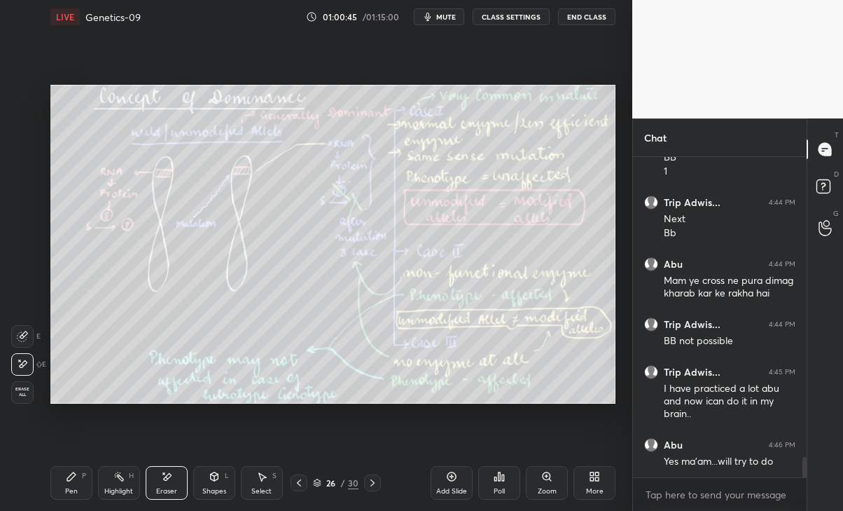
click at [71, 485] on div "Pen P" at bounding box center [71, 483] width 42 height 34
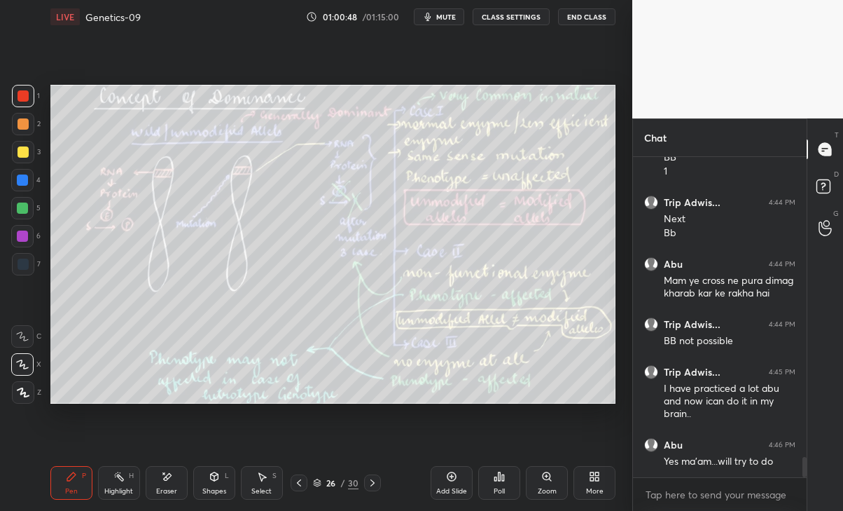
click at [366, 474] on div at bounding box center [372, 482] width 17 height 17
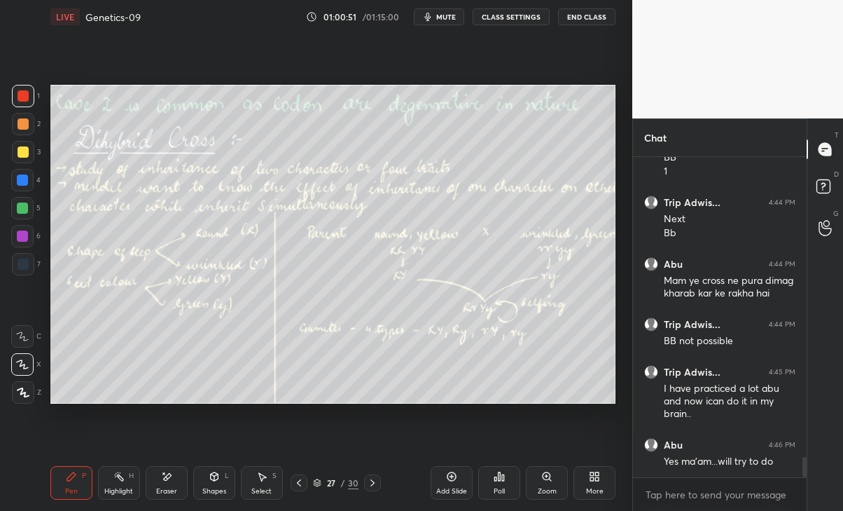
click at [297, 478] on icon at bounding box center [299, 482] width 11 height 11
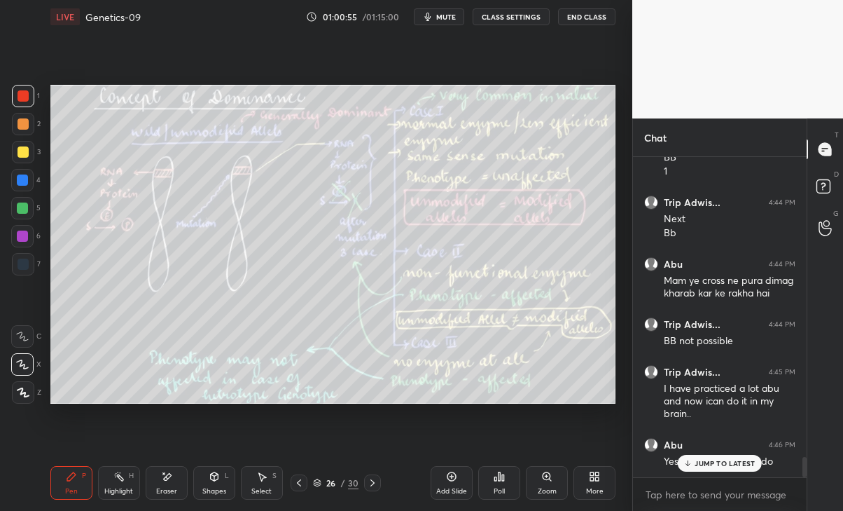
scroll to position [4776, 0]
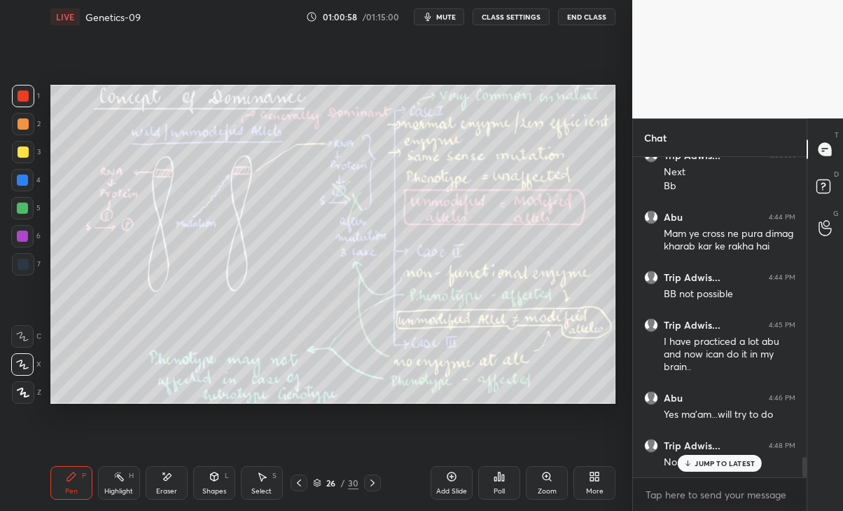
click at [708, 459] on p "JUMP TO LATEST" at bounding box center [725, 463] width 60 height 8
click at [371, 476] on div at bounding box center [372, 482] width 17 height 17
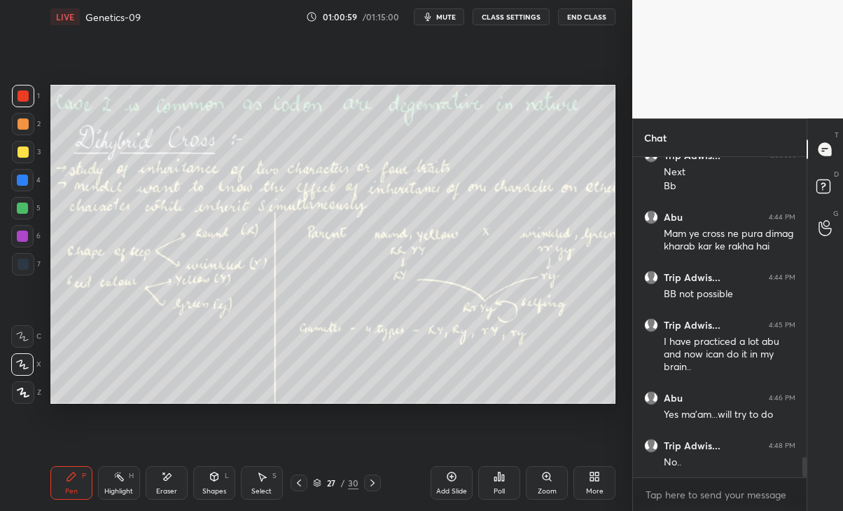
click at [373, 481] on icon at bounding box center [372, 482] width 11 height 11
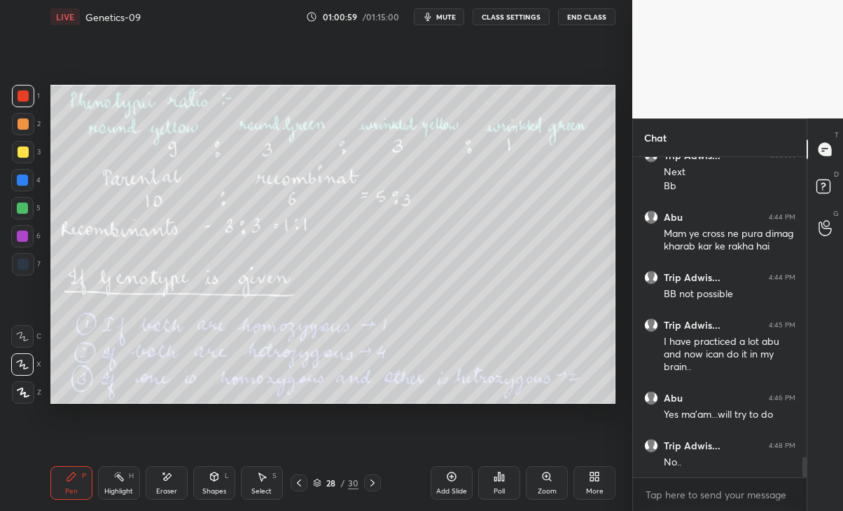
click at [378, 481] on icon at bounding box center [372, 482] width 11 height 11
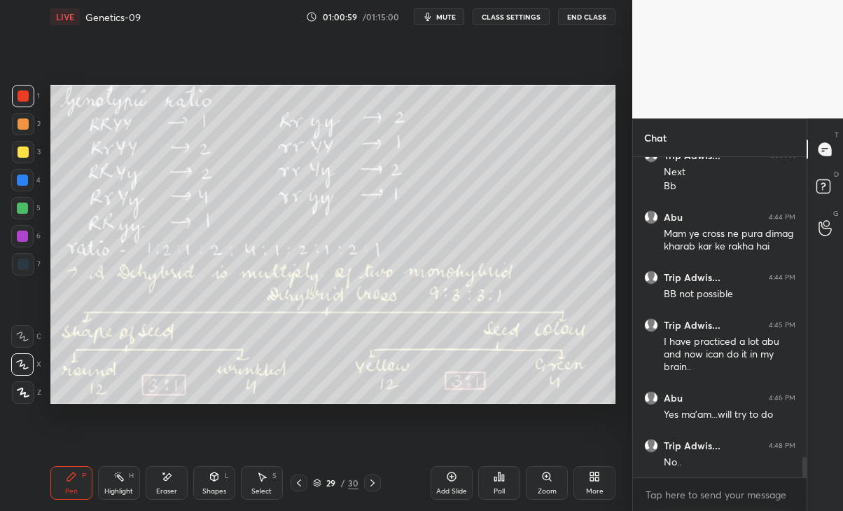
click at [378, 481] on div at bounding box center [372, 482] width 17 height 17
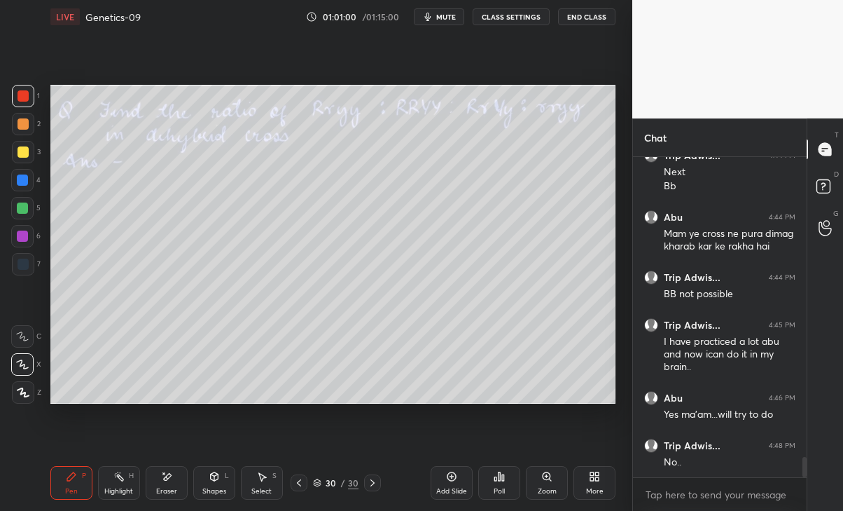
click at [381, 478] on div "30 / 30" at bounding box center [336, 482] width 191 height 17
click at [294, 481] on icon at bounding box center [299, 482] width 11 height 11
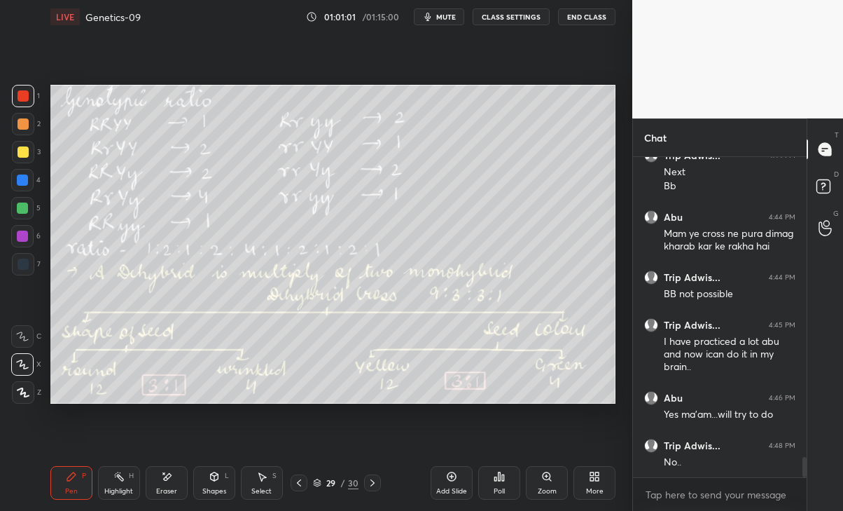
click at [296, 479] on icon at bounding box center [299, 482] width 11 height 11
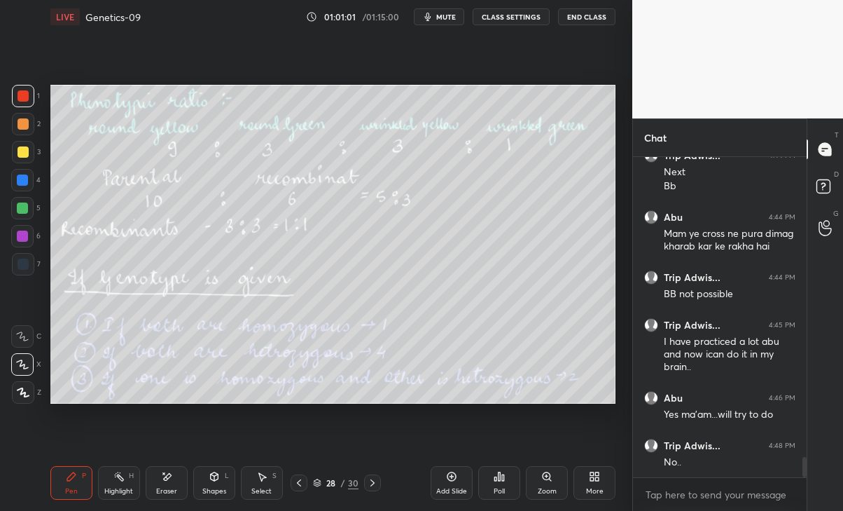
click at [297, 476] on div at bounding box center [299, 482] width 17 height 17
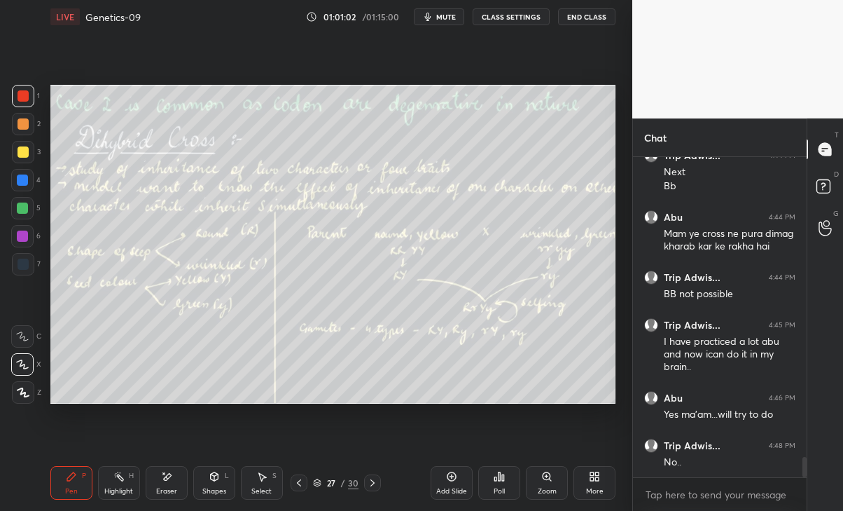
click at [296, 478] on icon at bounding box center [299, 482] width 11 height 11
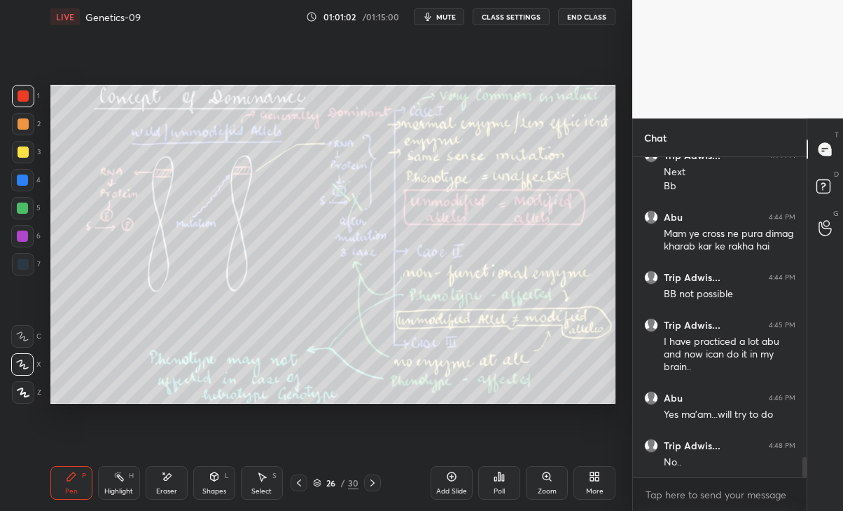
click at [295, 483] on icon at bounding box center [299, 482] width 11 height 11
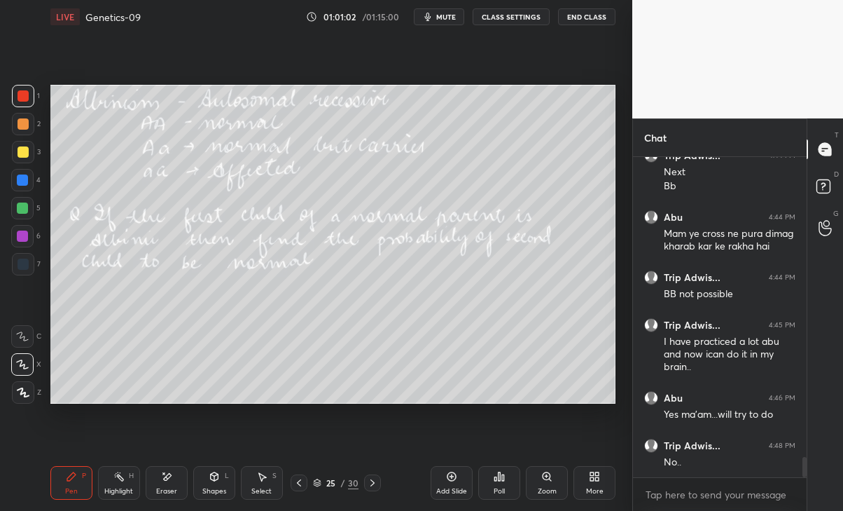
click at [298, 481] on icon at bounding box center [299, 482] width 11 height 11
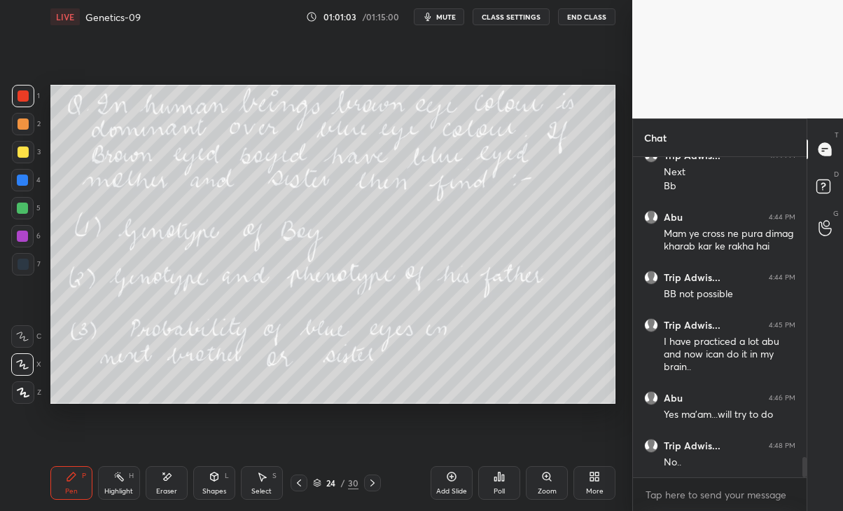
click at [294, 483] on icon at bounding box center [299, 482] width 11 height 11
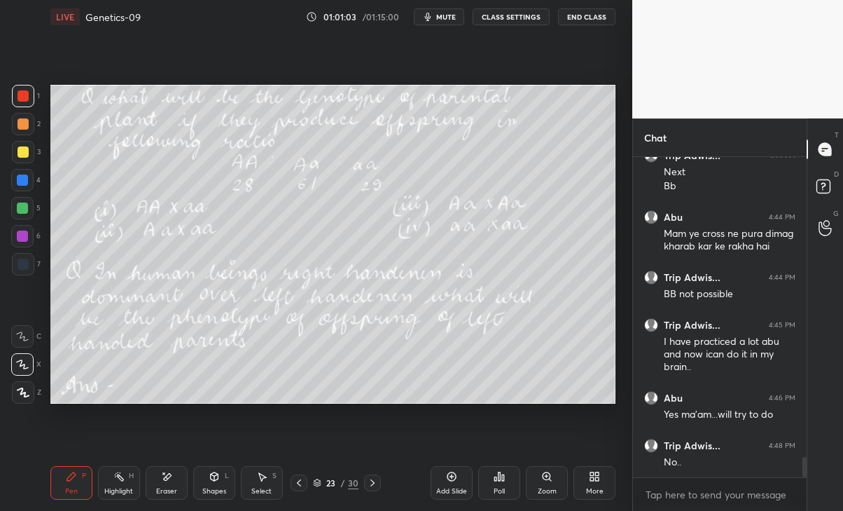
click at [294, 481] on icon at bounding box center [299, 482] width 11 height 11
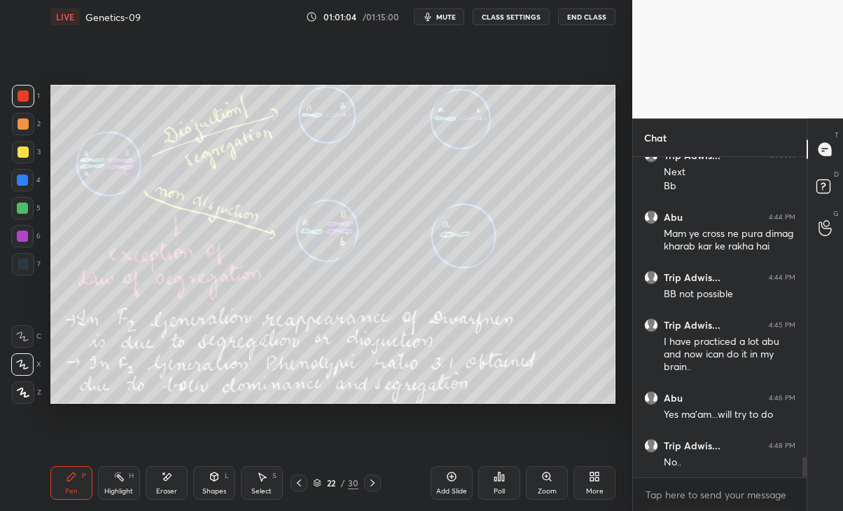
click at [372, 481] on icon at bounding box center [373, 482] width 4 height 7
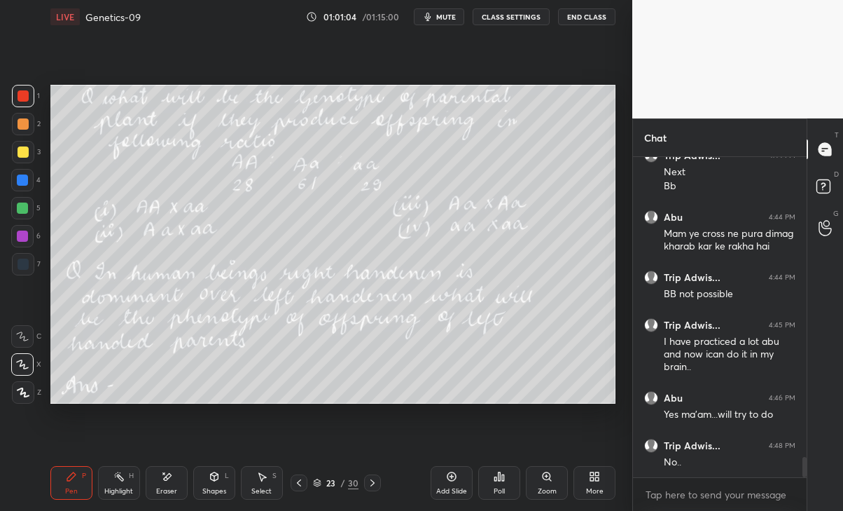
click at [373, 480] on icon at bounding box center [372, 482] width 11 height 11
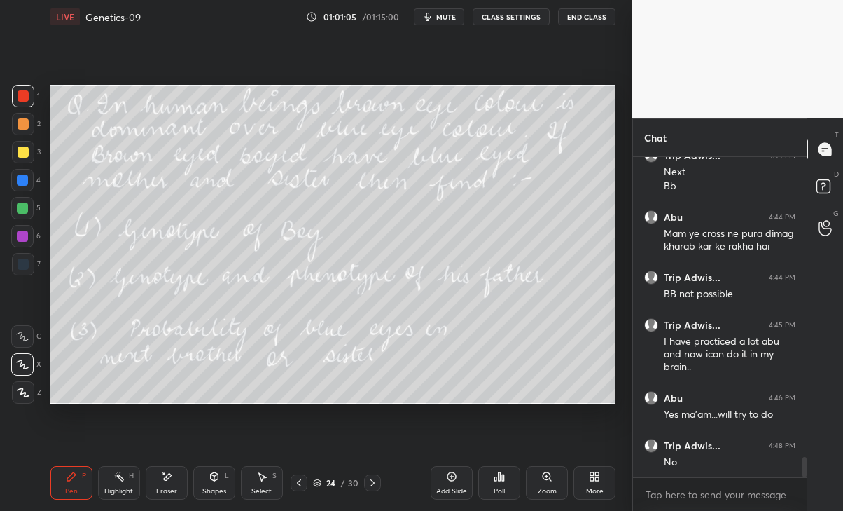
click at [371, 481] on icon at bounding box center [372, 482] width 11 height 11
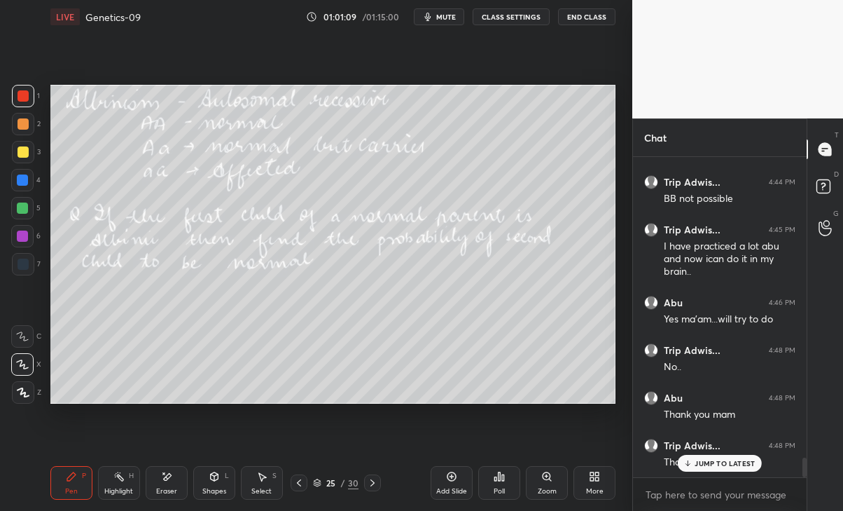
scroll to position [4872, 0]
click at [22, 338] on icon at bounding box center [22, 336] width 13 height 10
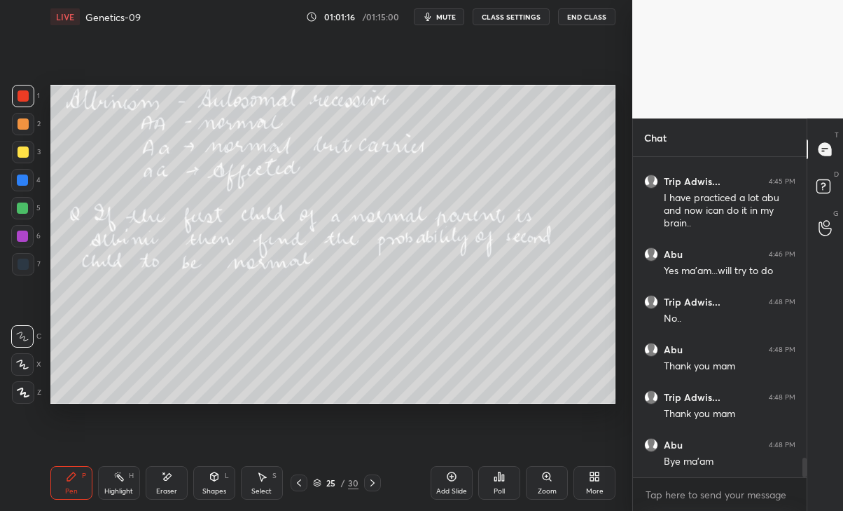
scroll to position [4967, 0]
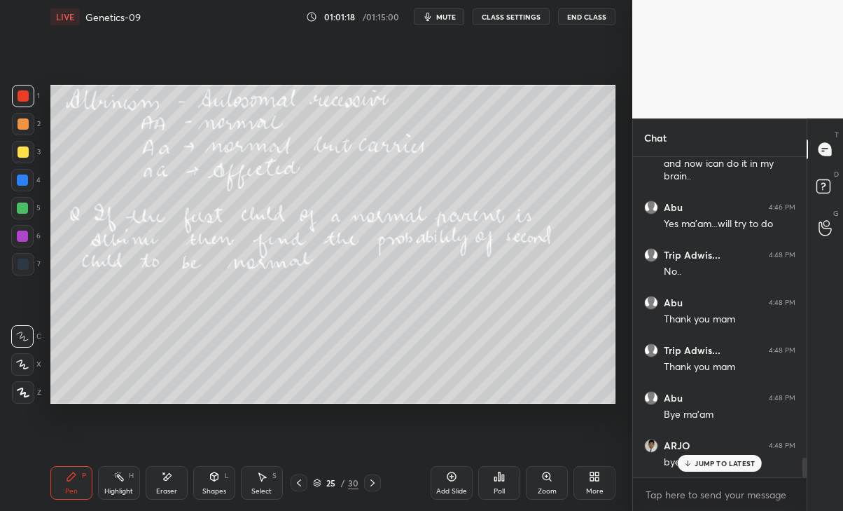
click at [591, 16] on button "End Class" at bounding box center [586, 16] width 57 height 17
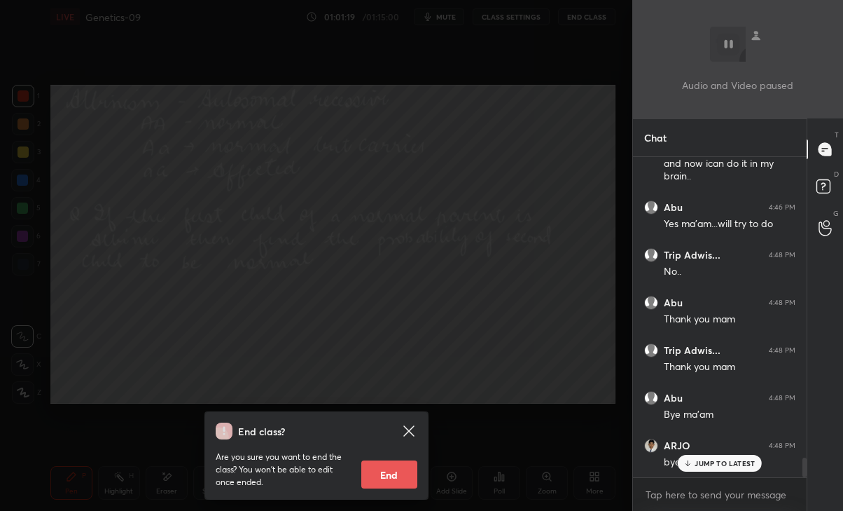
click at [399, 473] on button "End" at bounding box center [389, 474] width 56 height 28
type textarea "x"
